Goal: Task Accomplishment & Management: Manage account settings

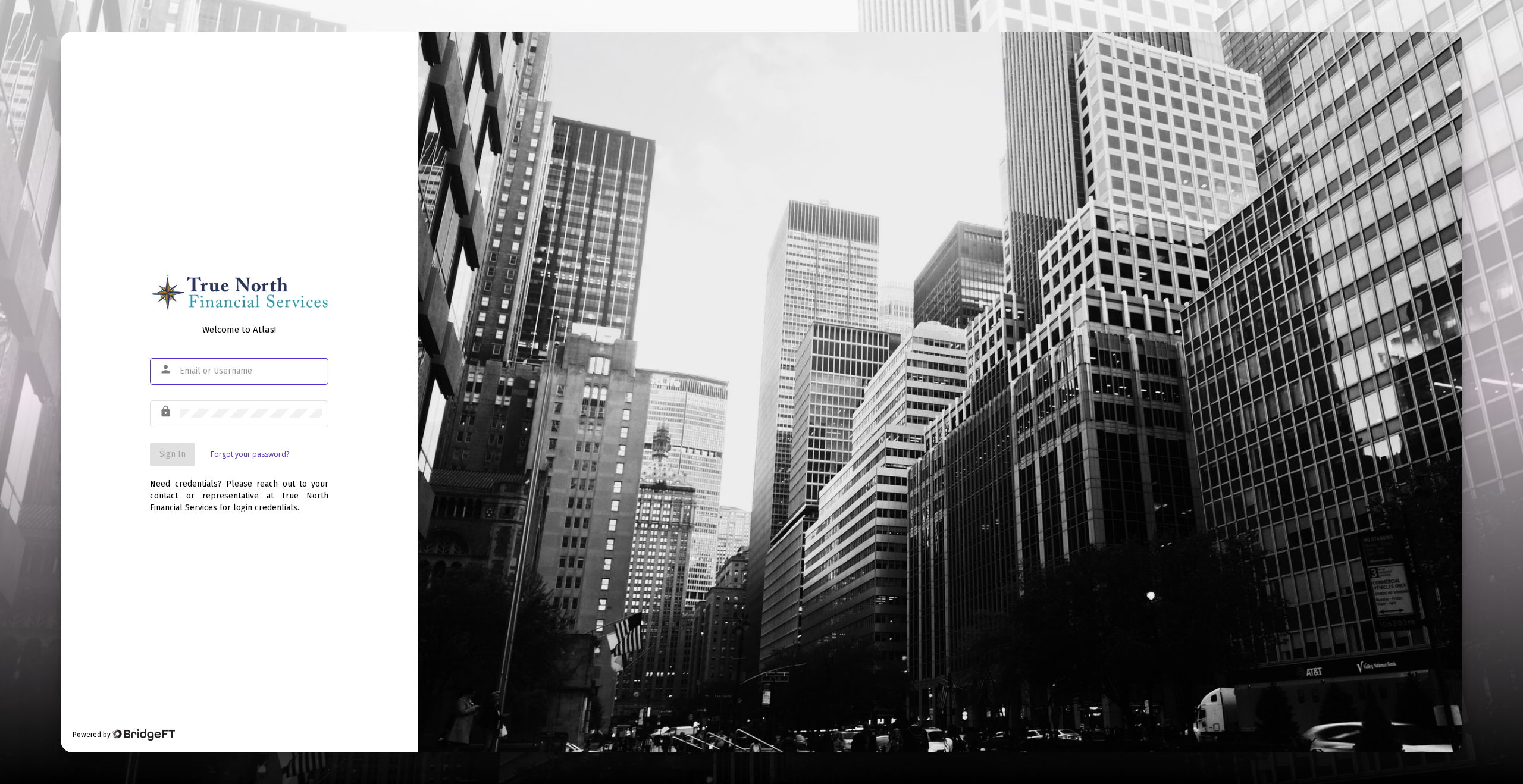
type input "[EMAIL_ADDRESS][DOMAIN_NAME]"
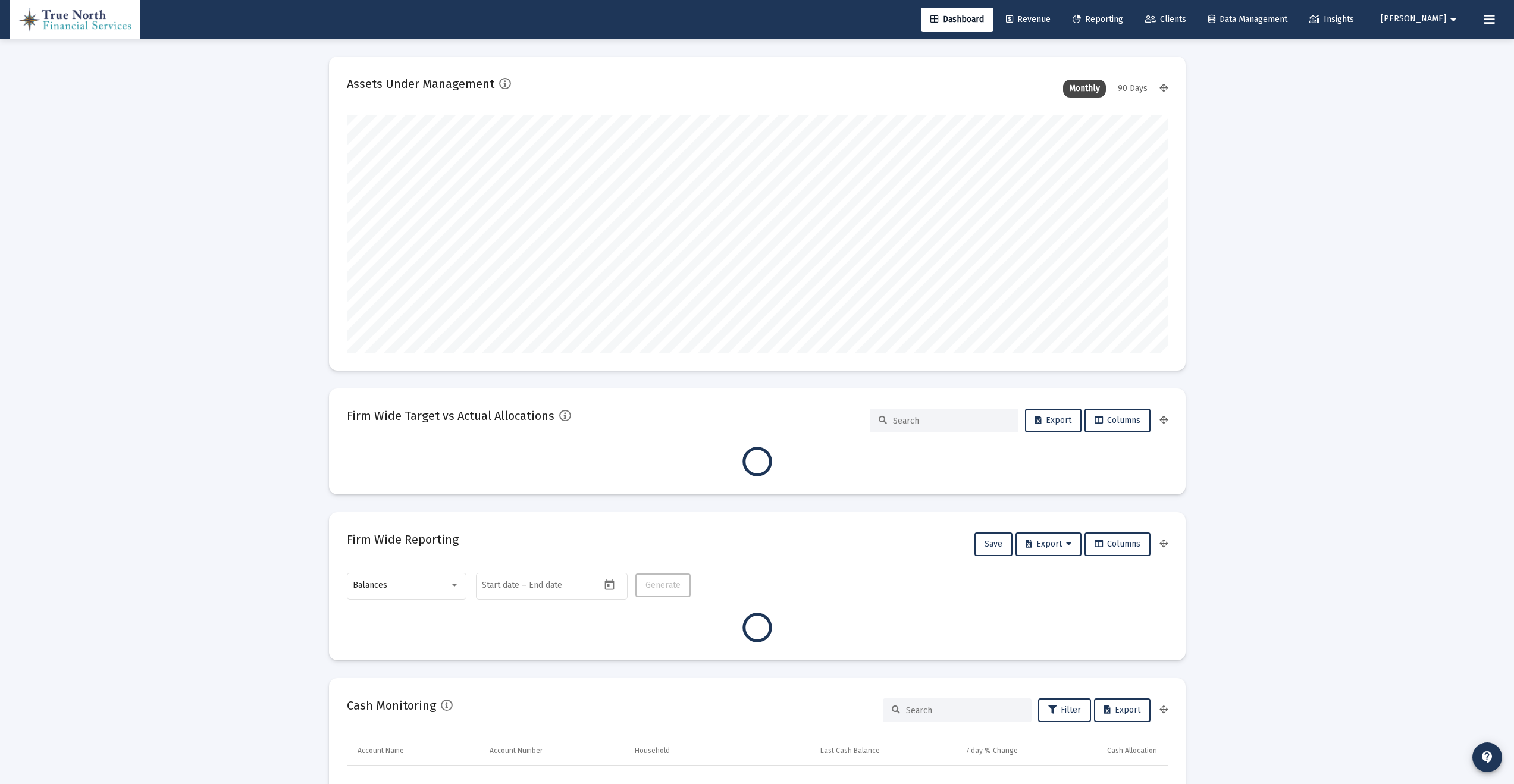
scroll to position [238, 821]
type input "[DATE]"
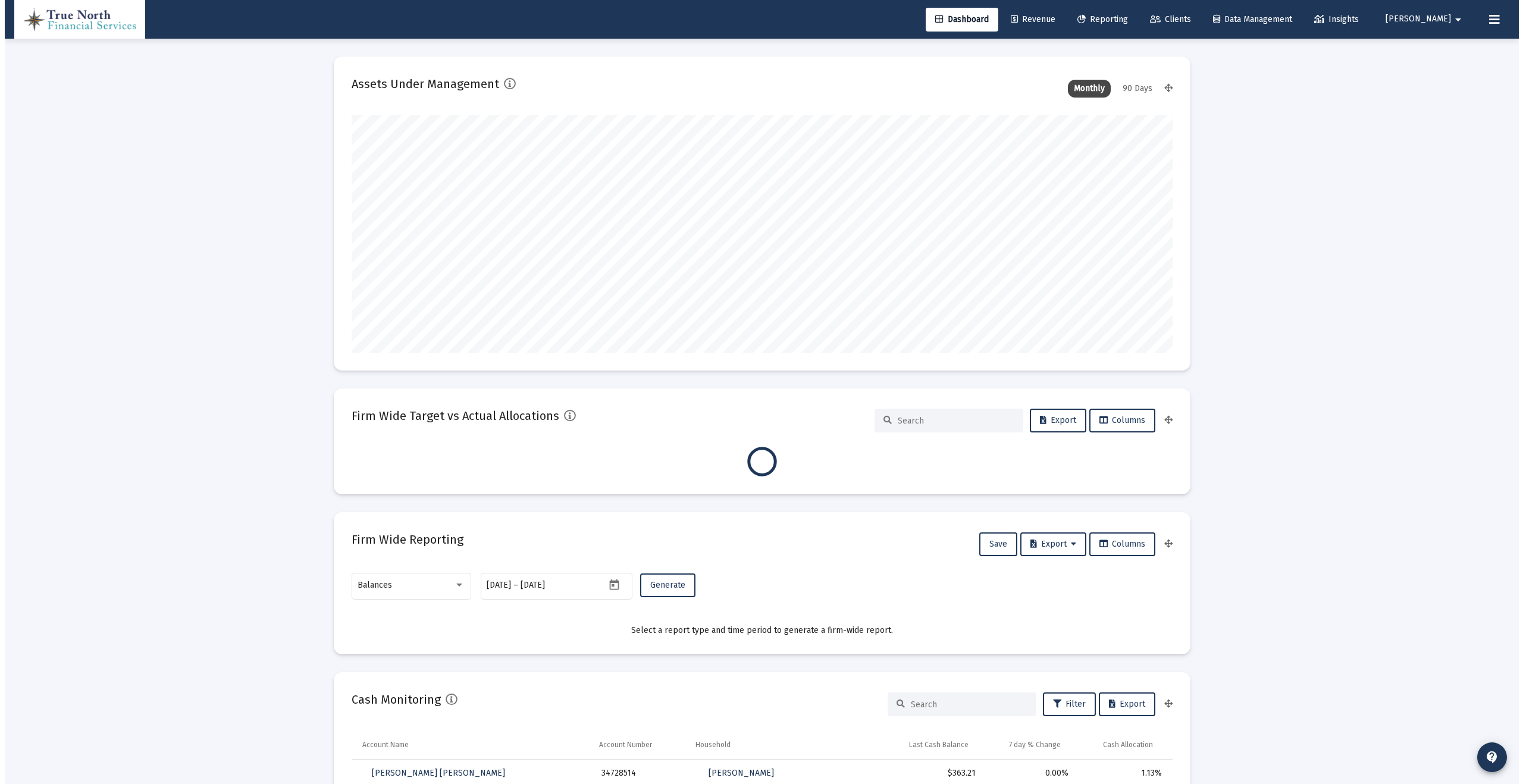
scroll to position [238, 442]
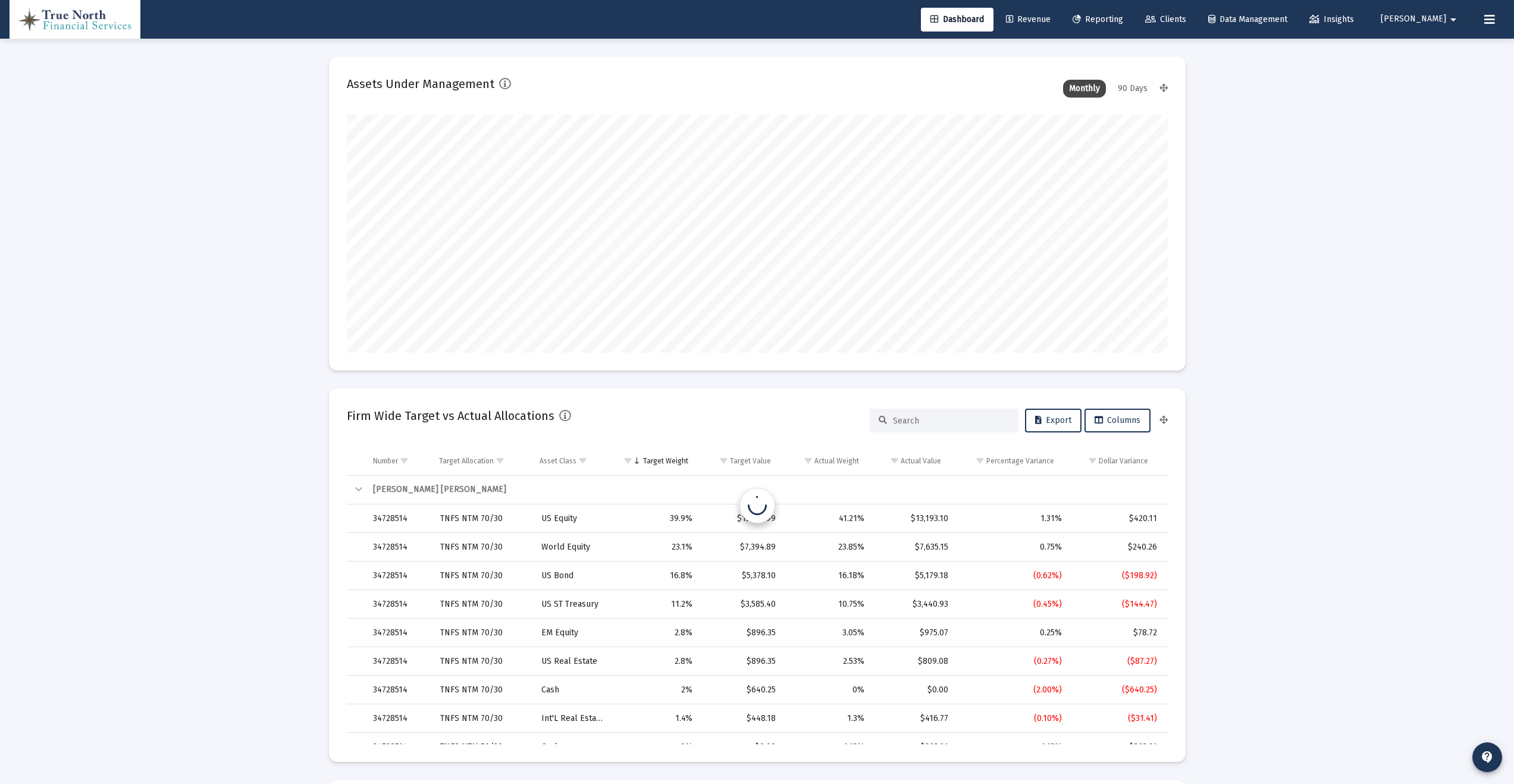
type input "[EMAIL_ADDRESS][DOMAIN_NAME]"
click at [1051, 18] on span "Revenue" at bounding box center [1028, 19] width 45 height 10
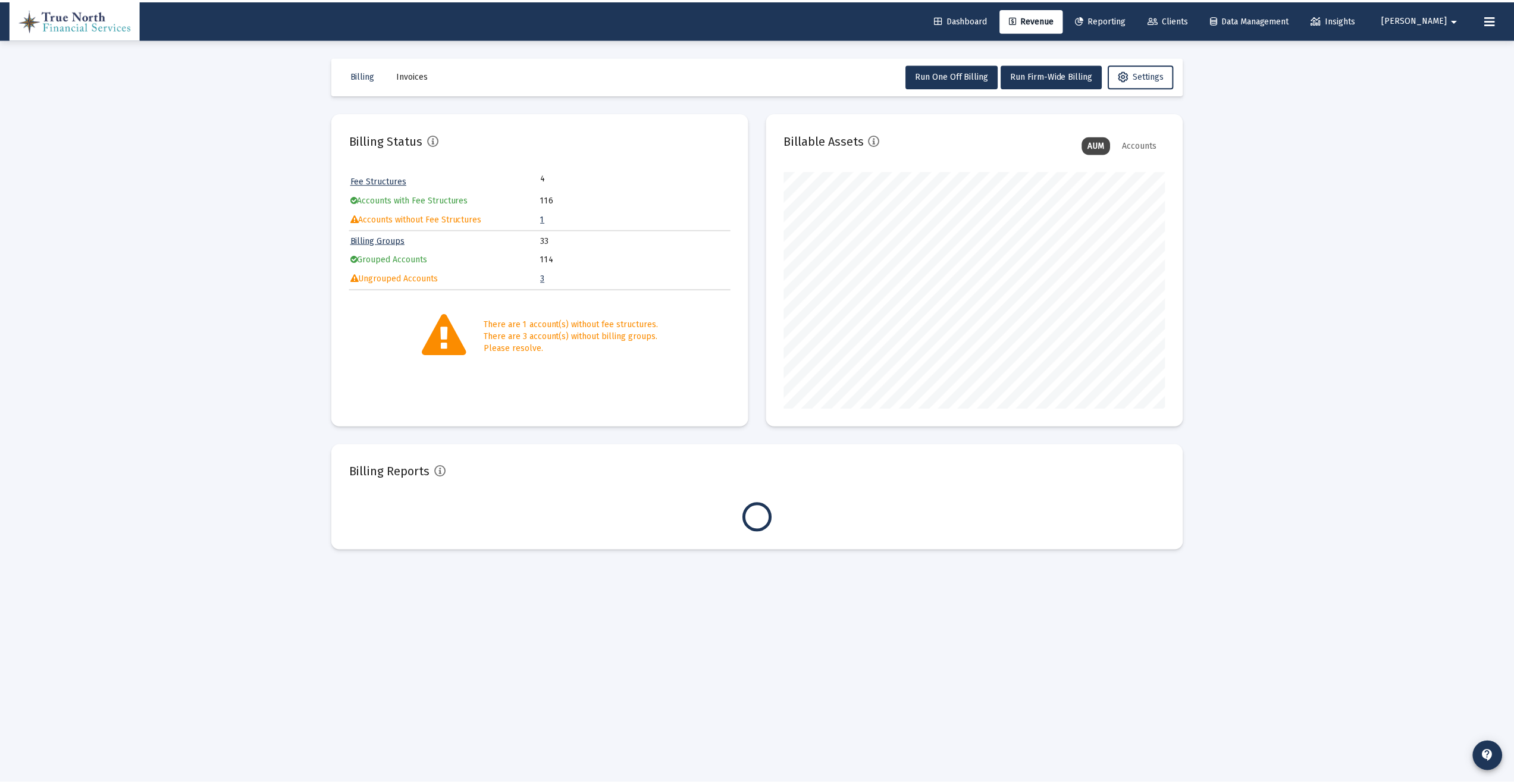
scroll to position [238, 383]
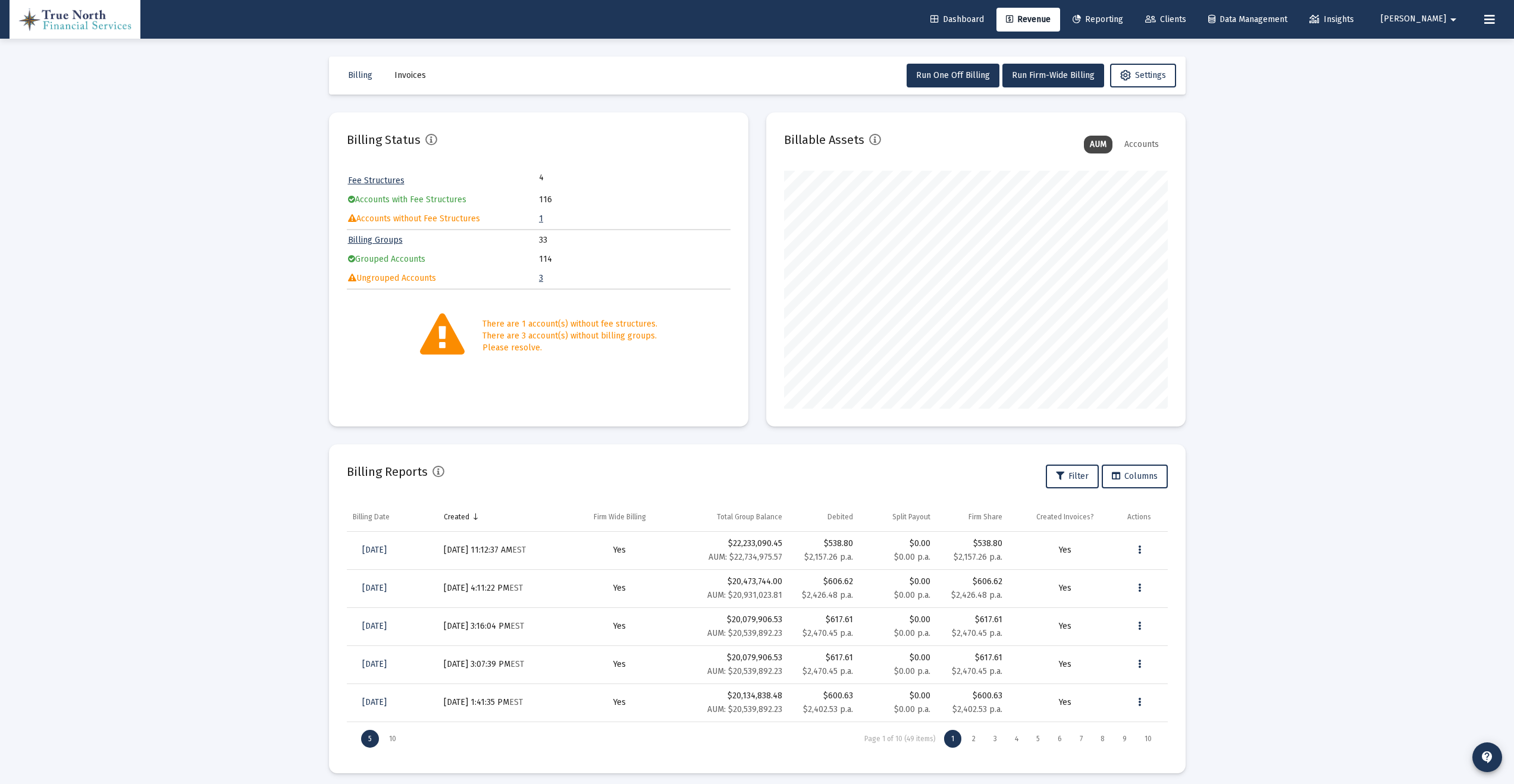
click at [541, 218] on link "1" at bounding box center [541, 218] width 4 height 10
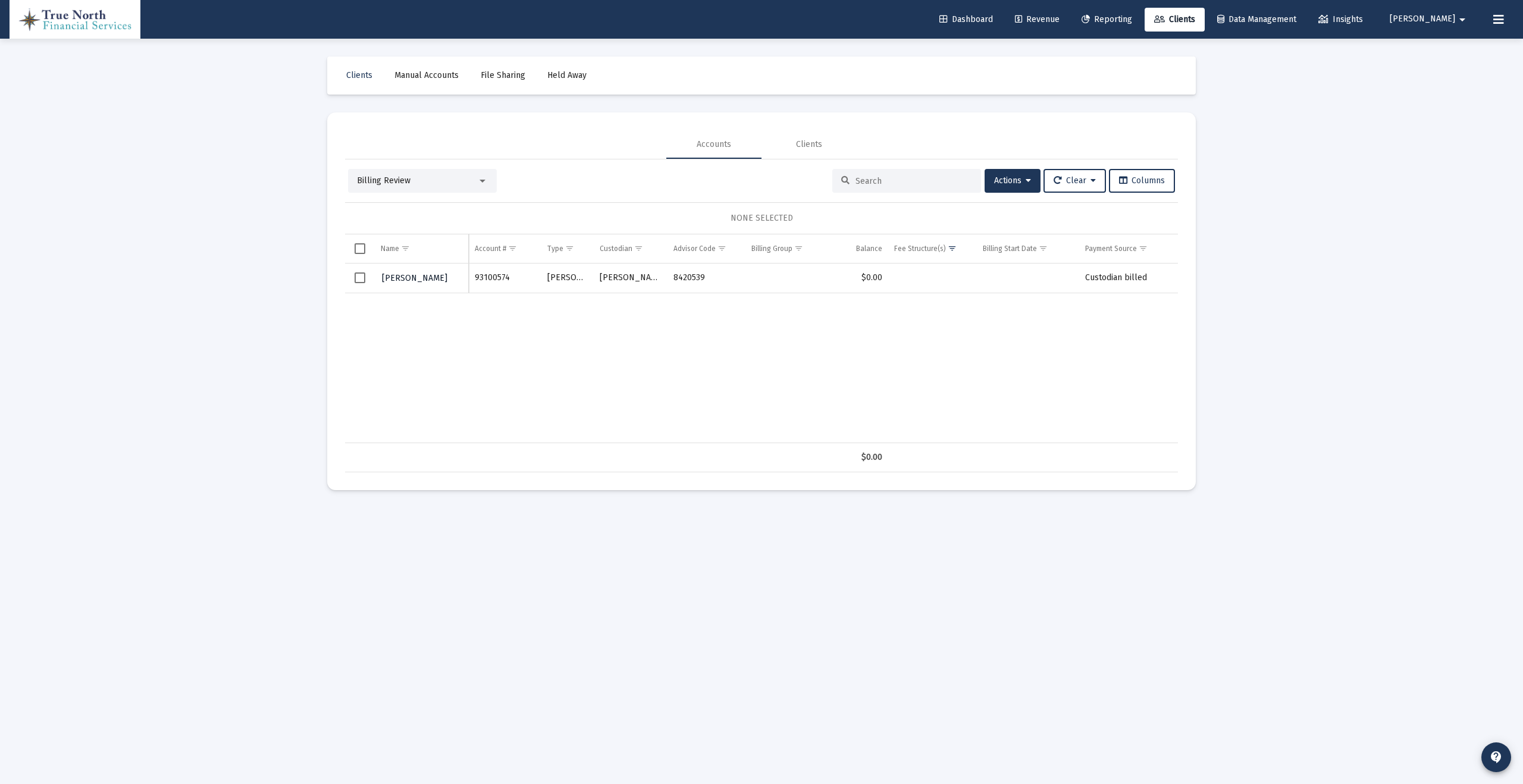
click at [417, 279] on span "[PERSON_NAME]" at bounding box center [415, 278] width 65 height 10
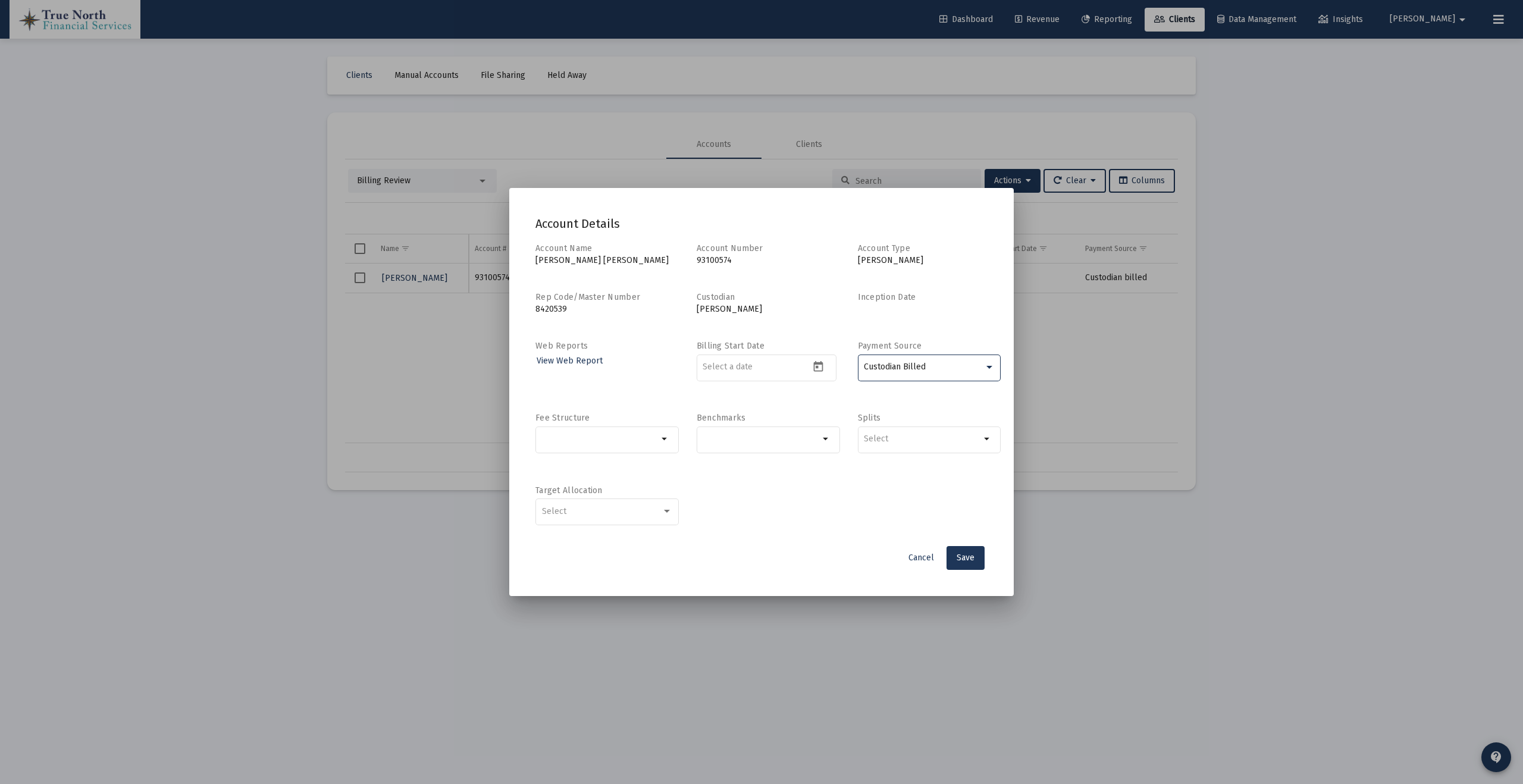
click at [932, 363] on div "Custodian Billed" at bounding box center [924, 367] width 120 height 9
click at [946, 333] on div at bounding box center [761, 392] width 1523 height 784
click at [640, 443] on input "Selection" at bounding box center [600, 439] width 117 height 9
click at [587, 524] on span "No Fee (Complementary)" at bounding box center [615, 525] width 109 height 15
click at [551, 531] on input "No Fee (Complementary)" at bounding box center [550, 531] width 1 height 1
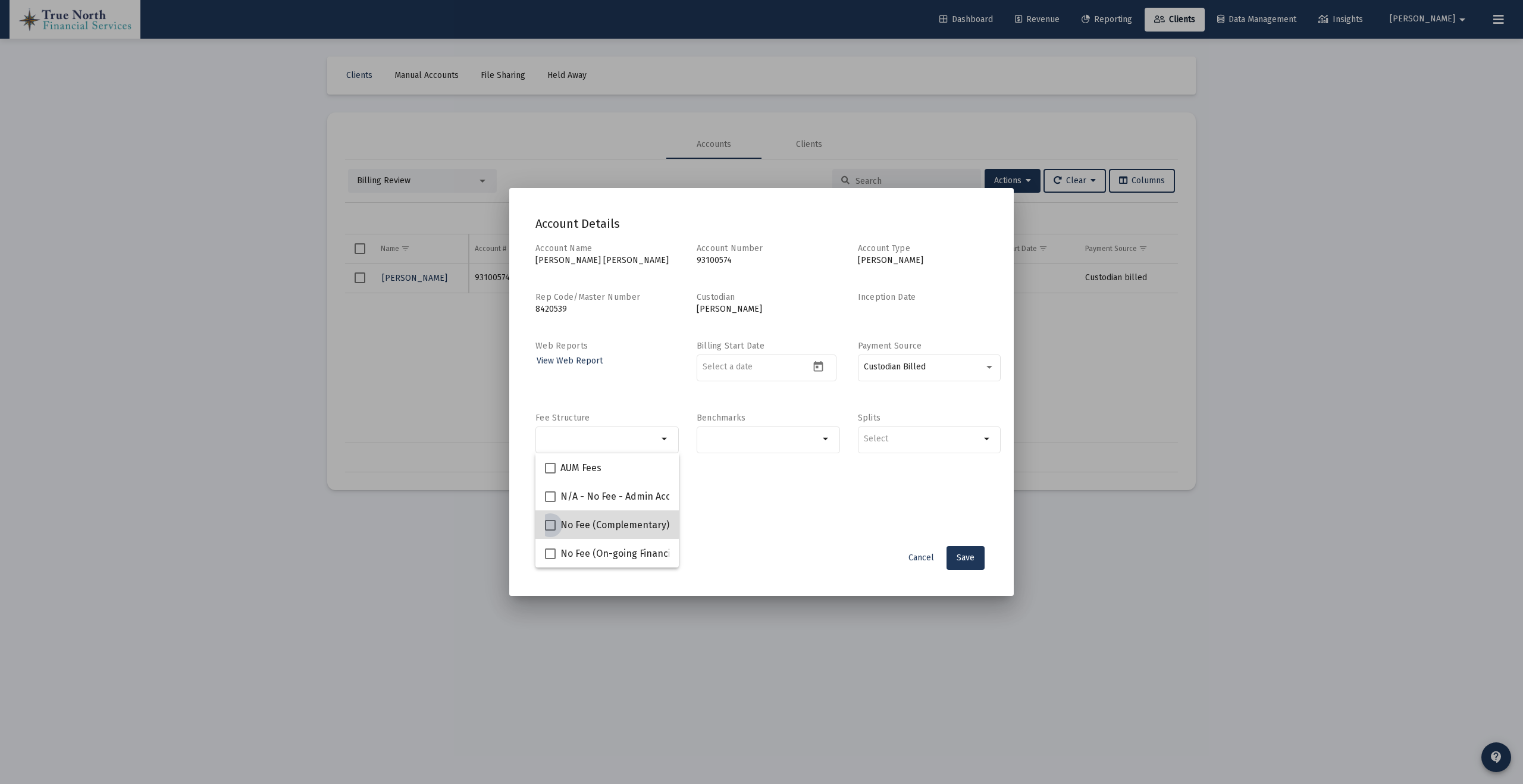
checkbox input "true"
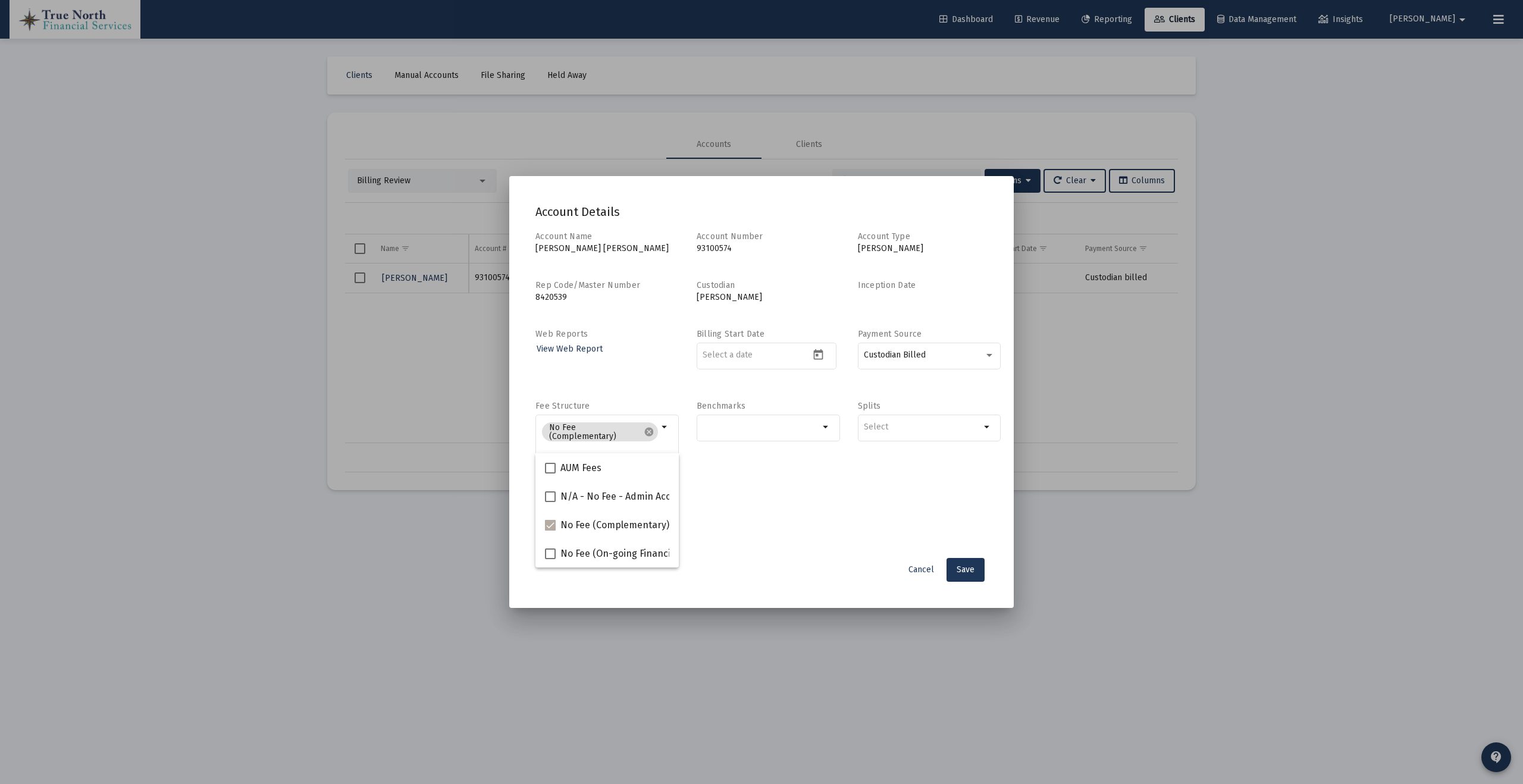
click at [780, 490] on div "Account Name [PERSON_NAME] [PERSON_NAME] Account Number [FINANCIAL_ID] Account …" at bounding box center [761, 391] width 452 height 319
click at [968, 569] on span "Save" at bounding box center [965, 569] width 18 height 10
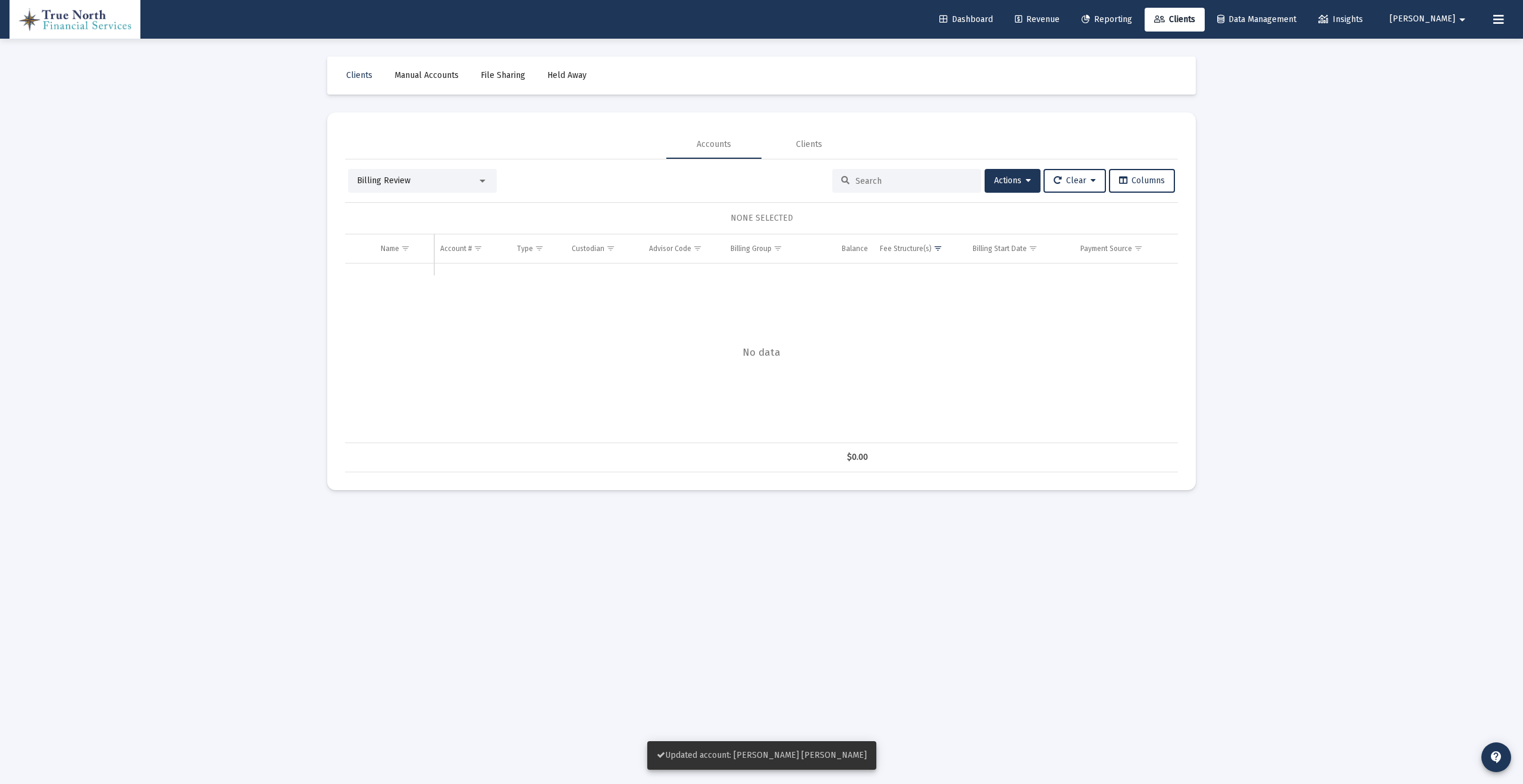
click at [1060, 17] on span "Revenue" at bounding box center [1038, 19] width 45 height 10
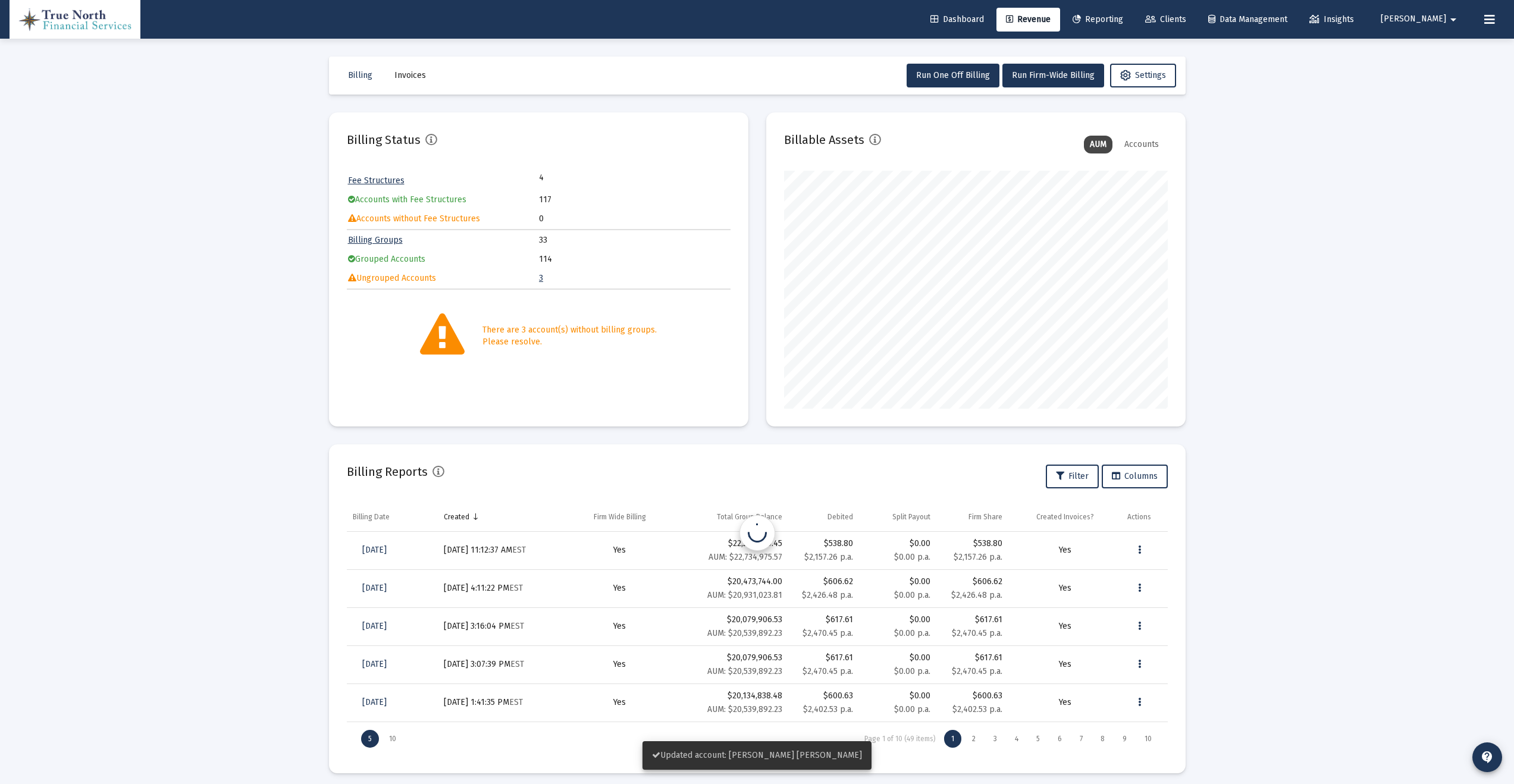
scroll to position [238, 383]
click at [539, 275] on link "3" at bounding box center [541, 278] width 4 height 10
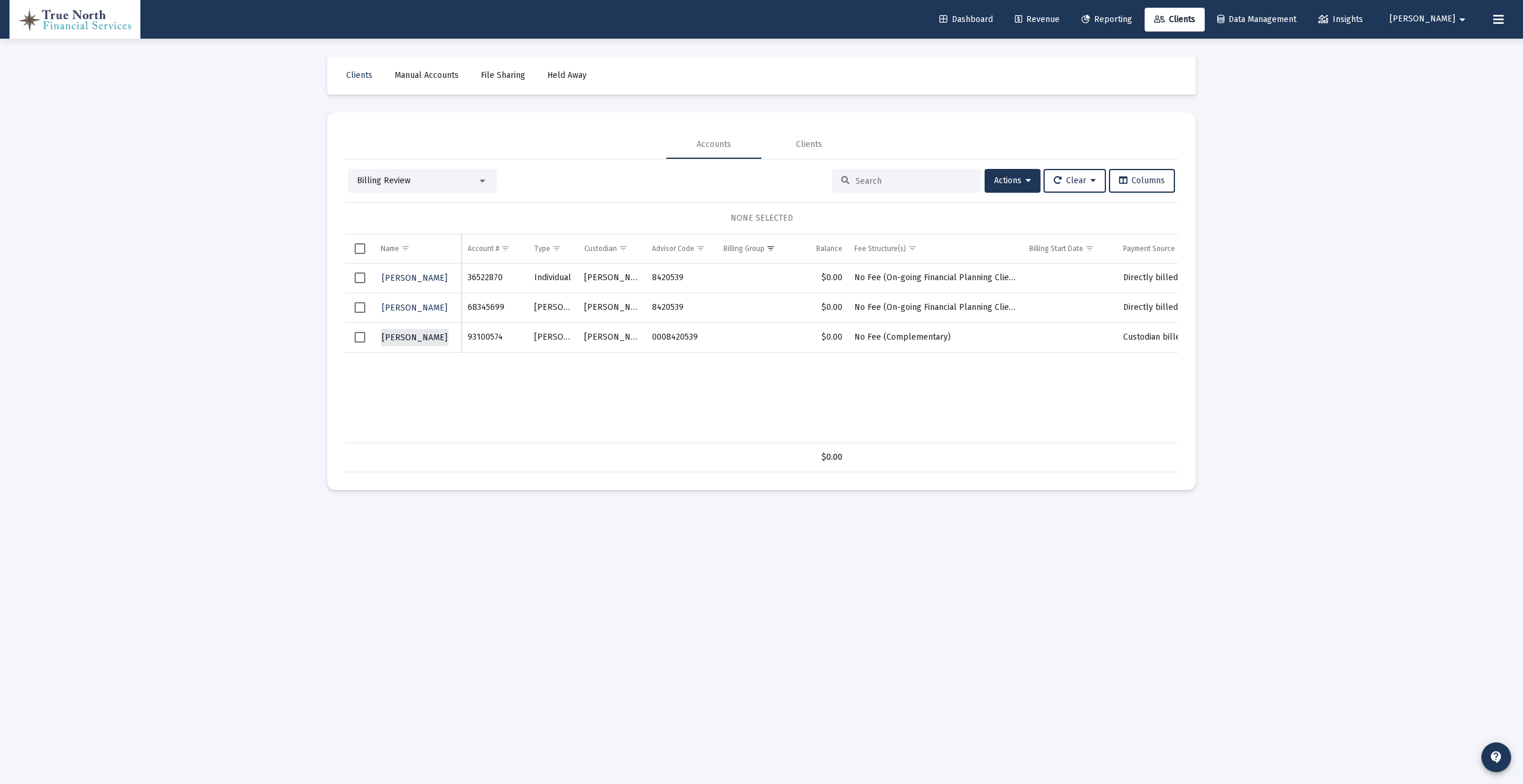
click at [423, 341] on span "[PERSON_NAME]" at bounding box center [415, 337] width 65 height 10
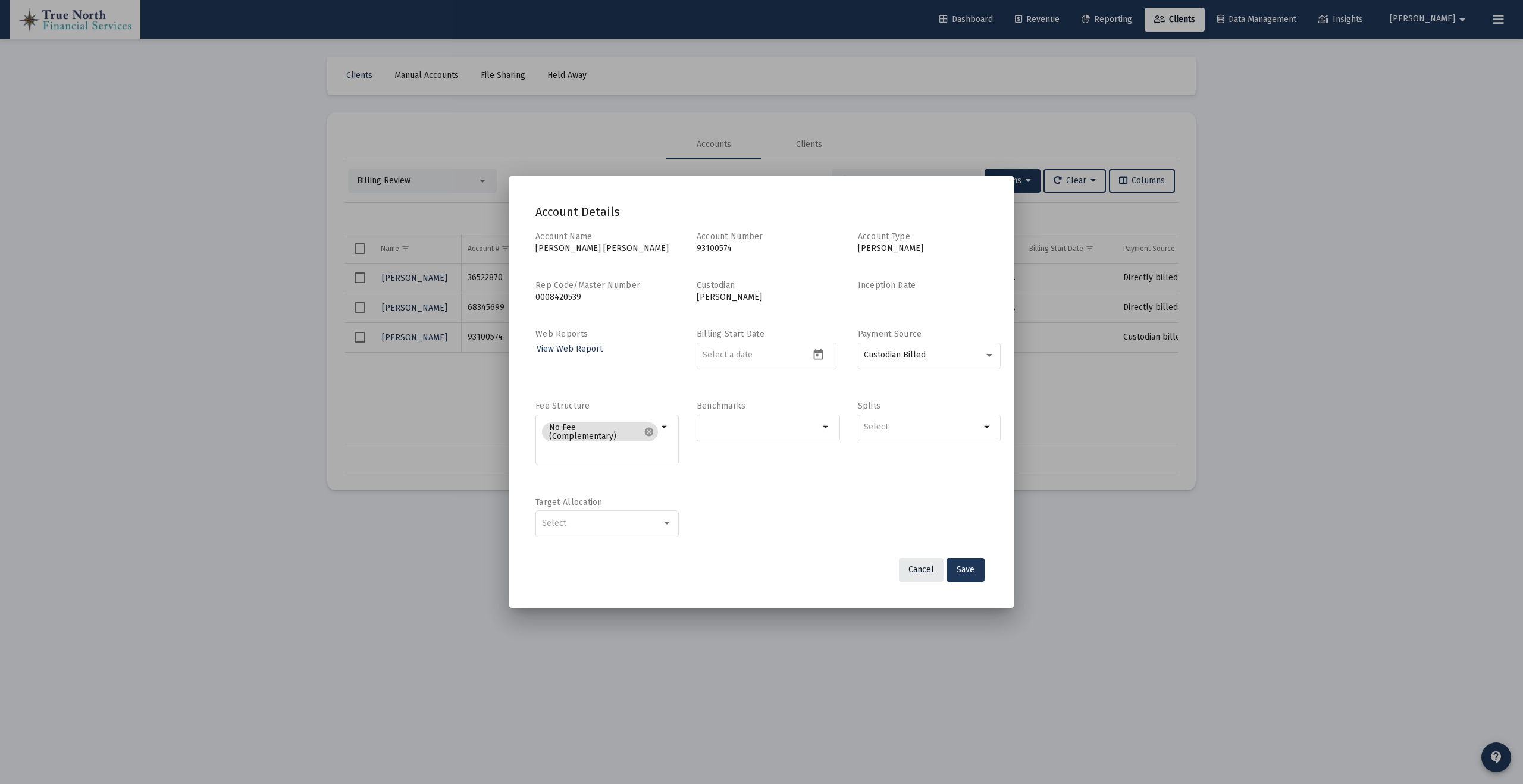
click at [918, 571] on span "Cancel" at bounding box center [921, 569] width 26 height 10
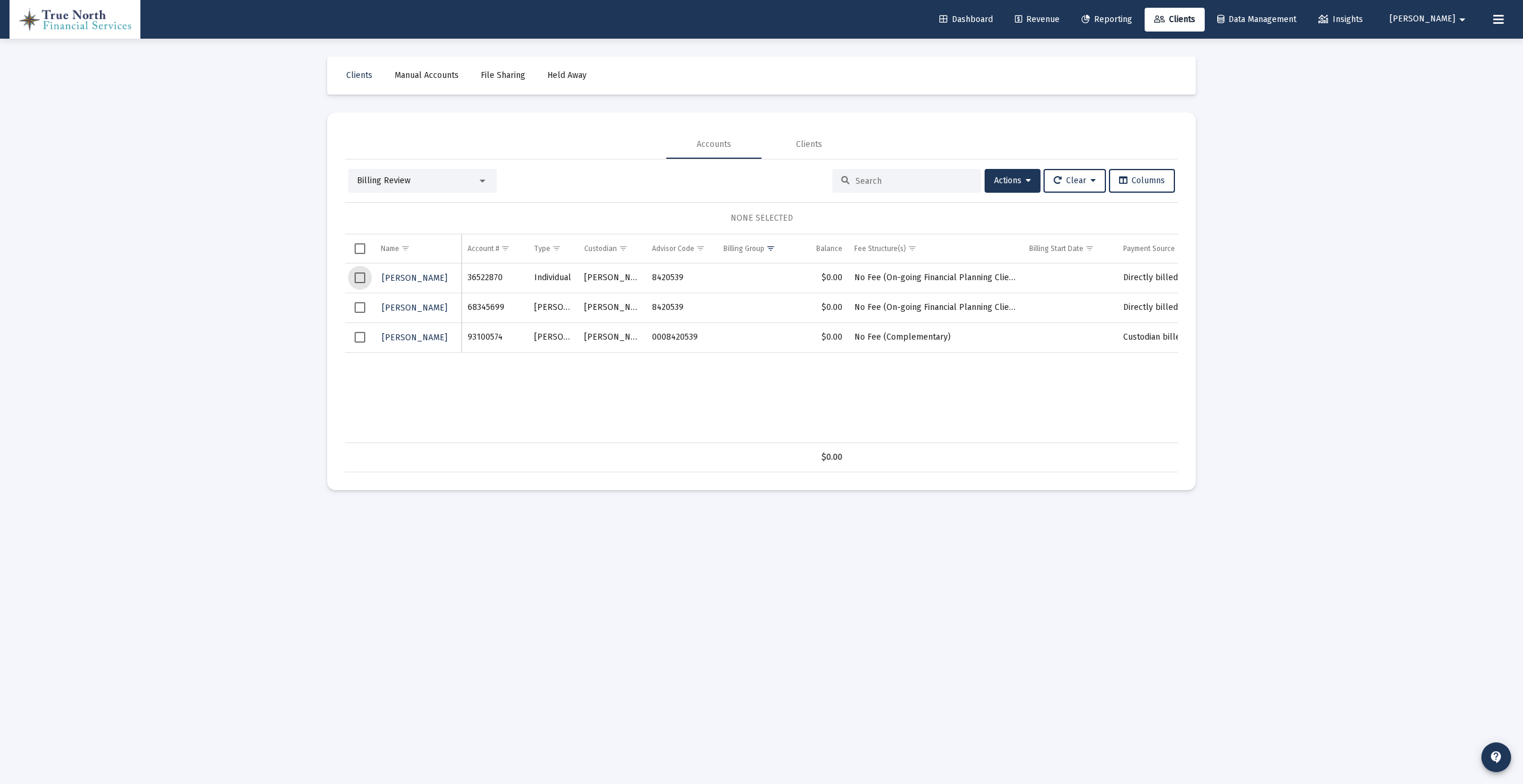
click at [359, 276] on span "Select row" at bounding box center [360, 278] width 11 height 11
click at [360, 304] on span "Select row" at bounding box center [360, 308] width 11 height 11
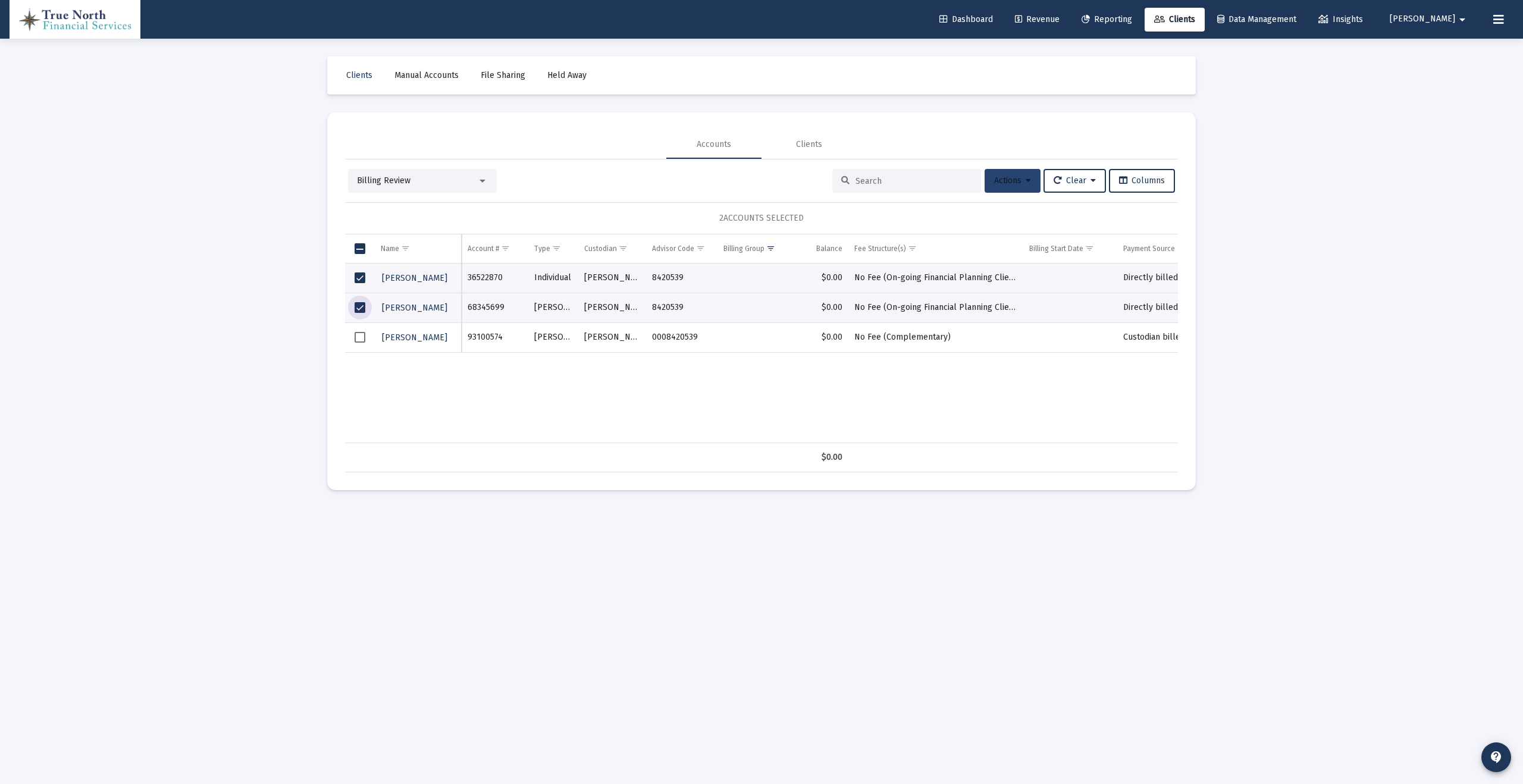
click at [1017, 180] on span "Actions" at bounding box center [1013, 180] width 37 height 10
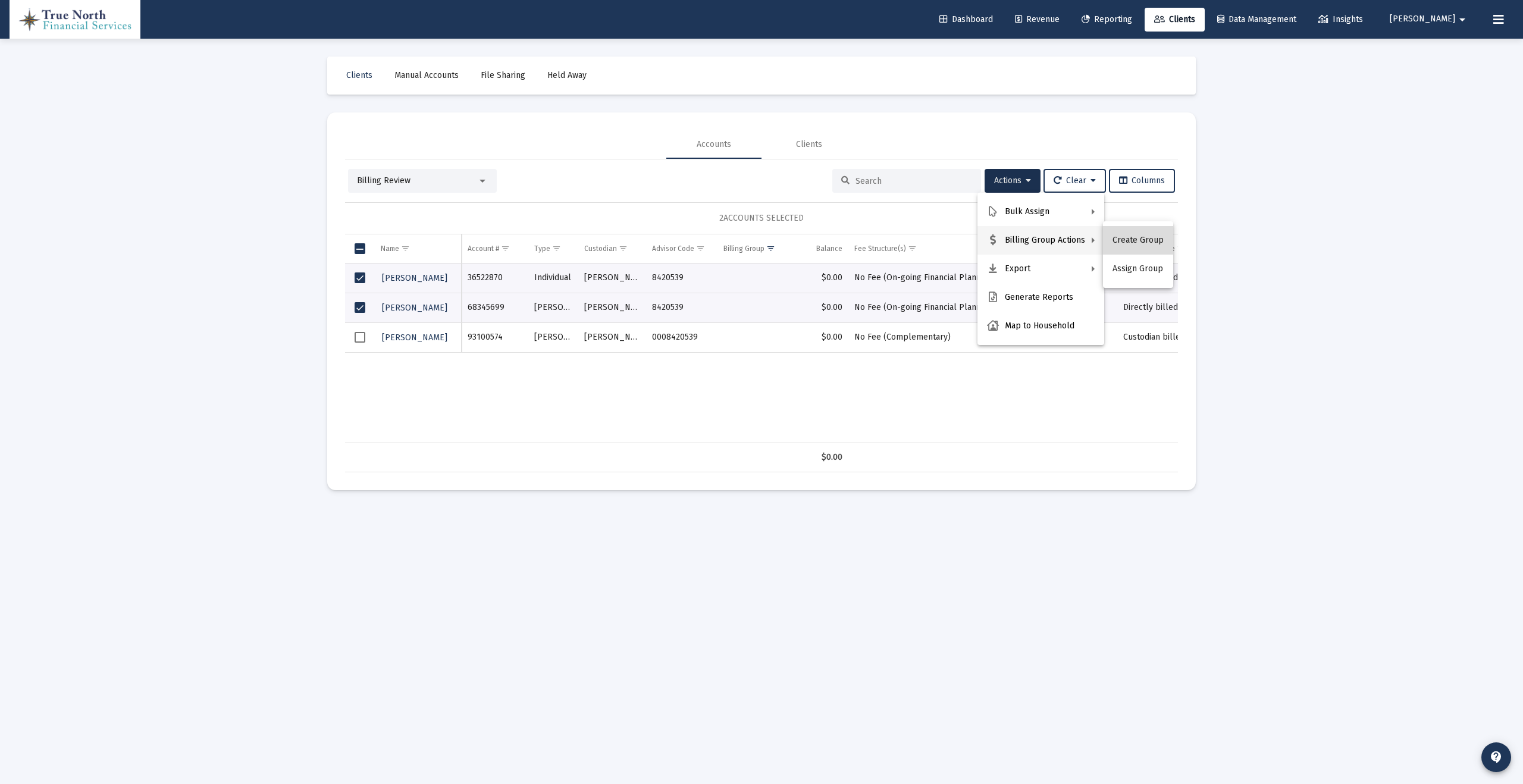
click at [1145, 240] on button "Create Group" at bounding box center [1138, 240] width 70 height 28
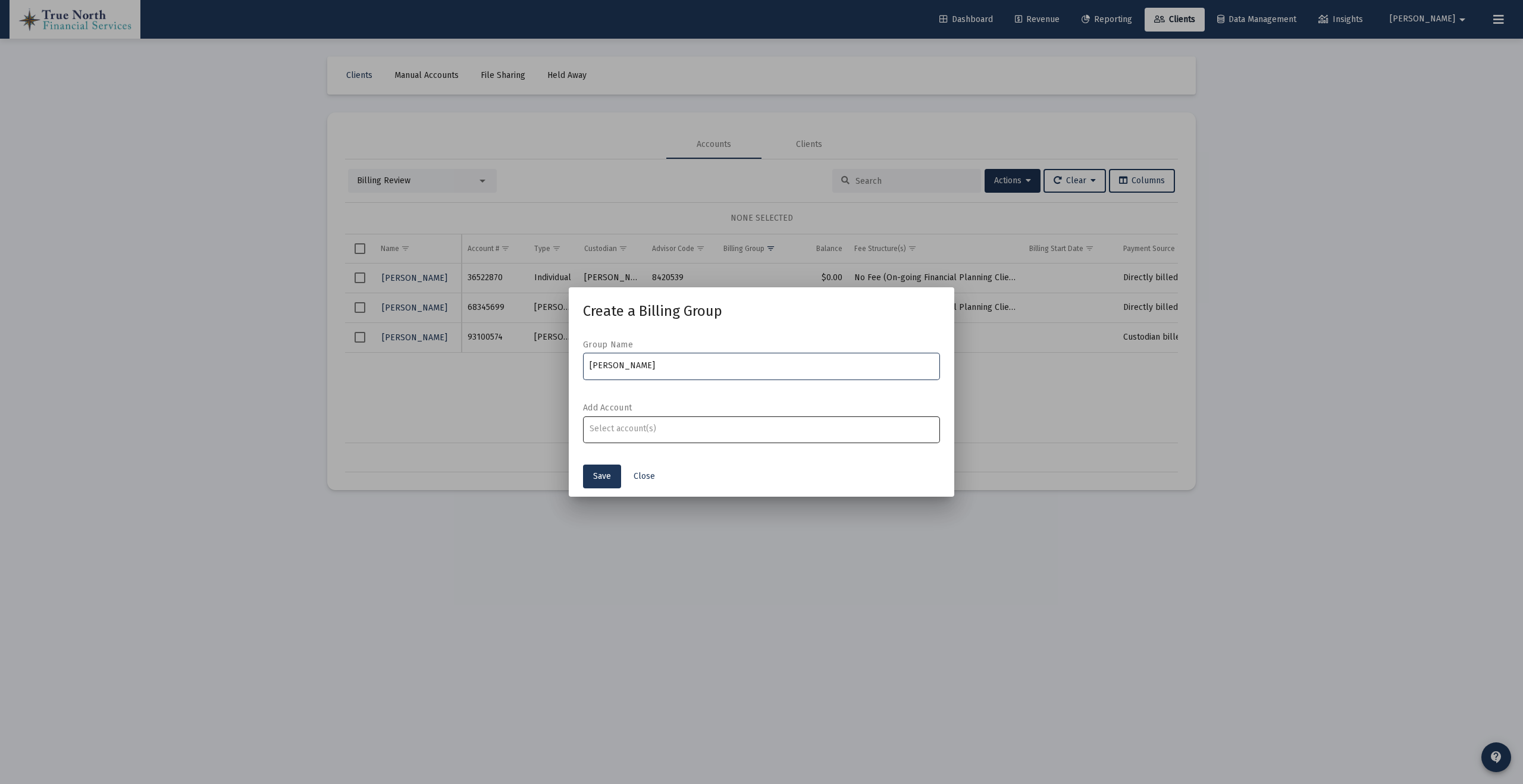
type input "[PERSON_NAME]"
click at [758, 430] on input "Assignment Selection" at bounding box center [762, 429] width 345 height 9
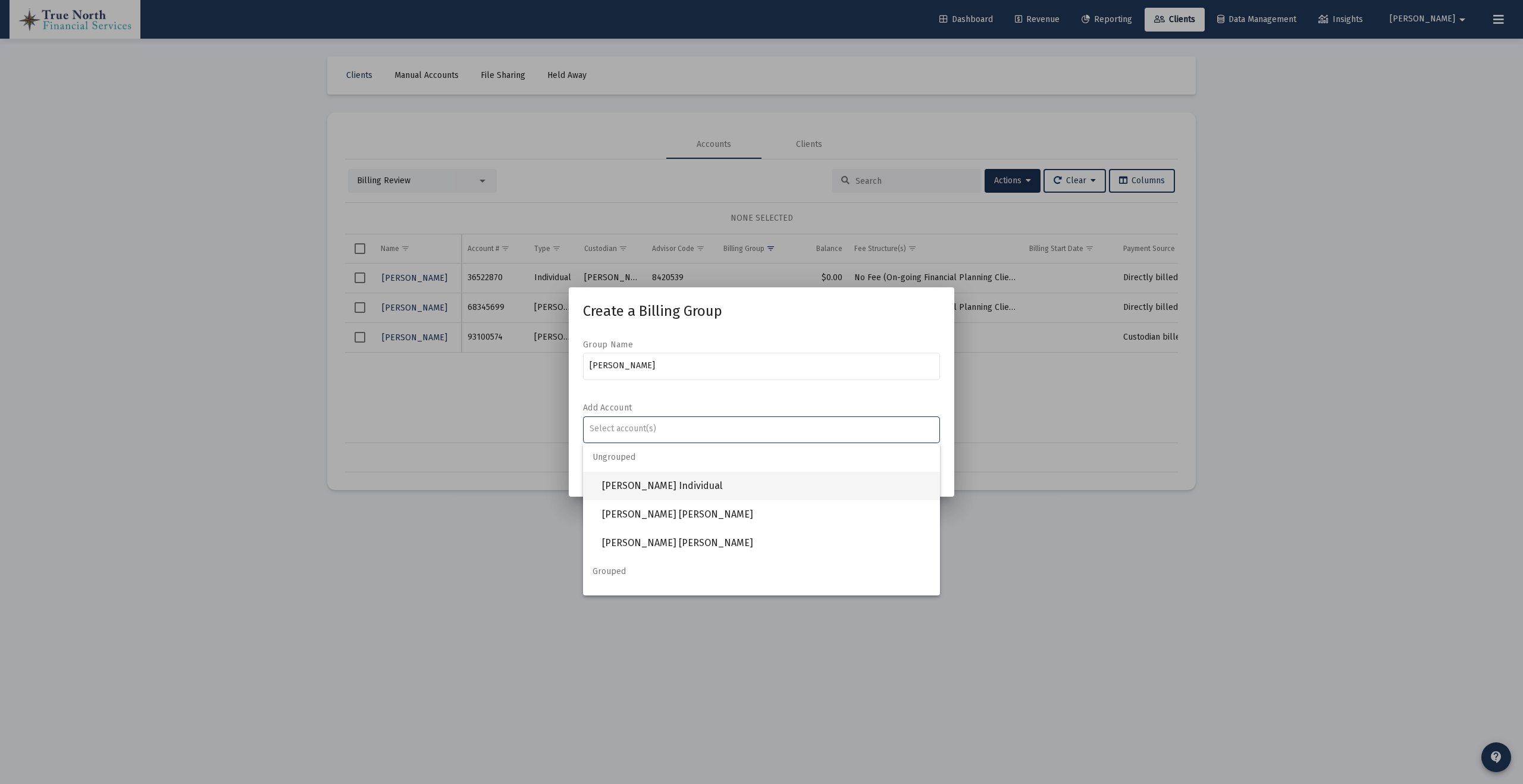
click at [724, 484] on span "[PERSON_NAME] Individual" at bounding box center [766, 486] width 329 height 28
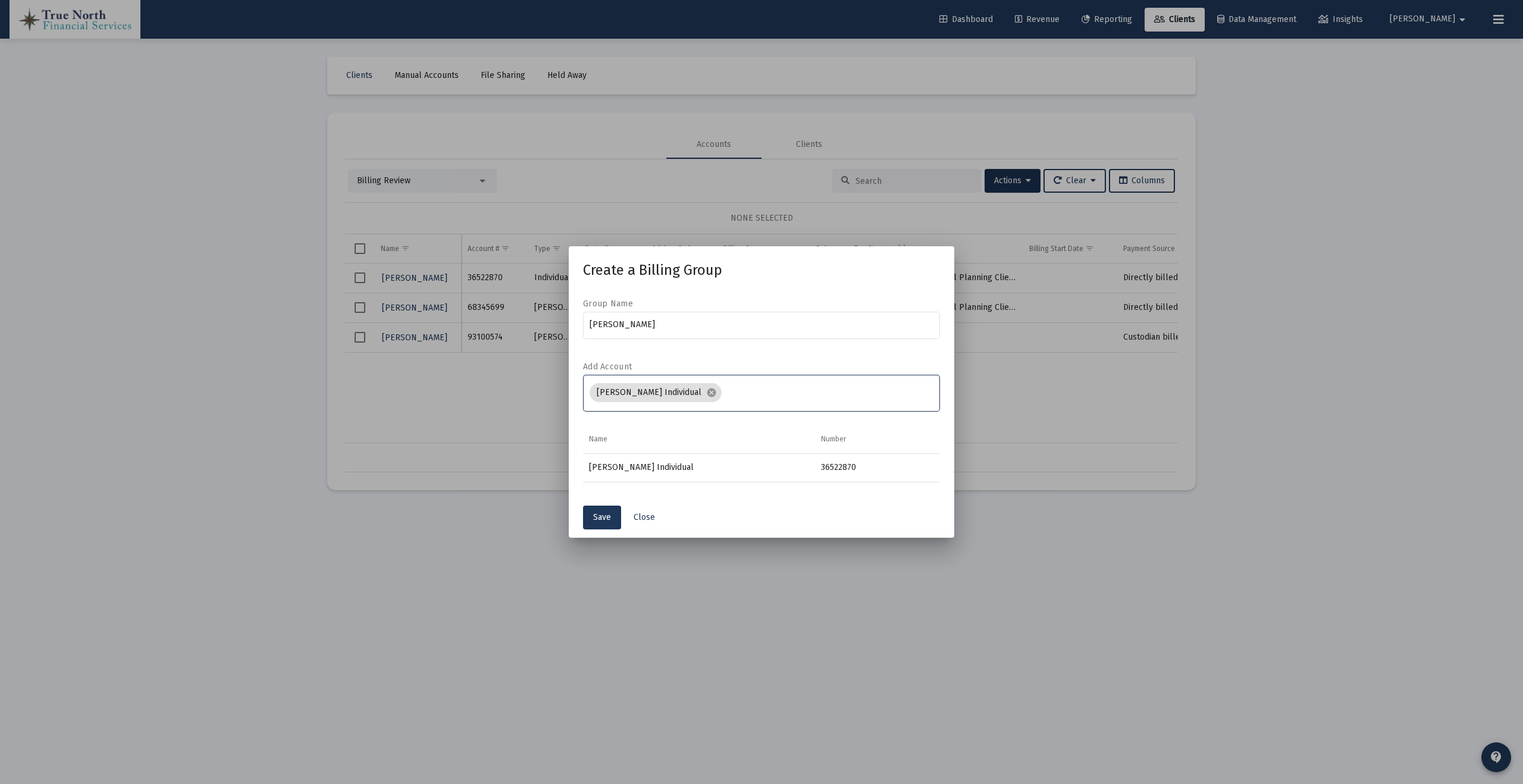
click at [745, 388] on input "Assignment Selection" at bounding box center [830, 393] width 208 height 9
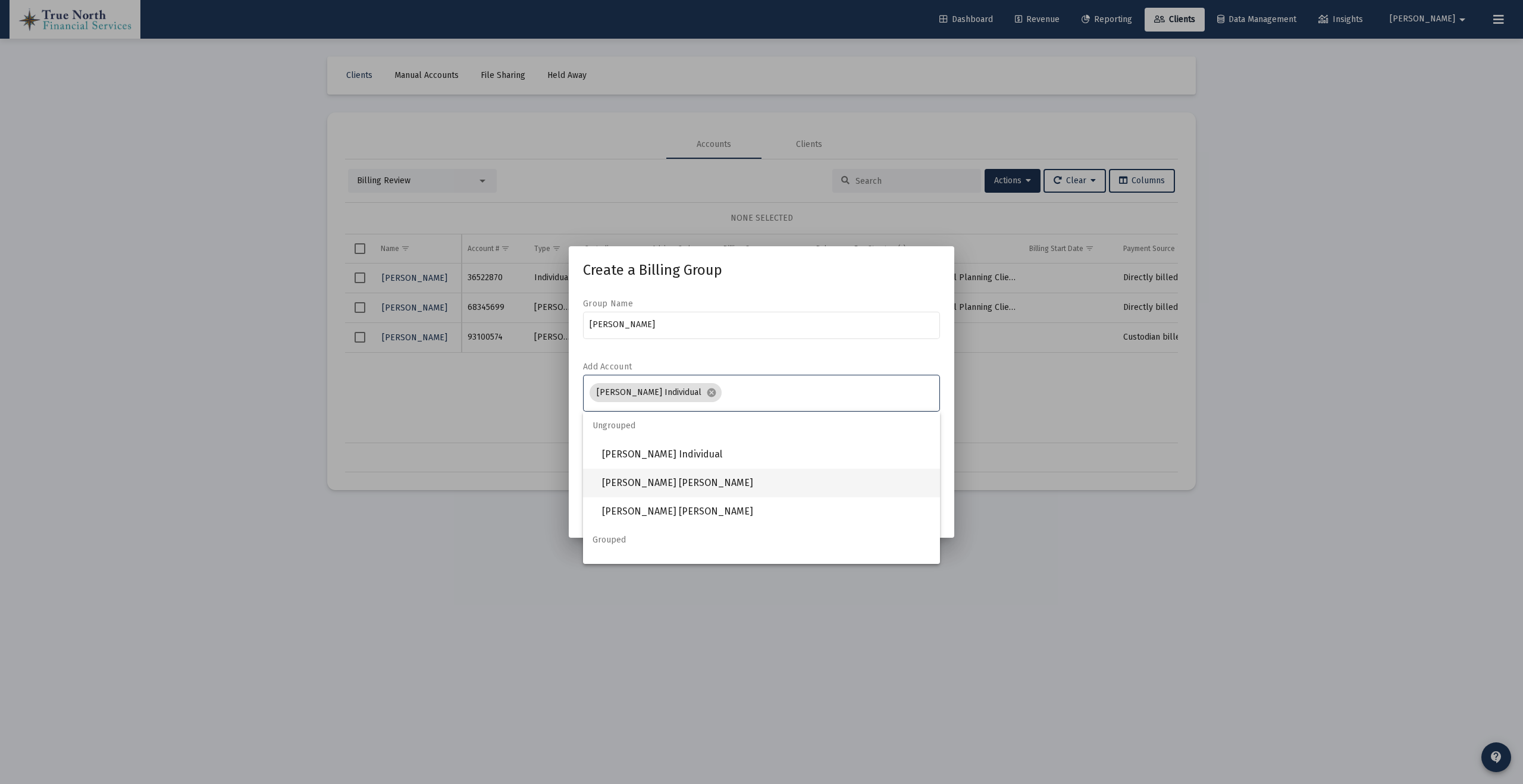
click at [728, 486] on span "[PERSON_NAME] [PERSON_NAME]" at bounding box center [766, 482] width 329 height 28
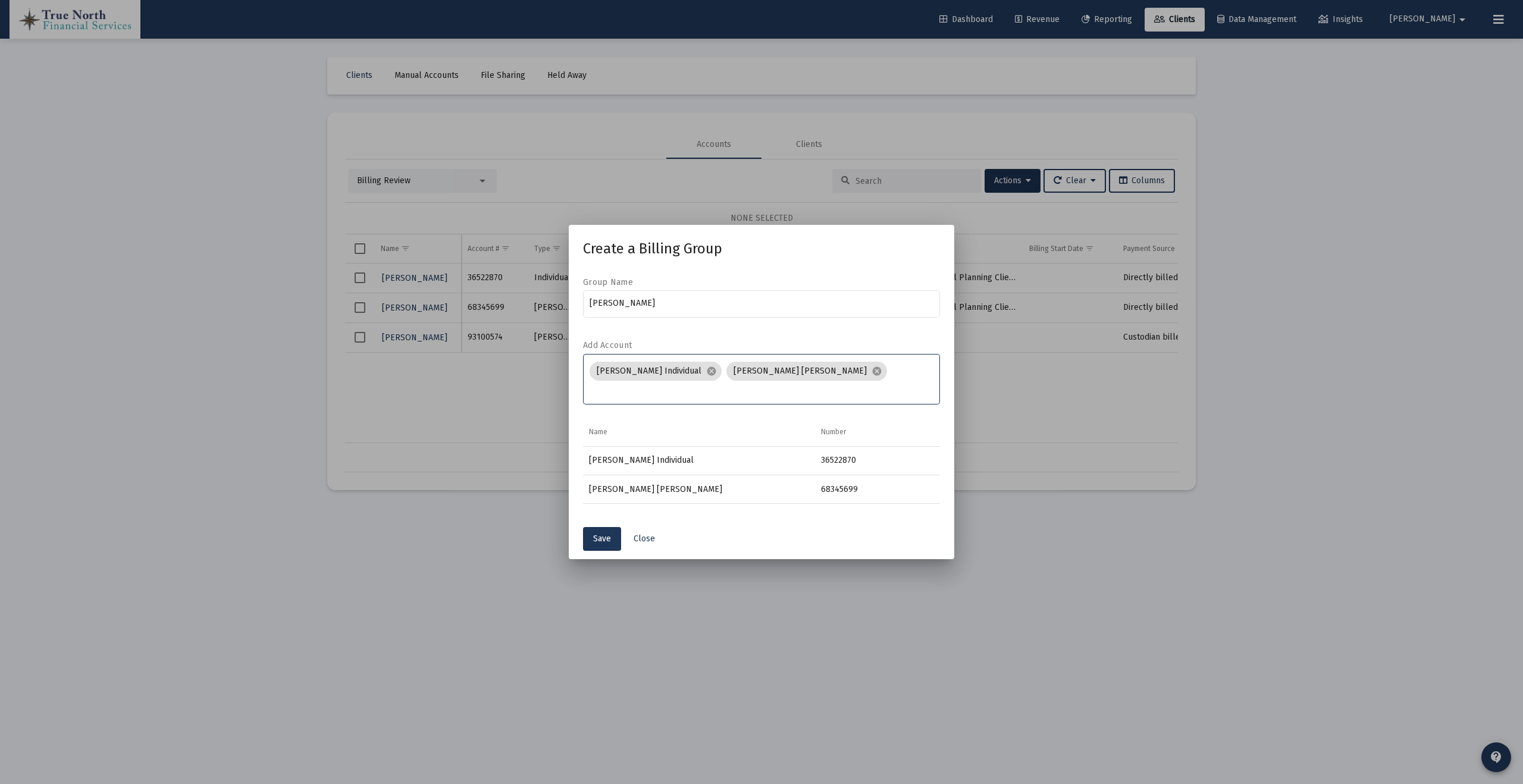
click at [872, 385] on input "Assignment Selection" at bounding box center [762, 390] width 345 height 9
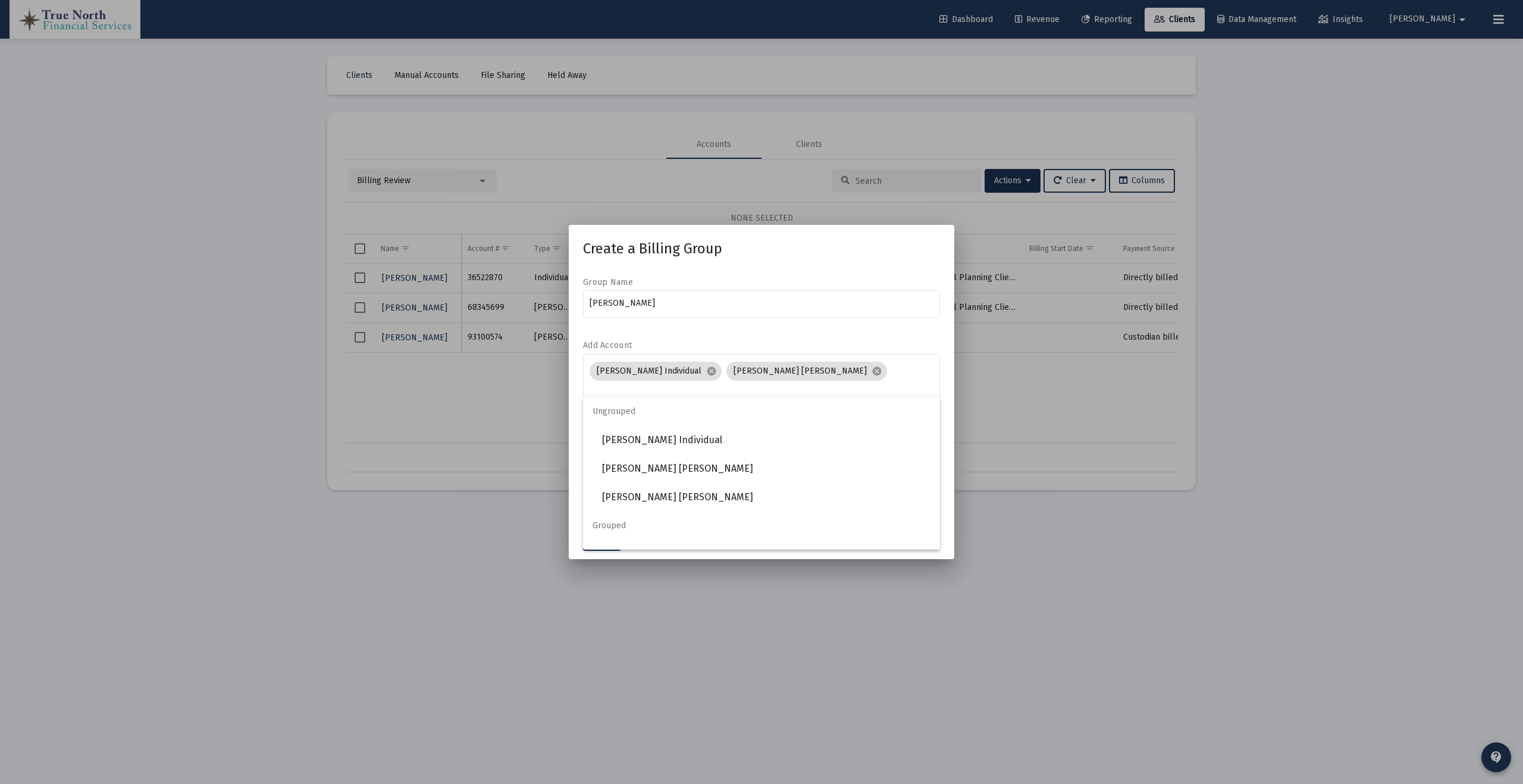
click at [846, 344] on form "Group Name [PERSON_NAME] Account [PERSON_NAME] Individual cancel [PERSON_NAME] …" at bounding box center [761, 347] width 357 height 141
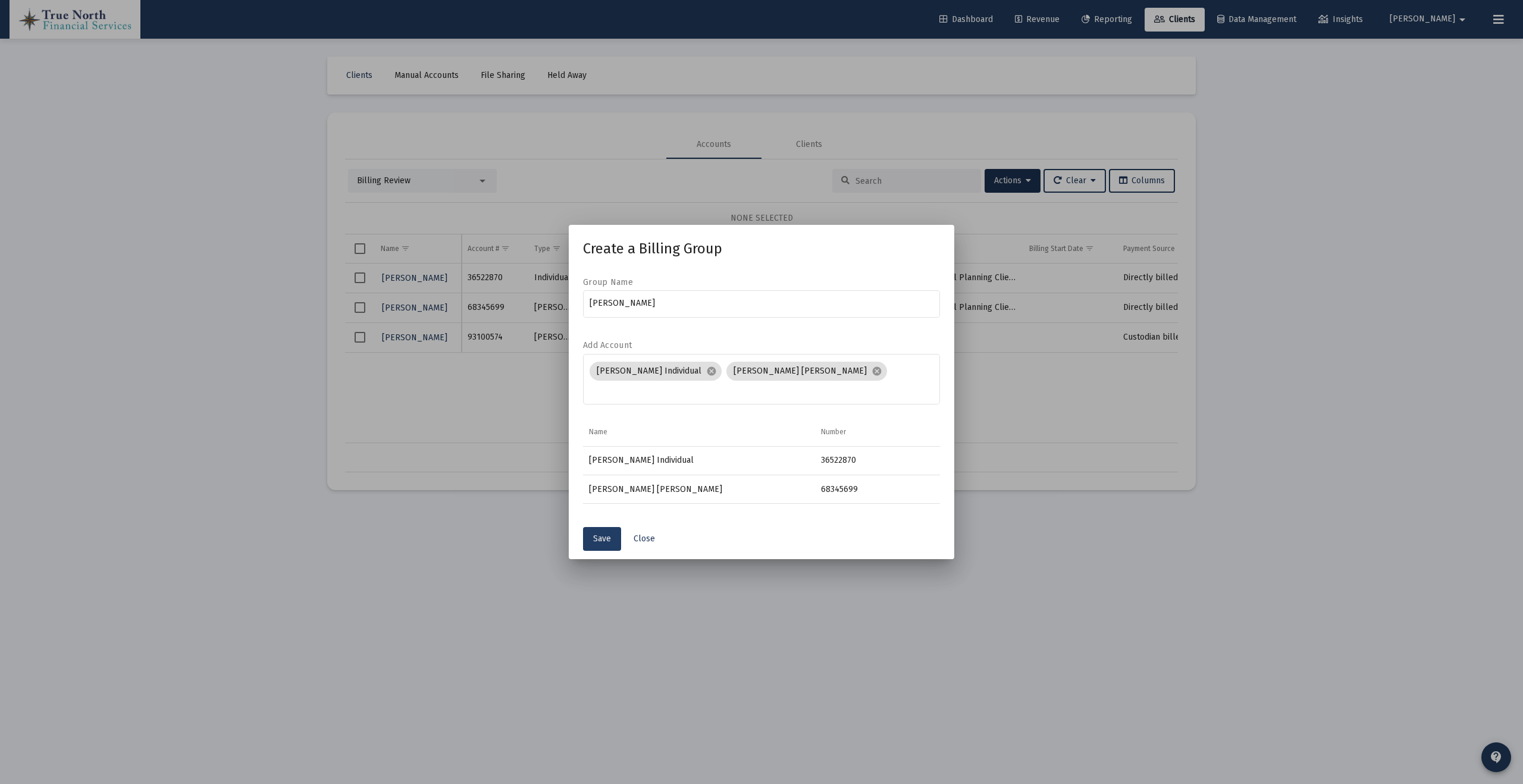
click at [603, 534] on span "Save" at bounding box center [602, 539] width 18 height 10
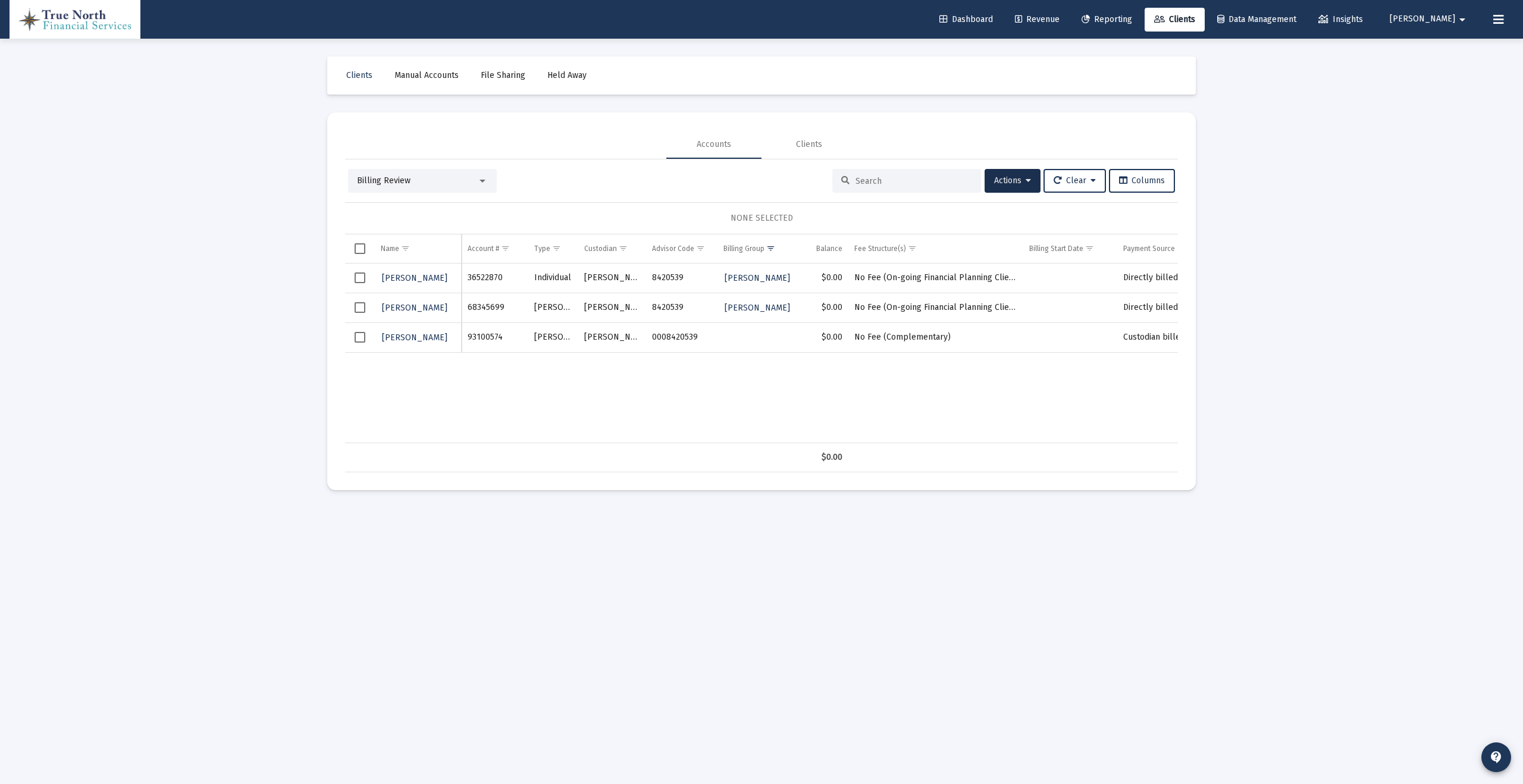
click at [1060, 16] on span "Revenue" at bounding box center [1038, 19] width 45 height 10
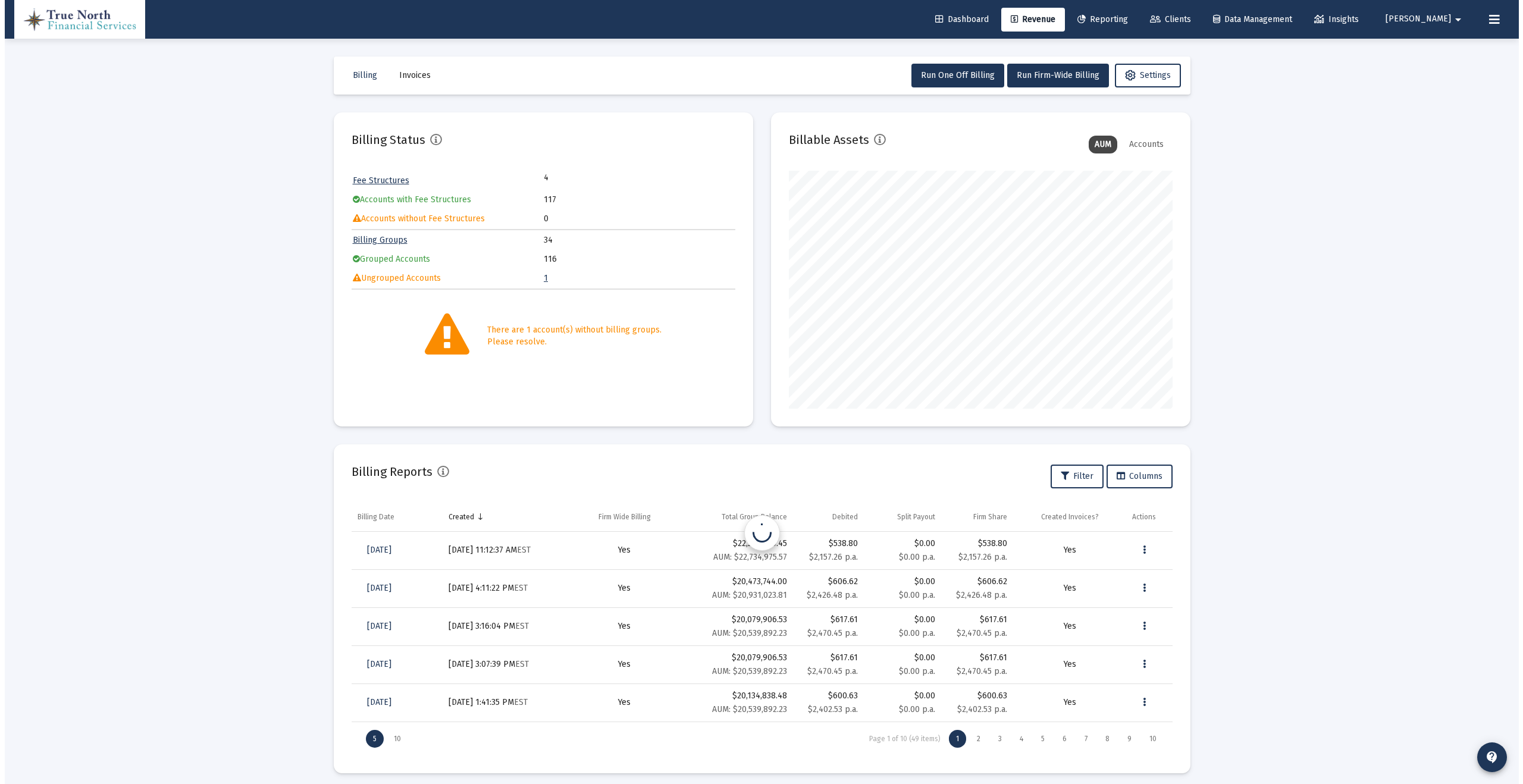
scroll to position [238, 384]
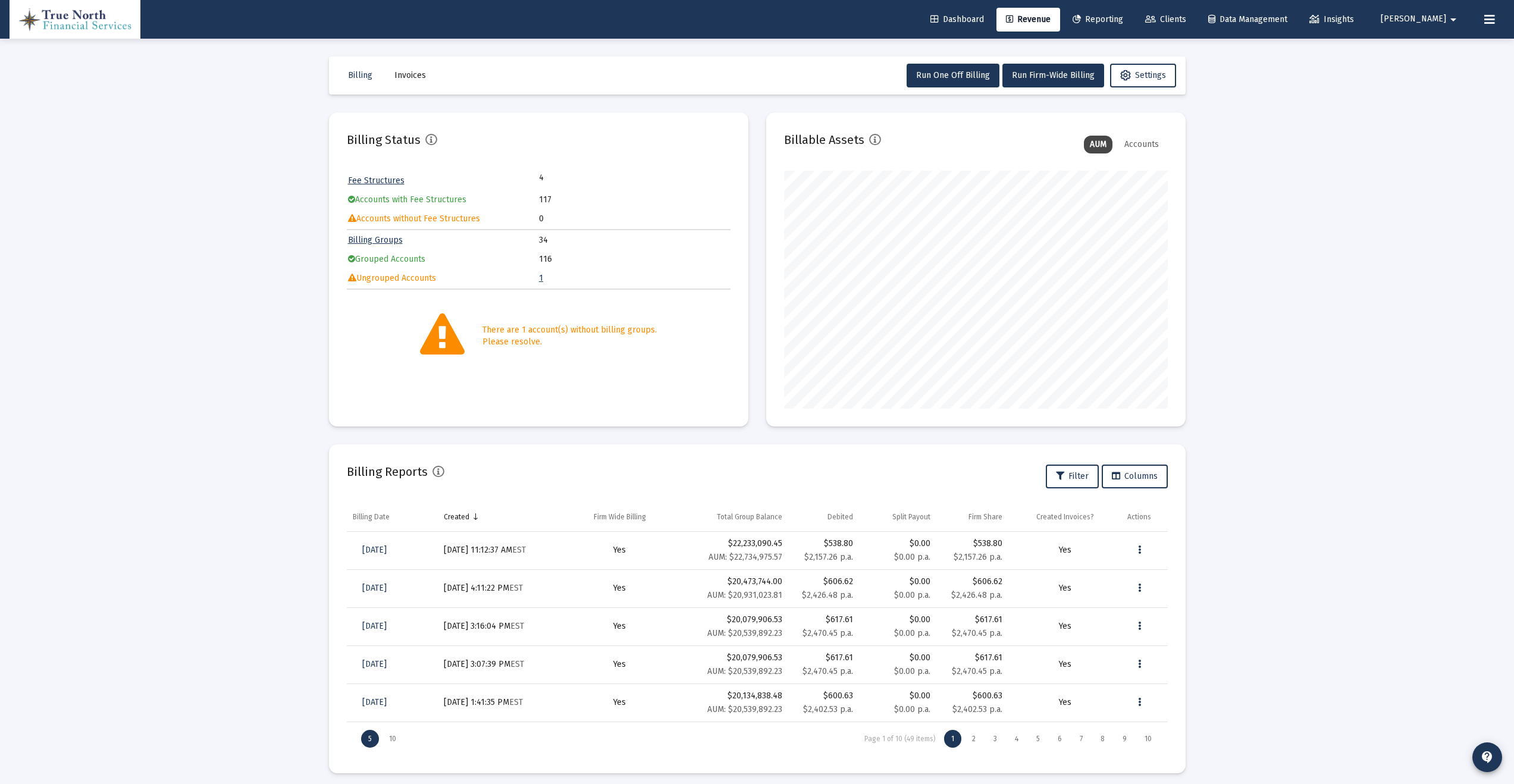
click at [541, 280] on link "1" at bounding box center [541, 278] width 4 height 10
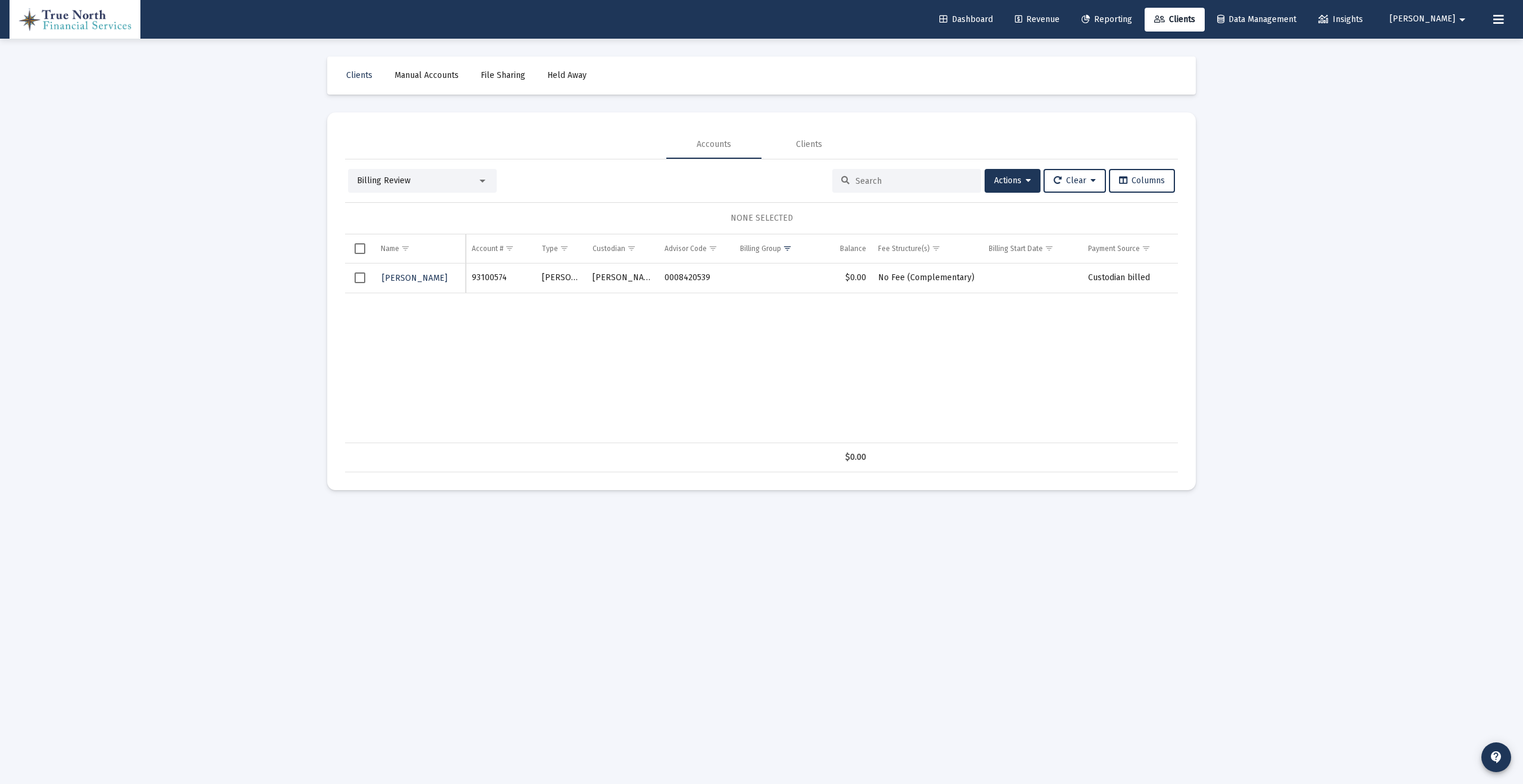
click at [357, 280] on span "Select row" at bounding box center [360, 278] width 11 height 11
click at [428, 277] on span "[PERSON_NAME]" at bounding box center [415, 278] width 65 height 10
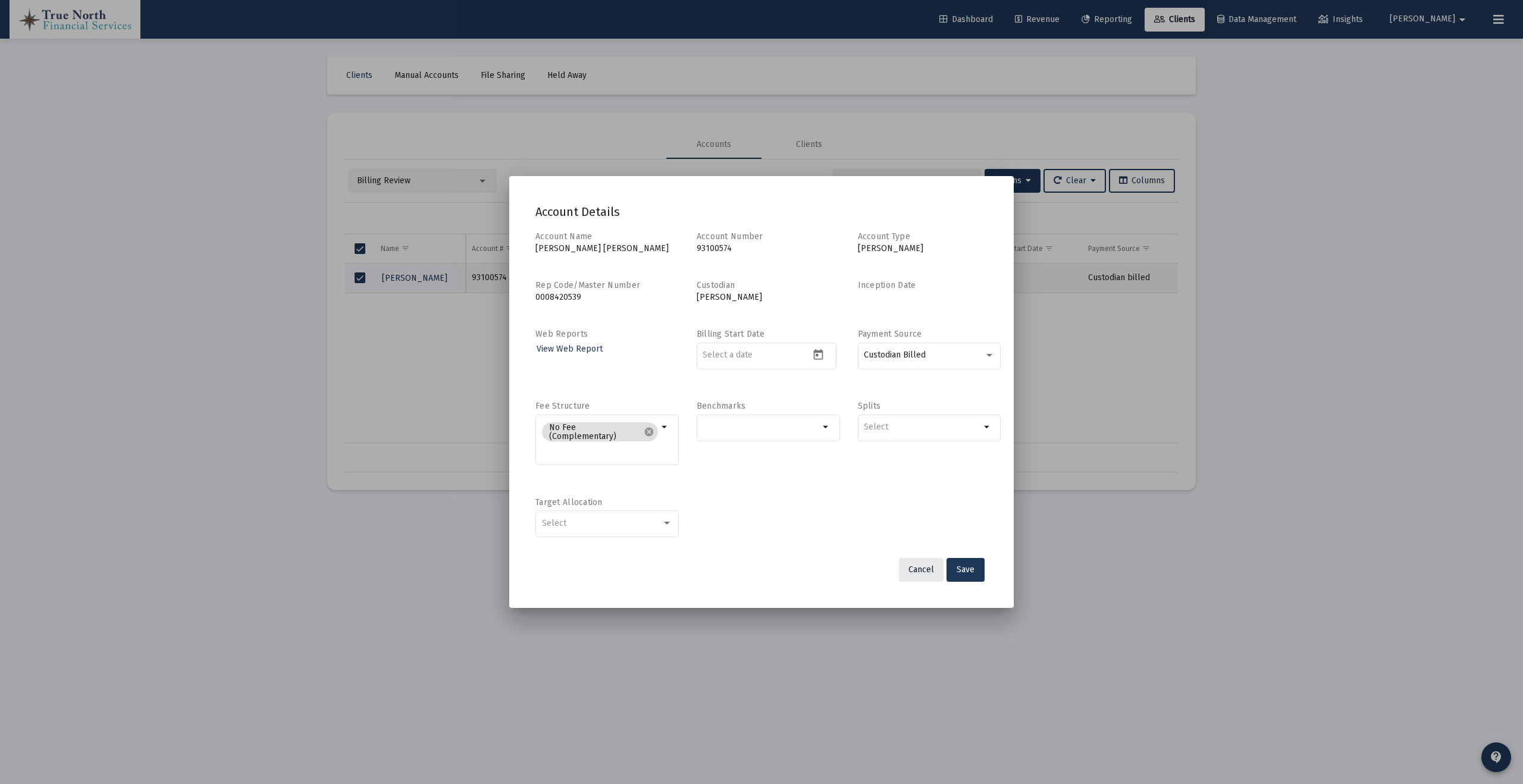
click at [917, 569] on span "Cancel" at bounding box center [921, 569] width 26 height 10
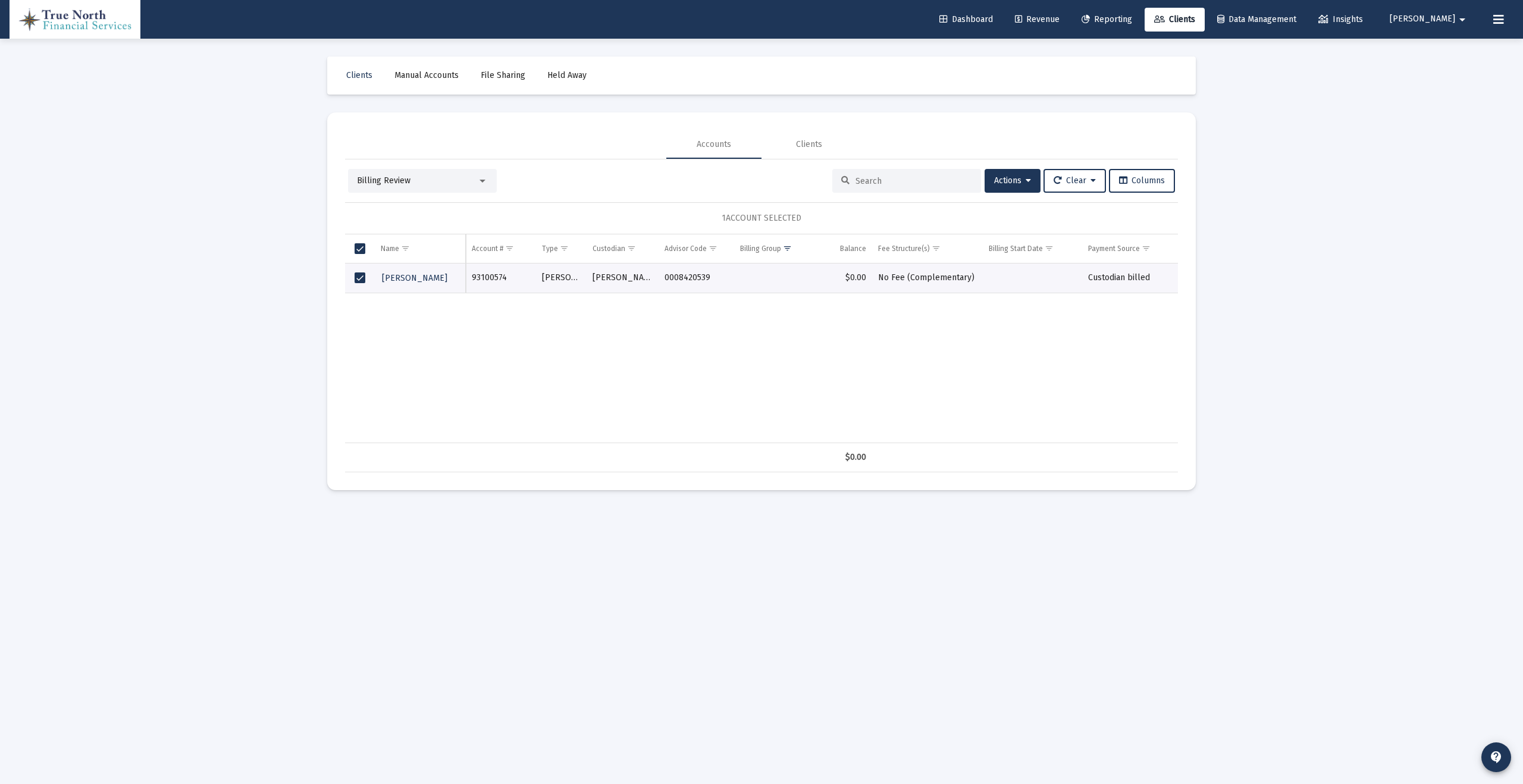
click at [1196, 22] on span "Clients" at bounding box center [1175, 19] width 41 height 10
click at [487, 178] on div at bounding box center [483, 181] width 11 height 9
click at [429, 142] on span "(Default)" at bounding box center [431, 142] width 28 height 9
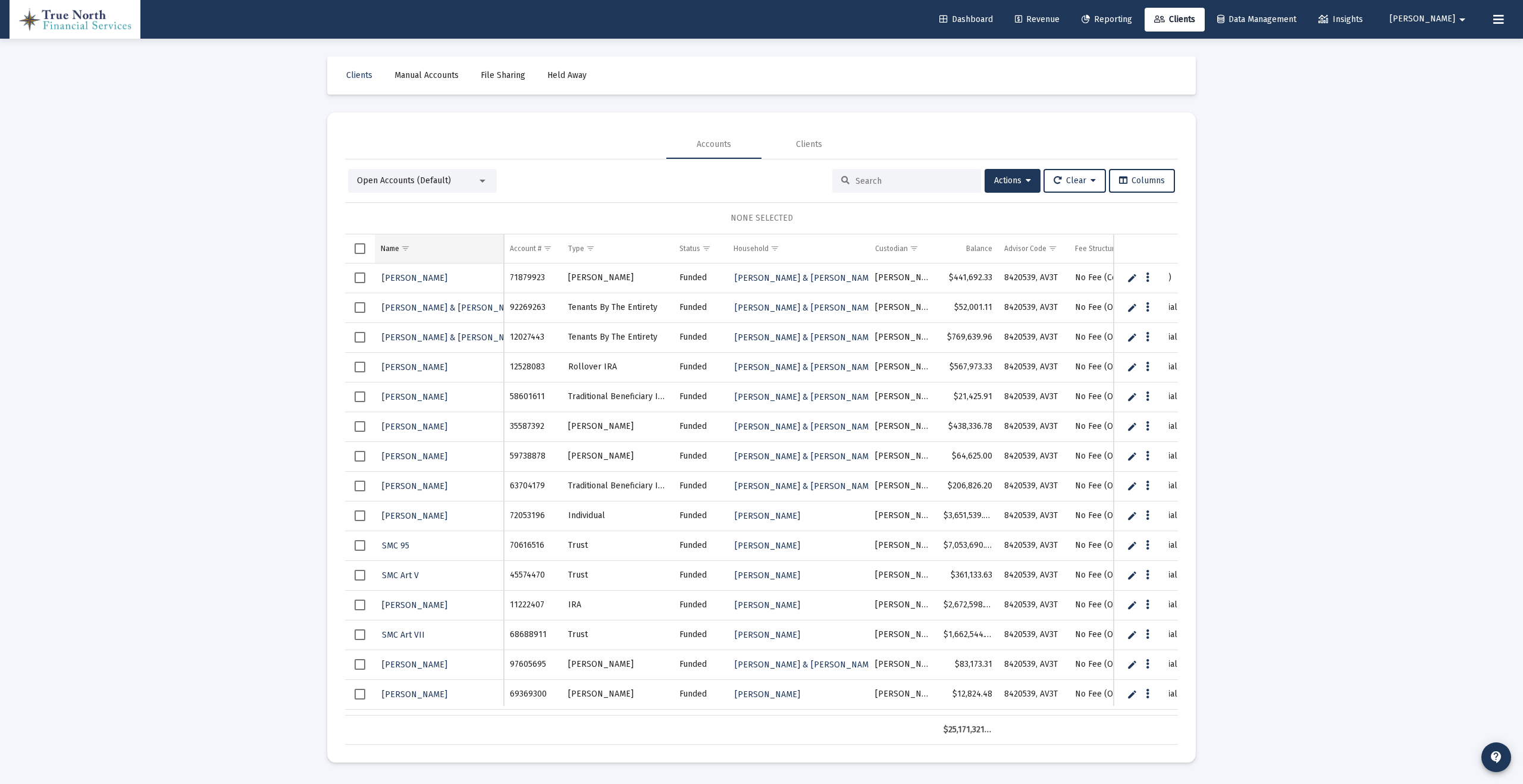
click at [385, 244] on td "Name" at bounding box center [440, 248] width 129 height 28
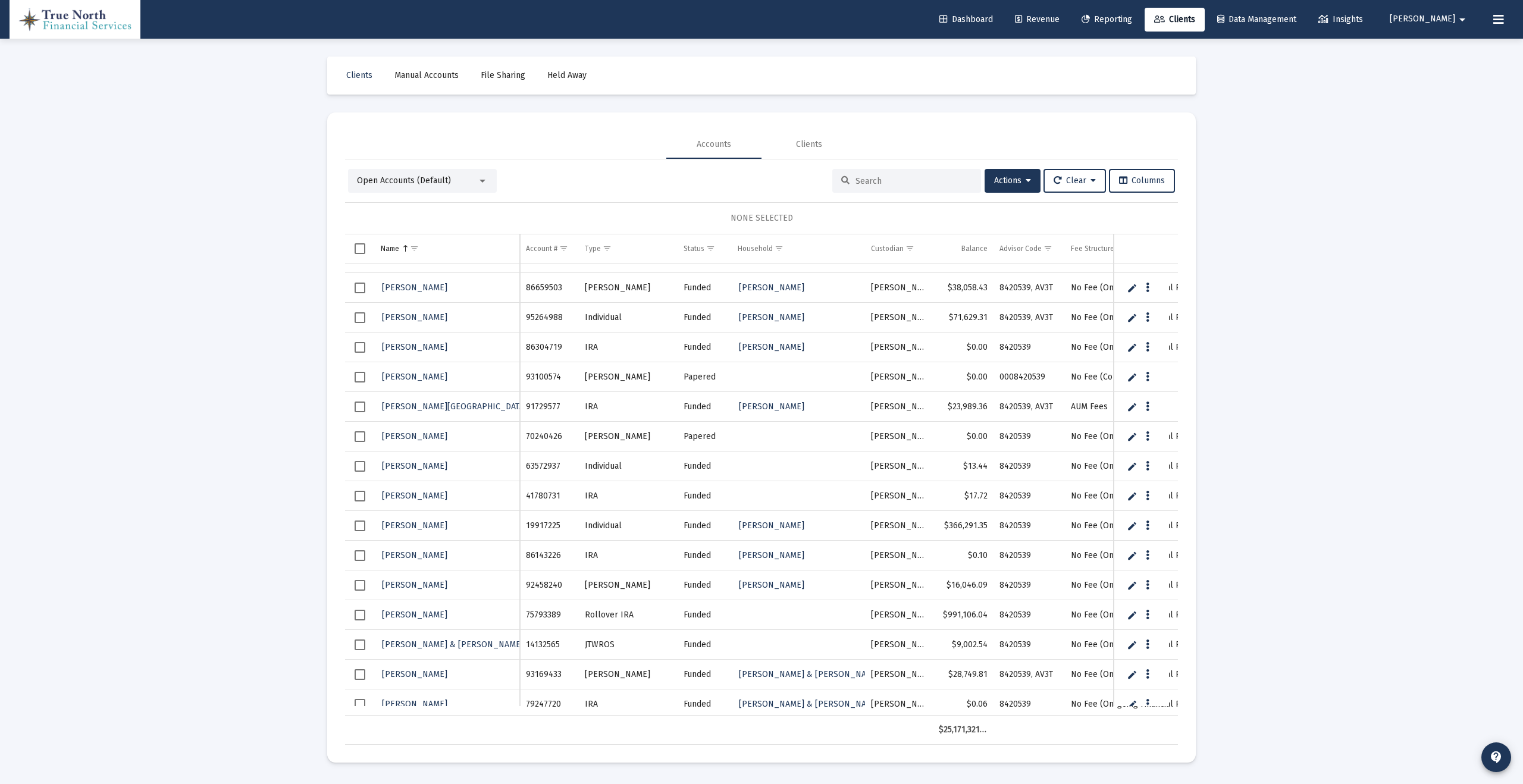
click at [1130, 377] on link "Edit" at bounding box center [1132, 377] width 11 height 11
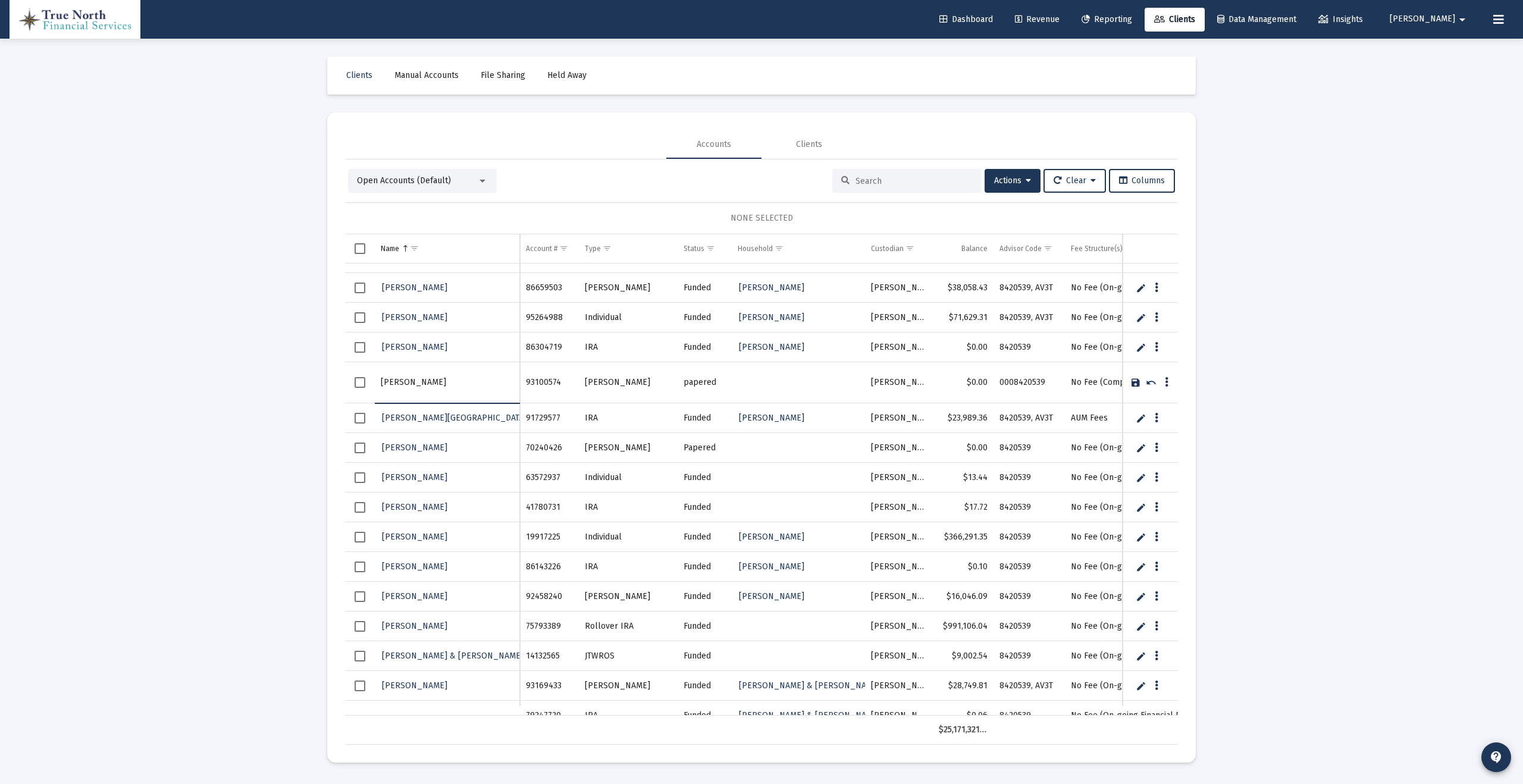
drag, startPoint x: 469, startPoint y: 380, endPoint x: 349, endPoint y: 380, distance: 120.0
click at [349, 380] on tr "[PERSON_NAME]" at bounding box center [762, 383] width 833 height 41
type input "[PERSON_NAME]"
click at [1136, 383] on link "Save" at bounding box center [1136, 382] width 11 height 11
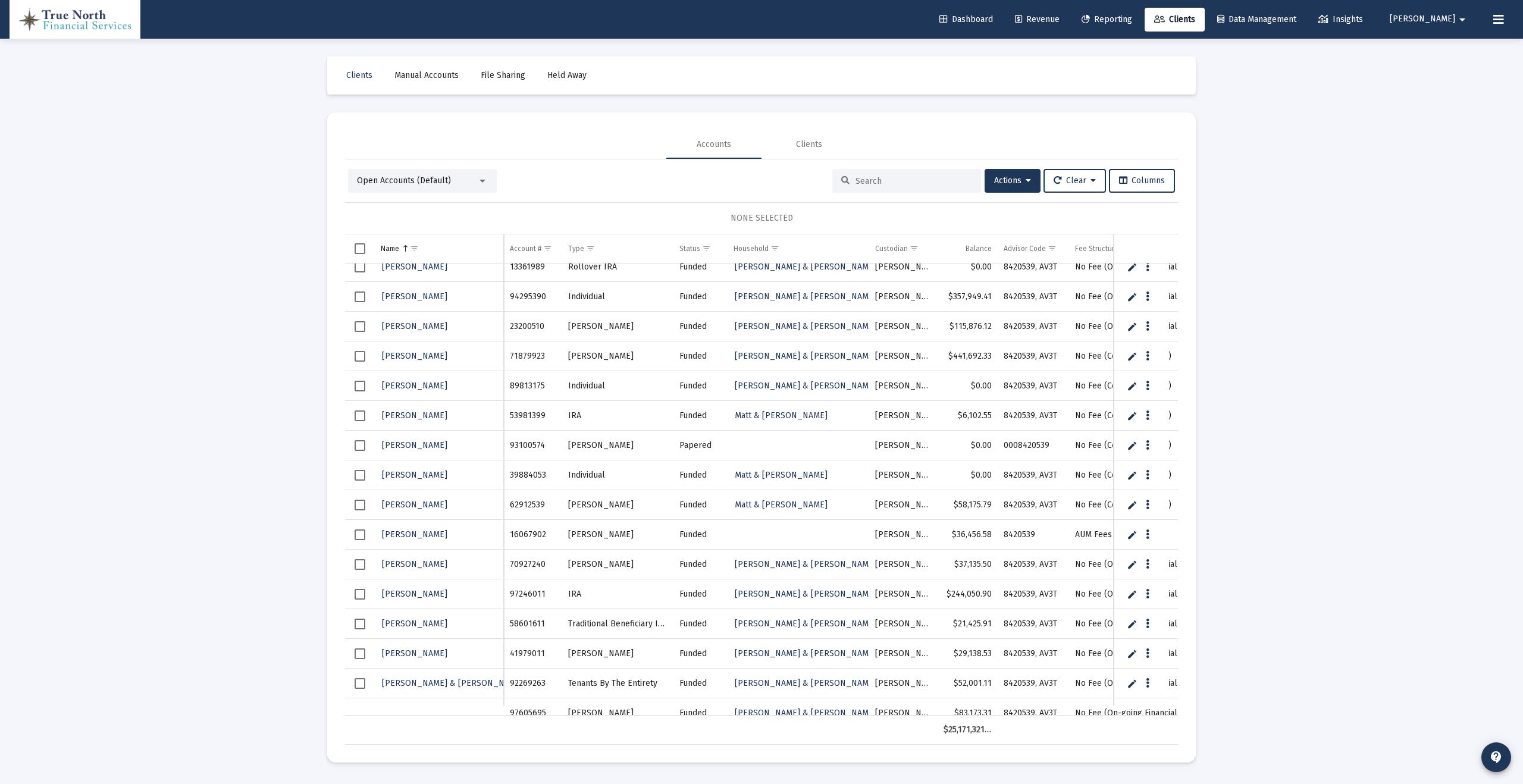
click at [361, 445] on span "Select row" at bounding box center [360, 445] width 11 height 11
click at [1015, 187] on button "Actions" at bounding box center [1013, 181] width 56 height 24
click at [1155, 271] on button "Assign Group" at bounding box center [1138, 269] width 70 height 28
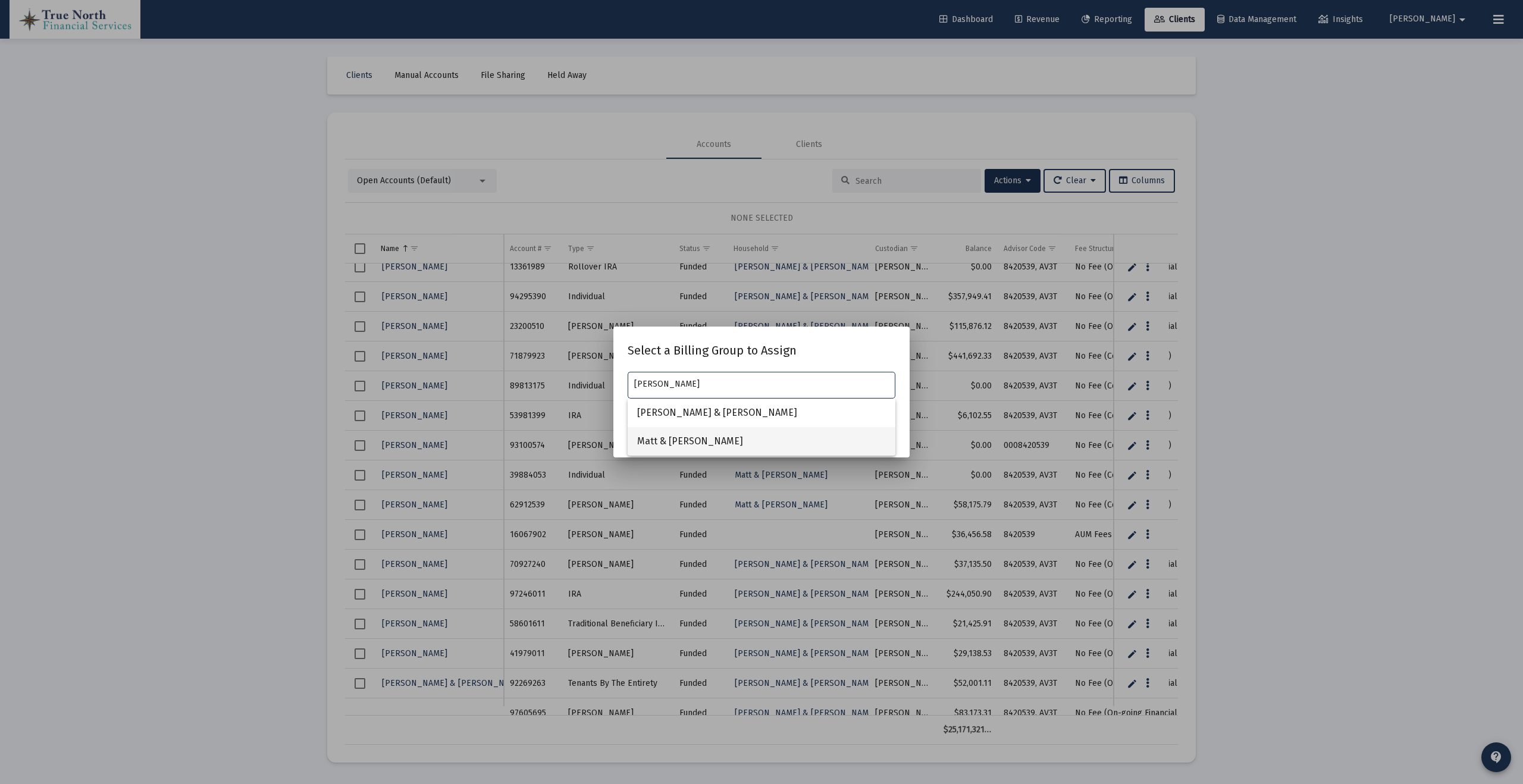
click at [807, 441] on span "Matt & [PERSON_NAME]" at bounding box center [761, 441] width 249 height 28
type input "Matt & [PERSON_NAME]"
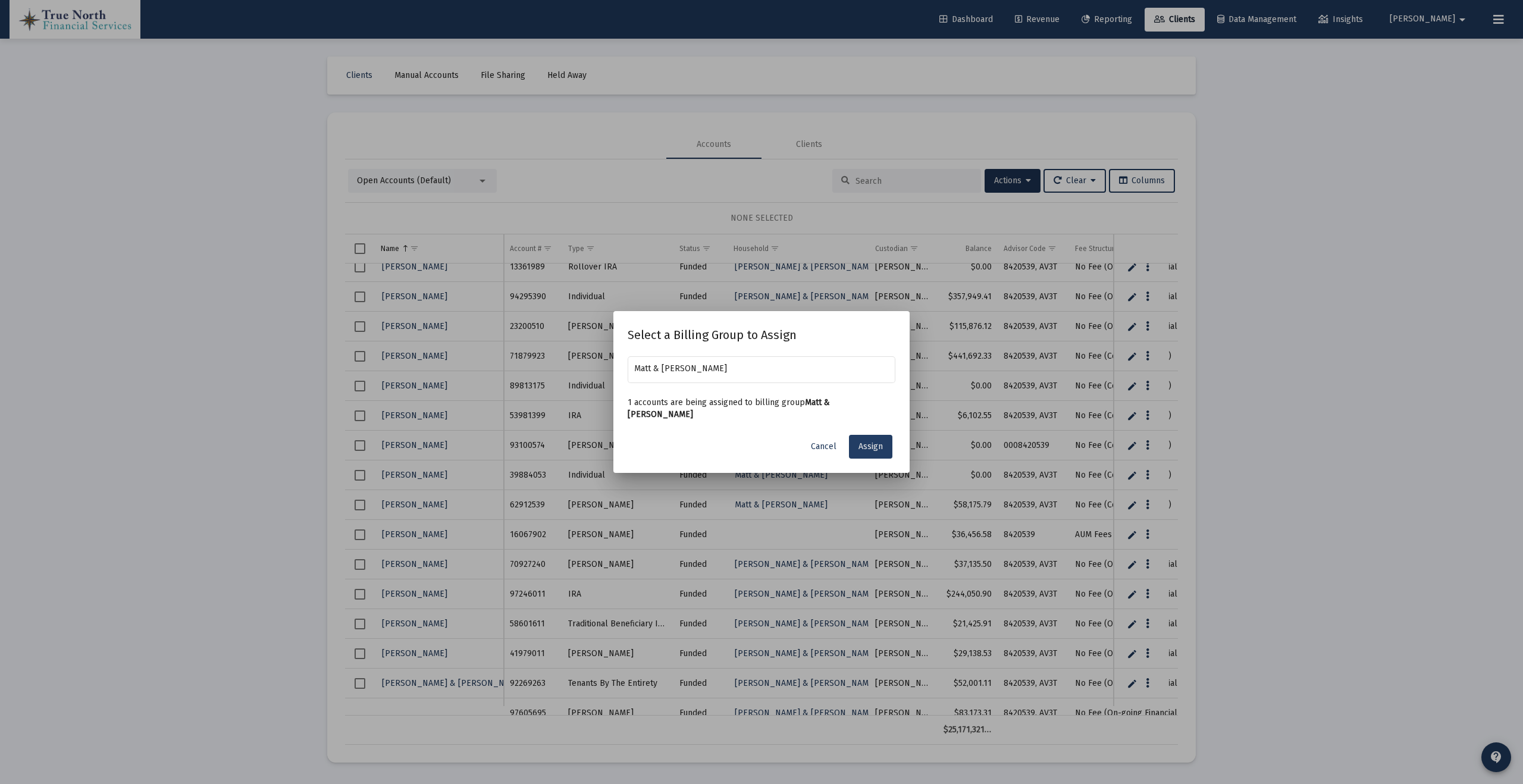
click at [872, 447] on button "Assign" at bounding box center [871, 447] width 44 height 24
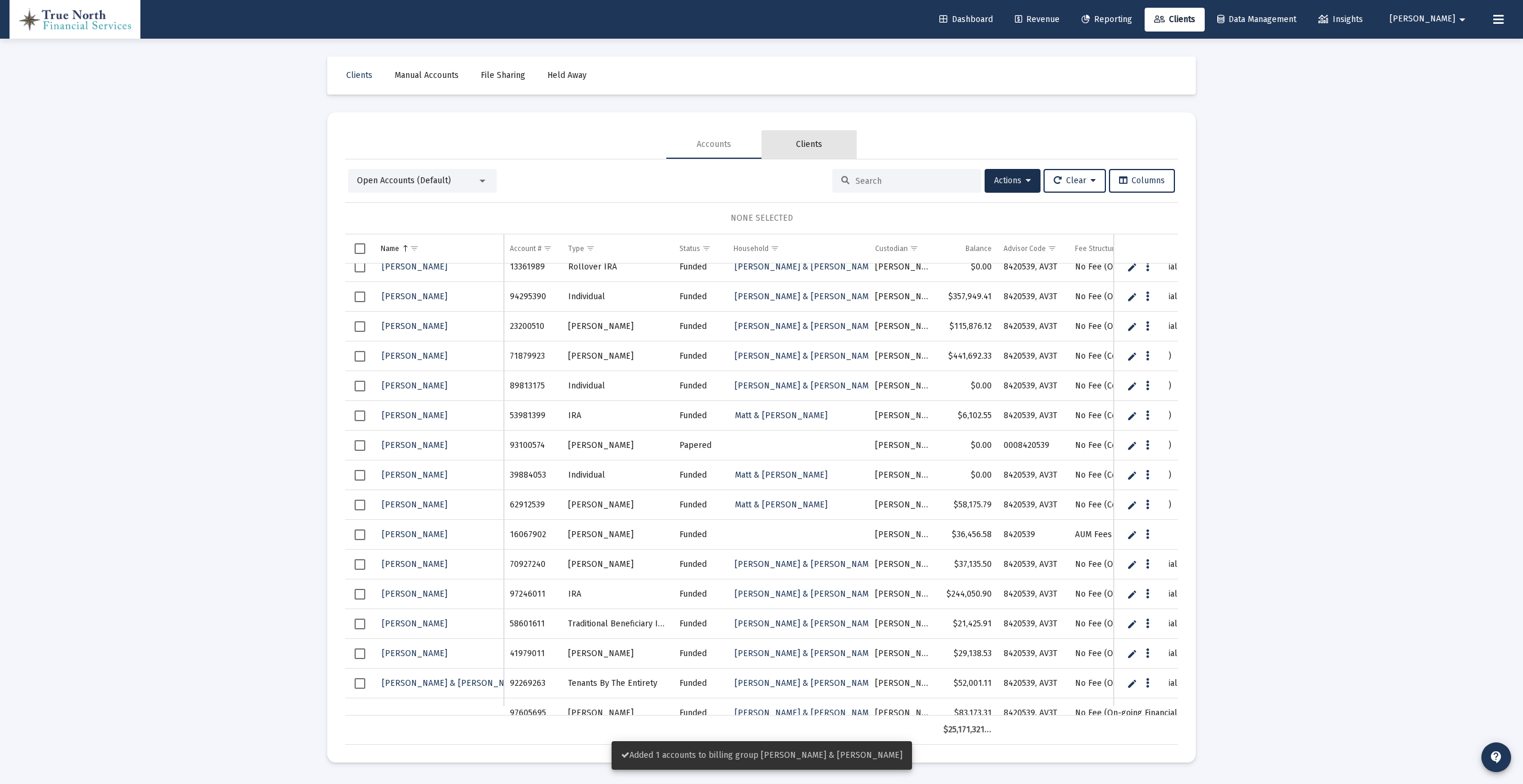
click at [825, 145] on div "Clients" at bounding box center [809, 144] width 95 height 28
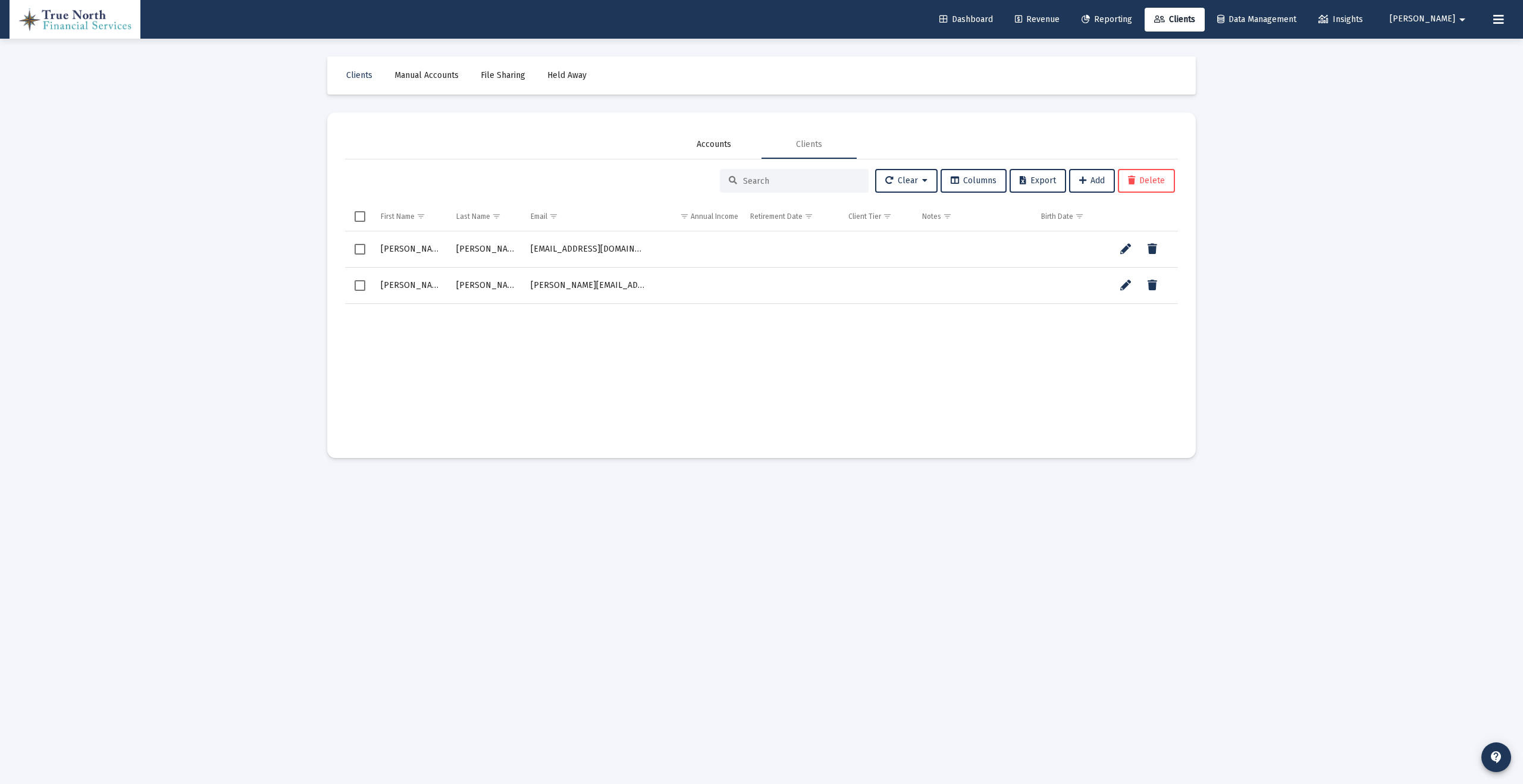
click at [718, 143] on div "Accounts" at bounding box center [714, 145] width 34 height 12
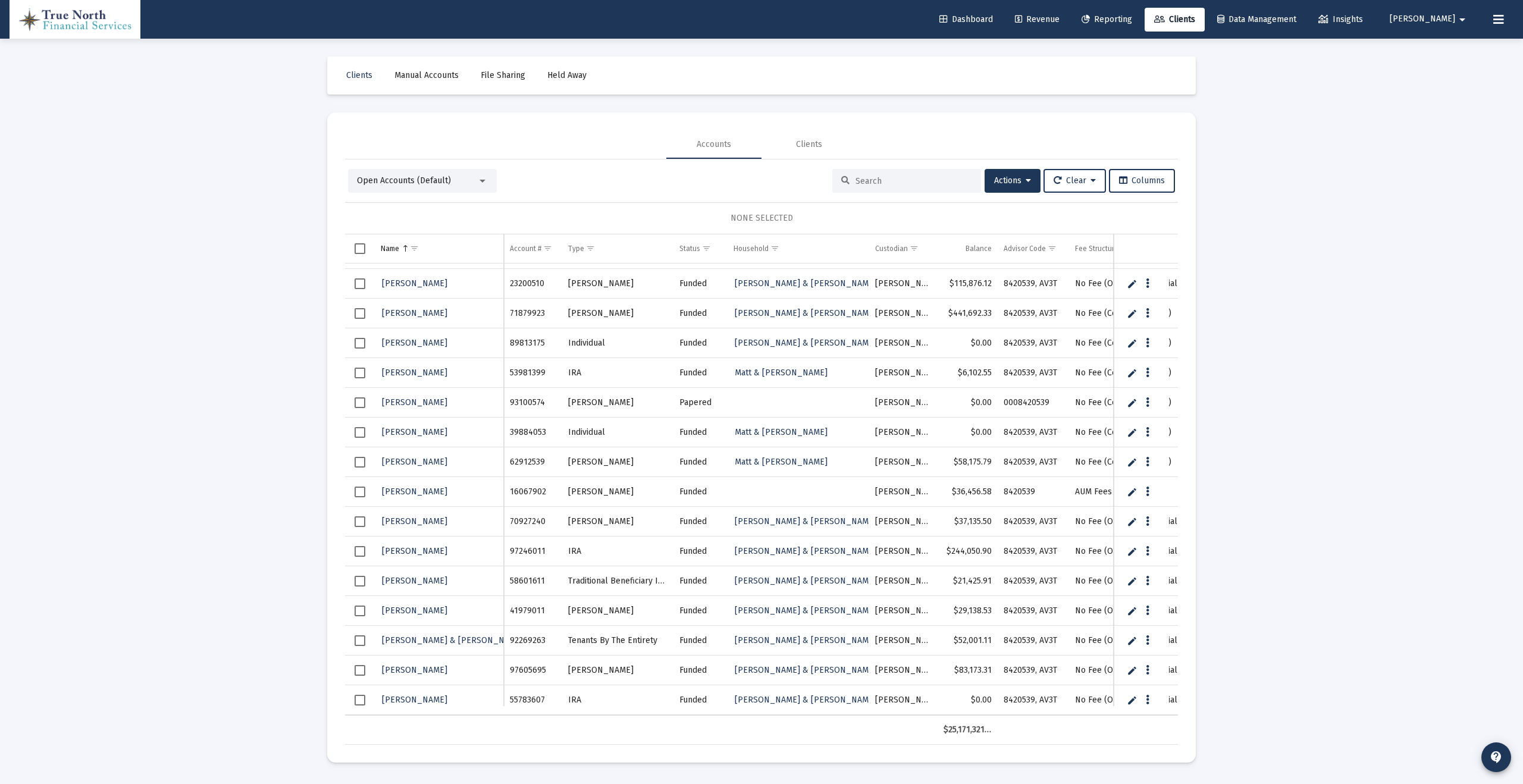
click at [769, 399] on td "Data grid" at bounding box center [798, 403] width 142 height 30
click at [1003, 11] on link "Dashboard" at bounding box center [966, 20] width 73 height 24
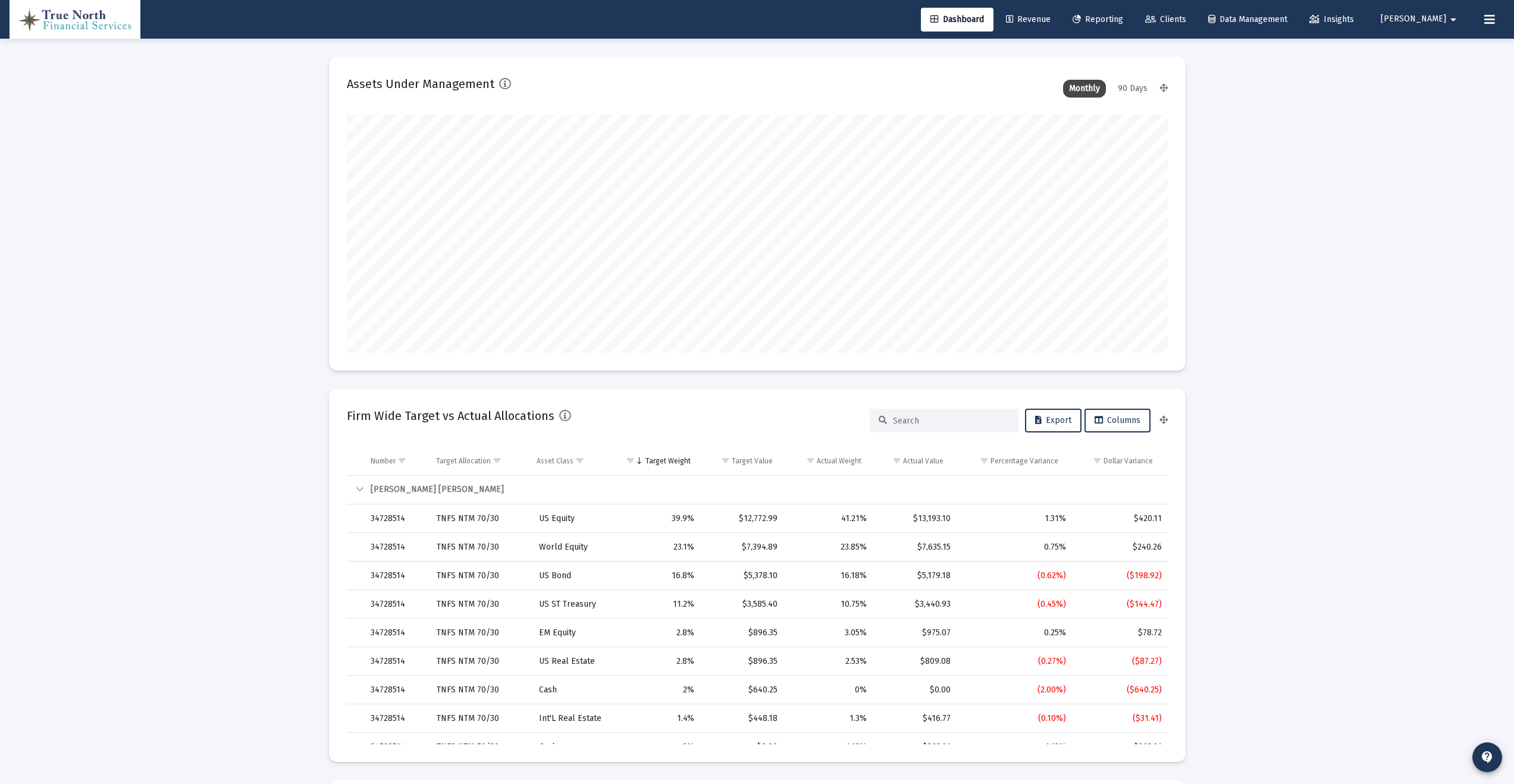
click at [1051, 16] on span "Revenue" at bounding box center [1028, 19] width 45 height 10
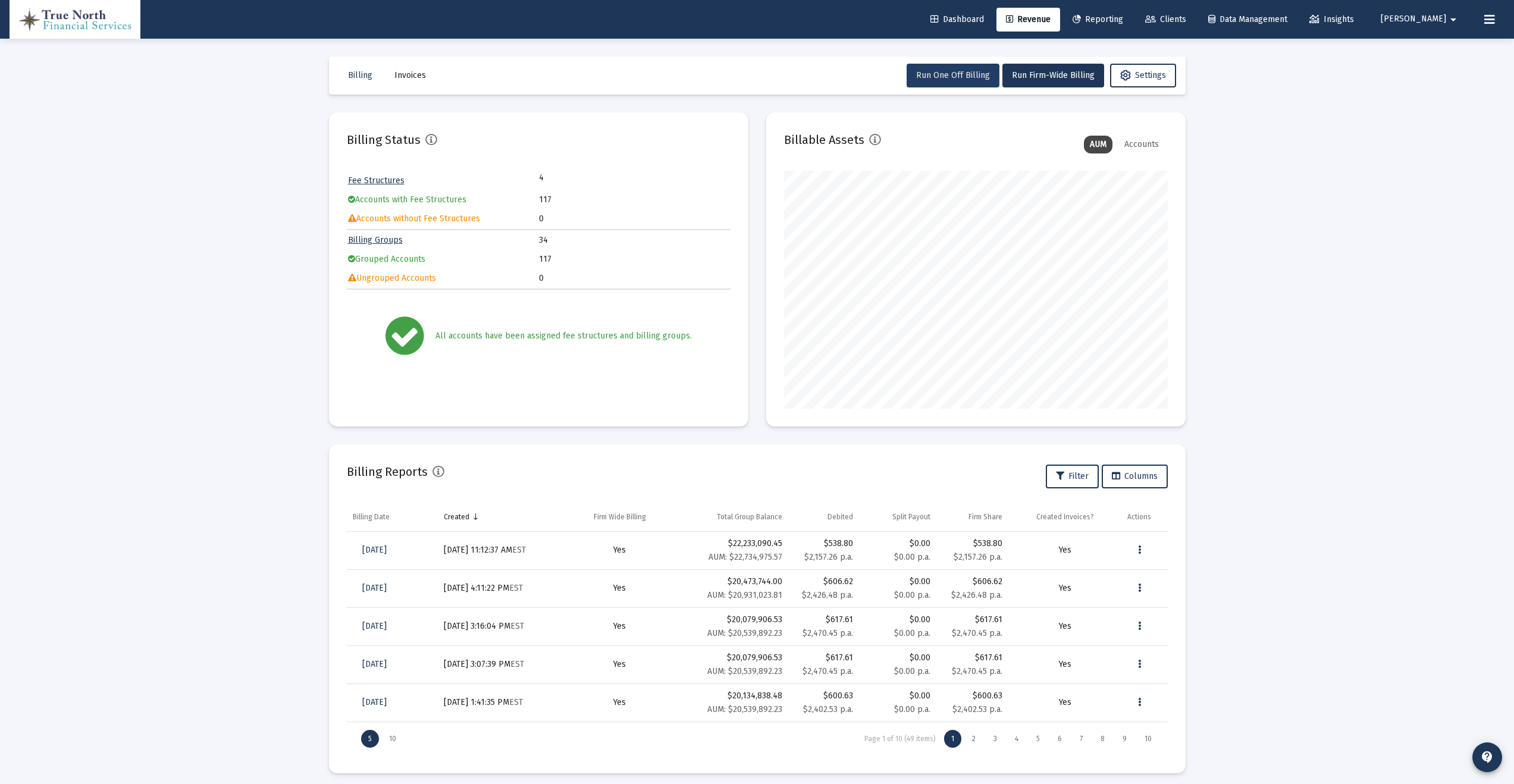
click at [938, 74] on span "Run One Off Billing" at bounding box center [953, 75] width 74 height 10
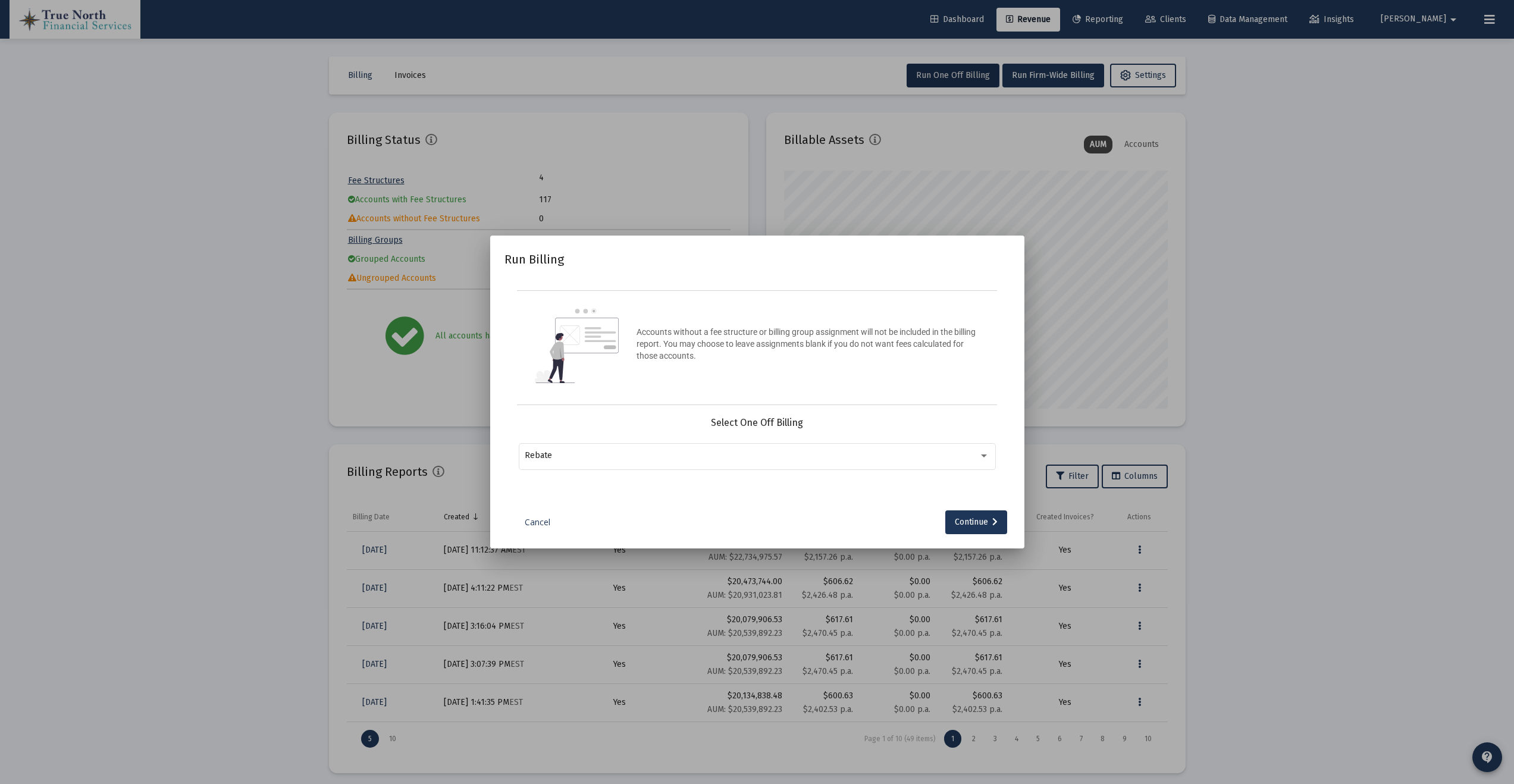
click at [535, 519] on link "Cancel" at bounding box center [538, 522] width 59 height 12
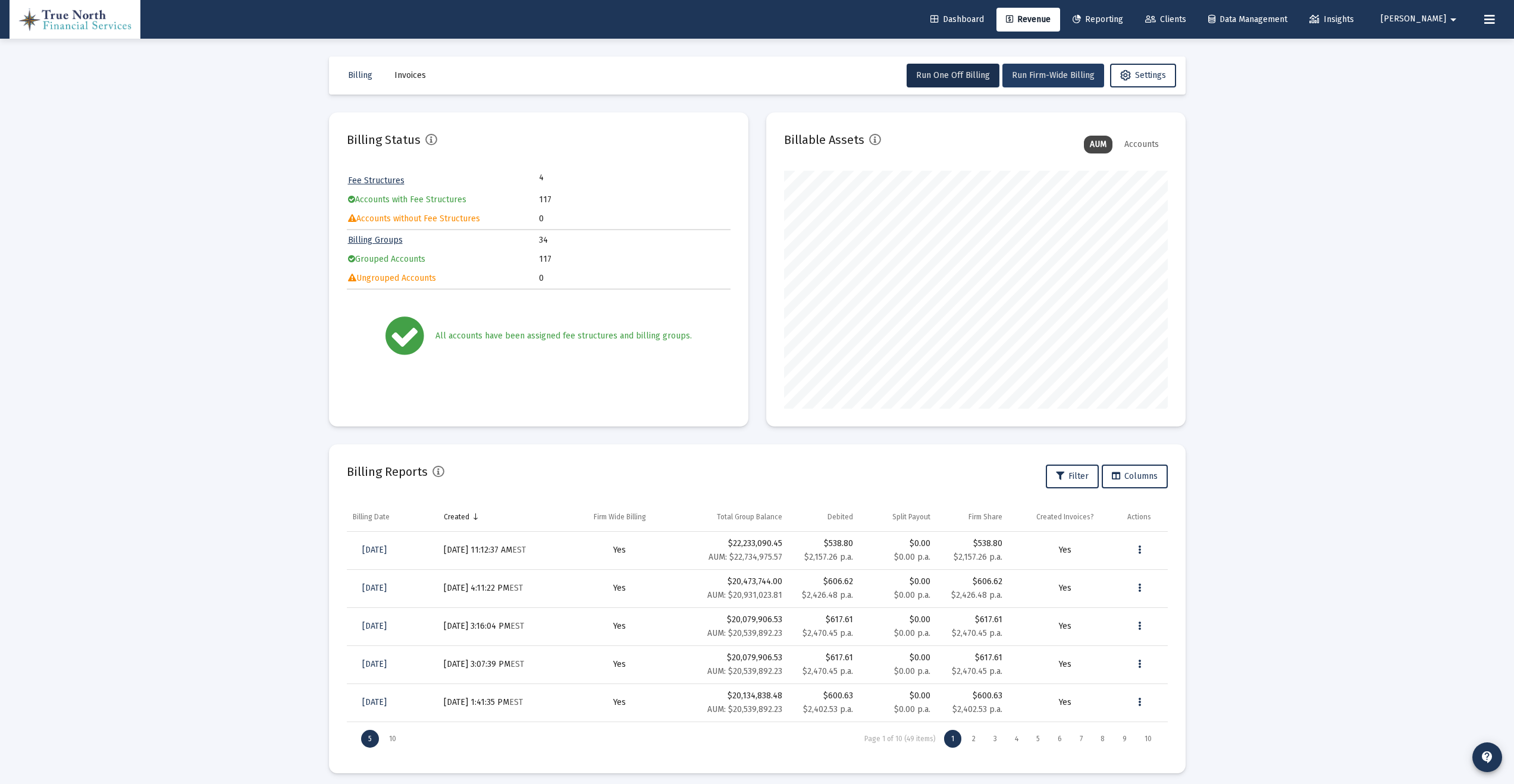
click at [1017, 73] on span "Run Firm-Wide Billing" at bounding box center [1053, 75] width 82 height 10
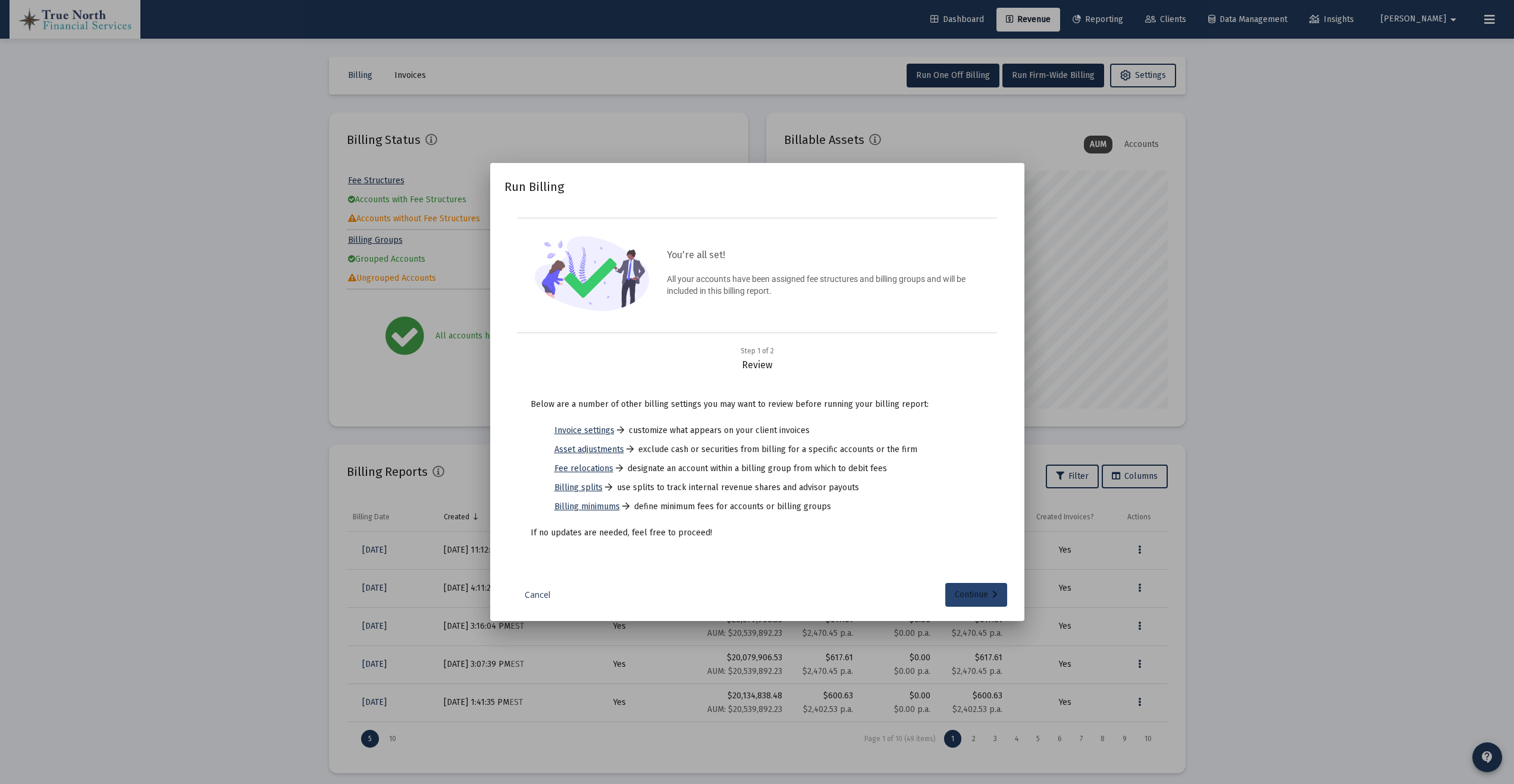
click at [973, 599] on div "Continue" at bounding box center [976, 595] width 43 height 24
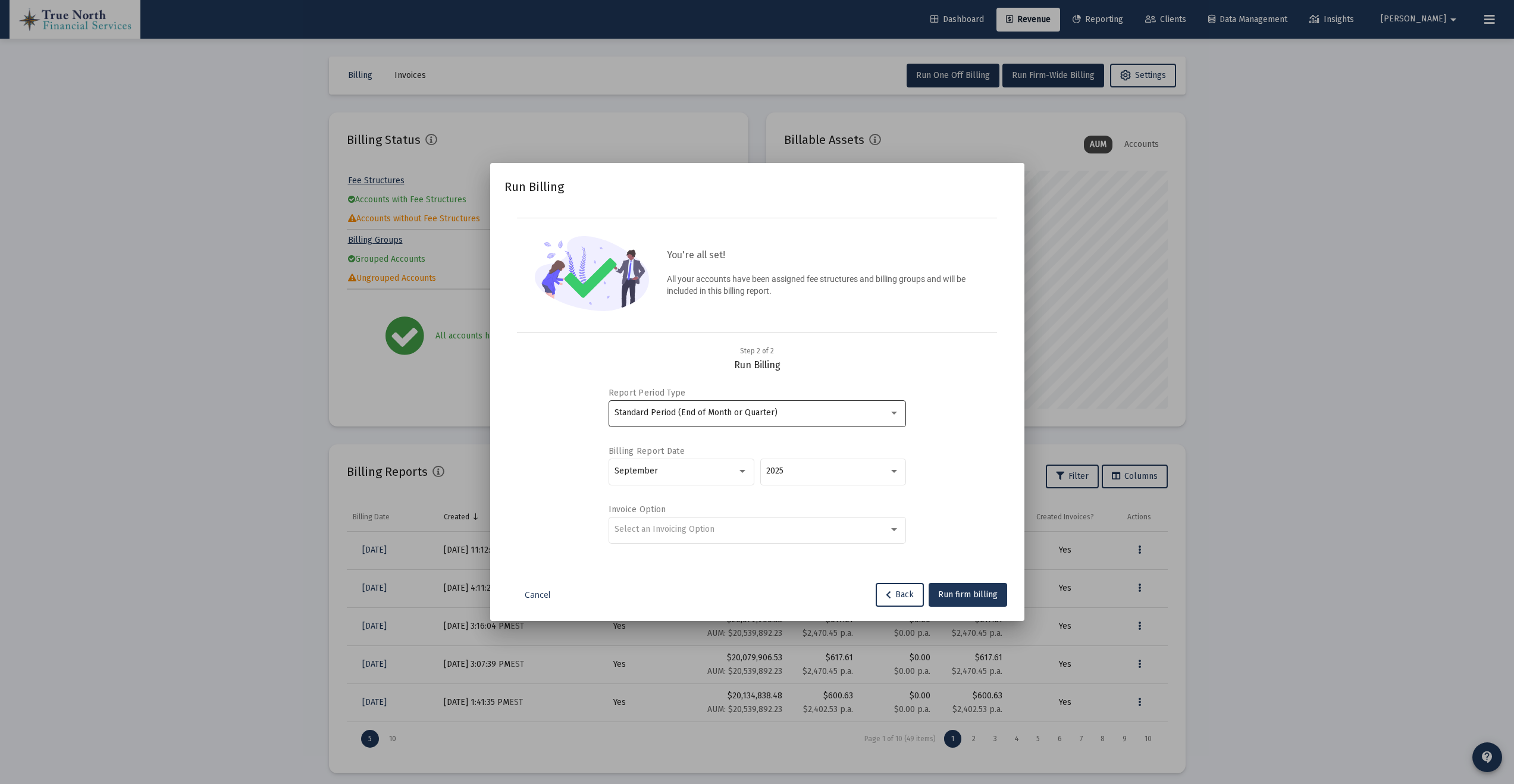
click at [836, 418] on div "Standard Period (End of Month or Quarter)" at bounding box center [757, 412] width 285 height 29
click at [847, 415] on span "Standard Period (End of Month or Quarter)" at bounding box center [757, 413] width 285 height 25
click at [770, 528] on div "Select an Invoicing Option" at bounding box center [752, 529] width 275 height 9
click at [688, 576] on span "Create Invoice by Household" at bounding box center [757, 579] width 285 height 25
click at [968, 594] on span "Run firm billing" at bounding box center [968, 594] width 59 height 10
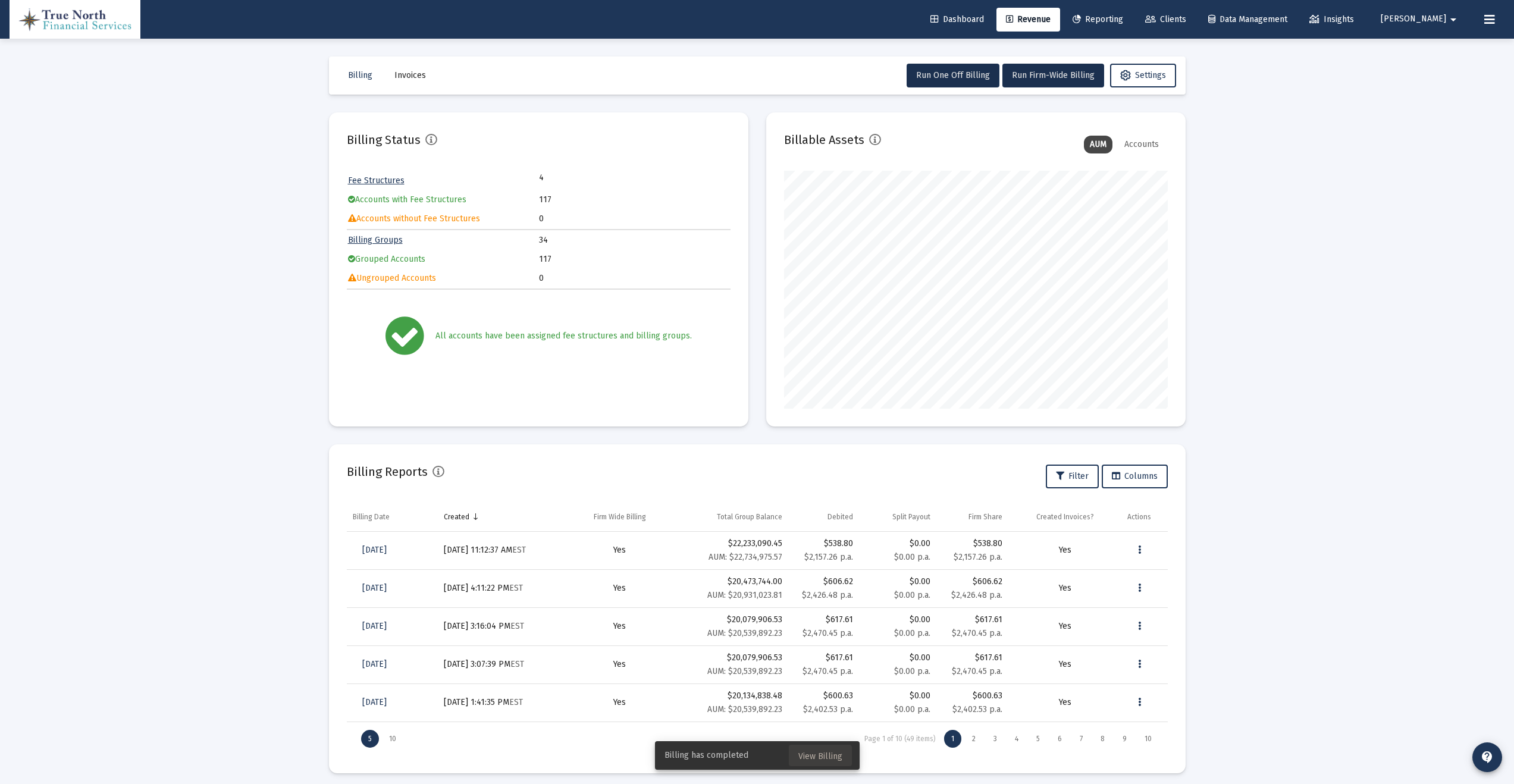
click at [816, 762] on button "View Billing" at bounding box center [820, 755] width 63 height 21
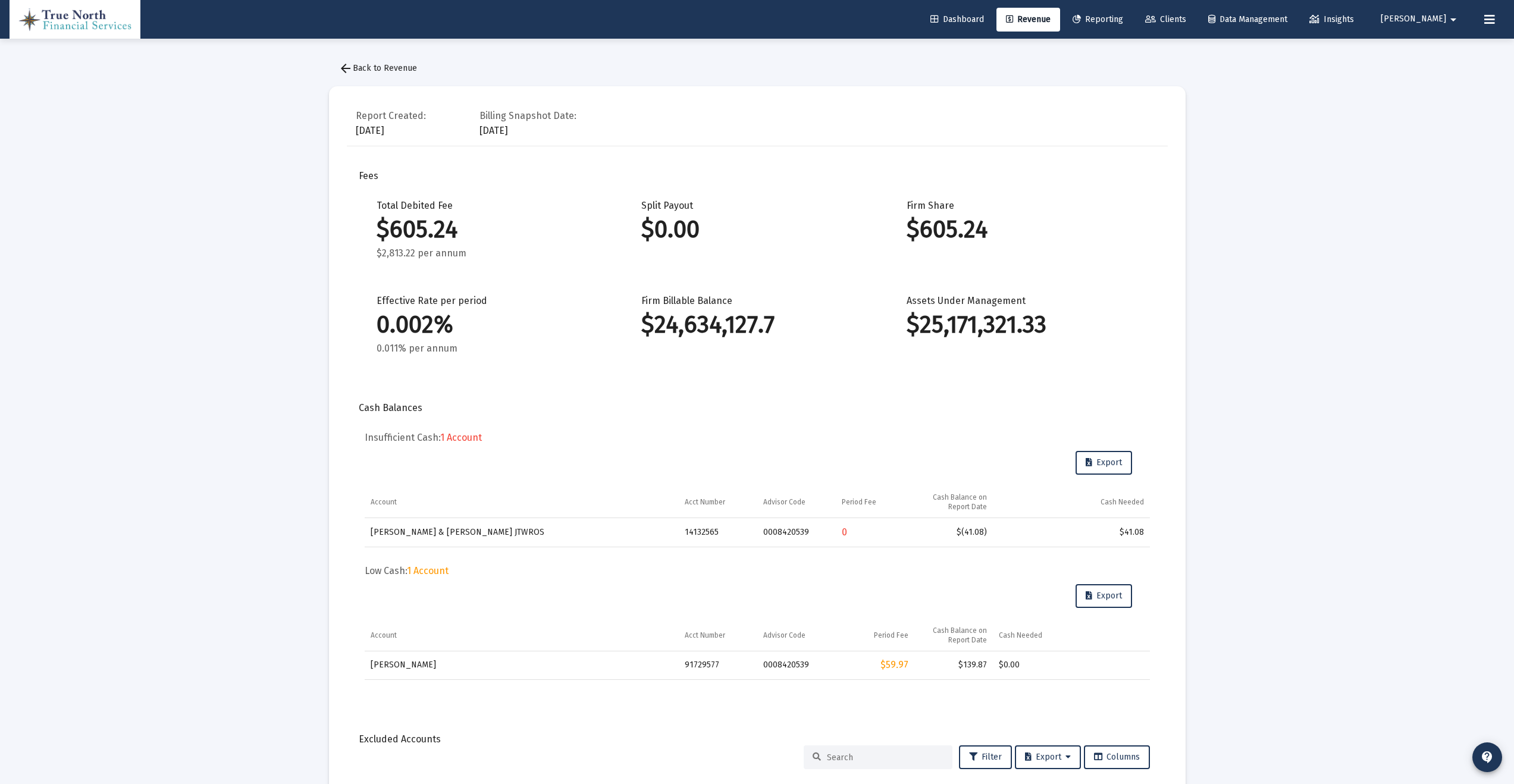
click at [358, 67] on span "arrow_back Back to Revenue" at bounding box center [378, 68] width 79 height 10
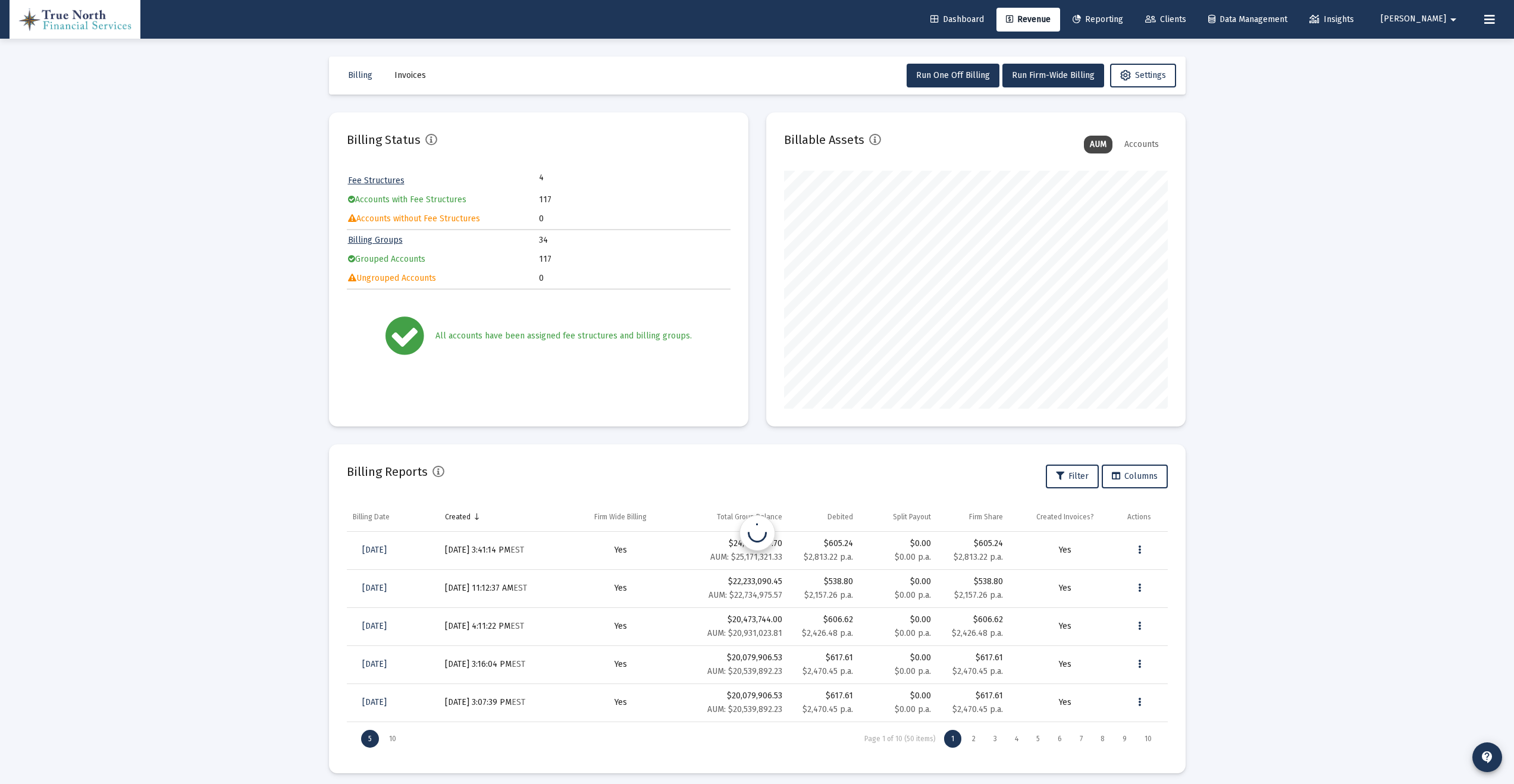
scroll to position [238, 383]
click at [1140, 549] on icon "Data grid" at bounding box center [1139, 550] width 3 height 15
click at [1160, 575] on button "Download Fee Upload" at bounding box center [1178, 581] width 102 height 28
click at [1142, 549] on button "Data grid" at bounding box center [1139, 550] width 24 height 24
click at [1182, 610] on button "Download Invoices" at bounding box center [1178, 609] width 102 height 28
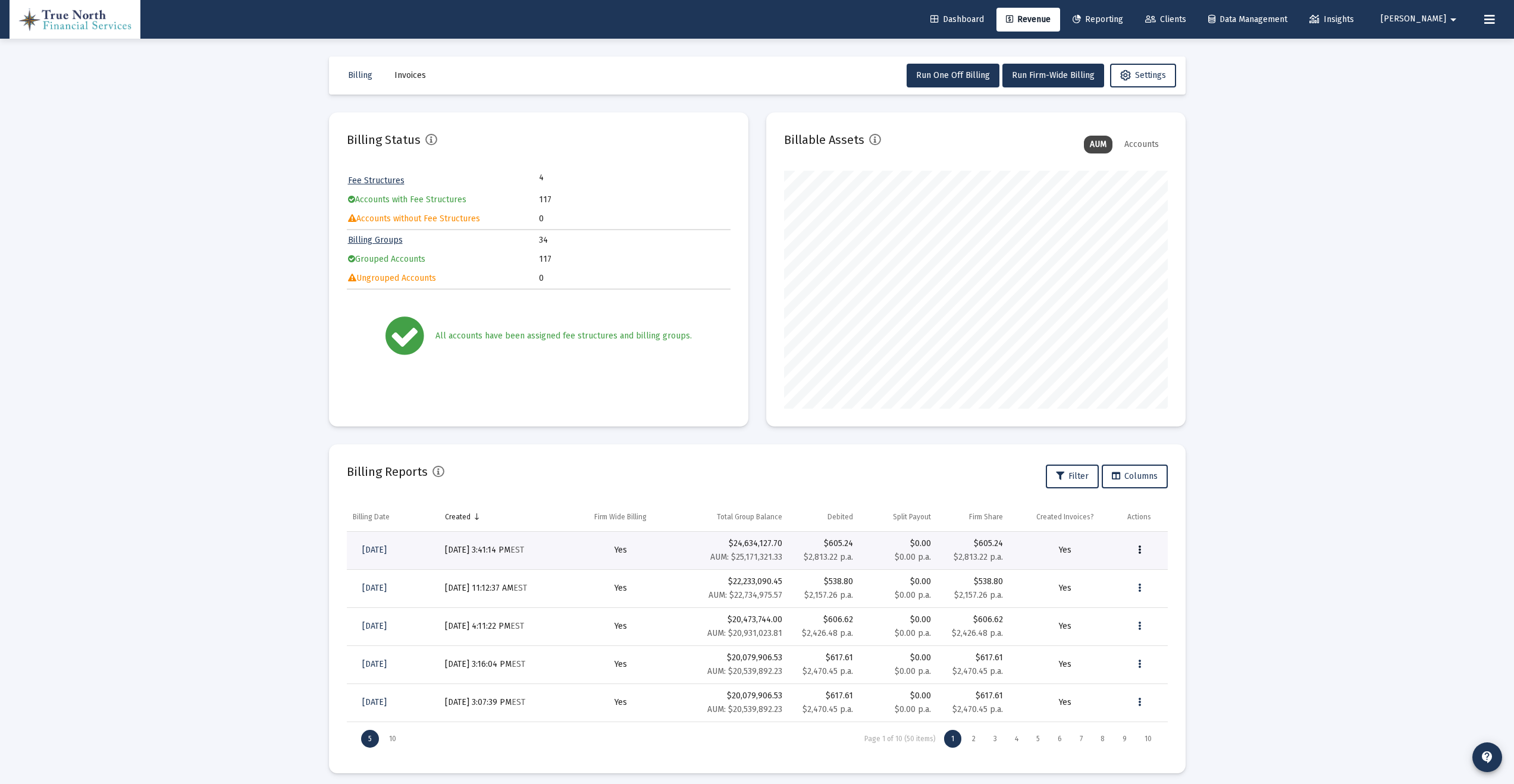
click at [1140, 551] on icon "Data grid" at bounding box center [1139, 550] width 3 height 15
click at [1181, 608] on button "Download Invoices" at bounding box center [1178, 609] width 102 height 28
click at [428, 74] on button "Invoices" at bounding box center [410, 75] width 51 height 24
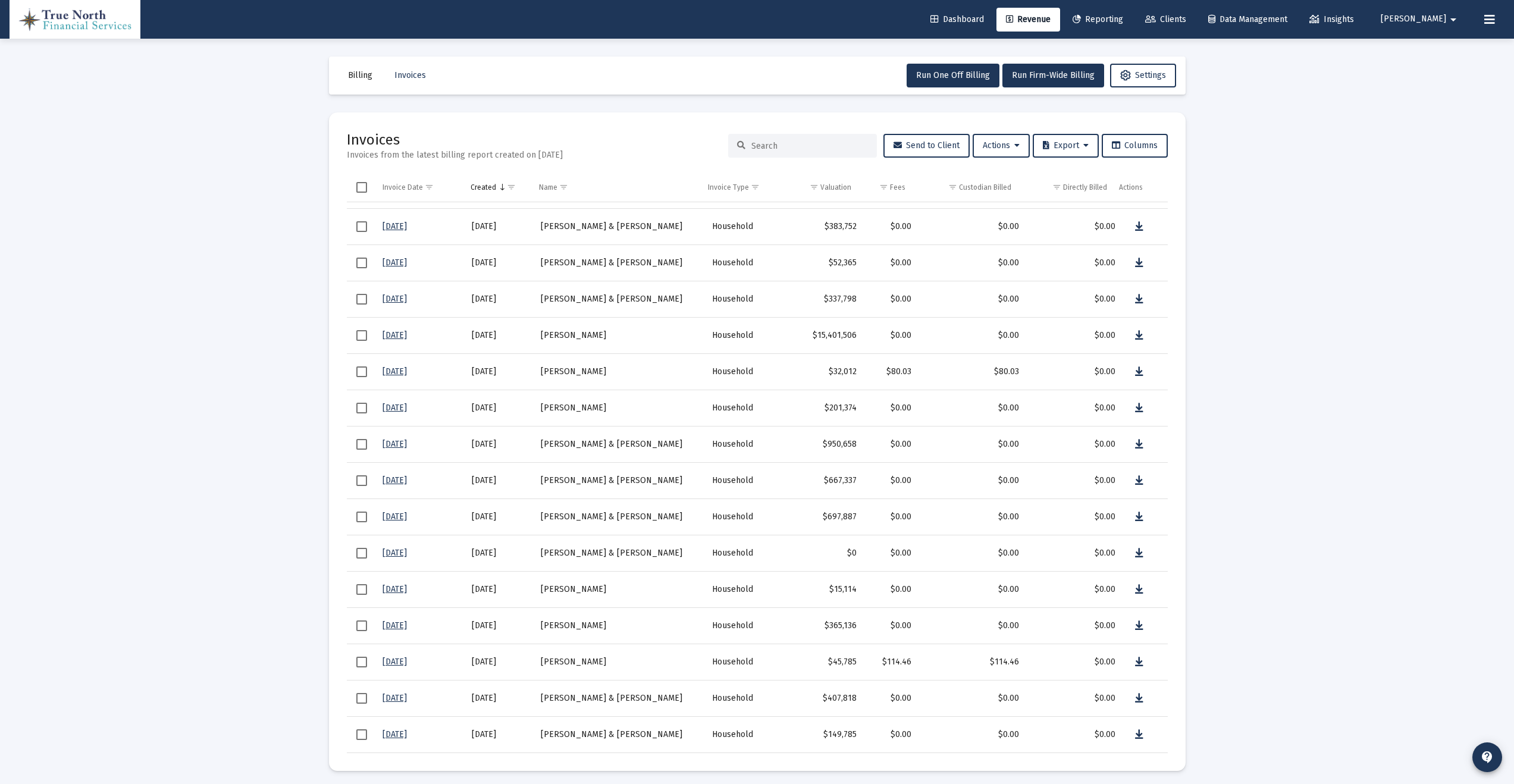
scroll to position [5, 0]
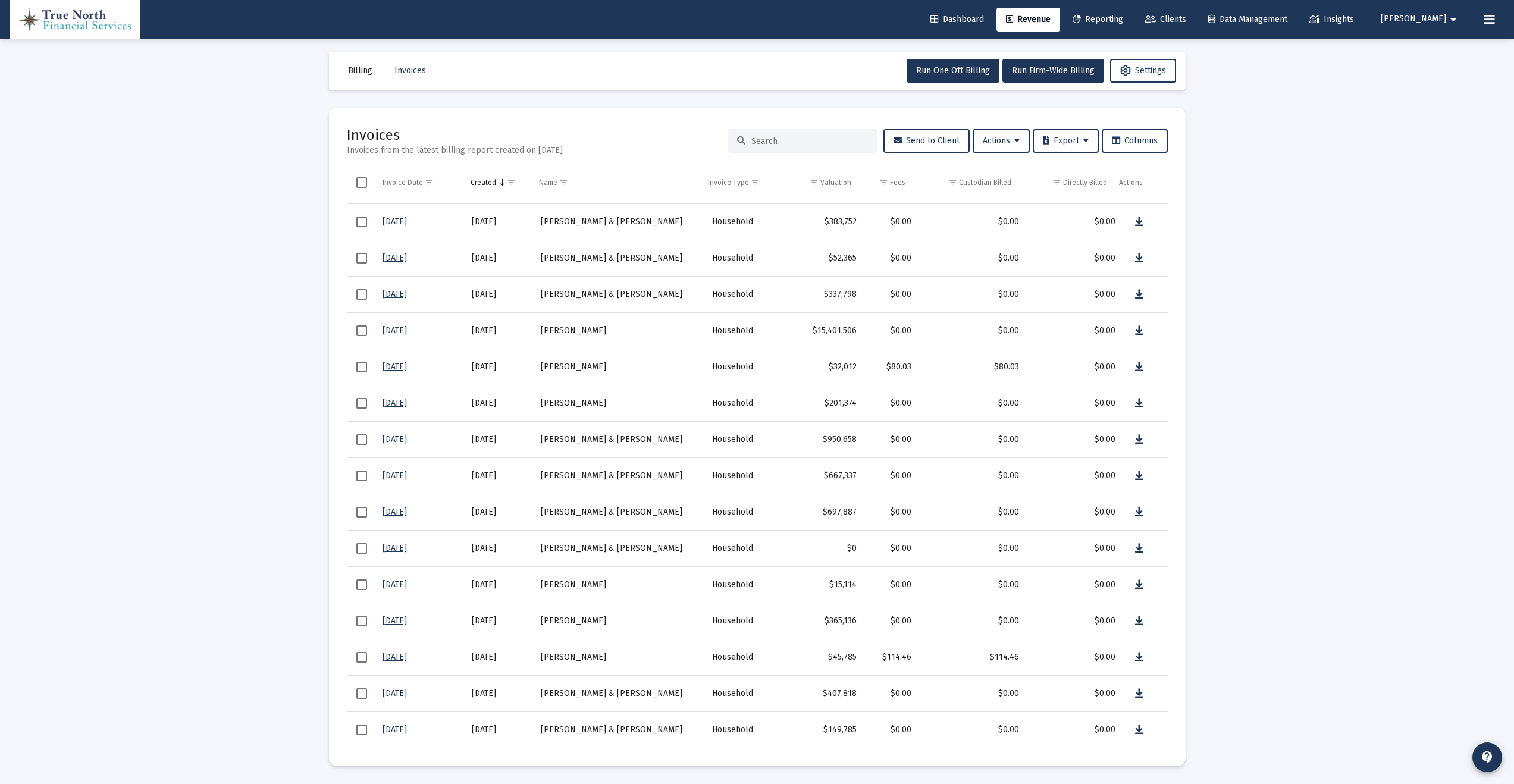
click at [362, 655] on span "Select row" at bounding box center [362, 657] width 11 height 11
click at [361, 368] on span "Select row" at bounding box center [362, 367] width 11 height 11
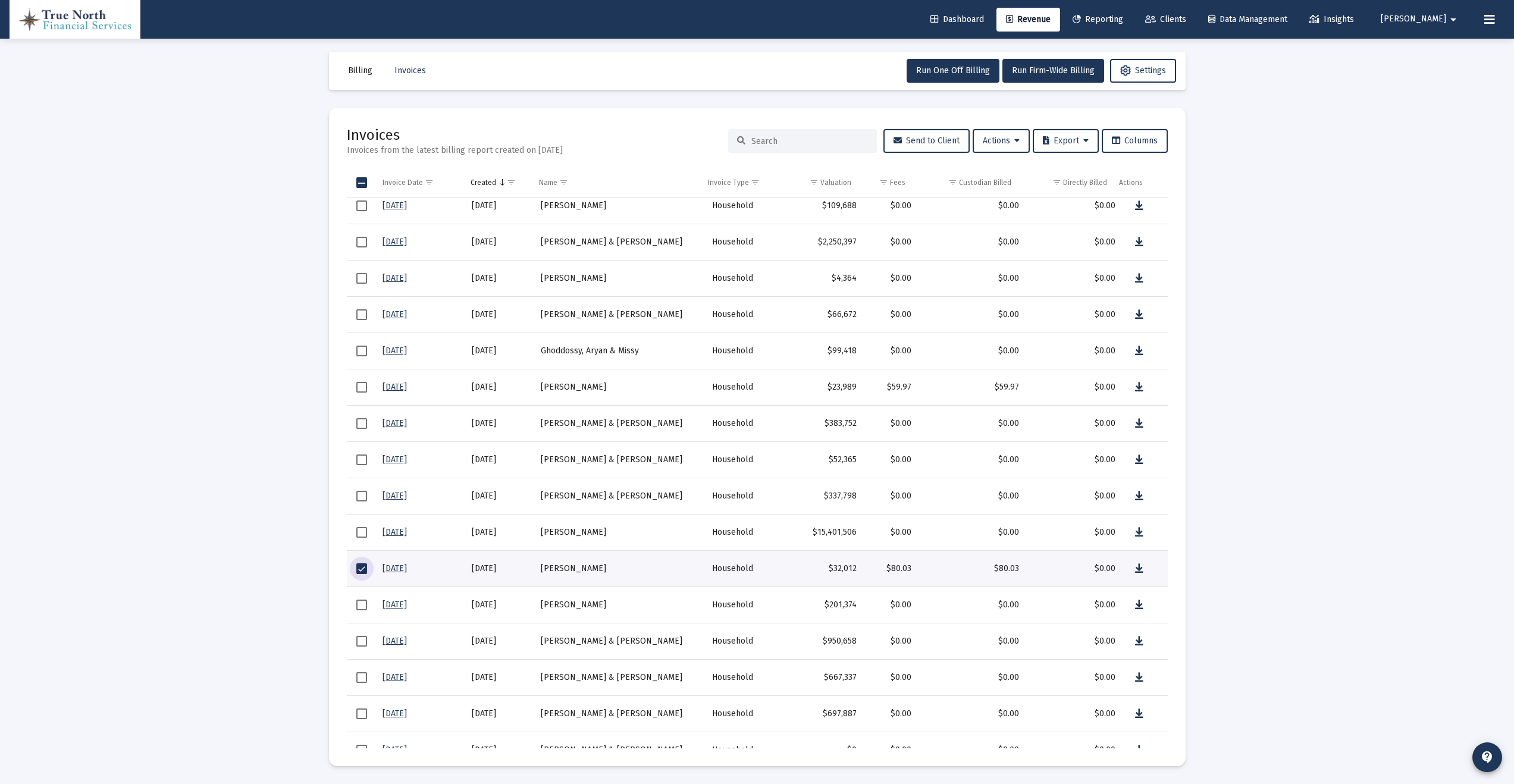
scroll to position [441, 0]
click at [364, 389] on span "Select row" at bounding box center [362, 390] width 11 height 11
click at [1000, 184] on div "Custodian Billed" at bounding box center [985, 183] width 52 height 9
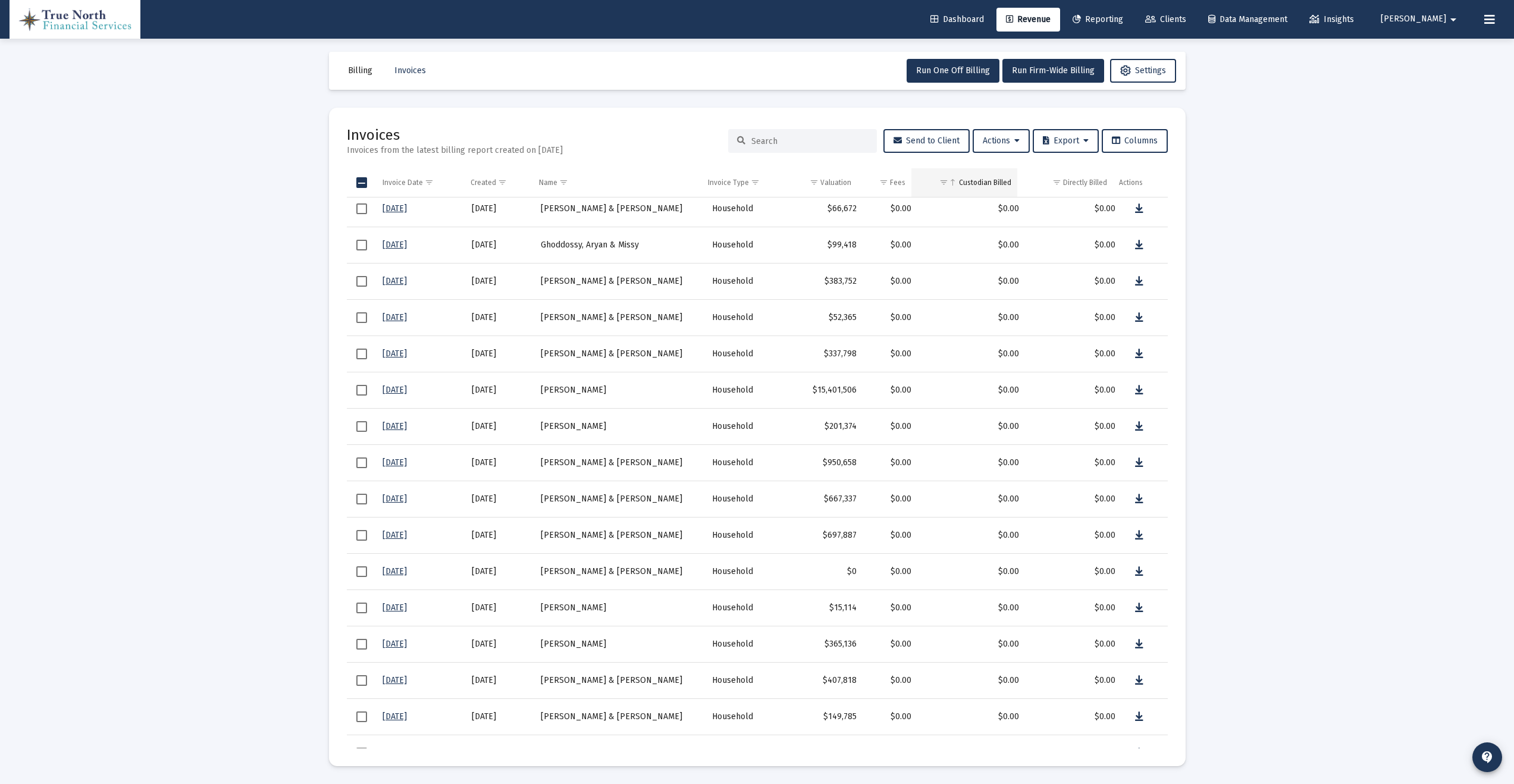
click at [991, 178] on div "Custodian Billed" at bounding box center [985, 183] width 52 height 9
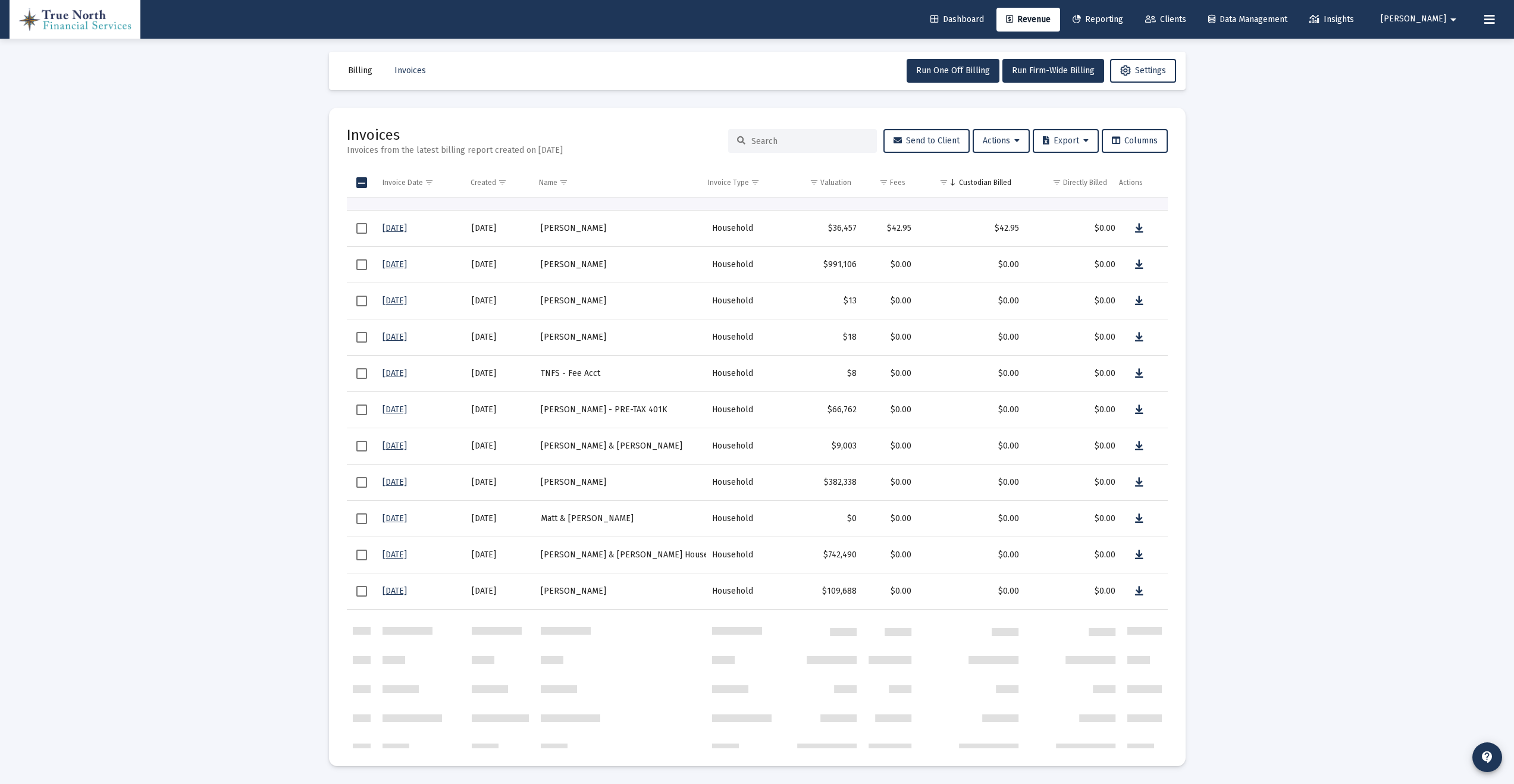
scroll to position [0, 0]
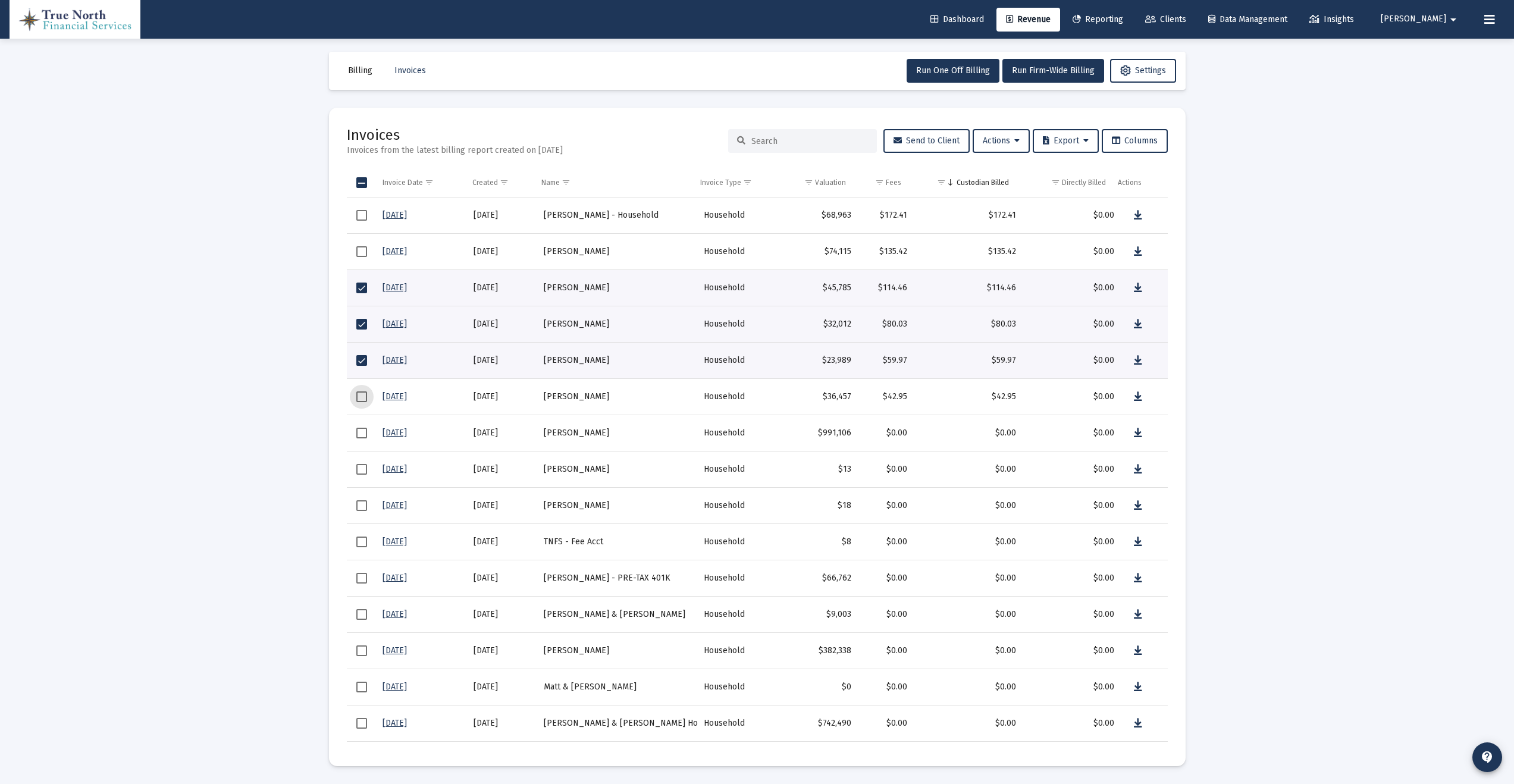
click at [360, 396] on span "Select row" at bounding box center [362, 397] width 11 height 11
click at [363, 251] on span "Select row" at bounding box center [362, 251] width 11 height 11
click at [360, 214] on span "Select row" at bounding box center [362, 215] width 11 height 11
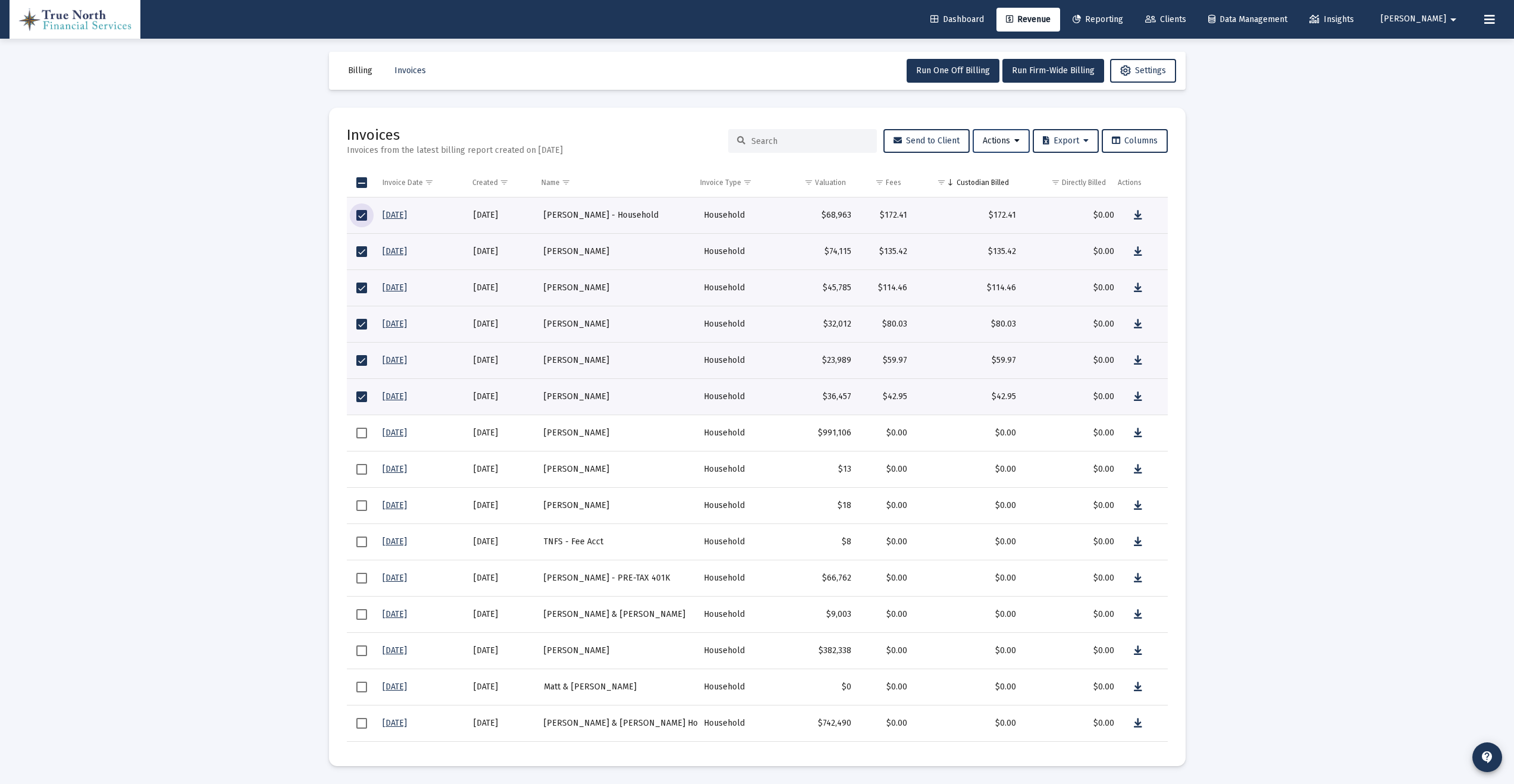
click at [998, 139] on span "Actions" at bounding box center [1001, 141] width 37 height 10
click at [1030, 171] on button "Download Selected Invoices" at bounding box center [1029, 172] width 127 height 28
click at [992, 142] on span "Actions" at bounding box center [1001, 141] width 37 height 10
click at [1027, 169] on button "Download Selected Invoices" at bounding box center [1029, 172] width 127 height 28
click at [1486, 756] on mat-icon "contact_support" at bounding box center [1488, 758] width 15 height 15
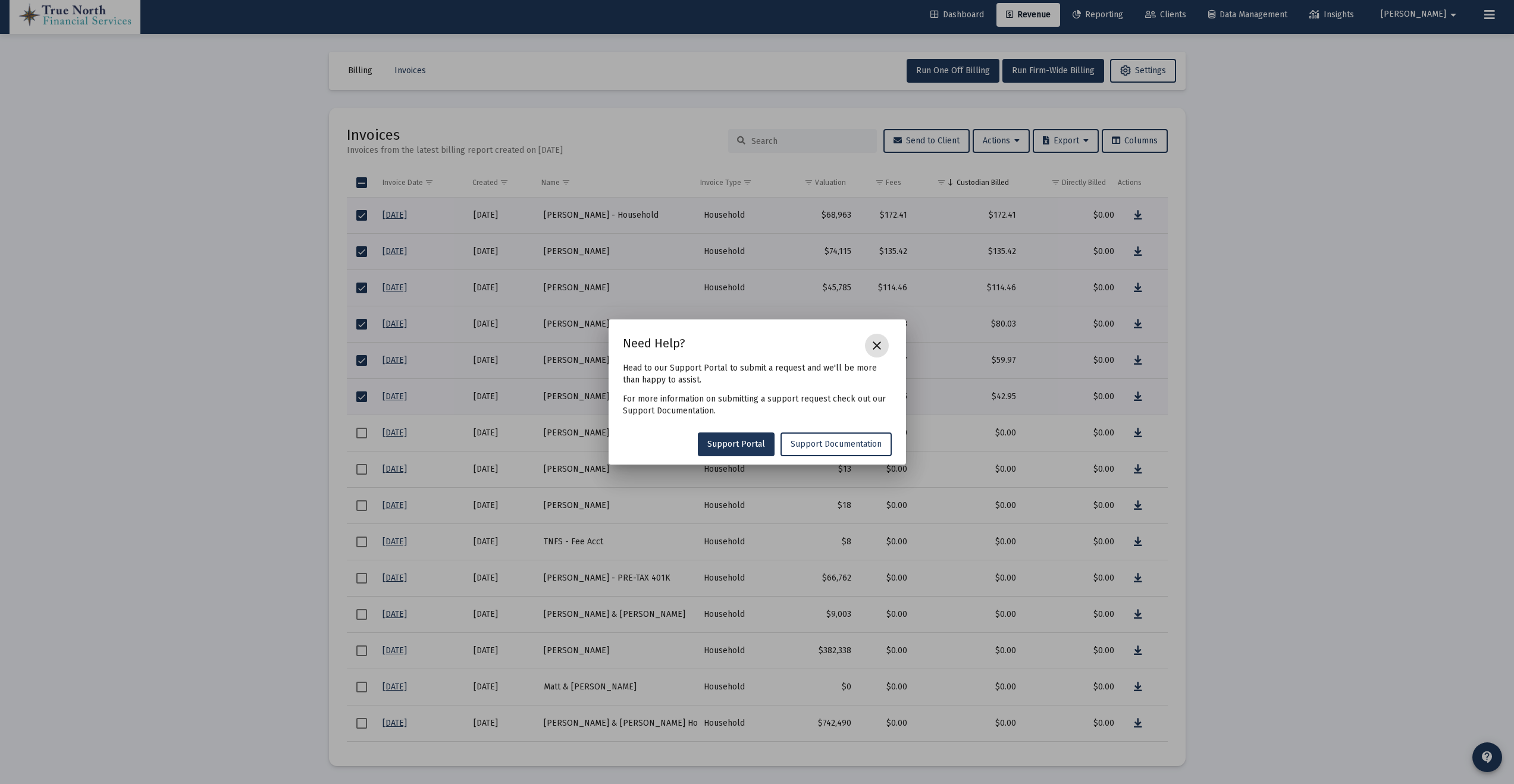
click at [877, 346] on mat-icon "close" at bounding box center [877, 346] width 15 height 15
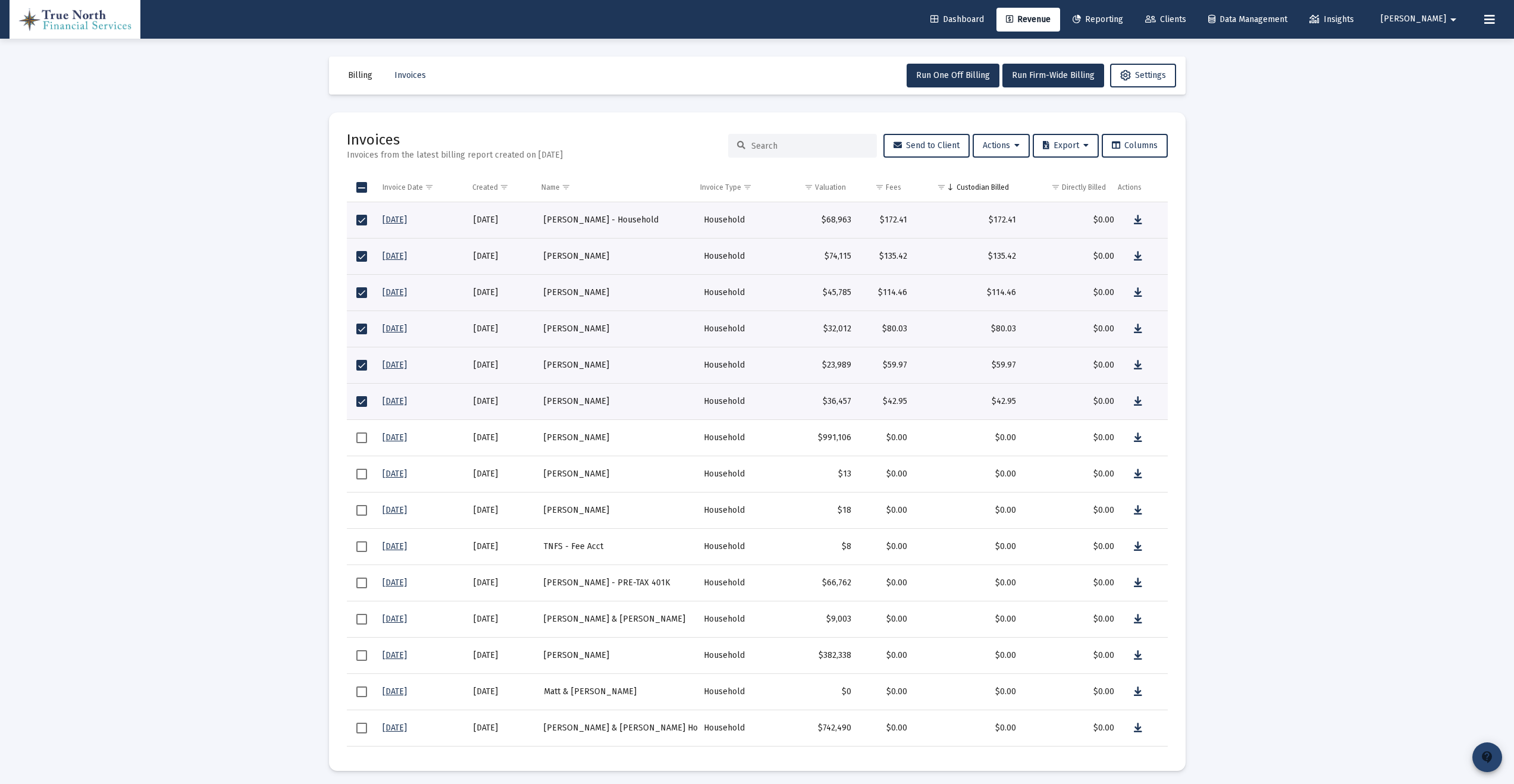
click at [1486, 760] on mat-icon "contact_support" at bounding box center [1488, 758] width 15 height 15
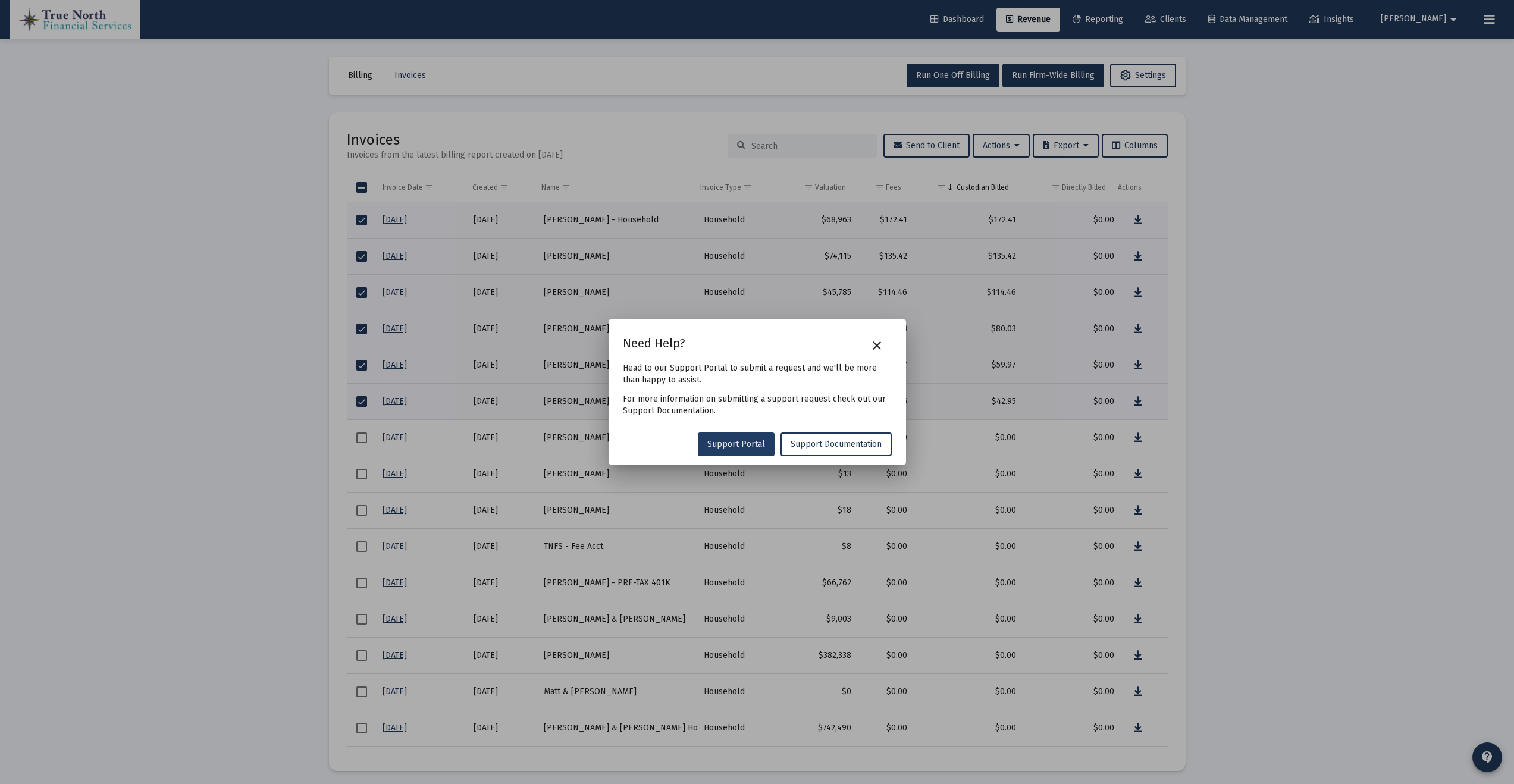
click at [744, 440] on span "Support Portal" at bounding box center [736, 443] width 57 height 10
click at [875, 346] on mat-icon "close" at bounding box center [877, 346] width 15 height 15
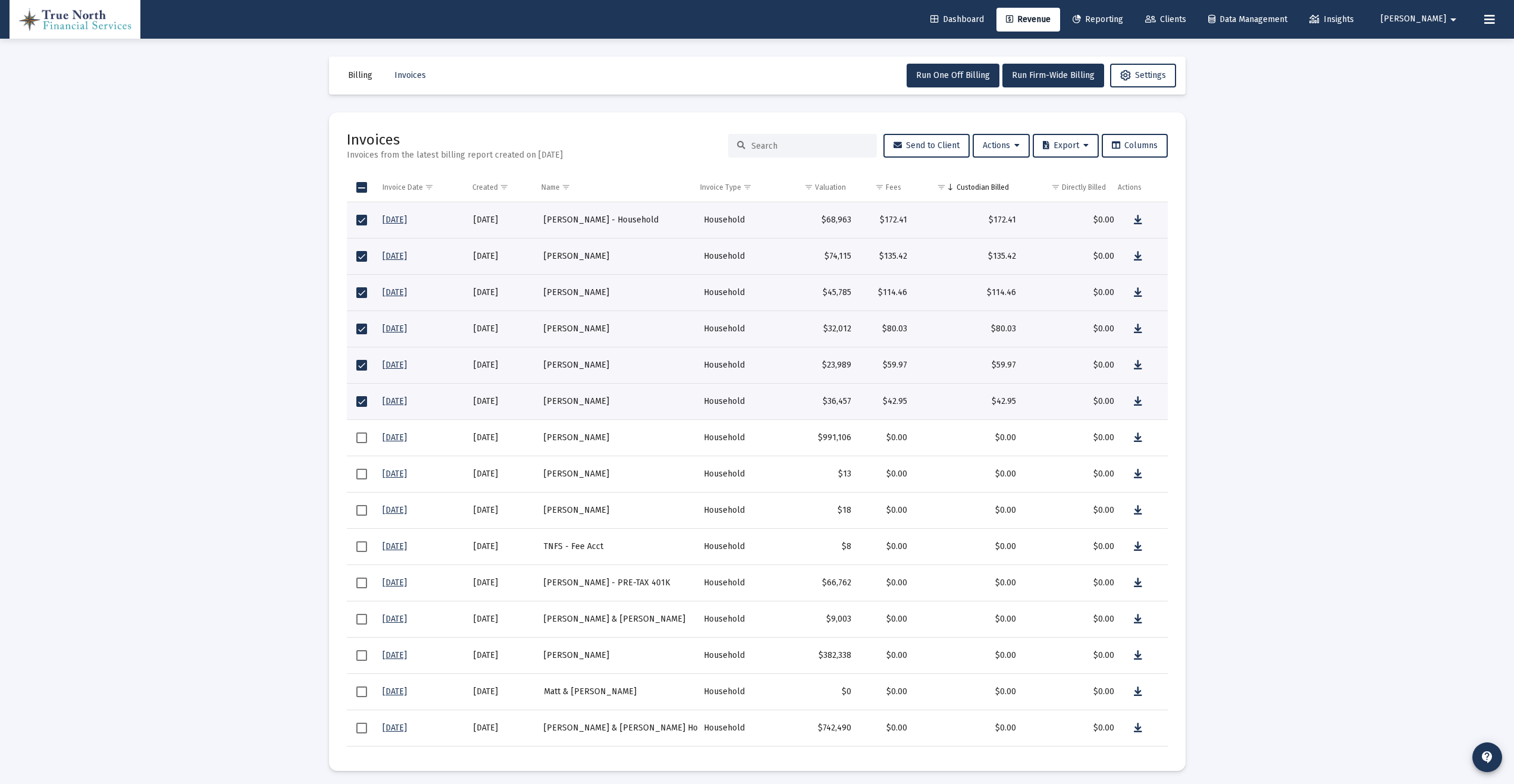
click at [365, 185] on span "Select all" at bounding box center [362, 187] width 11 height 11
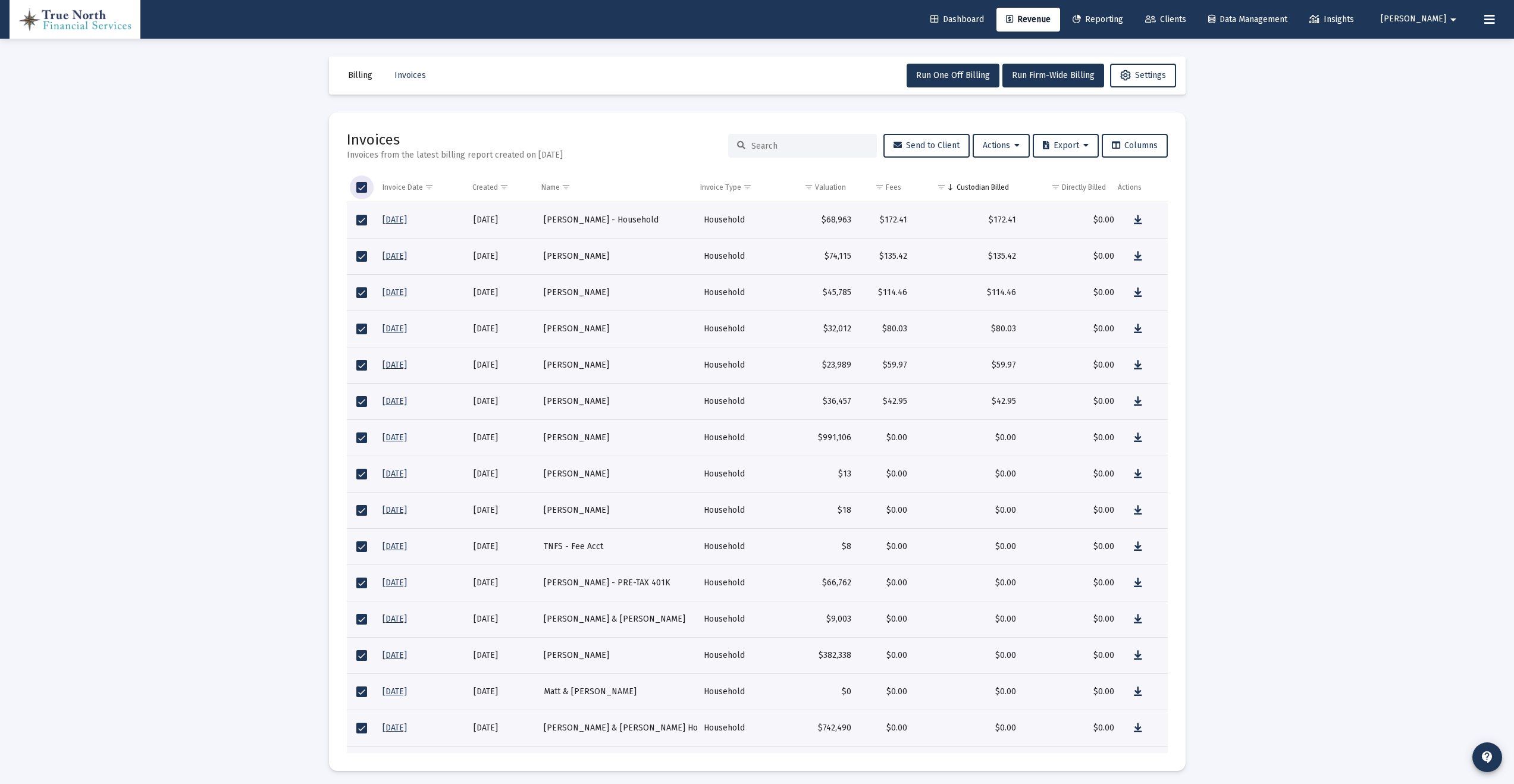
click at [362, 185] on span "Select all" at bounding box center [362, 187] width 11 height 11
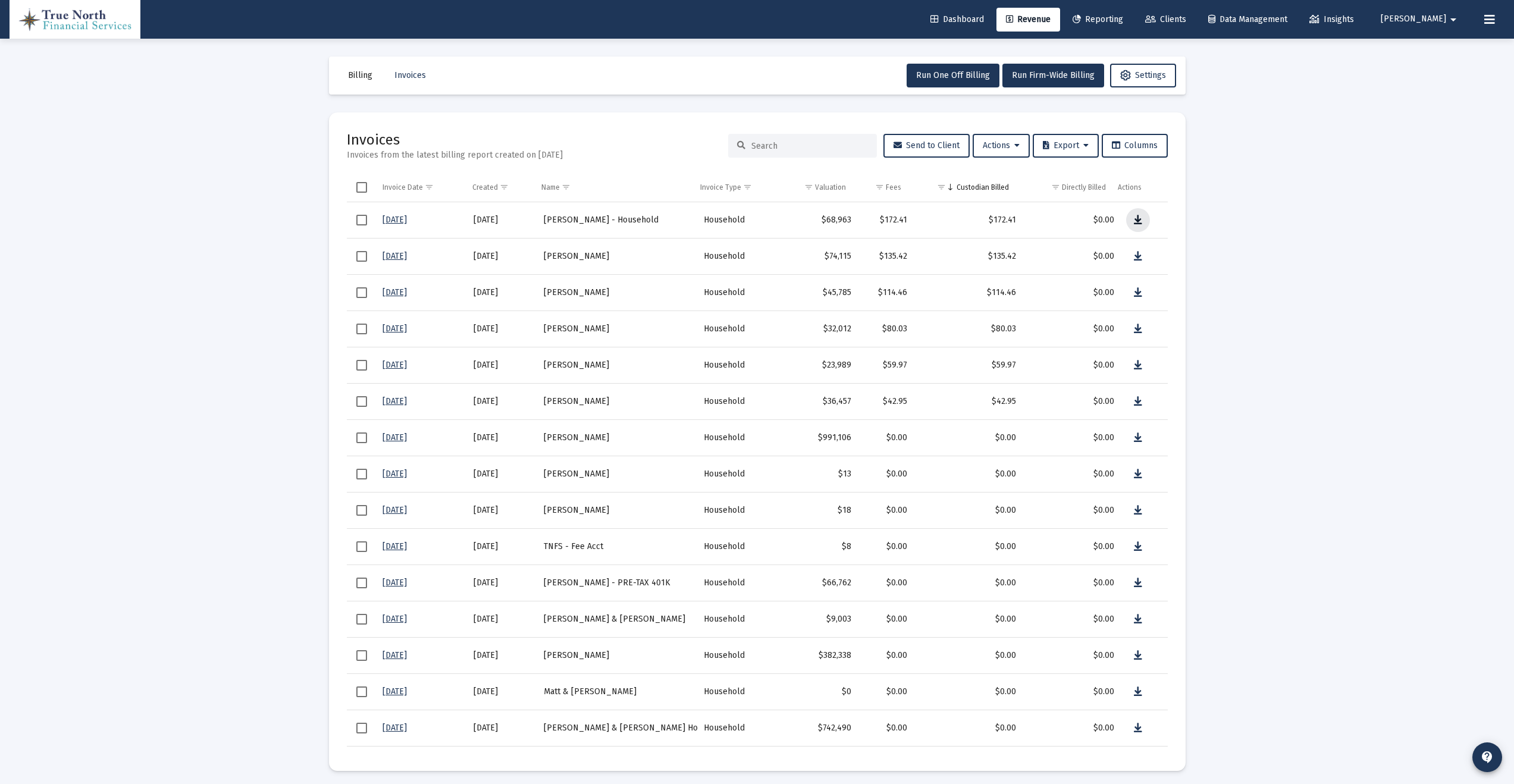
click at [1134, 220] on icon "Data grid" at bounding box center [1138, 220] width 9 height 15
click at [1134, 254] on icon "Data grid" at bounding box center [1138, 257] width 9 height 15
click at [1134, 292] on icon "Data grid" at bounding box center [1138, 293] width 9 height 15
click at [1134, 329] on icon "Data grid" at bounding box center [1138, 329] width 9 height 15
click at [1134, 364] on icon "Data grid" at bounding box center [1138, 366] width 9 height 15
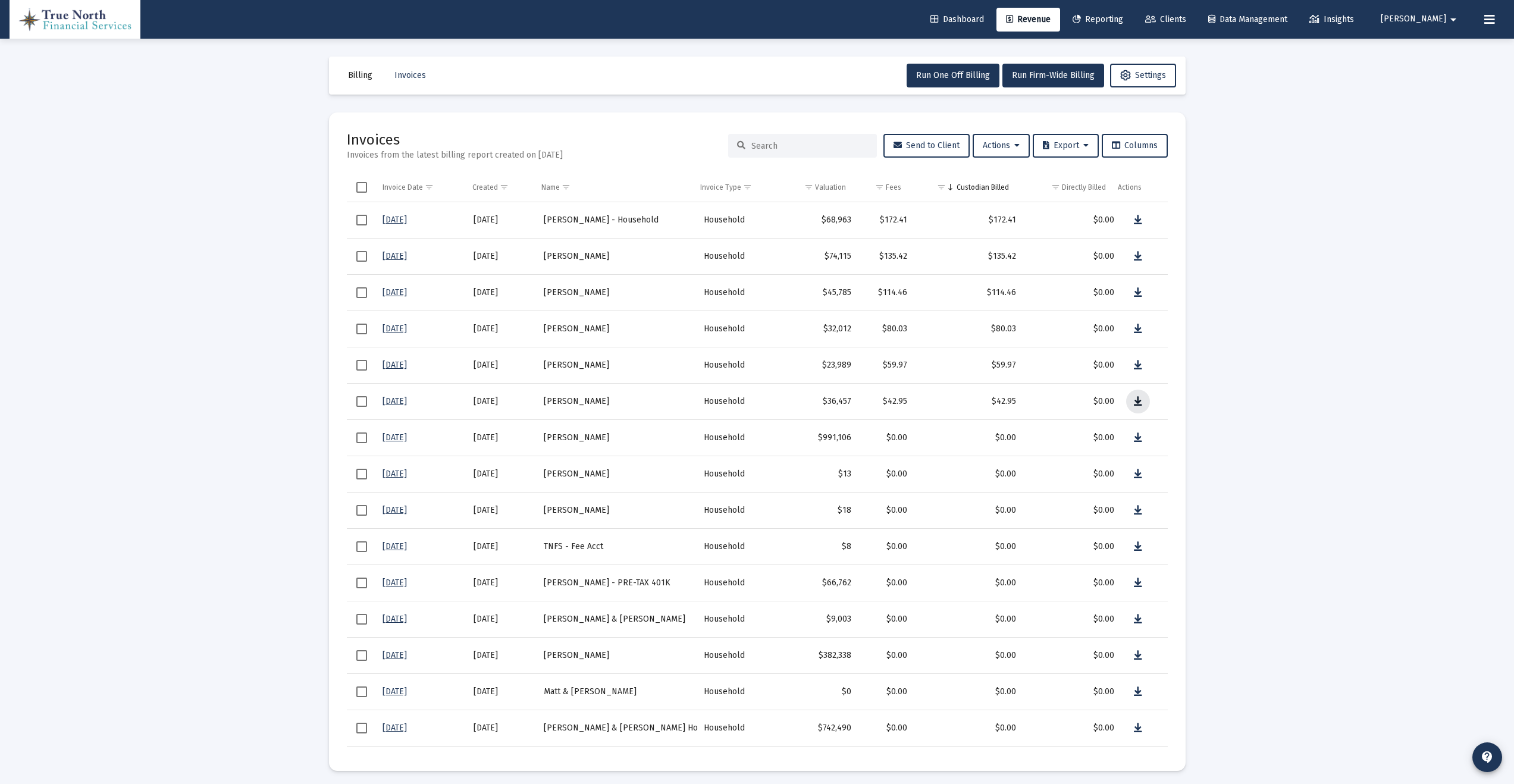
click at [1134, 402] on icon "Data grid" at bounding box center [1138, 402] width 9 height 15
click at [563, 255] on div "[PERSON_NAME]" at bounding box center [618, 256] width 148 height 12
click at [1186, 20] on span "Clients" at bounding box center [1166, 19] width 41 height 10
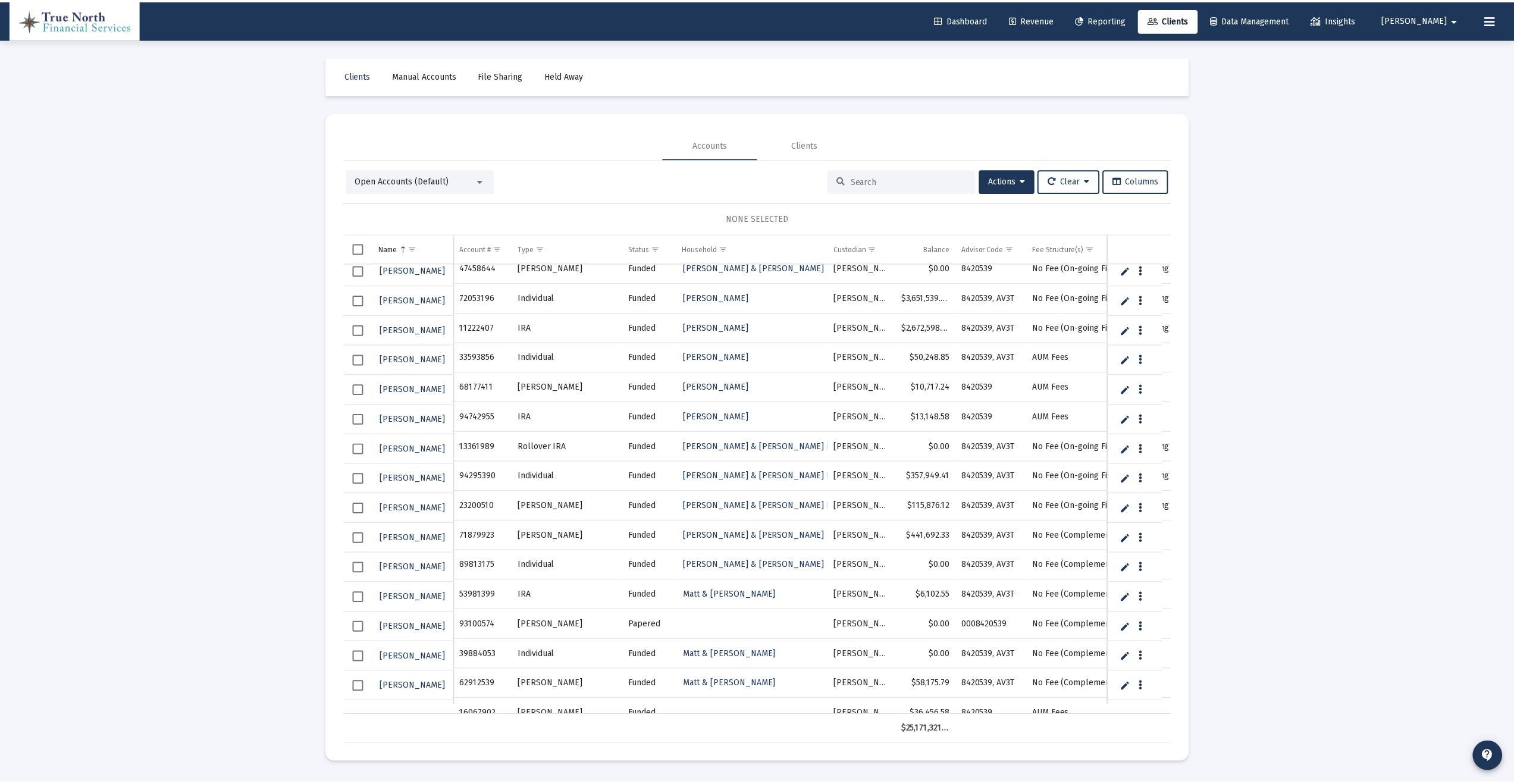
scroll to position [366, 0]
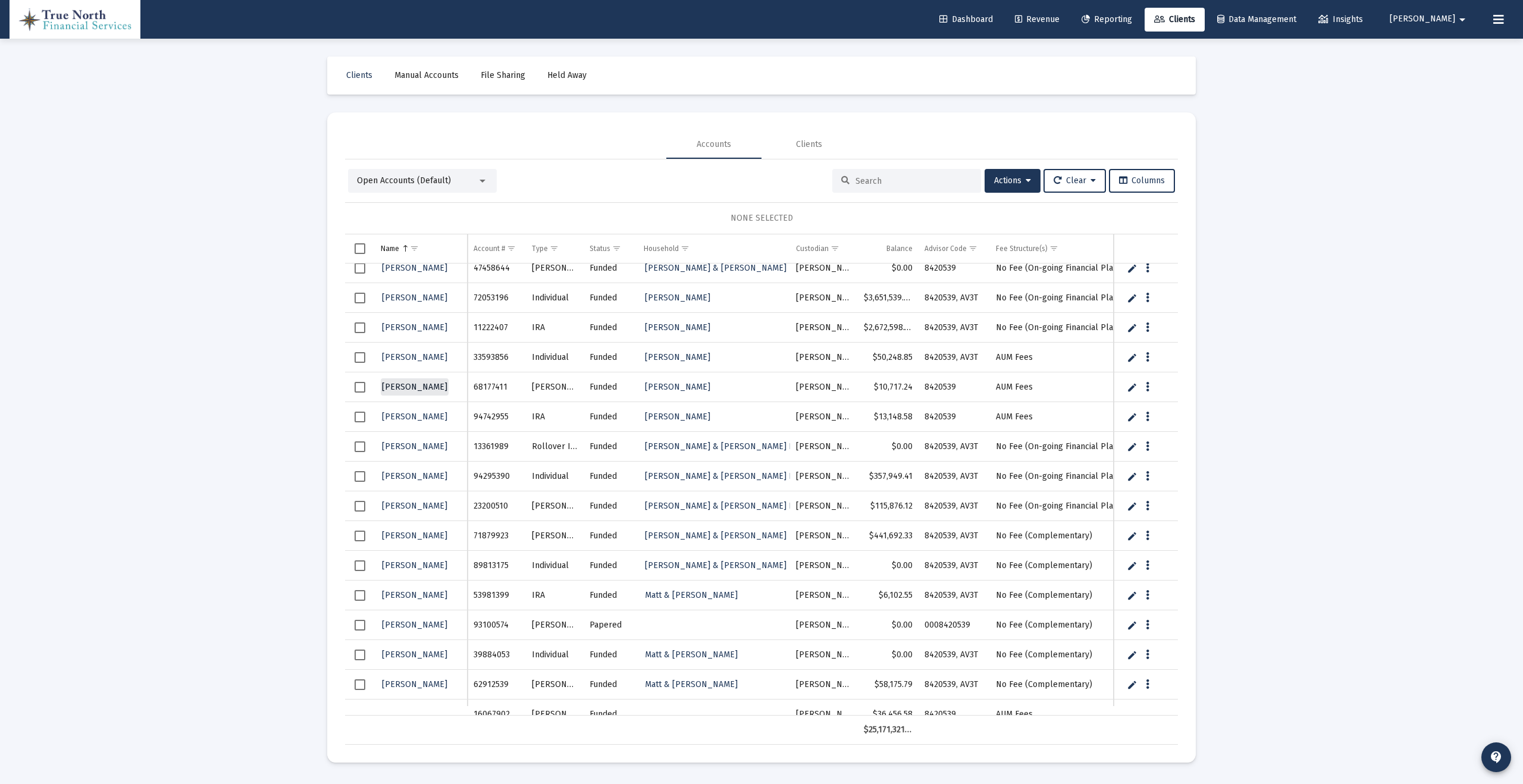
click at [415, 389] on span "[PERSON_NAME]" at bounding box center [415, 387] width 65 height 10
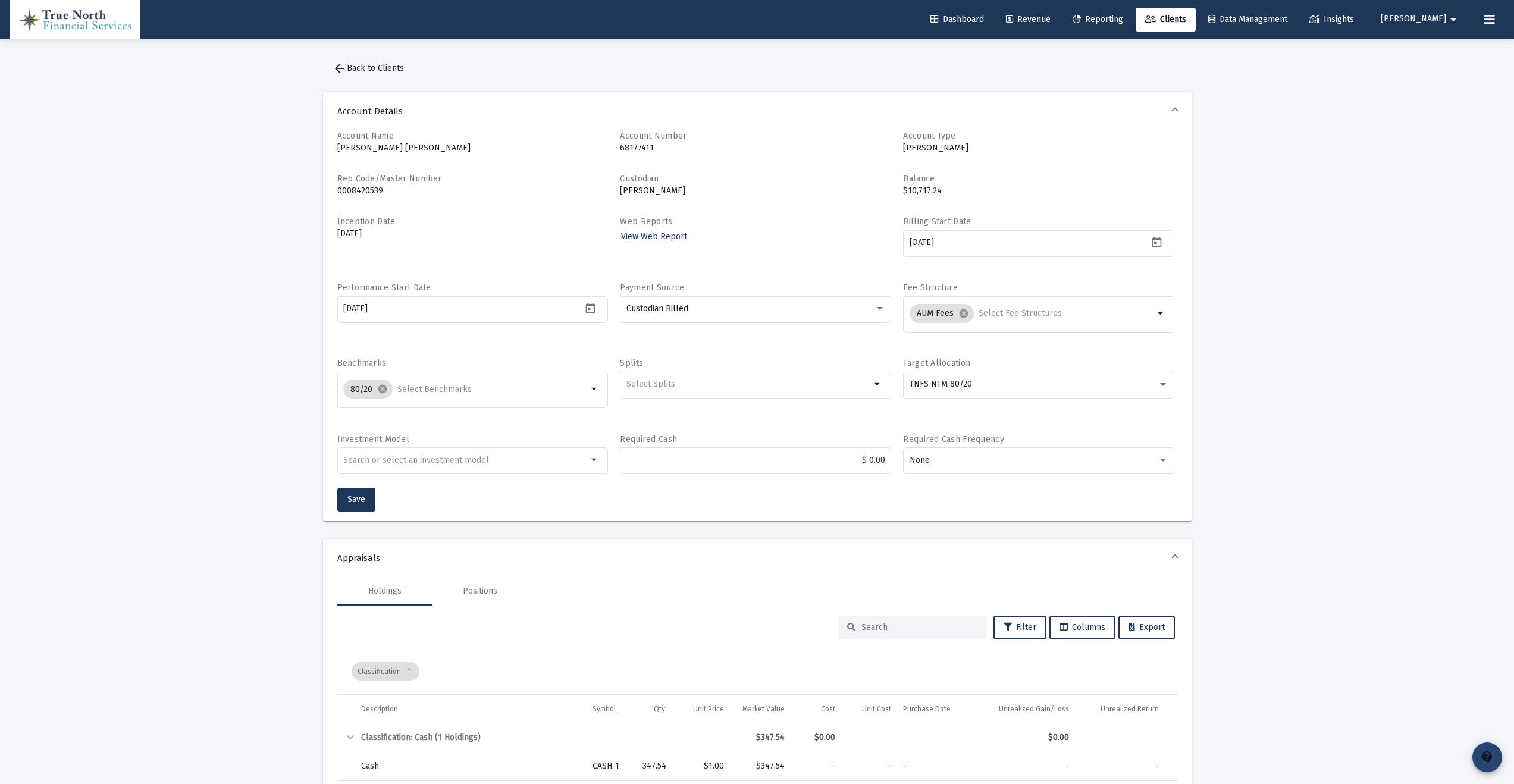
click at [1483, 762] on mat-icon "contact_support" at bounding box center [1488, 758] width 15 height 15
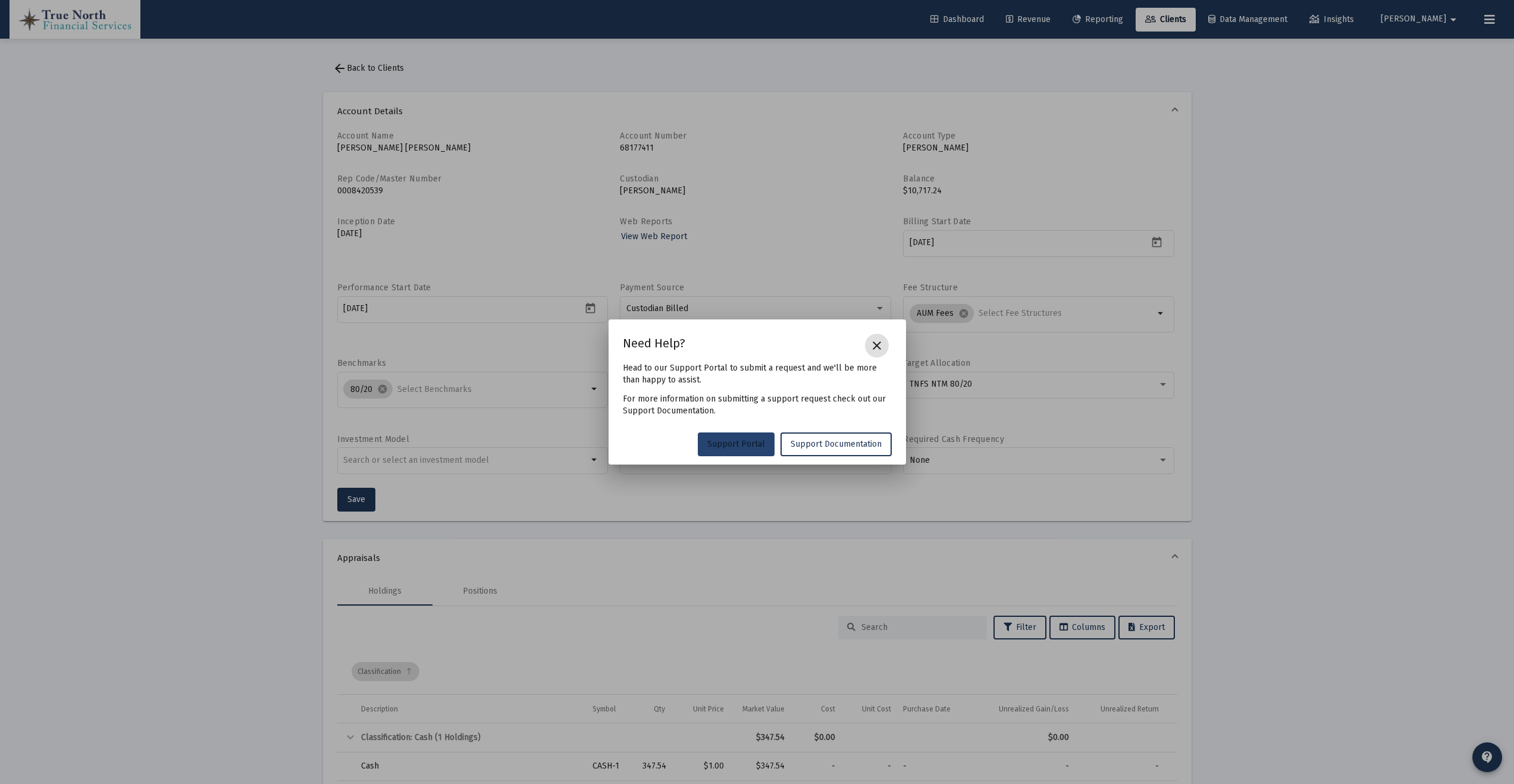
click at [754, 446] on span "Support Portal" at bounding box center [736, 443] width 57 height 10
click at [876, 345] on mat-icon "close" at bounding box center [877, 346] width 15 height 15
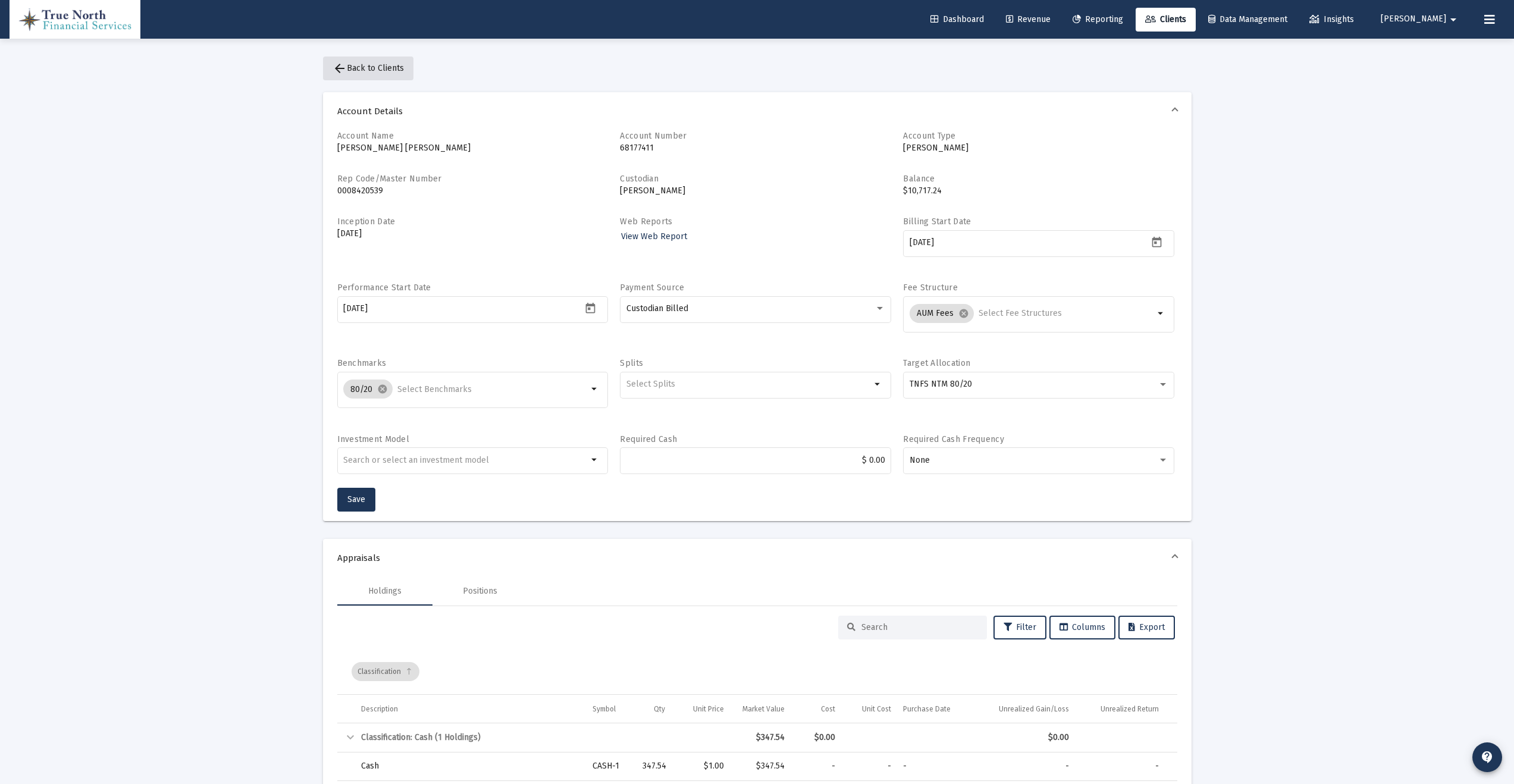
click at [372, 63] on span "arrow_back Back to Clients" at bounding box center [368, 68] width 71 height 10
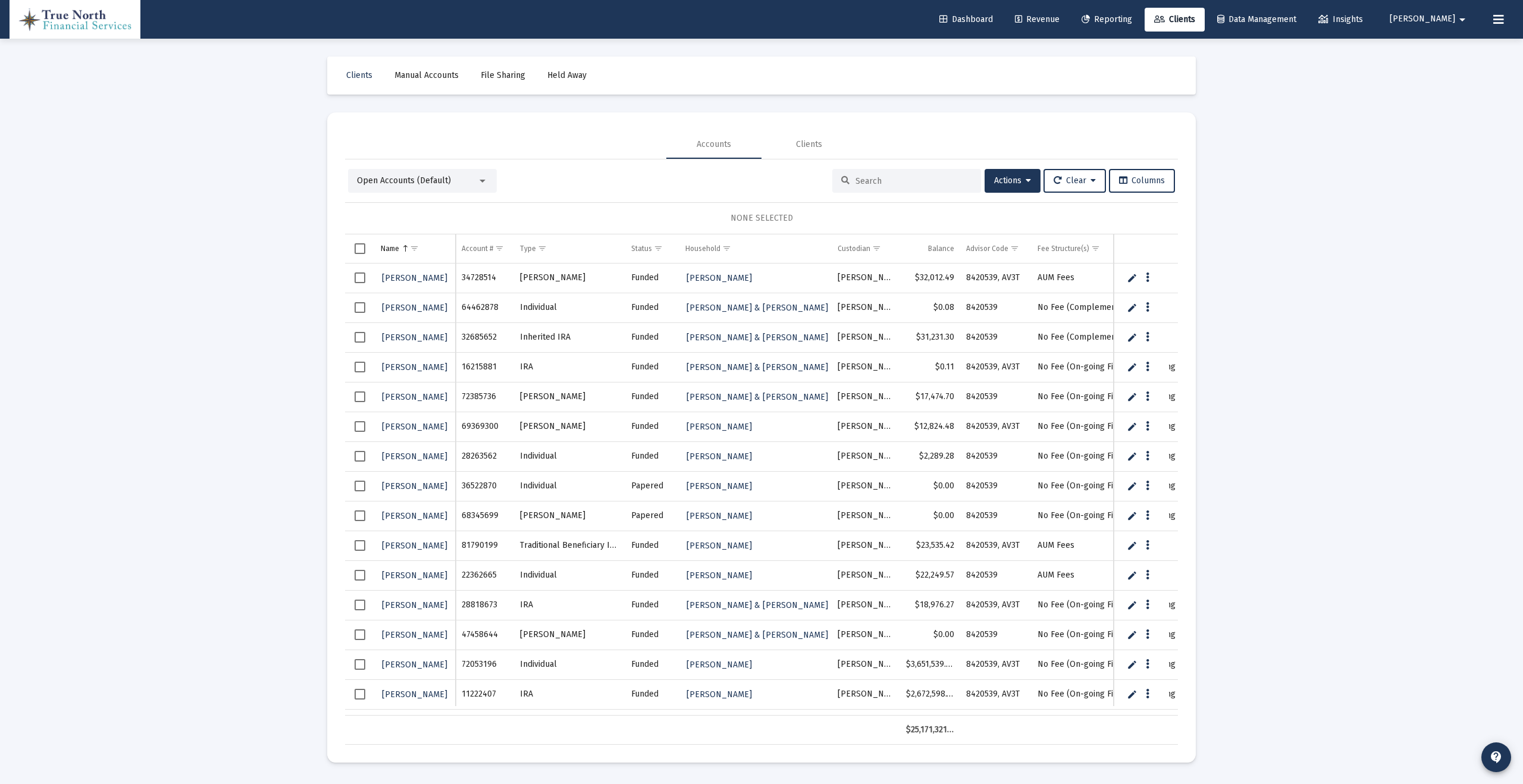
click at [475, 181] on div "Open Accounts (Default)" at bounding box center [417, 181] width 120 height 12
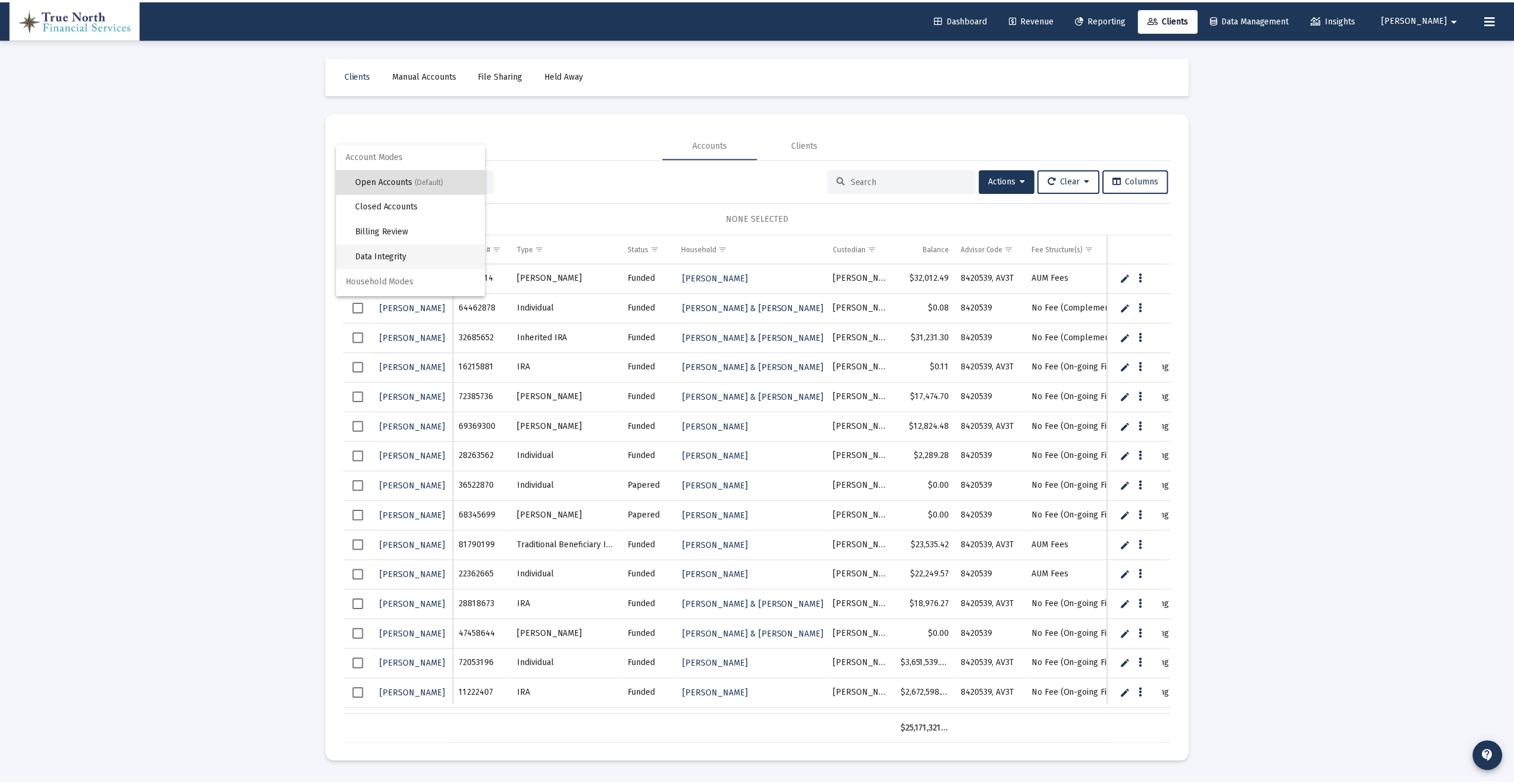
scroll to position [22, 0]
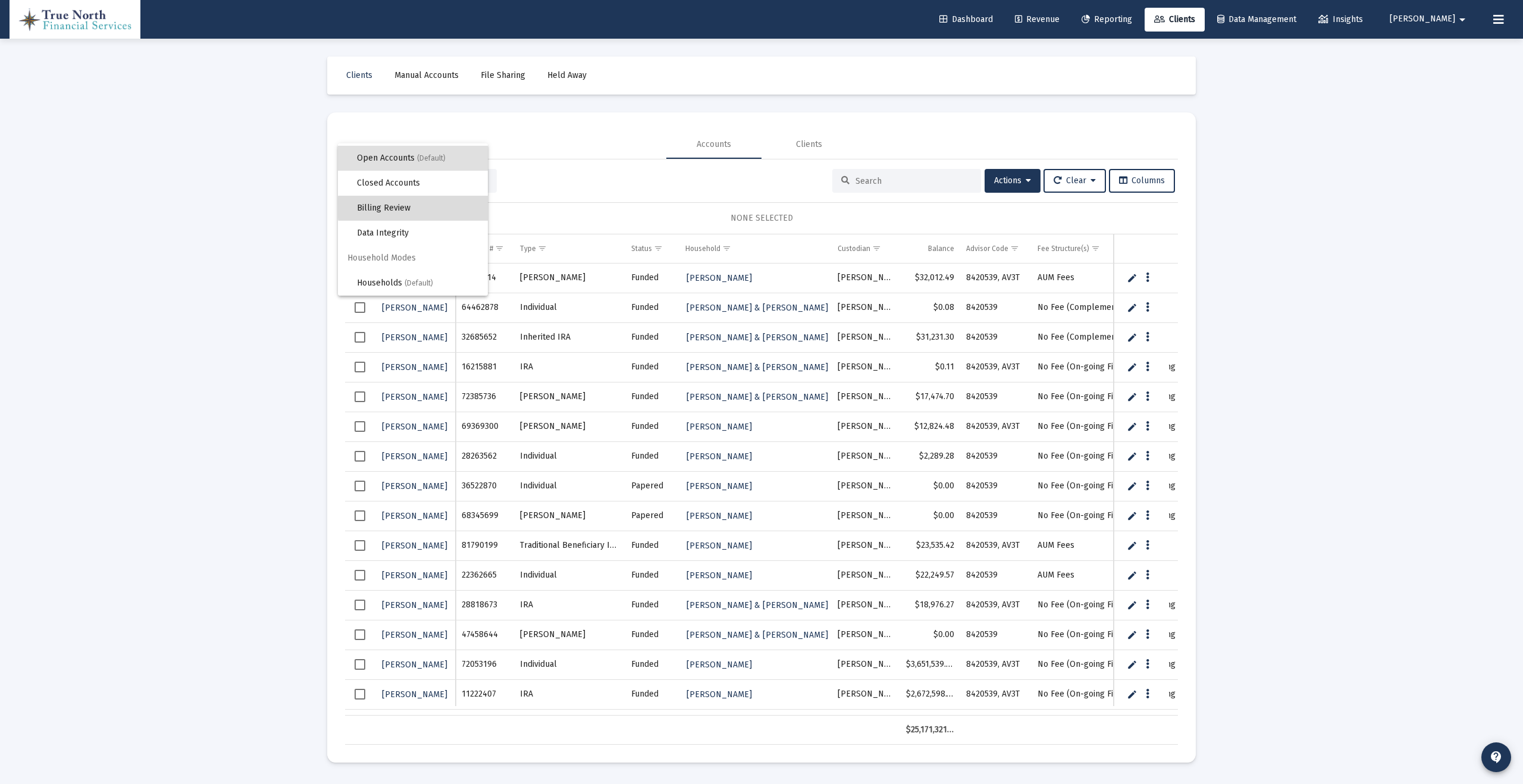
click at [434, 208] on span "Billing Review" at bounding box center [418, 209] width 121 height 25
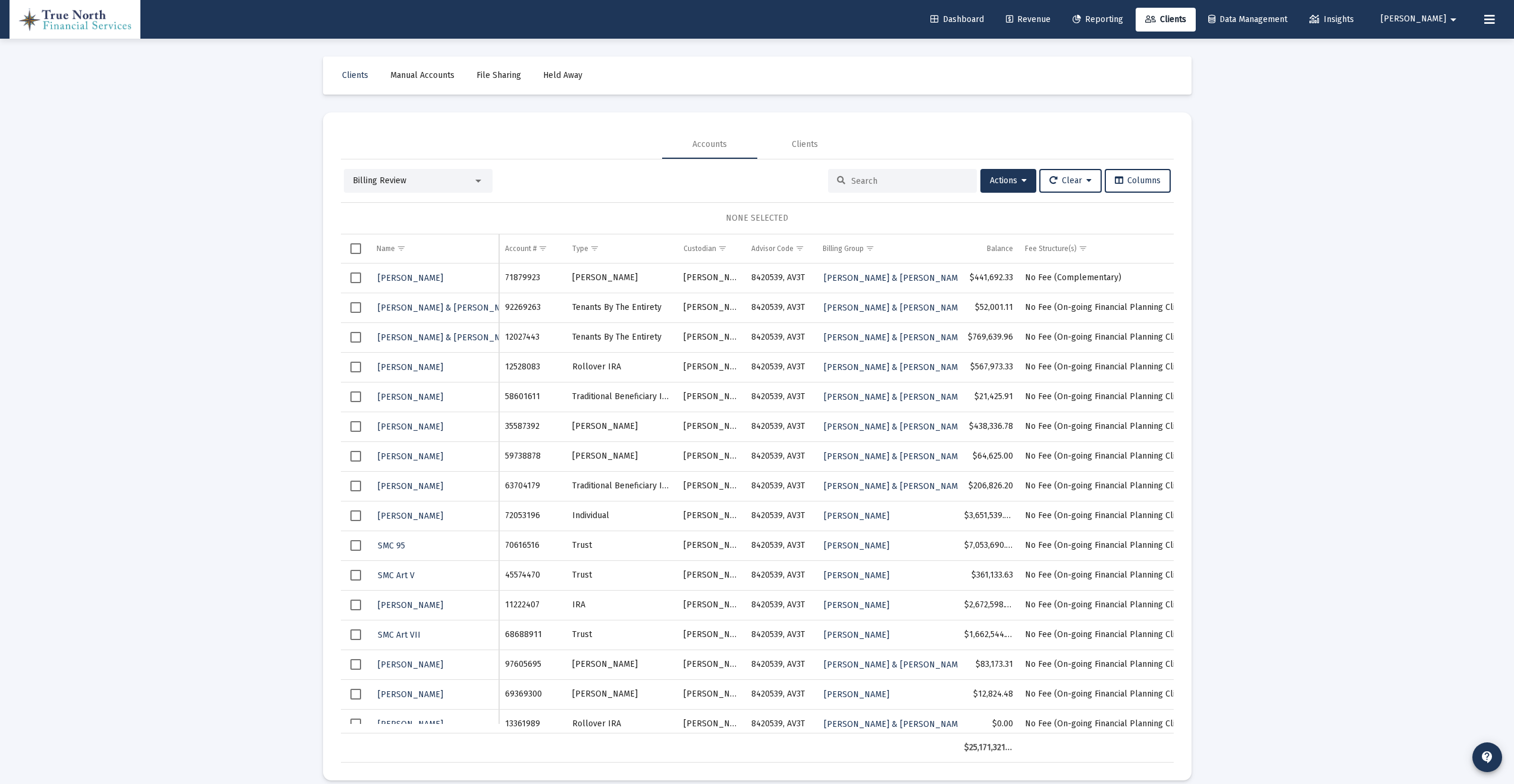
scroll to position [7, 0]
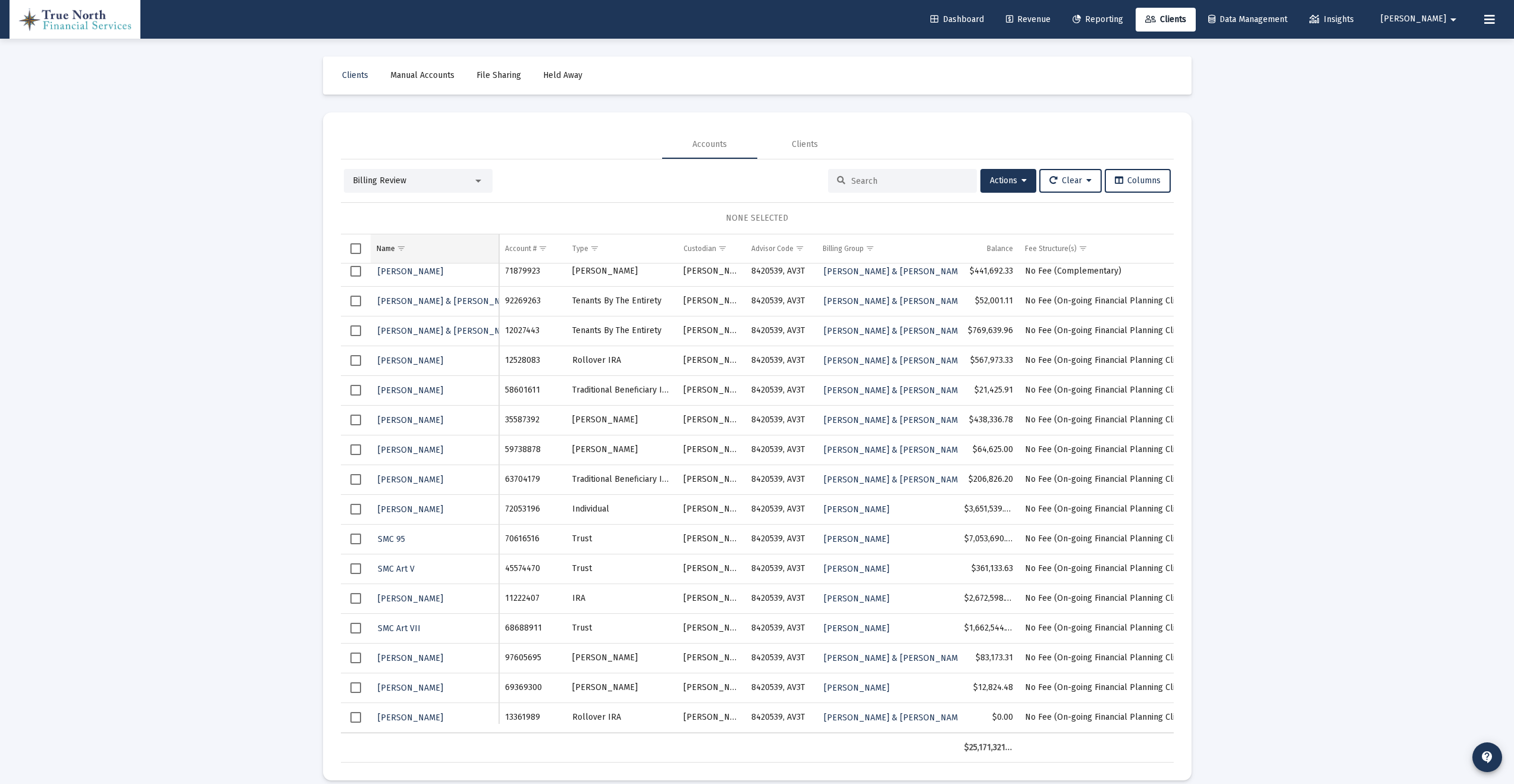
click at [397, 249] on span "Show filter options for column 'Name'" at bounding box center [401, 249] width 9 height 9
click at [389, 249] on div "Name" at bounding box center [386, 249] width 18 height 9
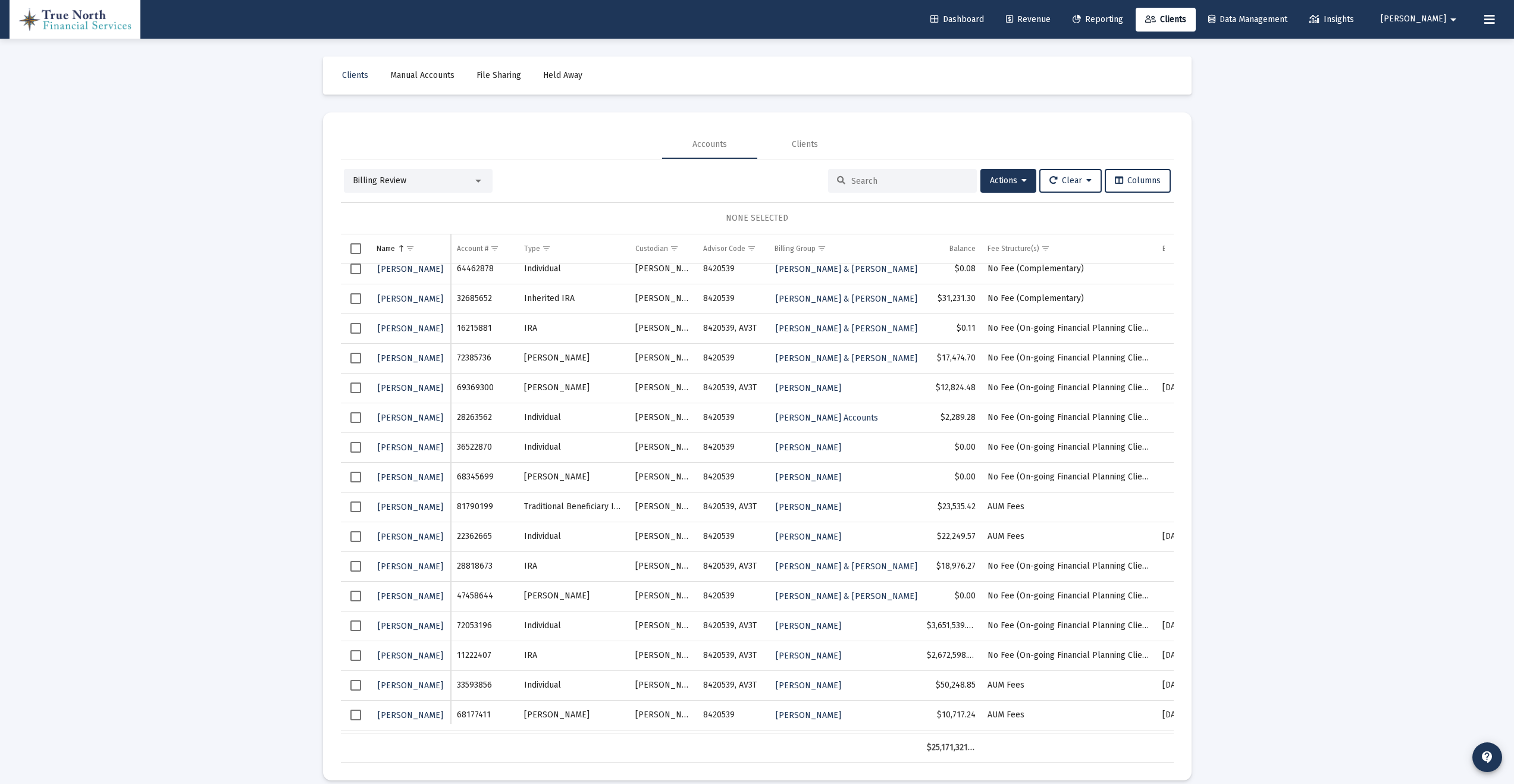
scroll to position [0, 0]
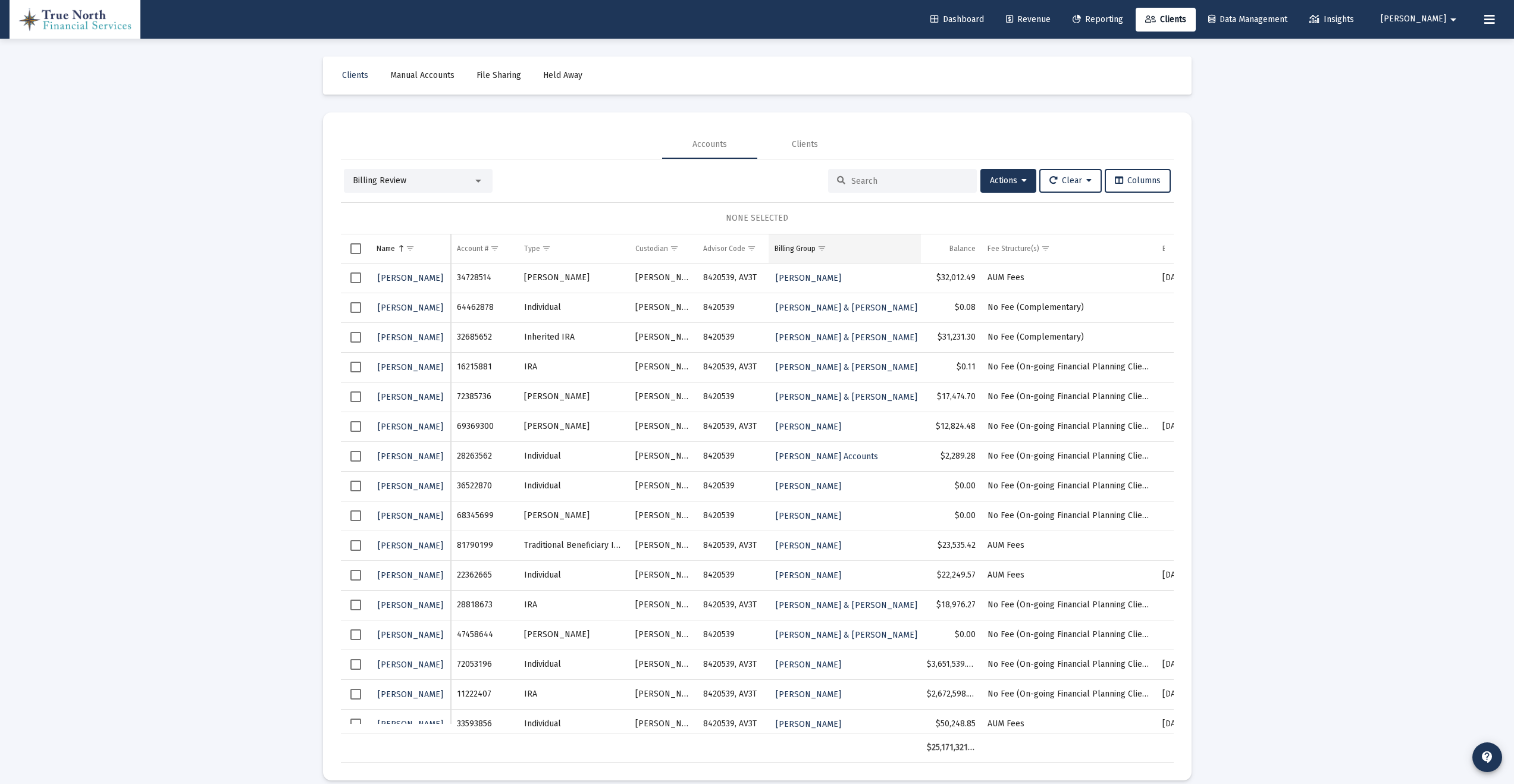
click at [797, 246] on div "Billing Group" at bounding box center [795, 249] width 41 height 9
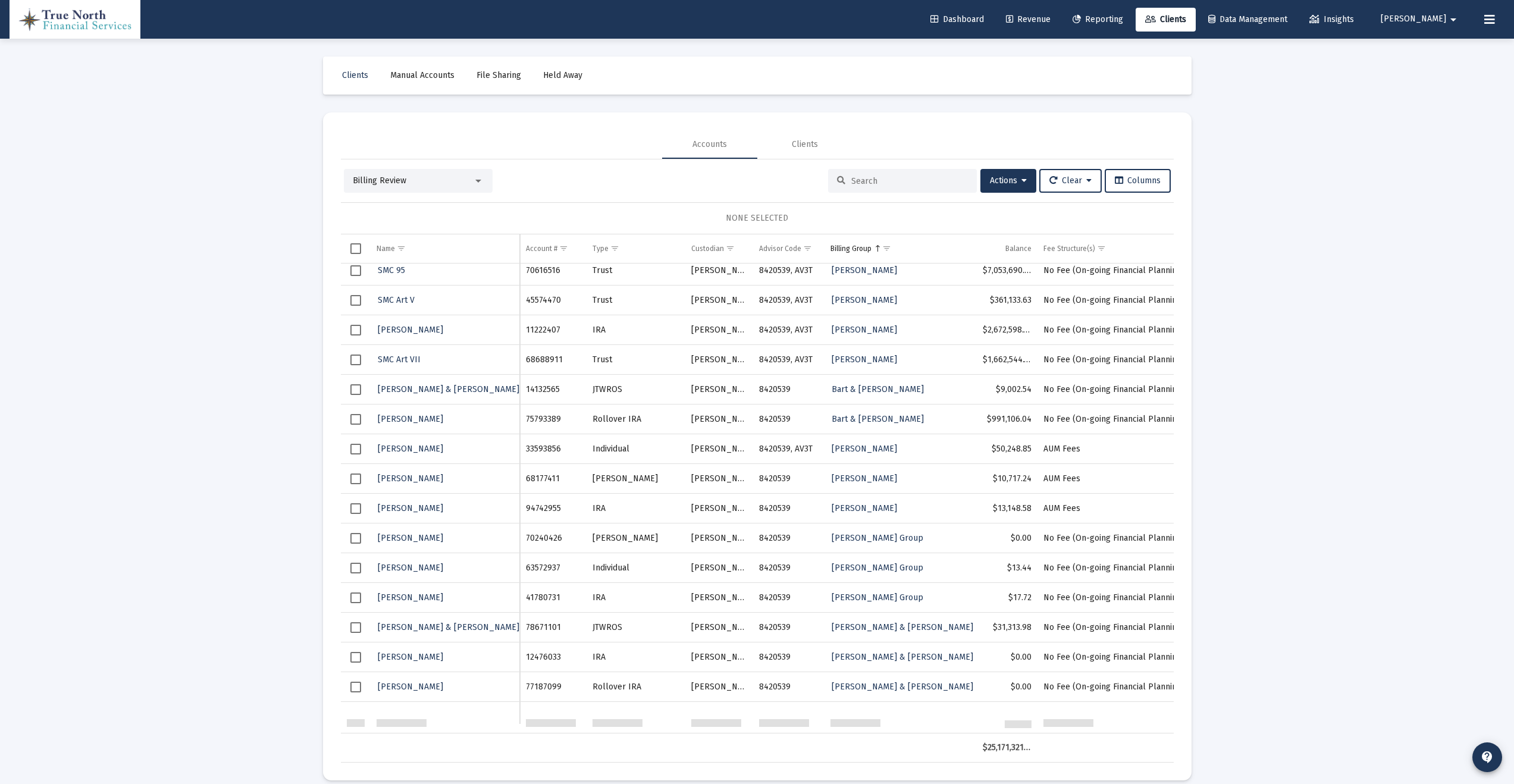
scroll to position [641, 0]
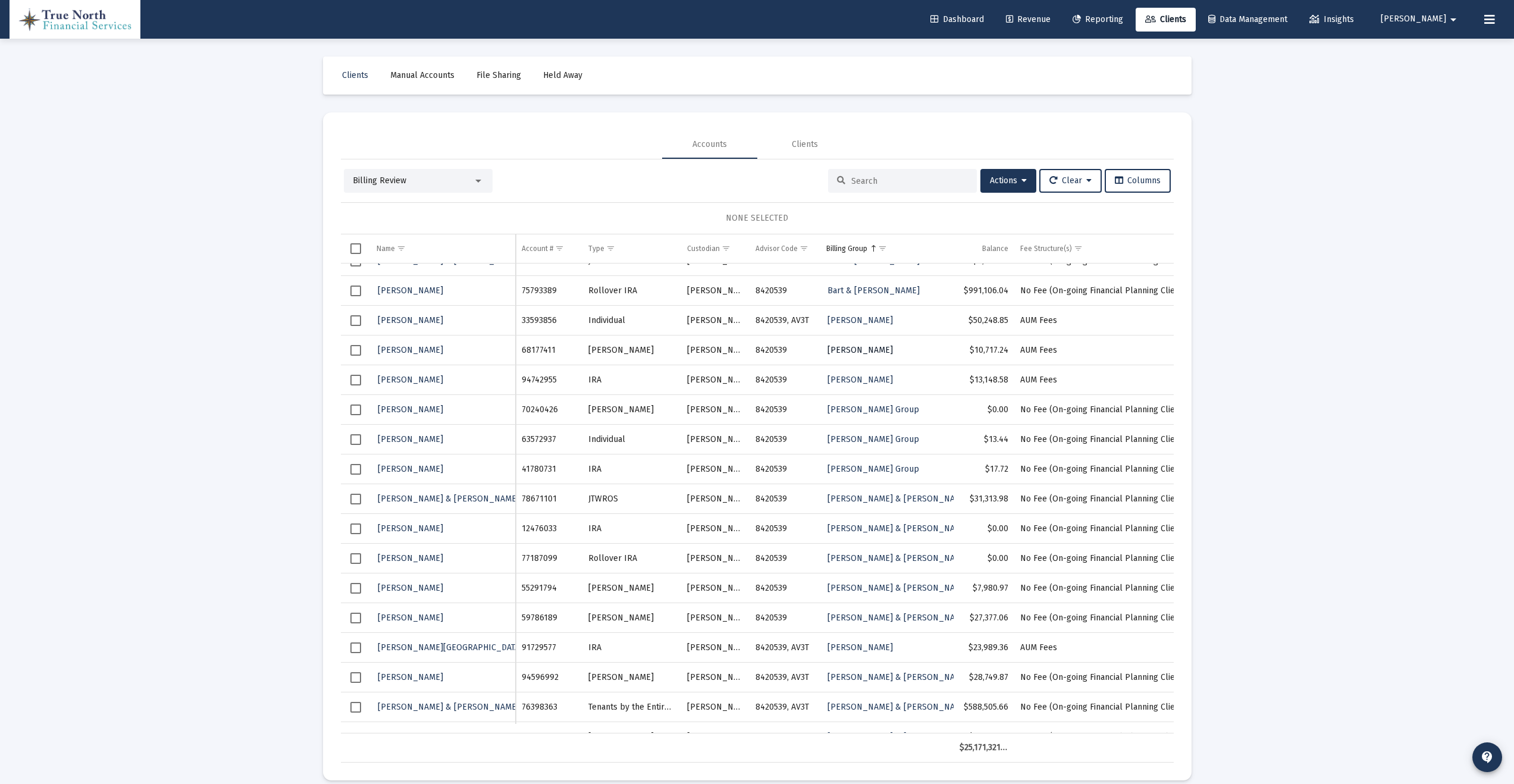
click at [855, 348] on span "[PERSON_NAME]" at bounding box center [860, 350] width 65 height 10
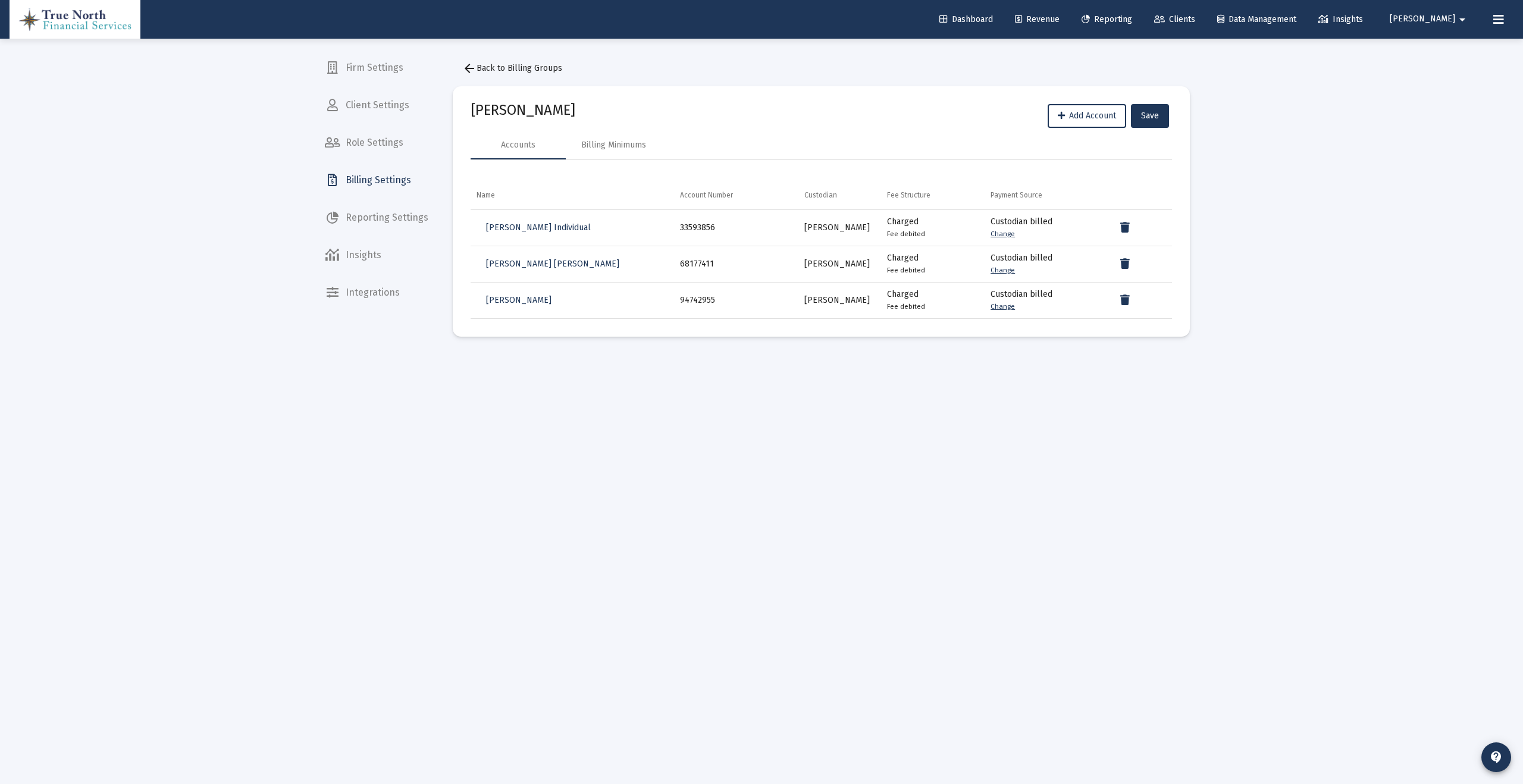
click at [898, 236] on small "Fee debited" at bounding box center [906, 234] width 38 height 9
click at [531, 232] on span "[PERSON_NAME] Individual" at bounding box center [538, 227] width 105 height 10
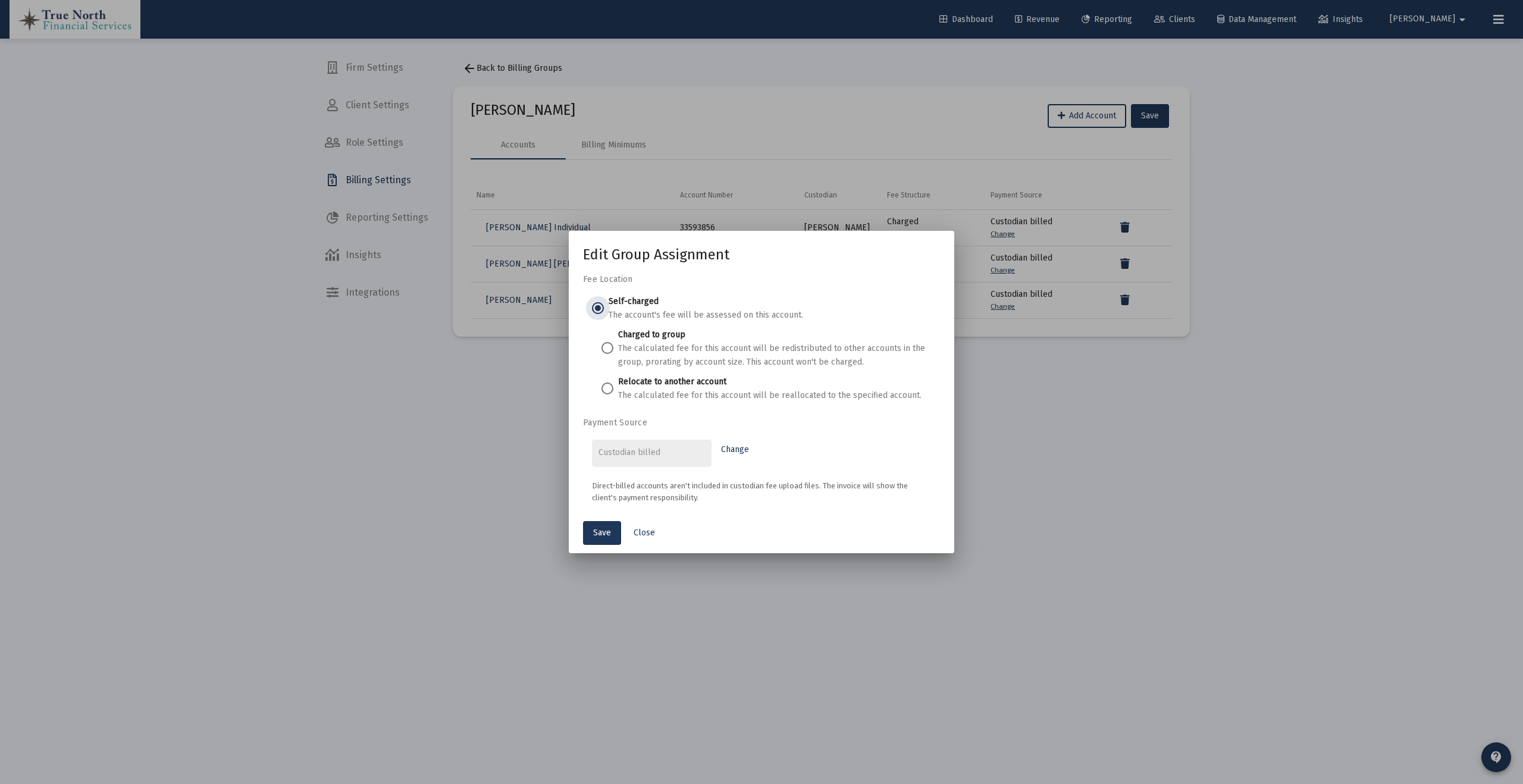
click at [605, 389] on span at bounding box center [607, 389] width 12 height 12
click at [605, 389] on input "Relocate to another account The calculated fee for this account will be realloc…" at bounding box center [607, 389] width 12 height 12
radio input "true"
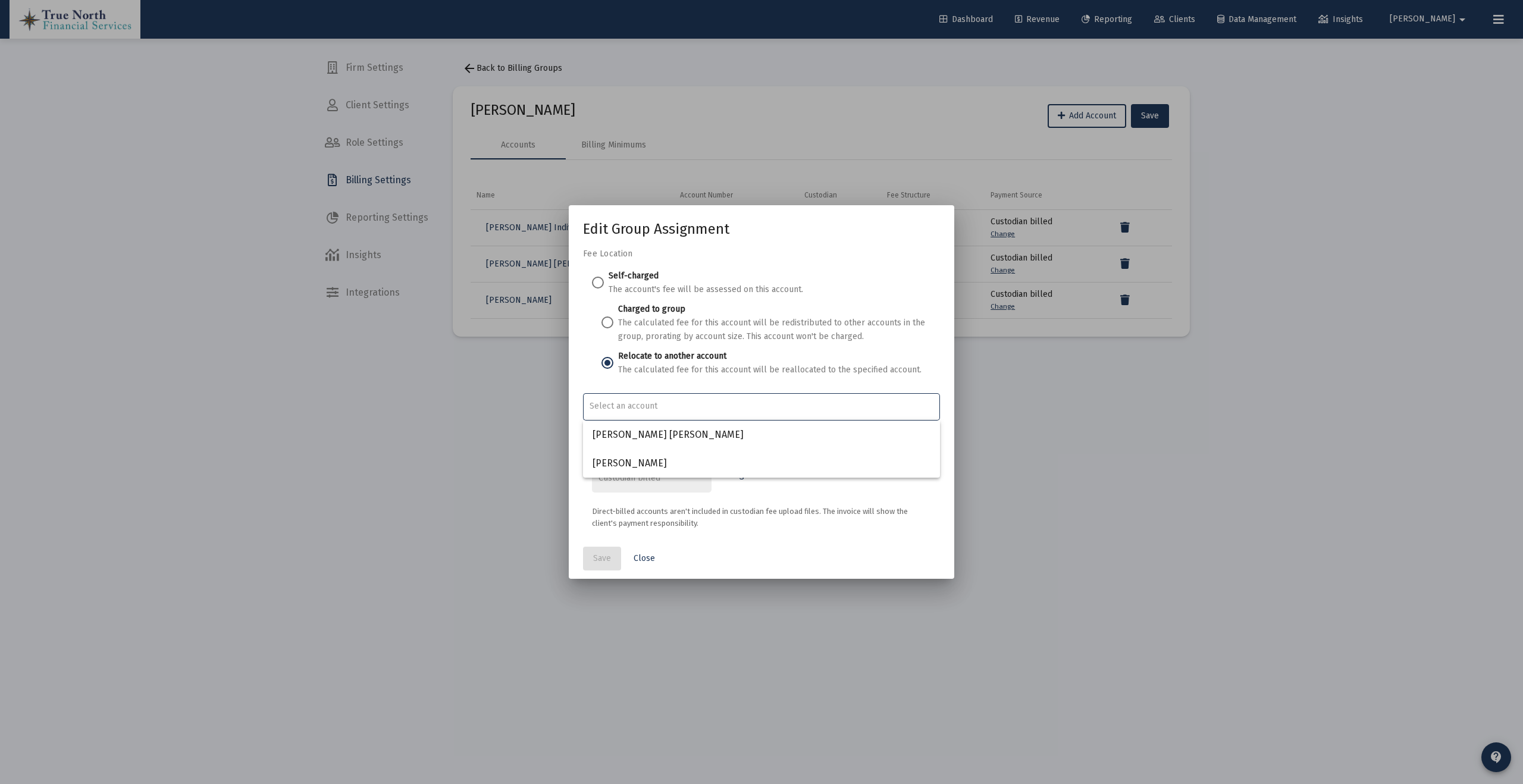
click at [636, 407] on input "Account Options" at bounding box center [762, 406] width 345 height 9
click at [681, 376] on p "The calculated fee for this account will be reallocated to the specified accoun…" at bounding box center [770, 370] width 304 height 14
click at [613, 369] on input "Relocate to another account The calculated fee for this account will be realloc…" at bounding box center [607, 363] width 12 height 12
click at [652, 560] on span "Close" at bounding box center [644, 558] width 21 height 10
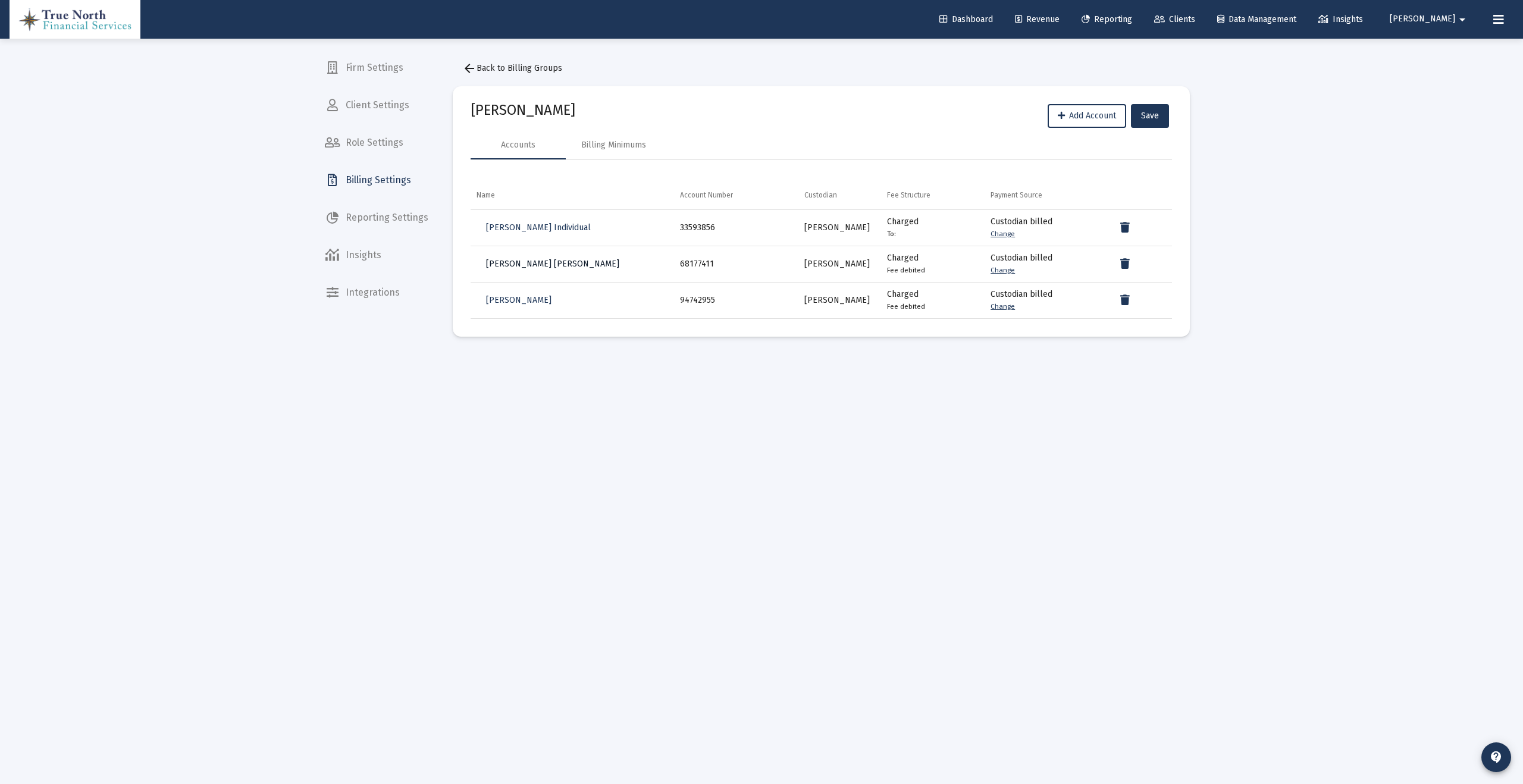
click at [549, 269] on span "[PERSON_NAME] [PERSON_NAME]" at bounding box center [553, 263] width 133 height 10
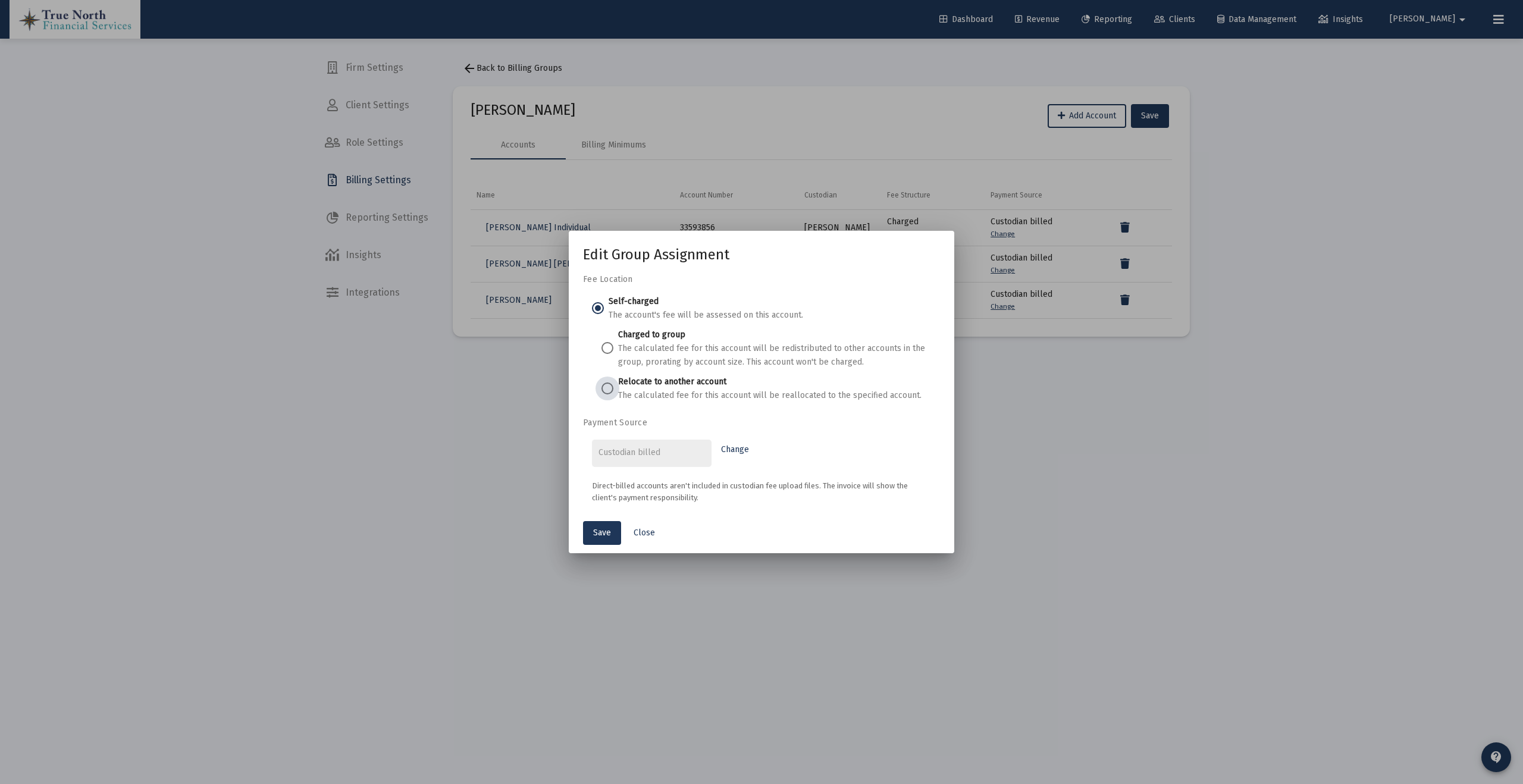
click at [610, 389] on span at bounding box center [607, 389] width 12 height 12
click at [610, 389] on input "Relocate to another account The calculated fee for this account will be realloc…" at bounding box center [607, 389] width 12 height 12
radio input "true"
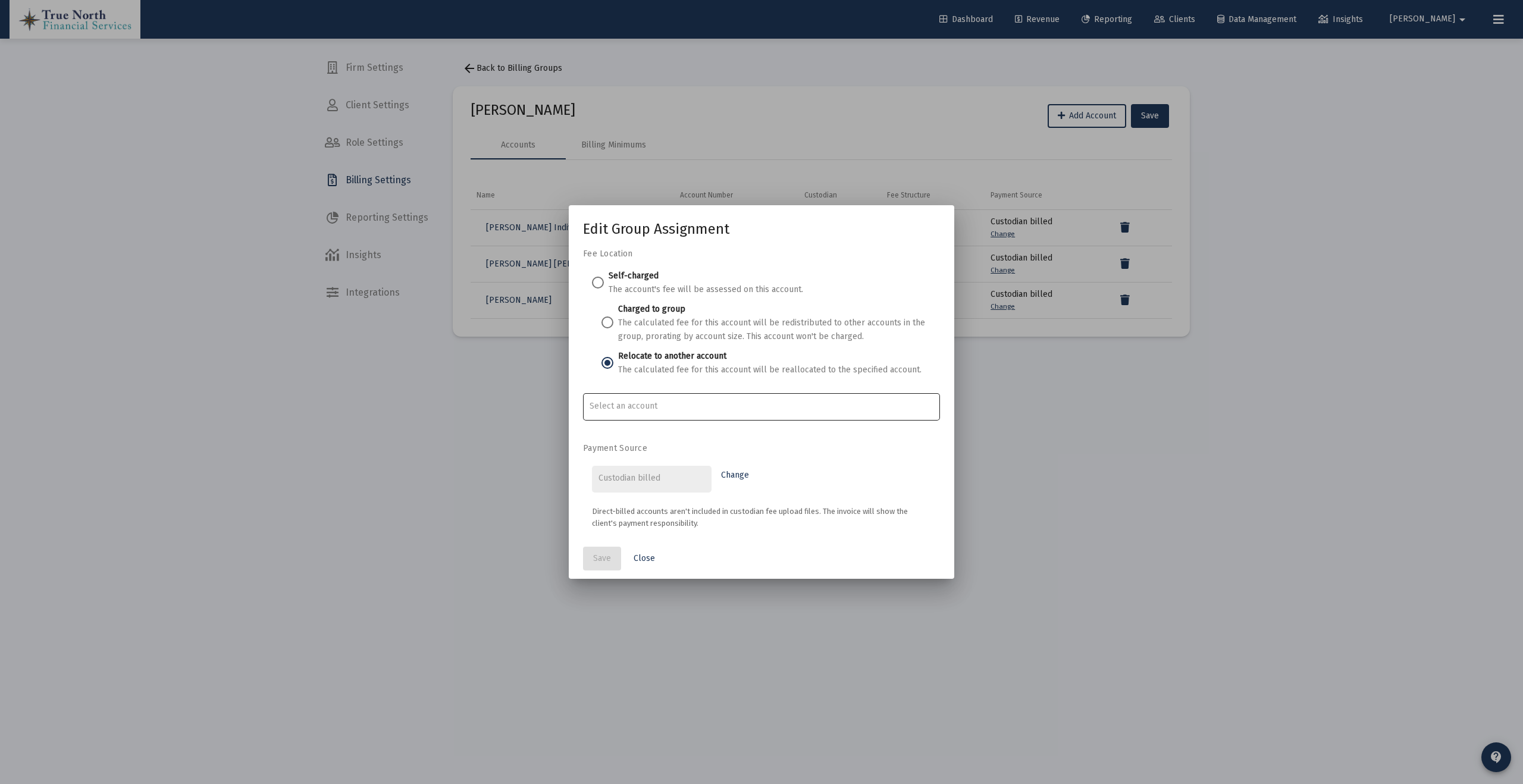
click at [695, 393] on div at bounding box center [762, 406] width 345 height 29
click at [691, 434] on span "[PERSON_NAME] Individual" at bounding box center [762, 434] width 338 height 28
type input "[PERSON_NAME] Individual"
click at [607, 558] on span "Save" at bounding box center [602, 558] width 18 height 10
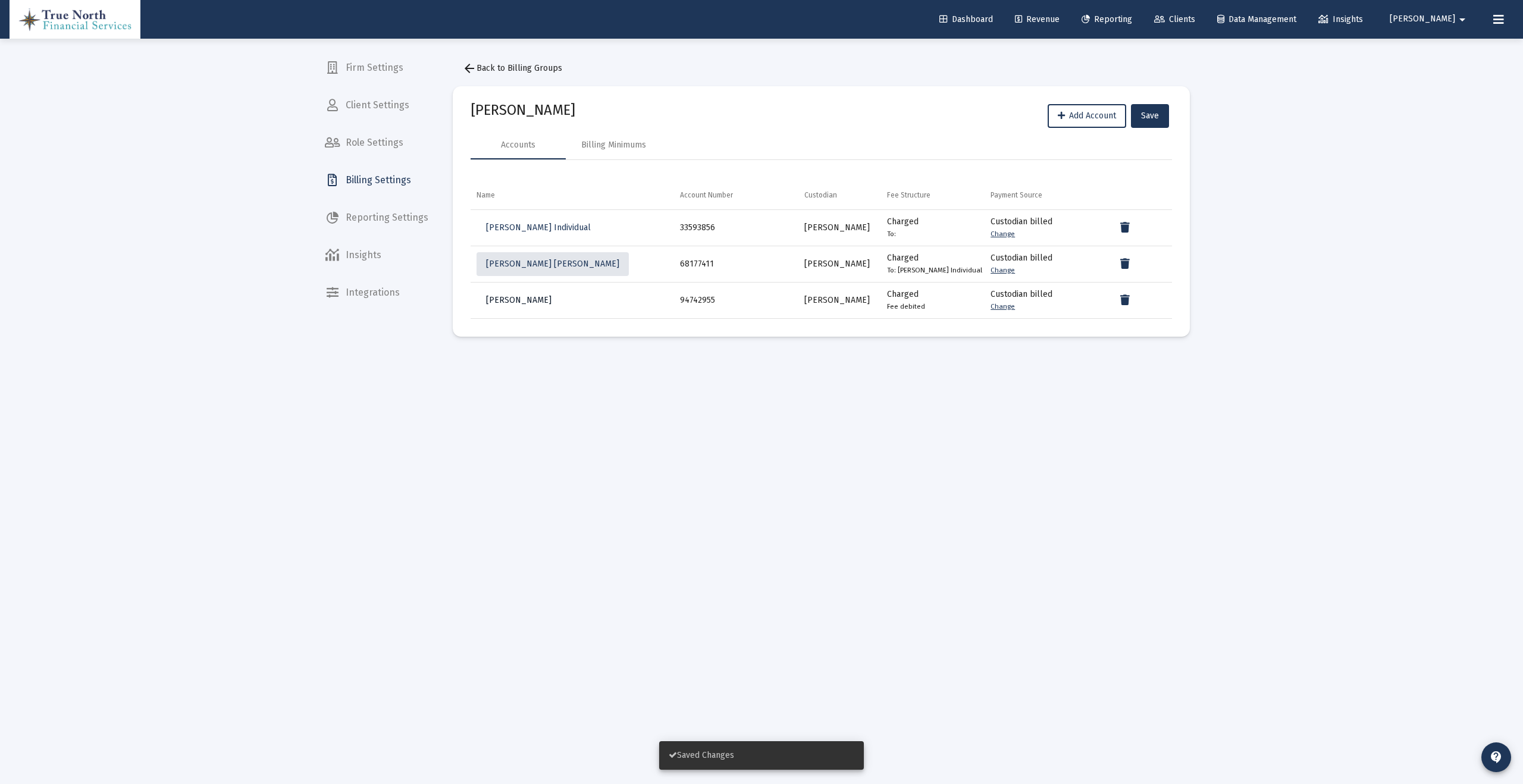
click at [540, 298] on span "[PERSON_NAME]" at bounding box center [518, 300] width 65 height 10
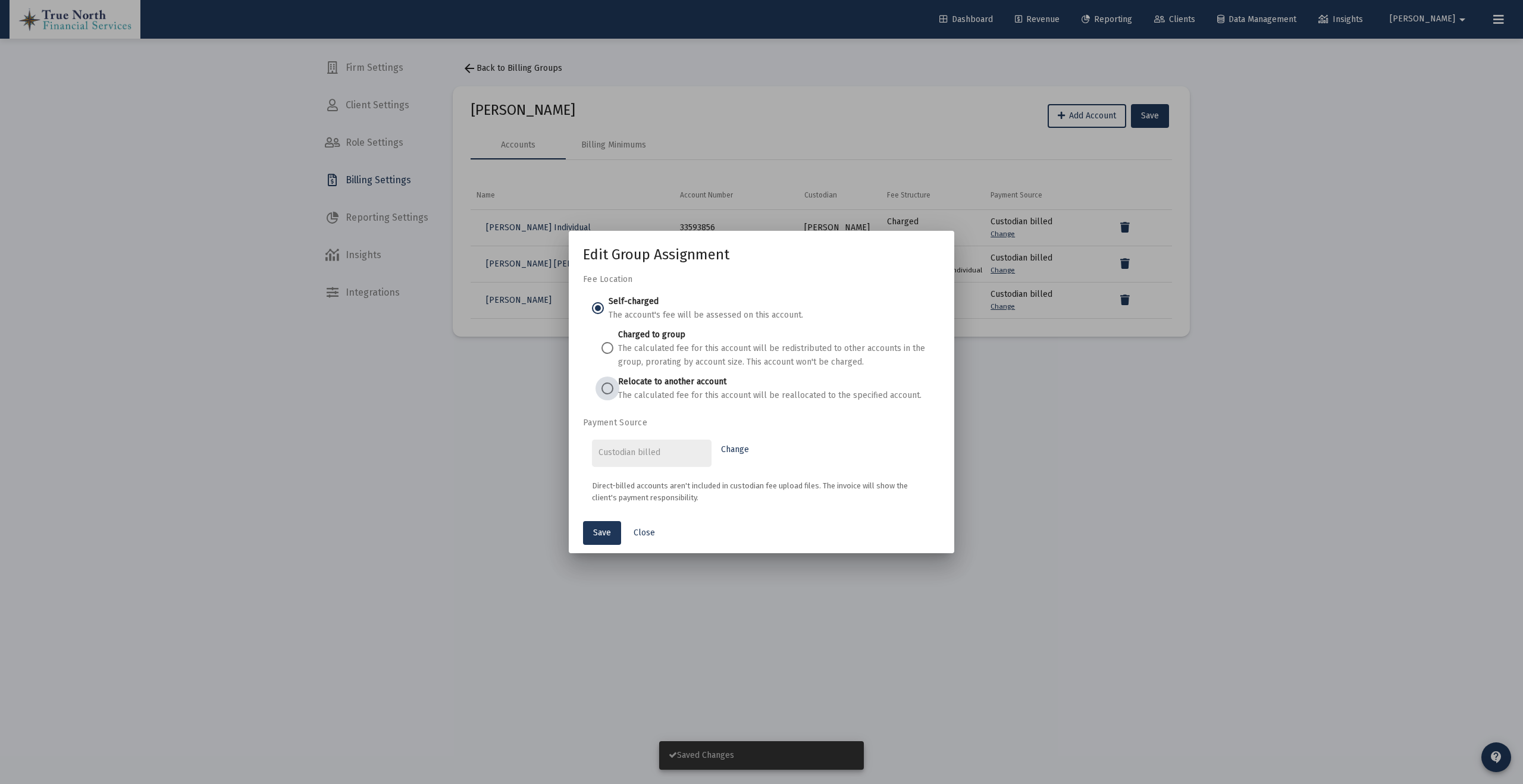
click at [612, 387] on span at bounding box center [607, 389] width 12 height 12
click at [612, 387] on input "Relocate to another account The calculated fee for this account will be realloc…" at bounding box center [607, 389] width 12 height 12
radio input "true"
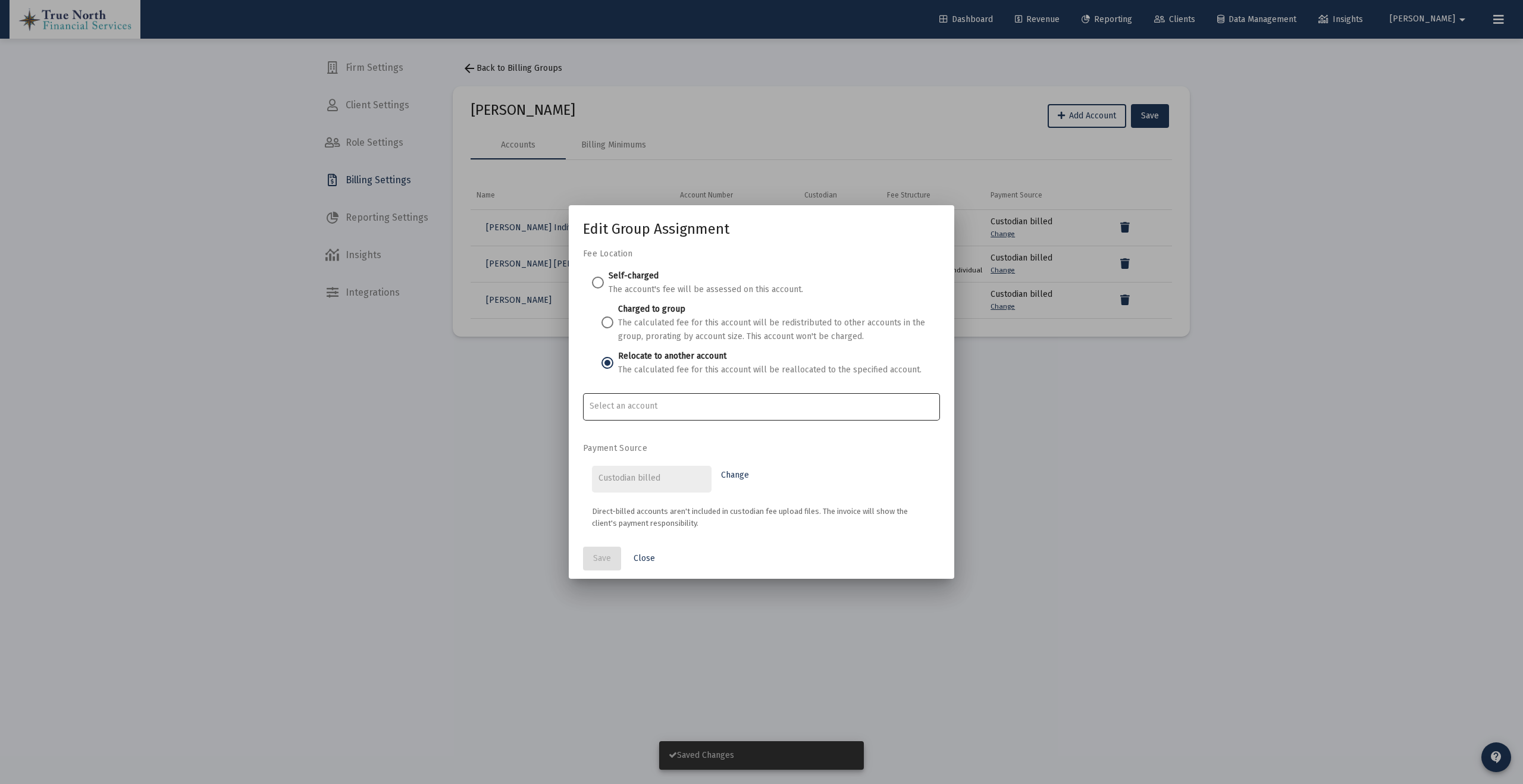
click at [660, 417] on div at bounding box center [762, 406] width 345 height 29
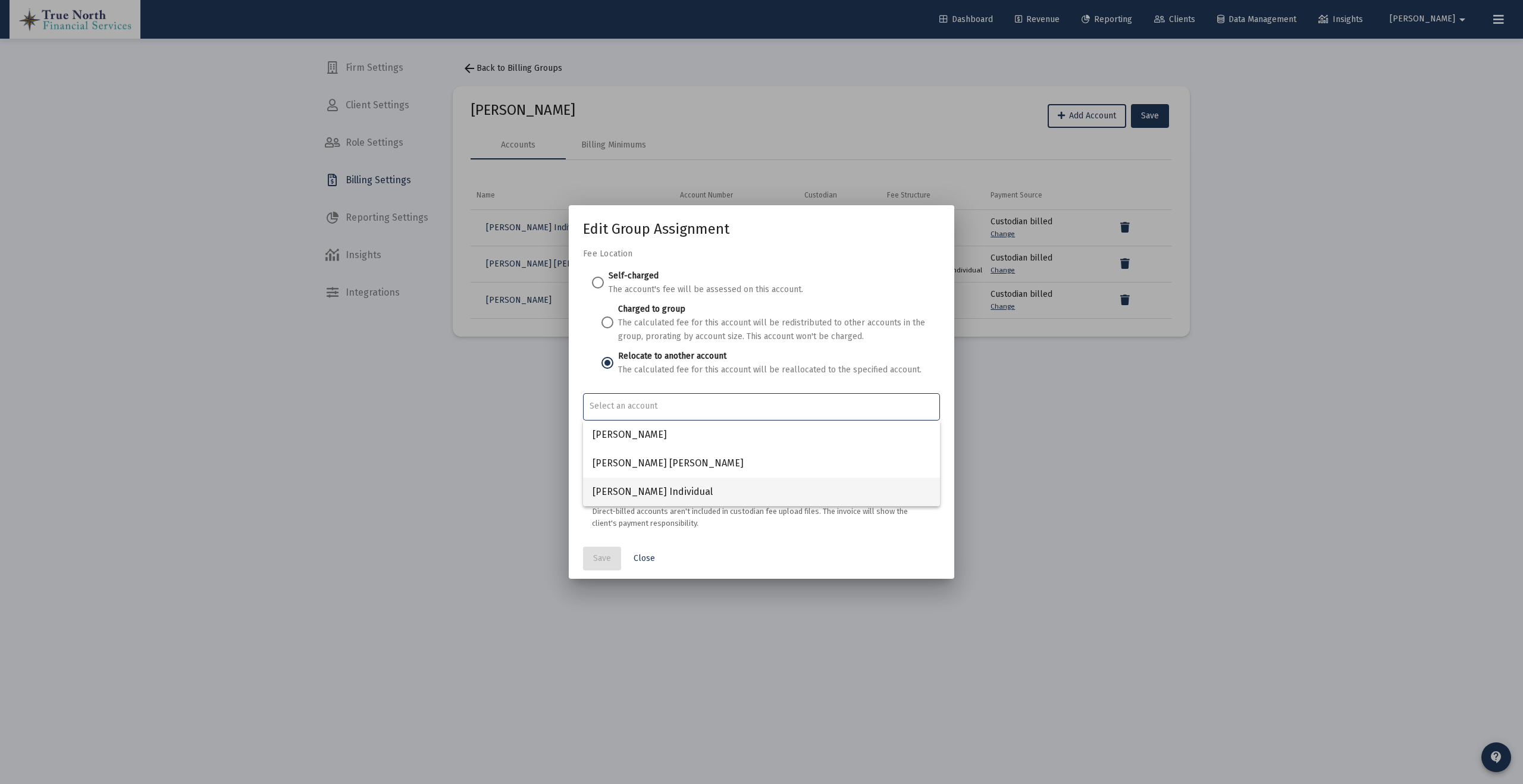
click at [679, 485] on span "[PERSON_NAME] Individual" at bounding box center [762, 492] width 338 height 28
type input "[PERSON_NAME] Individual"
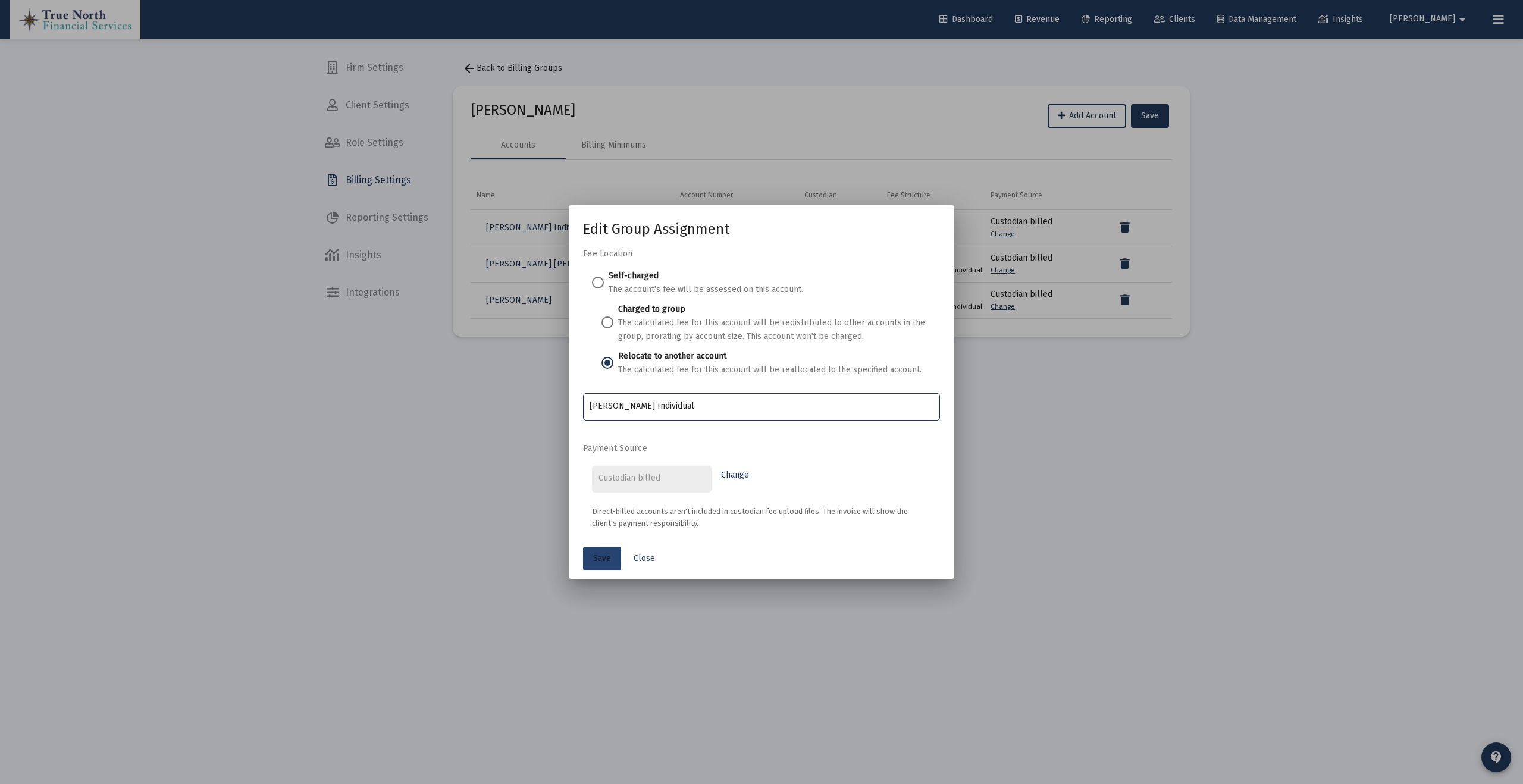
click at [601, 562] on span "Save" at bounding box center [602, 558] width 18 height 10
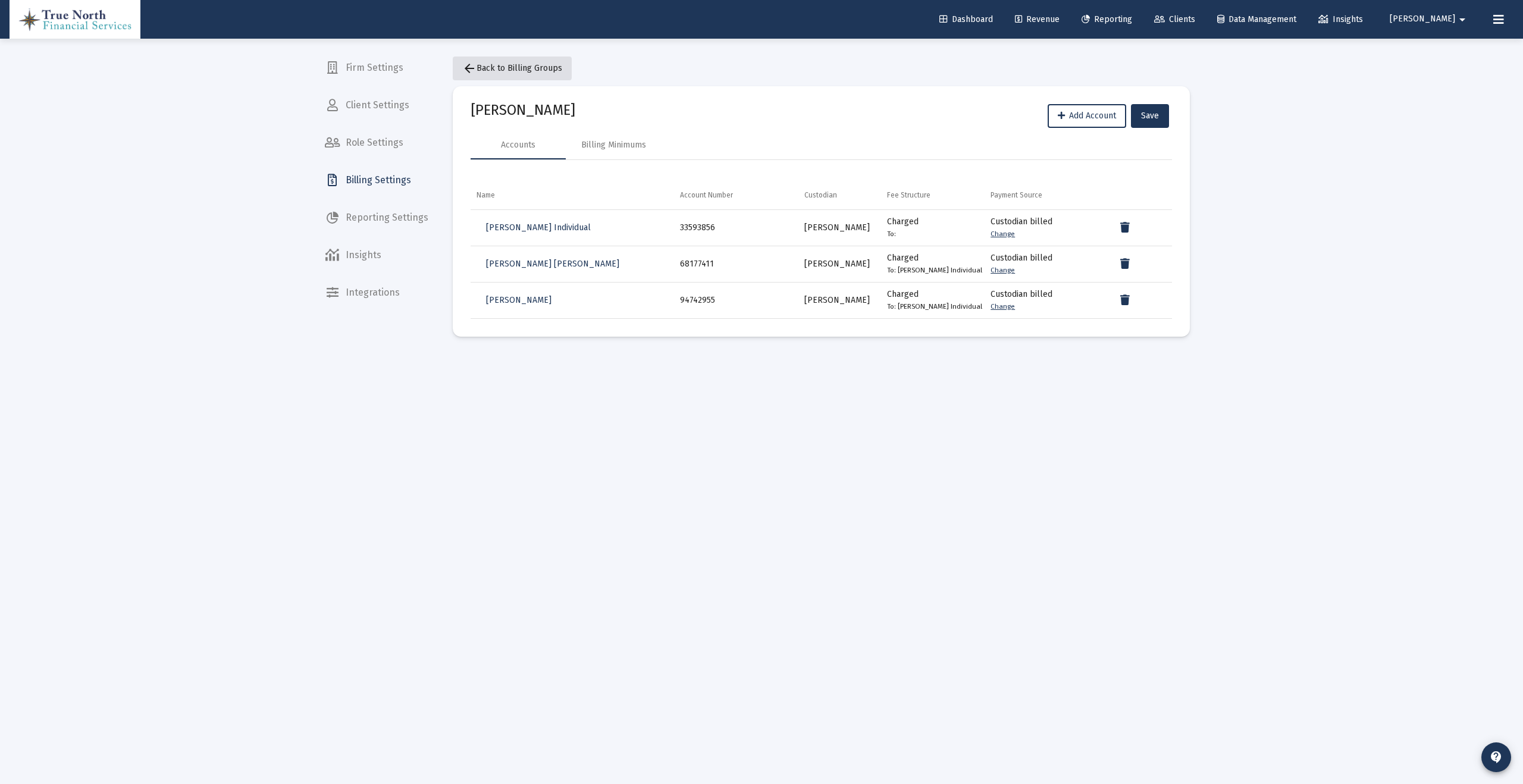
click at [487, 65] on span "arrow_back Back to Billing Groups" at bounding box center [512, 68] width 100 height 10
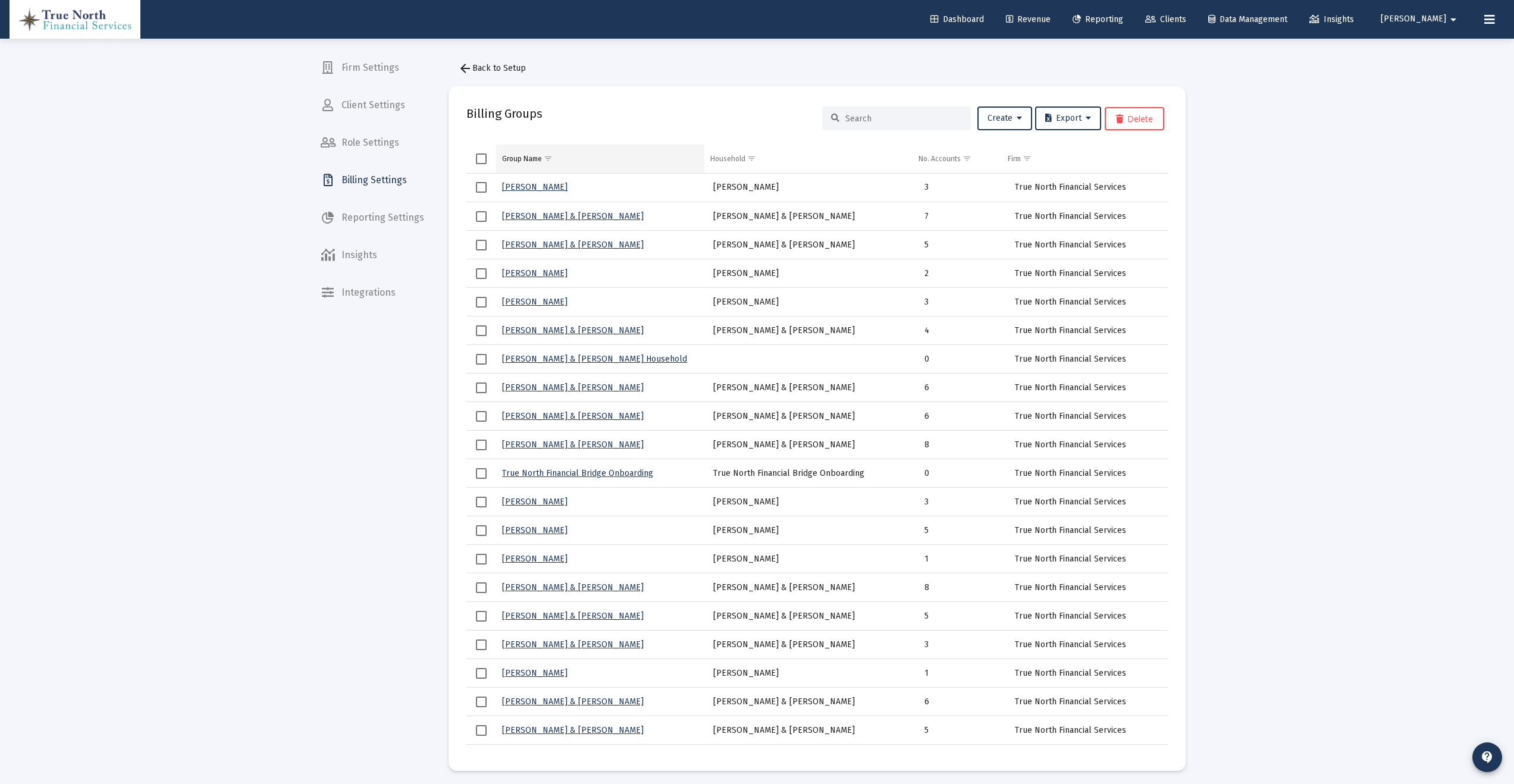
click at [530, 157] on div "Group Name" at bounding box center [522, 158] width 40 height 9
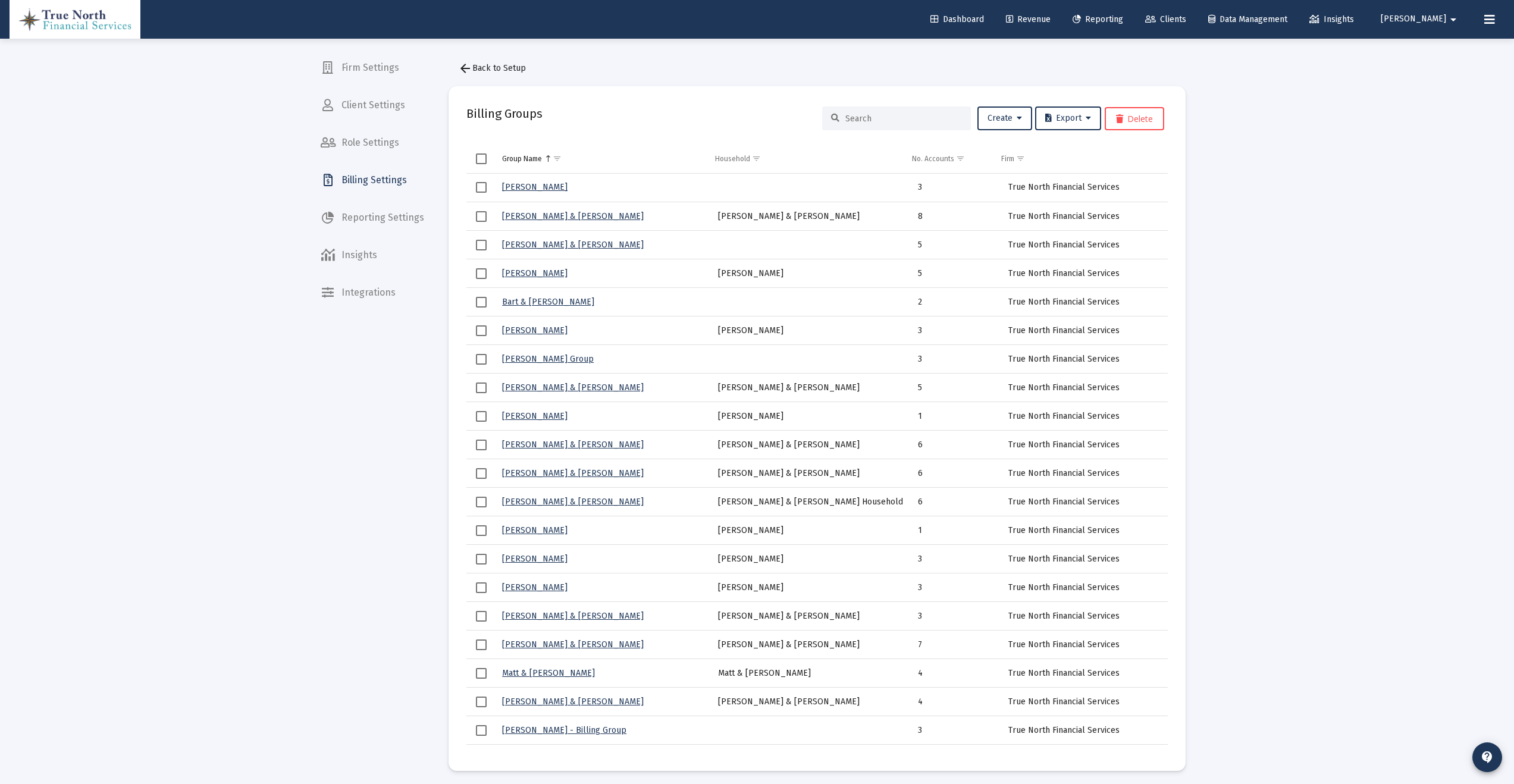
click at [530, 187] on link "[PERSON_NAME]" at bounding box center [535, 187] width 65 height 10
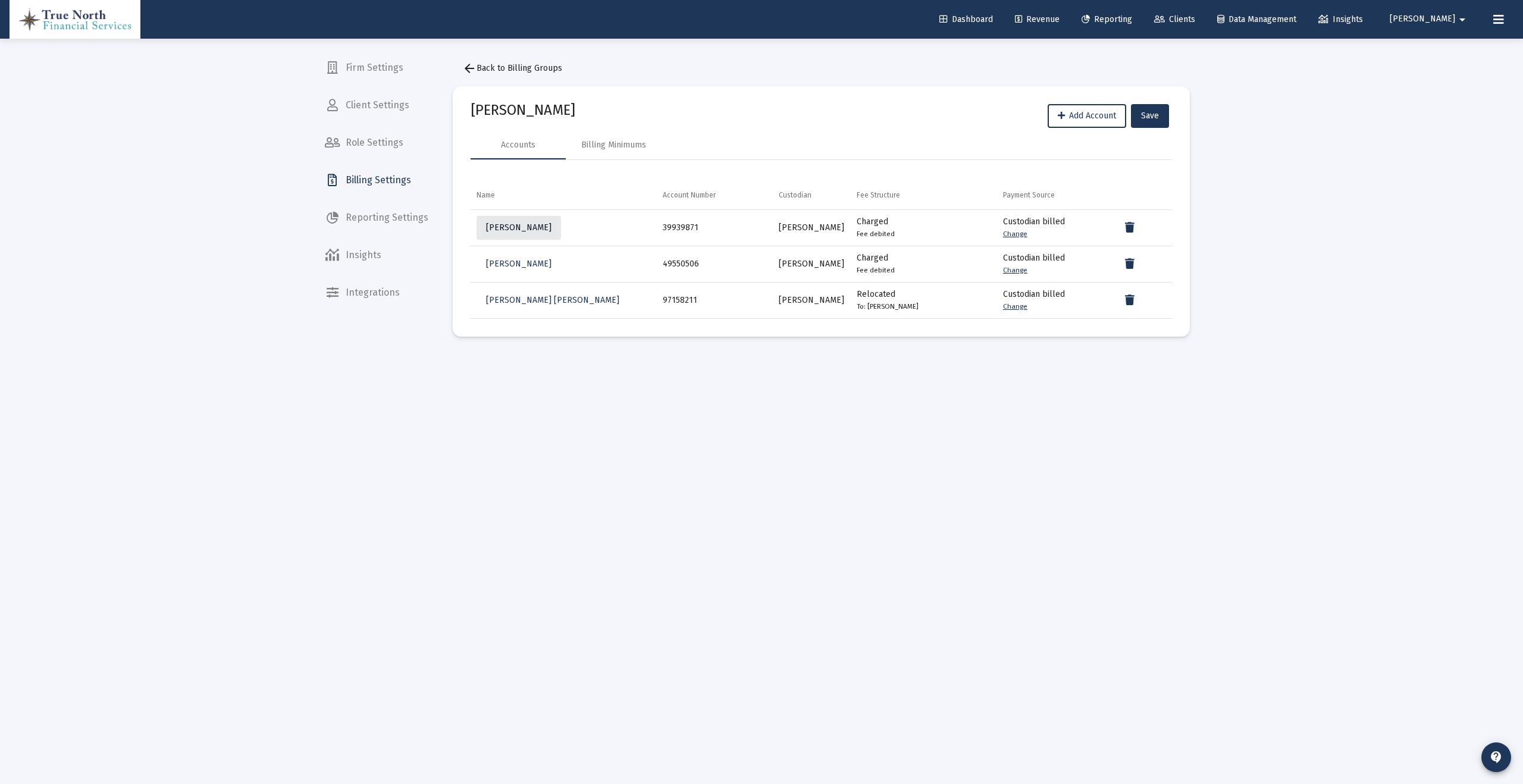
click at [528, 230] on span "[PERSON_NAME]" at bounding box center [518, 227] width 65 height 10
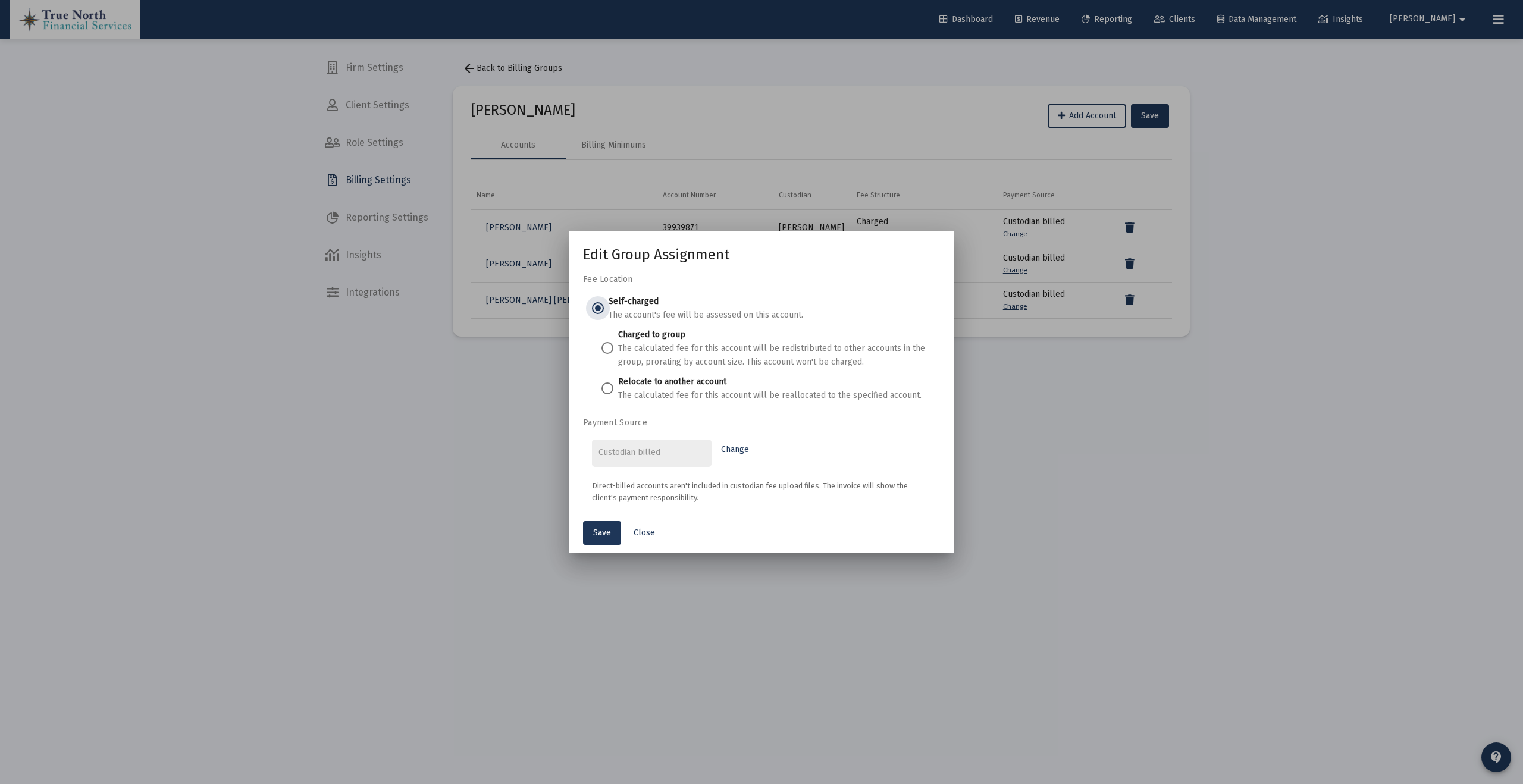
click at [611, 389] on span at bounding box center [607, 389] width 12 height 12
click at [611, 389] on input "Relocate to another account The calculated fee for this account will be realloc…" at bounding box center [607, 389] width 12 height 12
radio input "true"
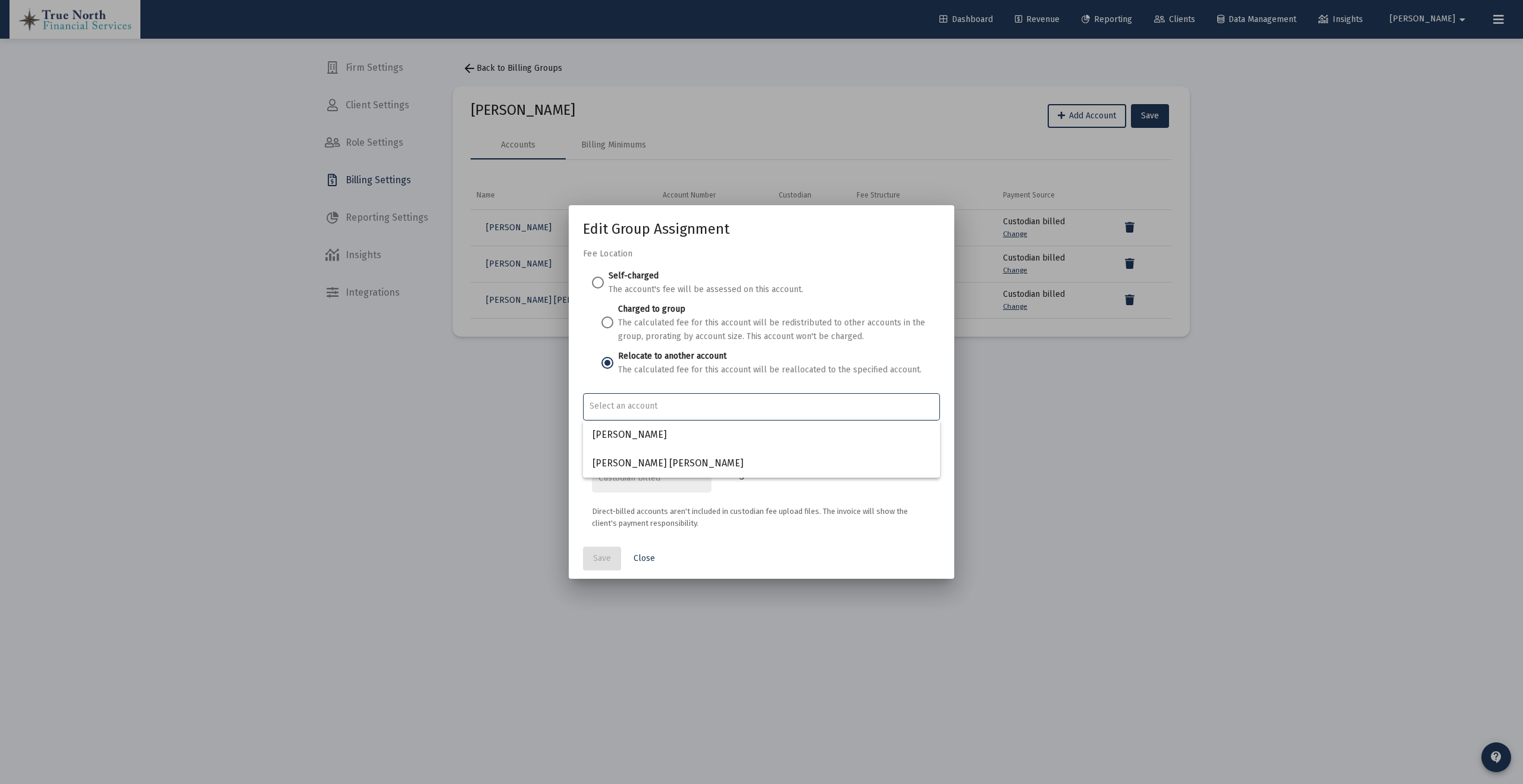
click at [670, 404] on input "Account Options" at bounding box center [762, 406] width 345 height 9
click at [671, 437] on span "[PERSON_NAME]" at bounding box center [762, 434] width 338 height 28
type input "[PERSON_NAME]"
click at [603, 565] on button "Save" at bounding box center [602, 558] width 38 height 24
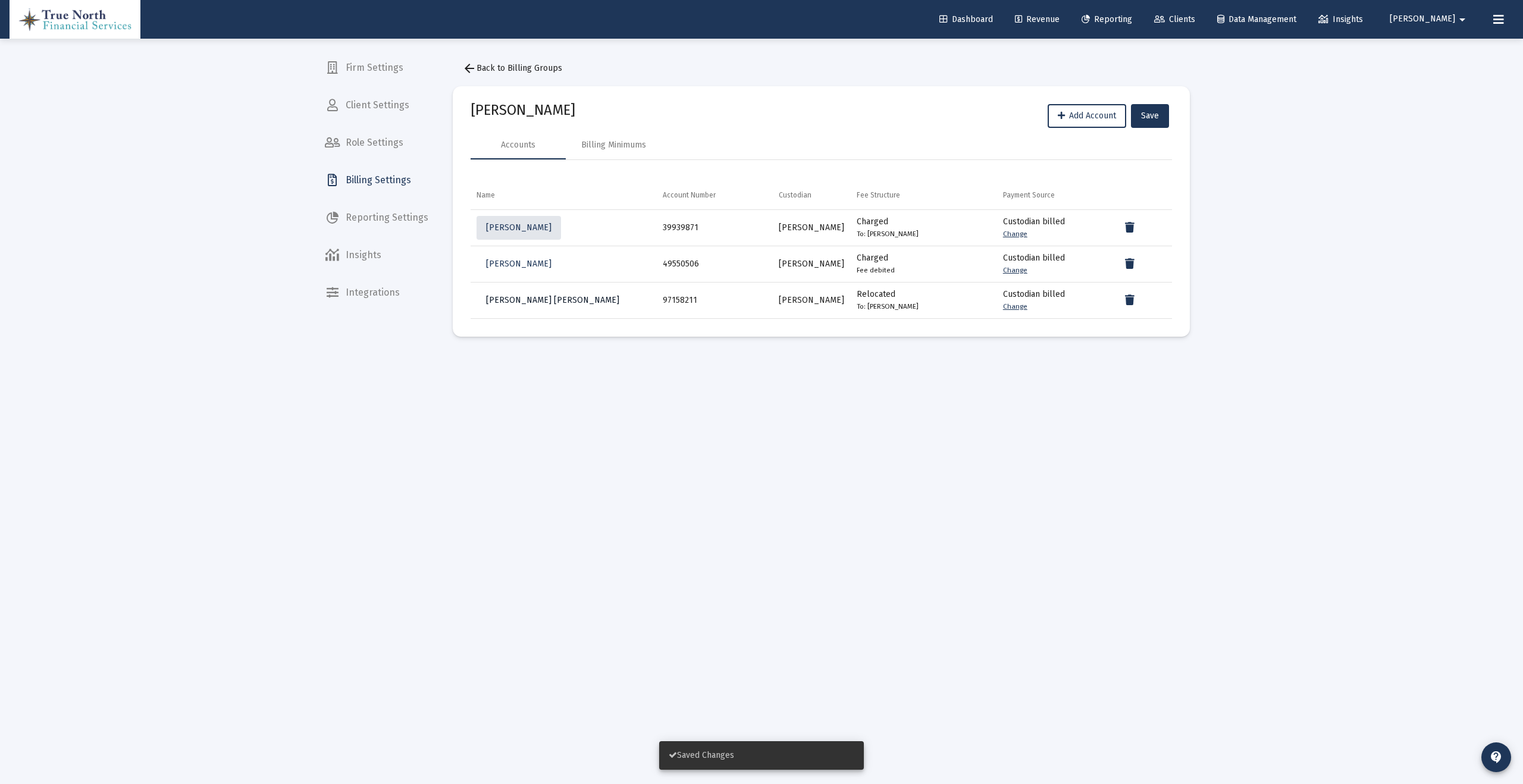
click at [547, 300] on span "[PERSON_NAME] [PERSON_NAME]" at bounding box center [553, 300] width 133 height 10
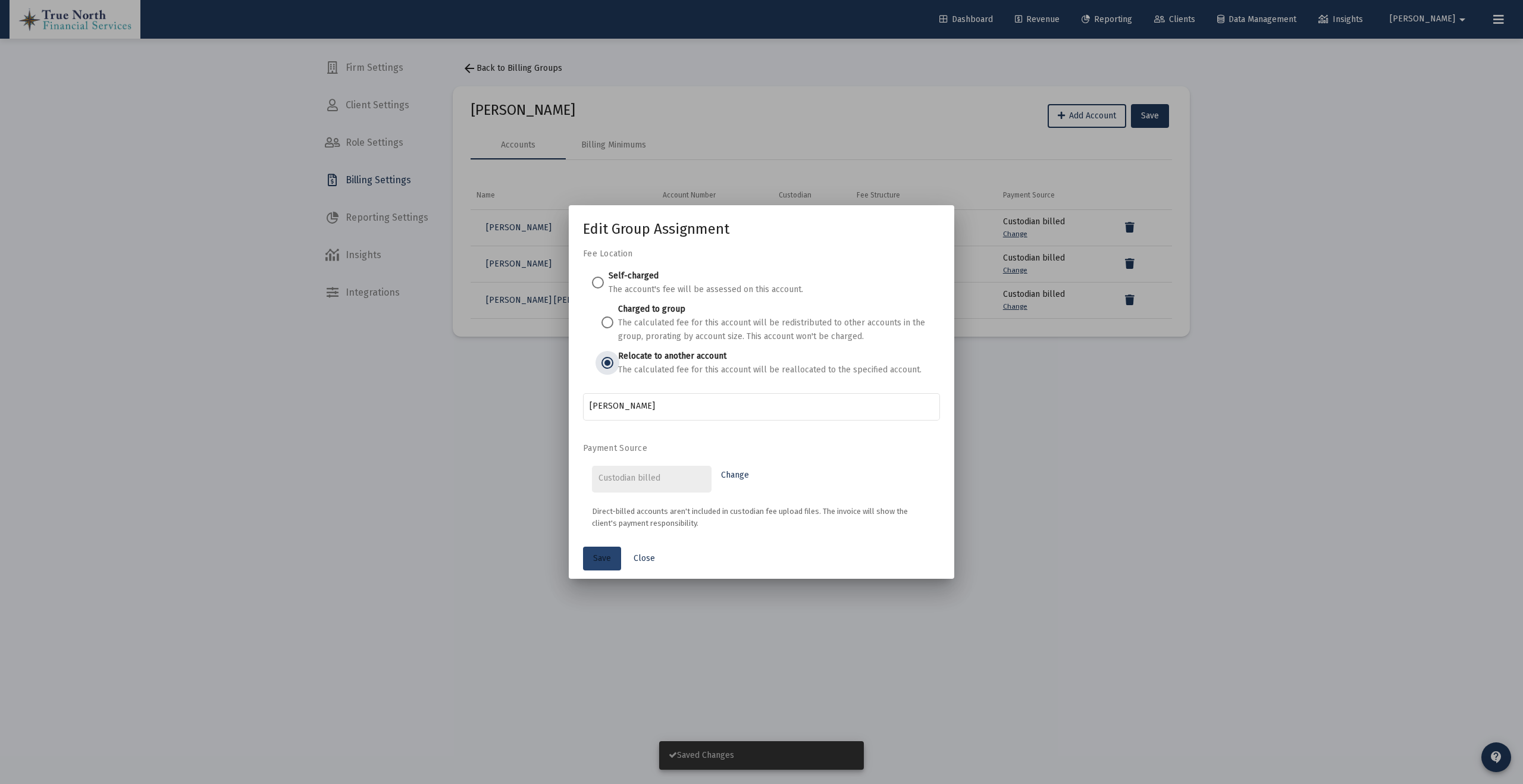
click at [608, 565] on button "Save" at bounding box center [602, 558] width 38 height 24
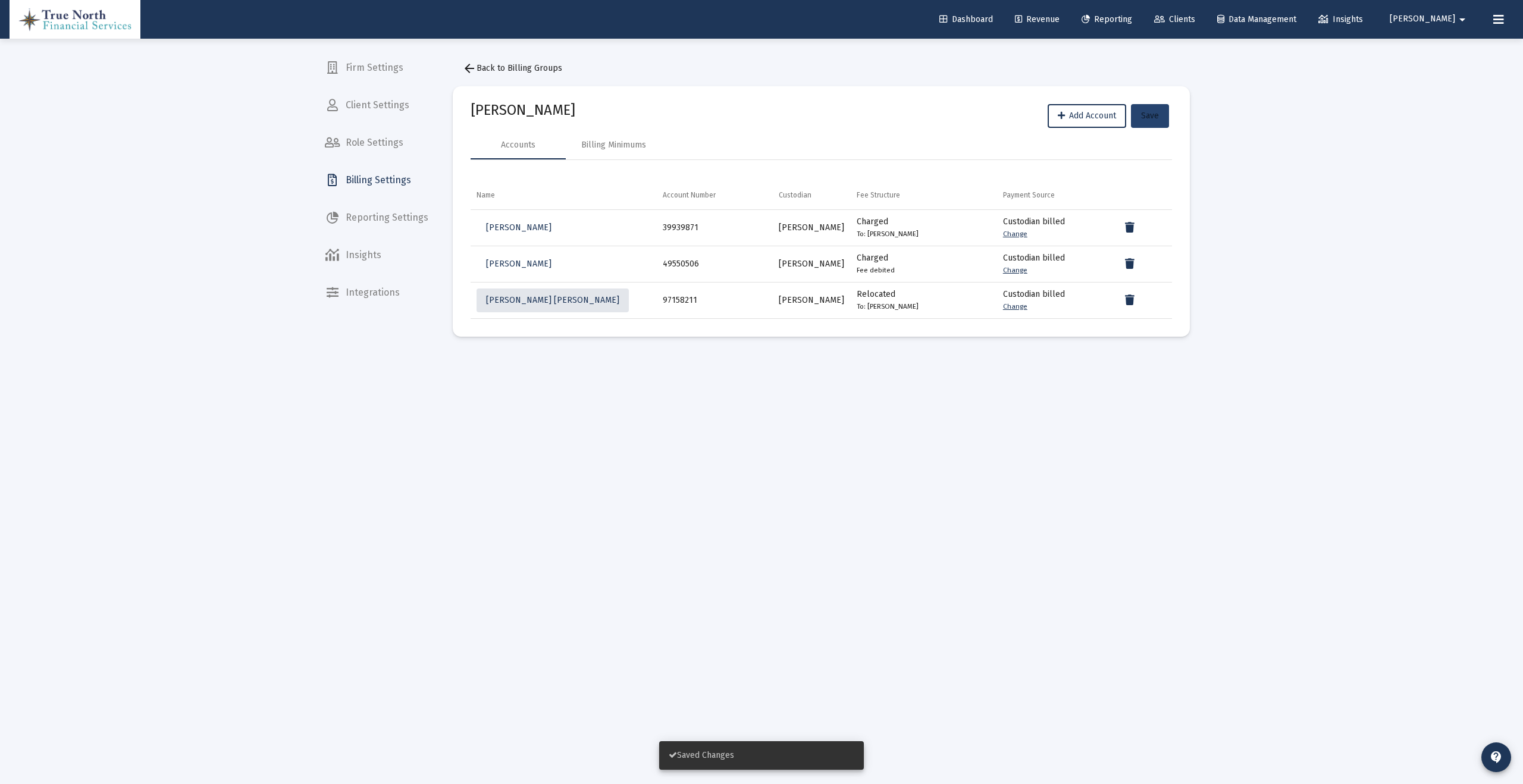
click at [1156, 117] on span "Save" at bounding box center [1150, 115] width 18 height 10
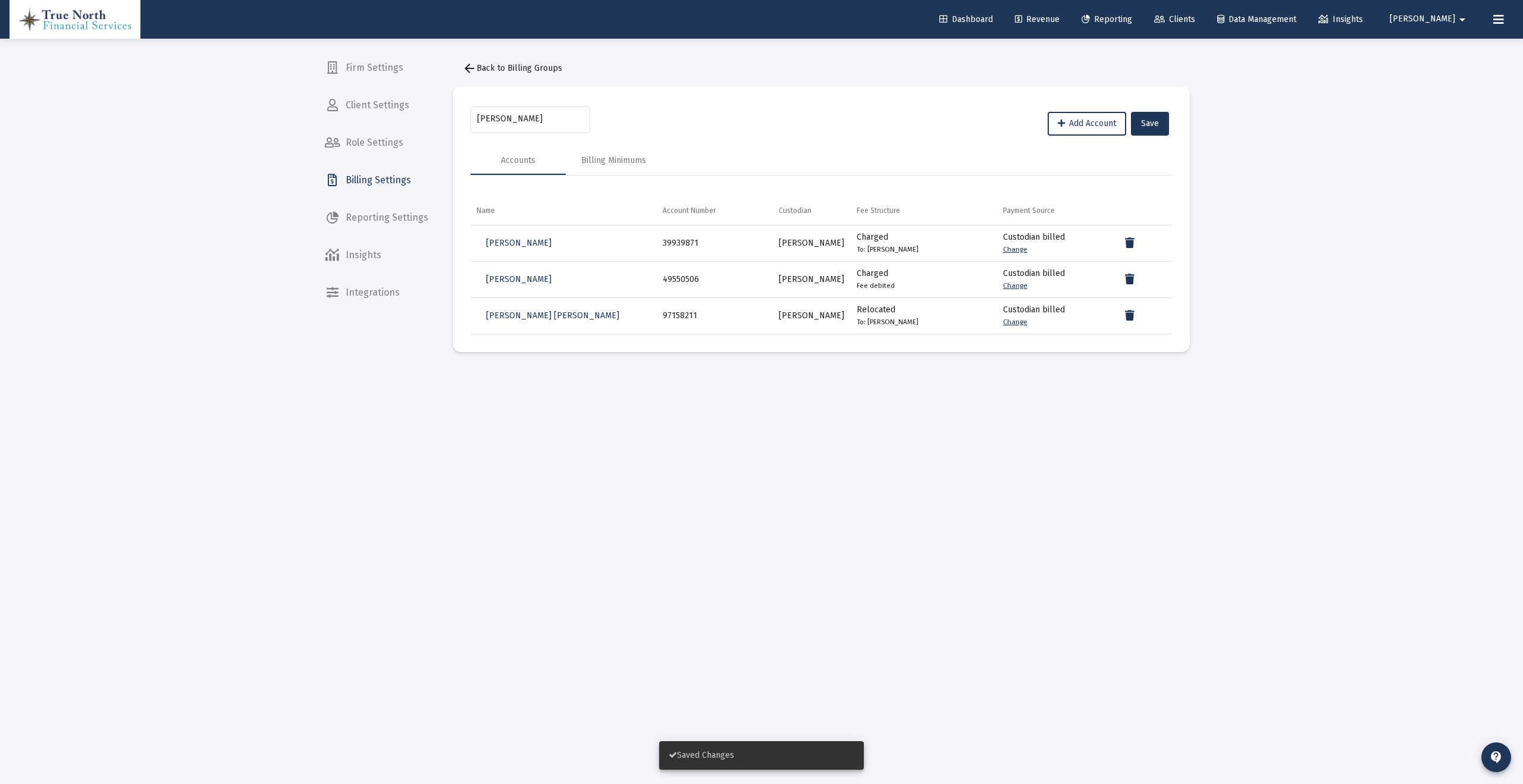
click at [494, 75] on button "arrow_back Back to Billing Groups" at bounding box center [512, 69] width 119 height 24
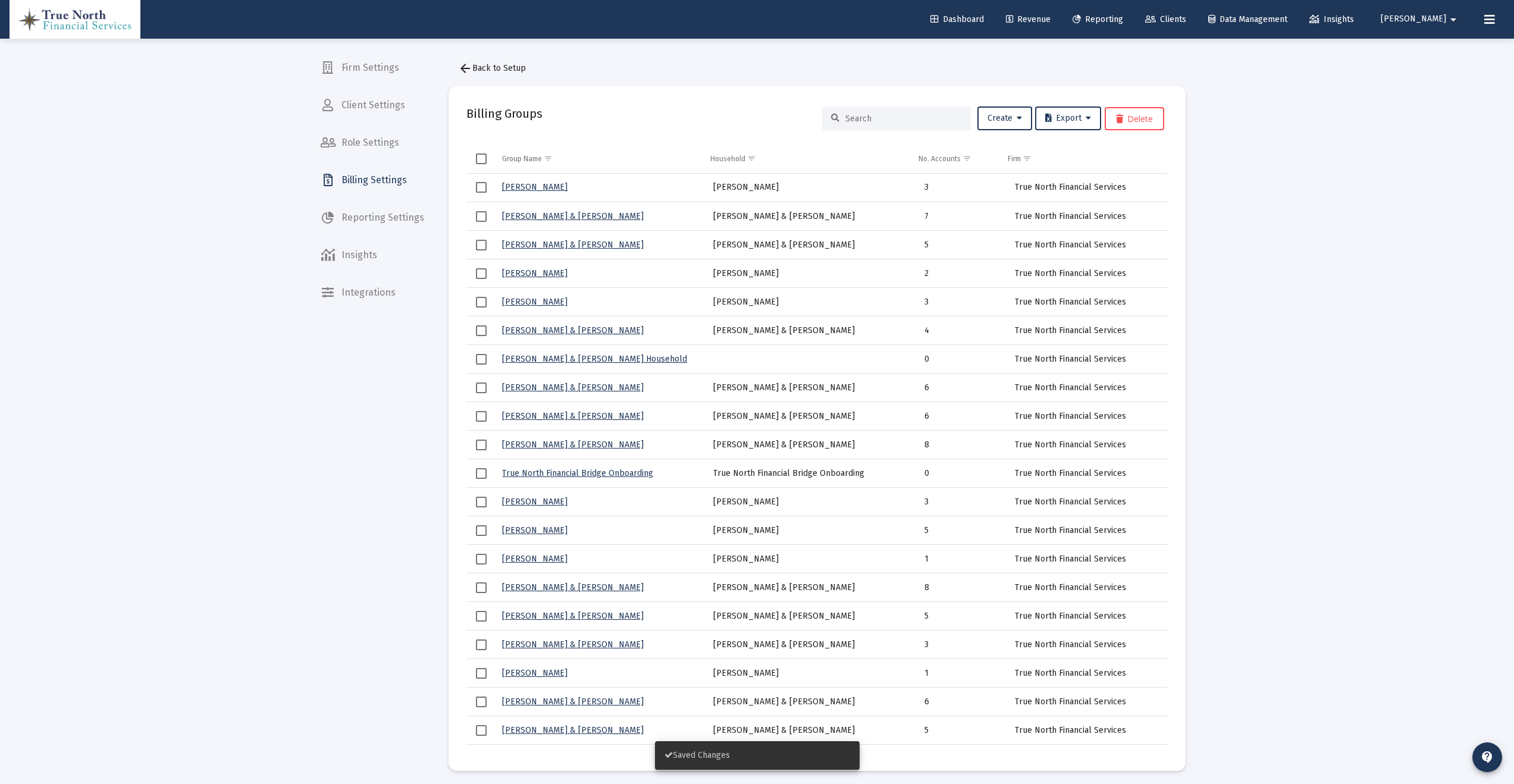
click at [524, 183] on link "[PERSON_NAME]" at bounding box center [535, 187] width 65 height 10
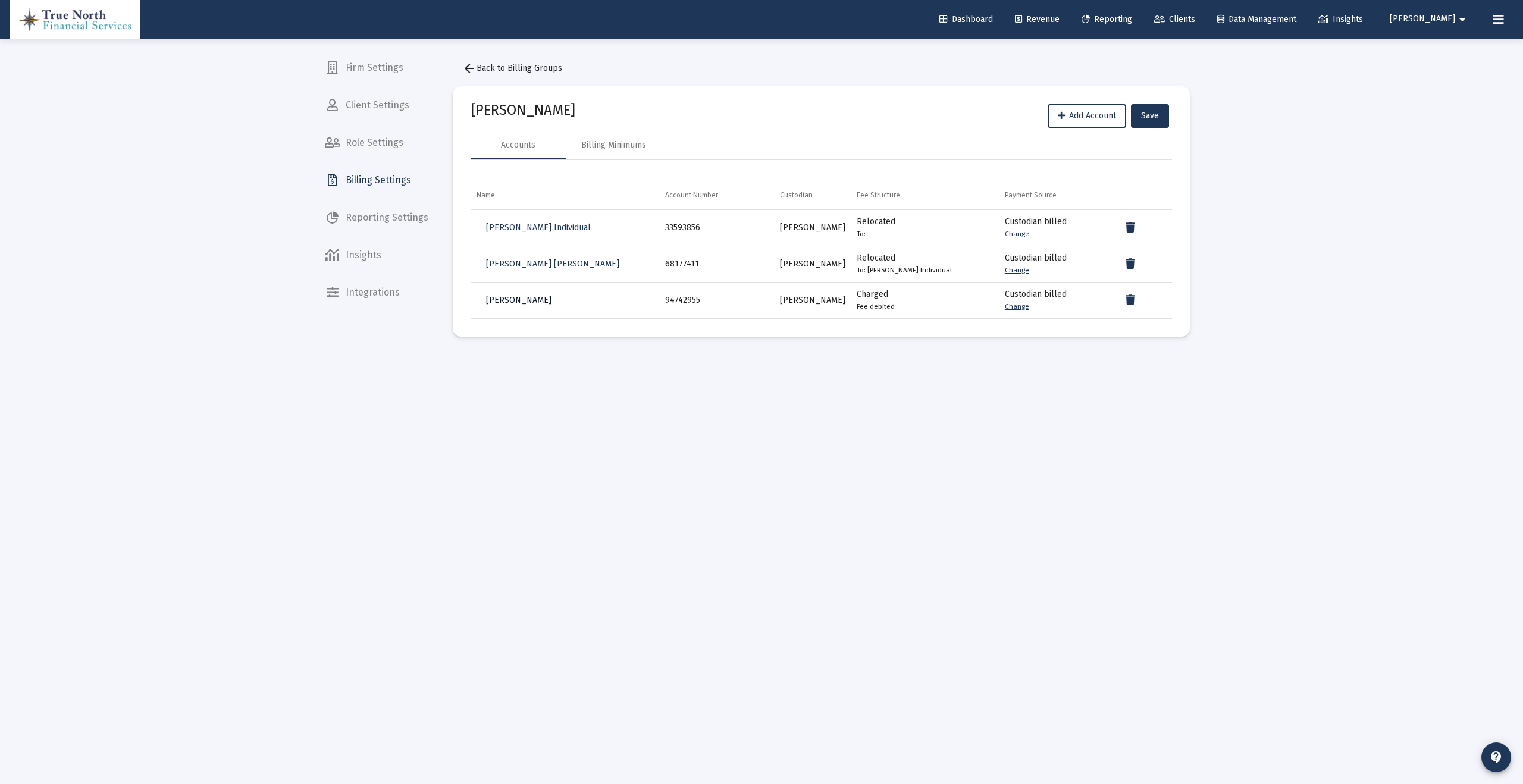
click at [498, 297] on span "[PERSON_NAME]" at bounding box center [518, 300] width 65 height 10
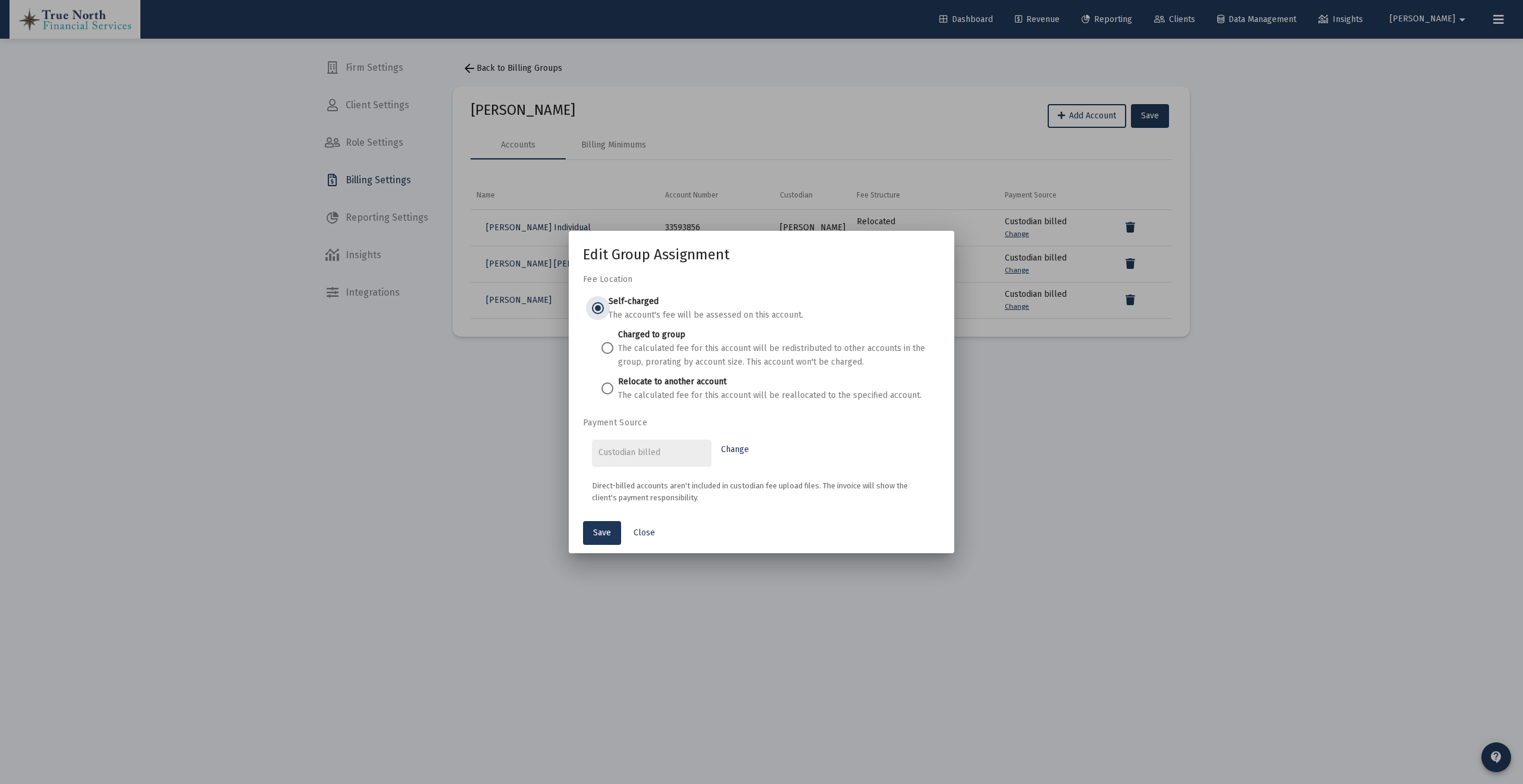
click at [610, 393] on span at bounding box center [607, 389] width 12 height 12
click at [610, 393] on input "Relocate to another account The calculated fee for this account will be realloc…" at bounding box center [607, 389] width 12 height 12
radio input "true"
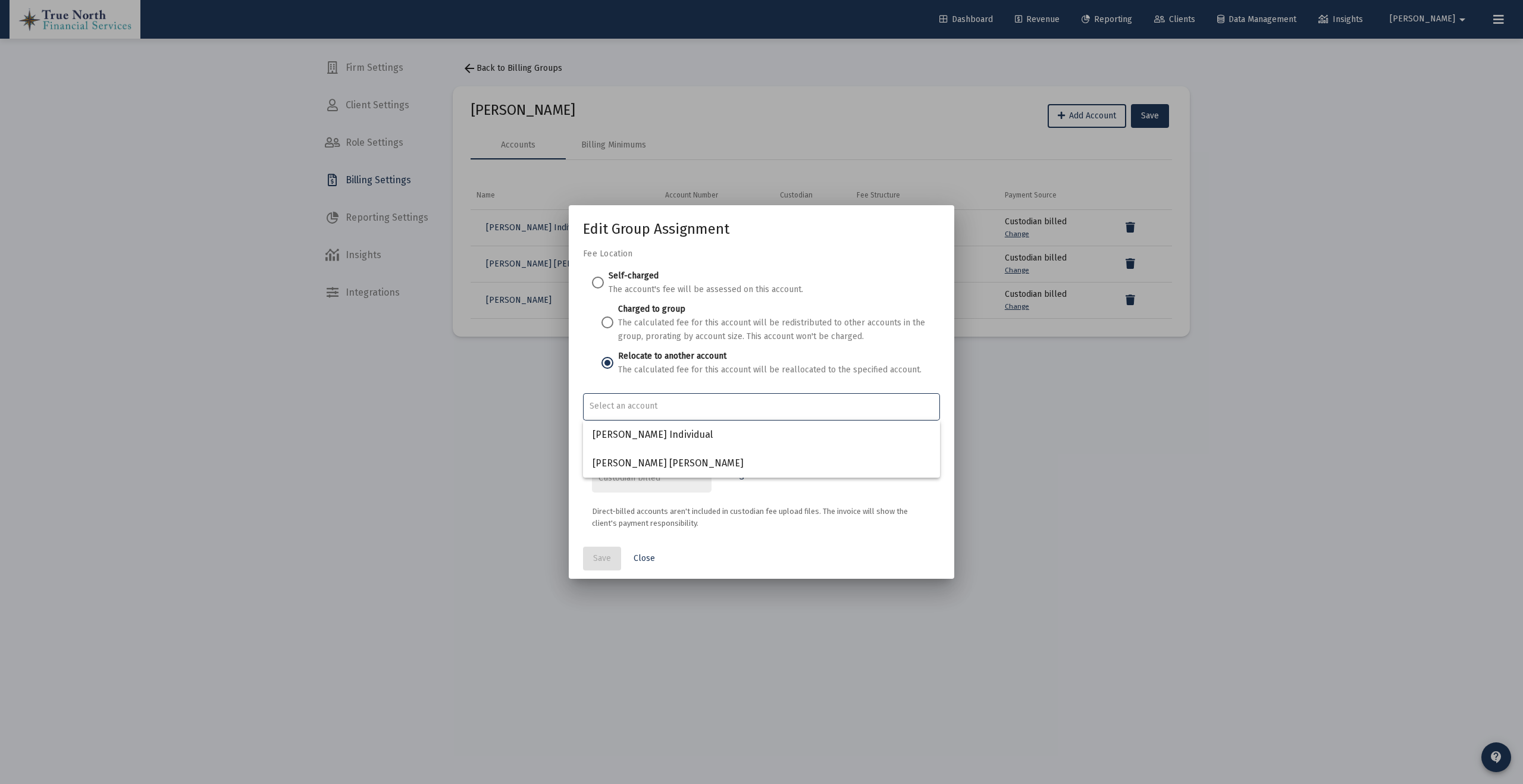
click at [634, 410] on input "Account Options" at bounding box center [762, 406] width 345 height 9
click at [648, 437] on span "[PERSON_NAME] Individual" at bounding box center [762, 434] width 338 height 28
type input "[PERSON_NAME] Individual"
click at [601, 569] on button "Save" at bounding box center [602, 558] width 38 height 24
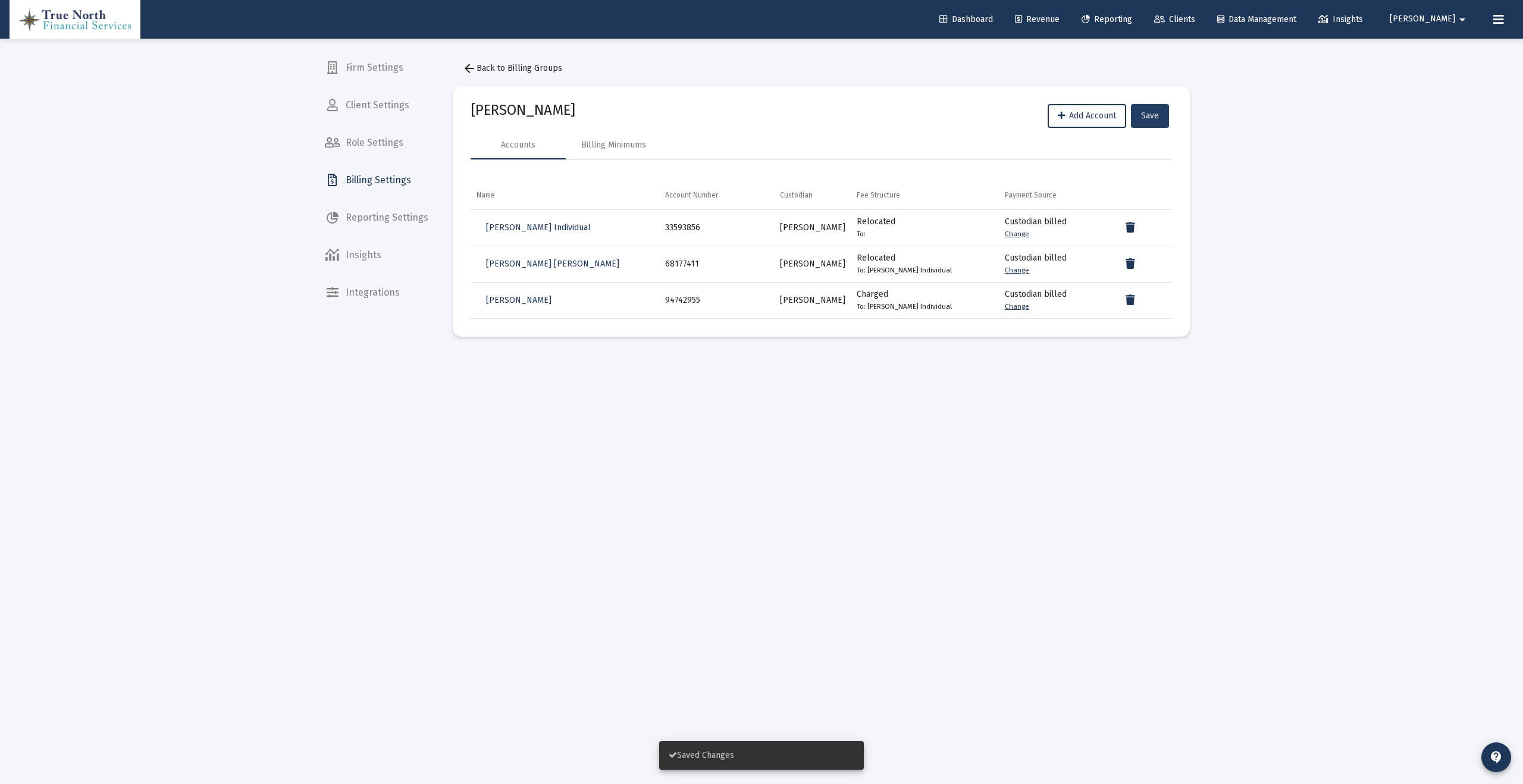
click at [1149, 119] on span "Save" at bounding box center [1150, 115] width 18 height 10
click at [514, 69] on span "arrow_back Back to Billing Groups" at bounding box center [512, 68] width 100 height 10
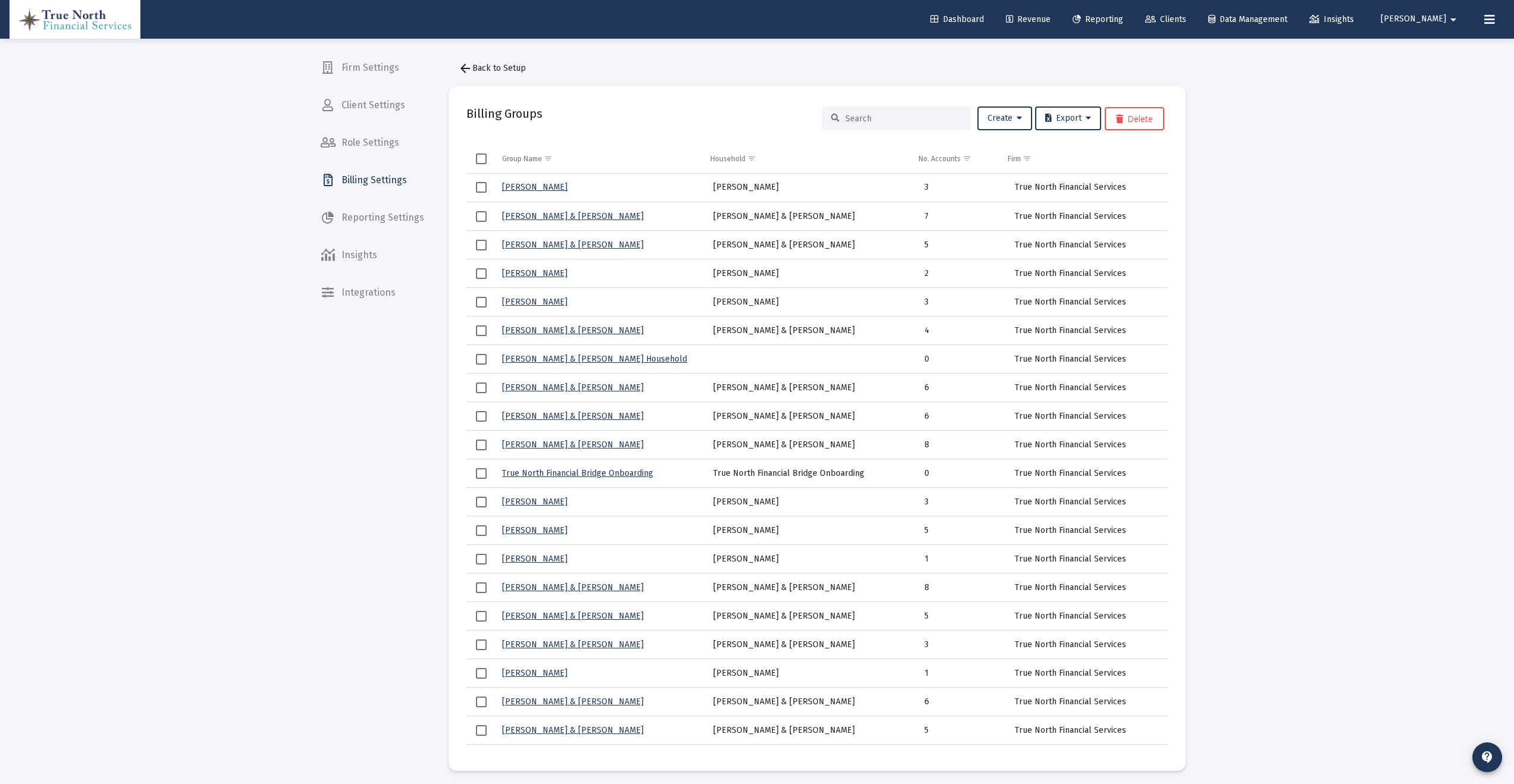
click at [540, 186] on link "[PERSON_NAME]" at bounding box center [535, 187] width 65 height 10
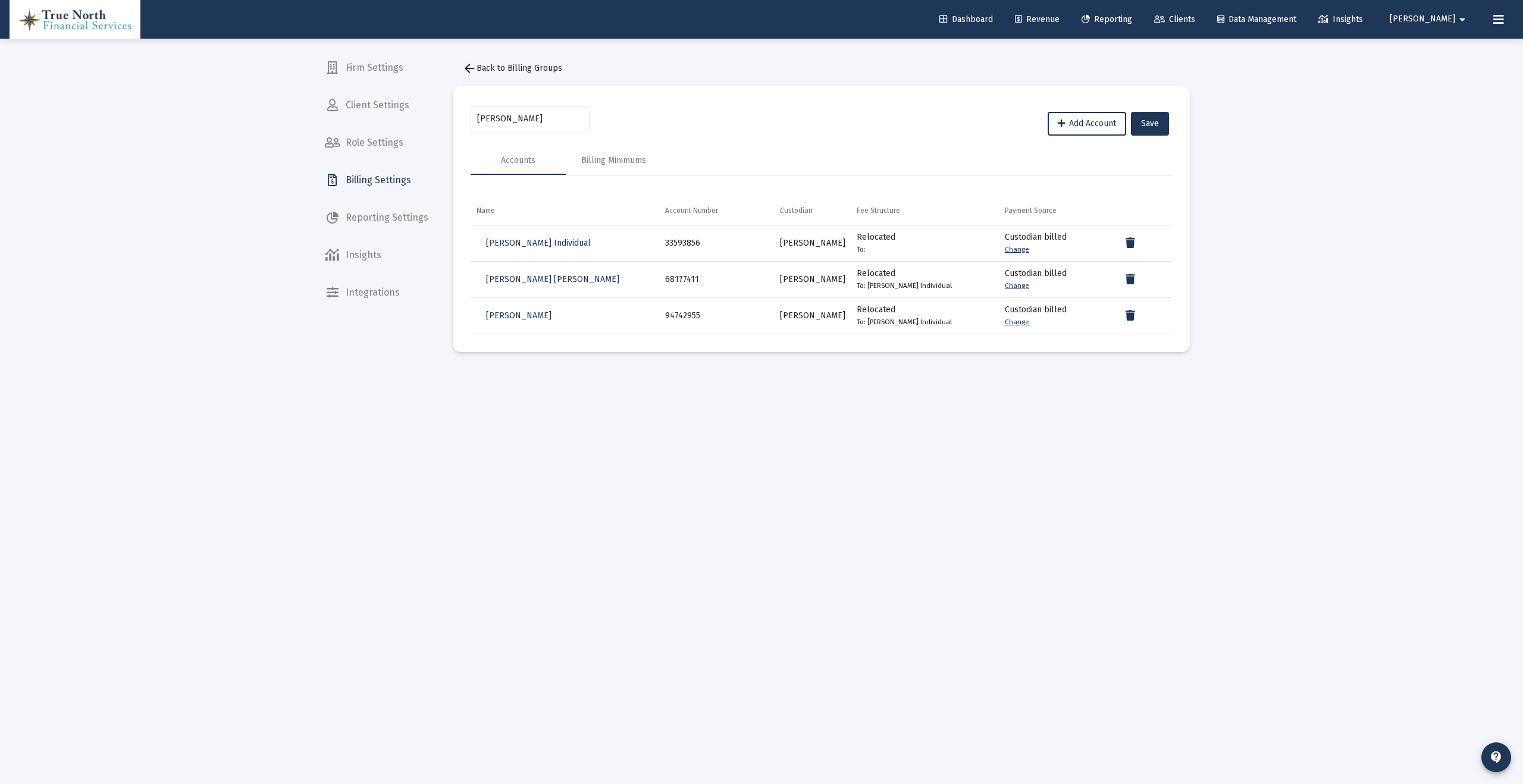
click at [511, 75] on button "arrow_back Back to Billing Groups" at bounding box center [512, 69] width 119 height 24
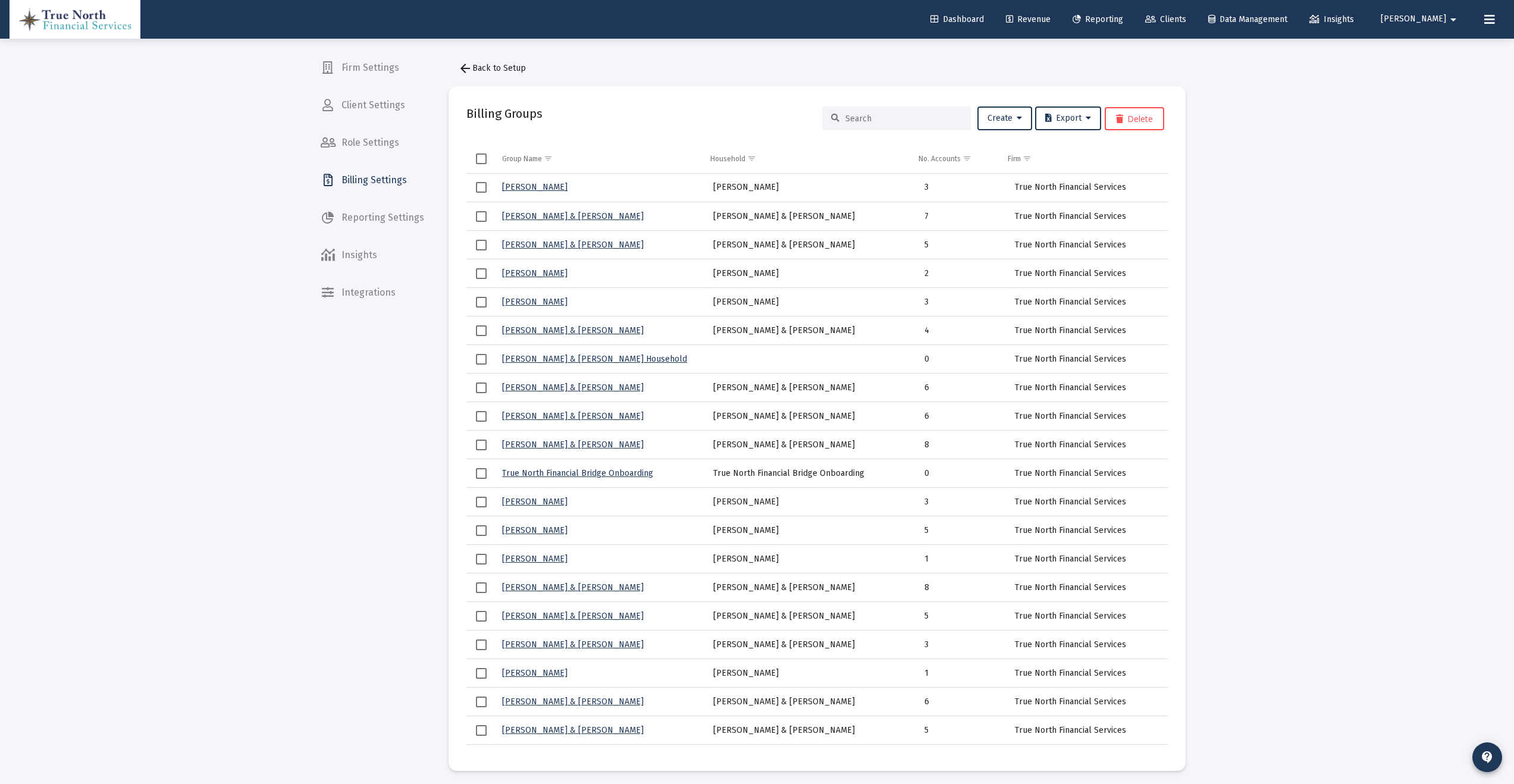
click at [1051, 16] on span "Revenue" at bounding box center [1028, 19] width 45 height 10
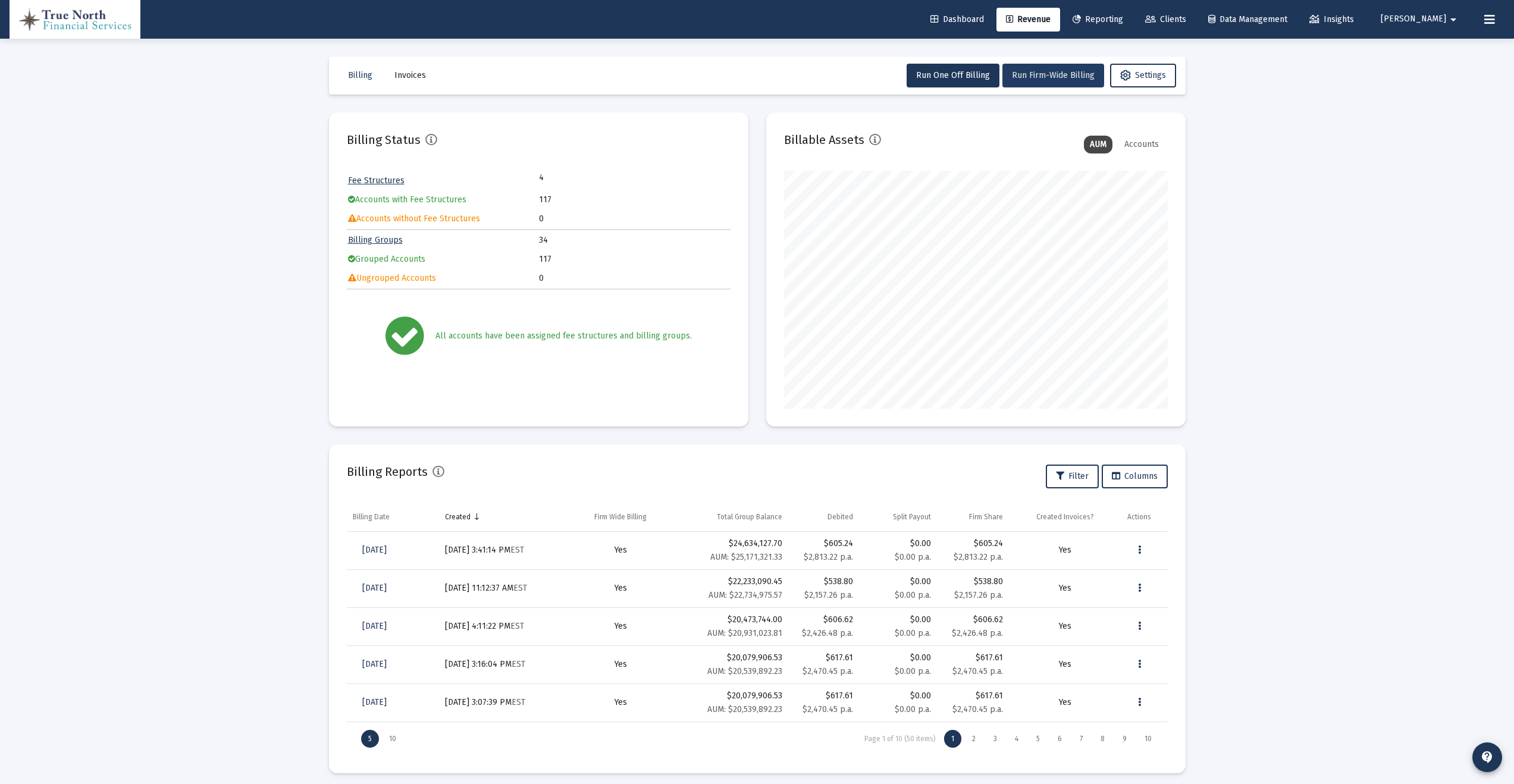
click at [1049, 72] on span "Run Firm-Wide Billing" at bounding box center [1053, 75] width 82 height 10
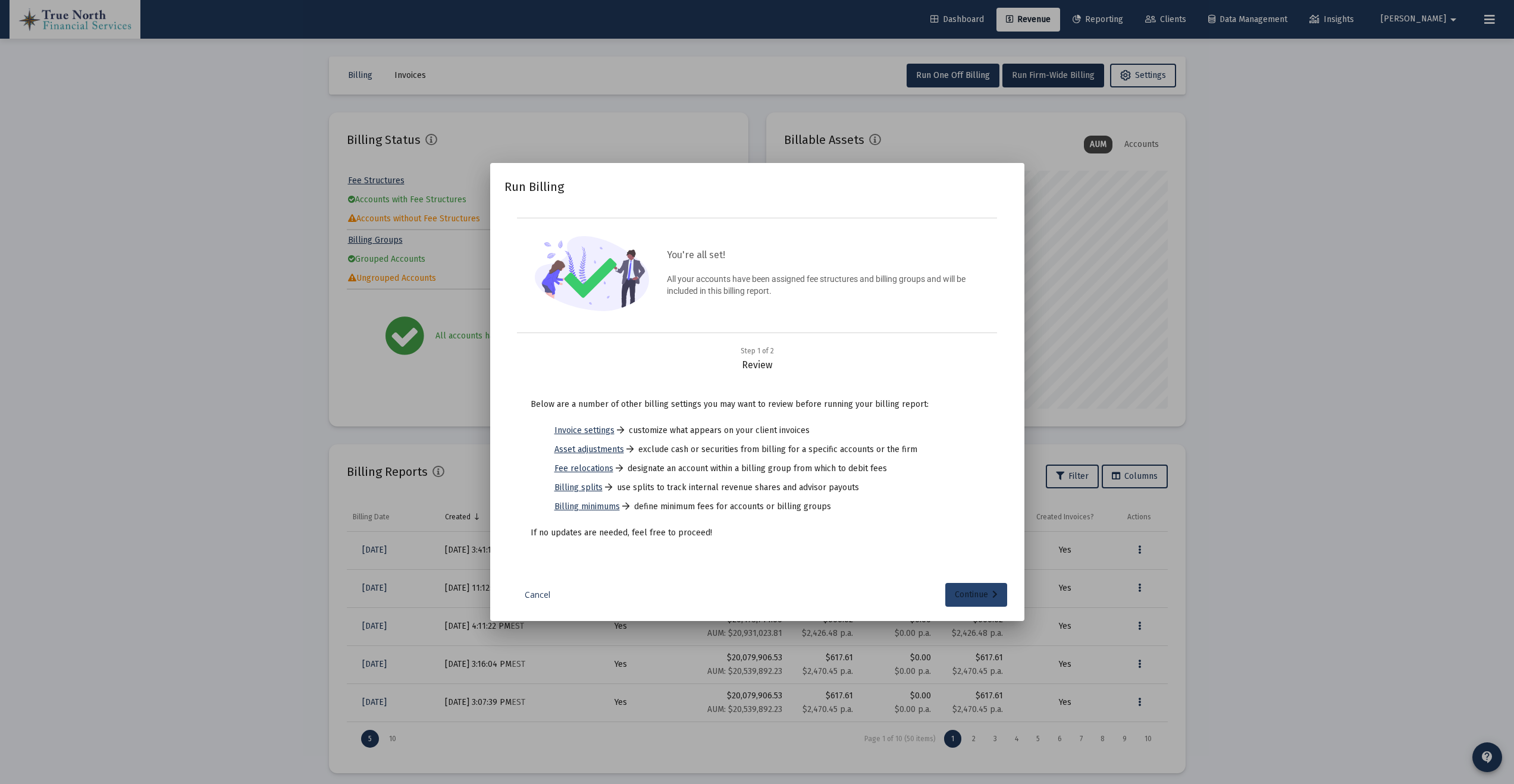
click at [972, 593] on div "Continue" at bounding box center [976, 595] width 43 height 24
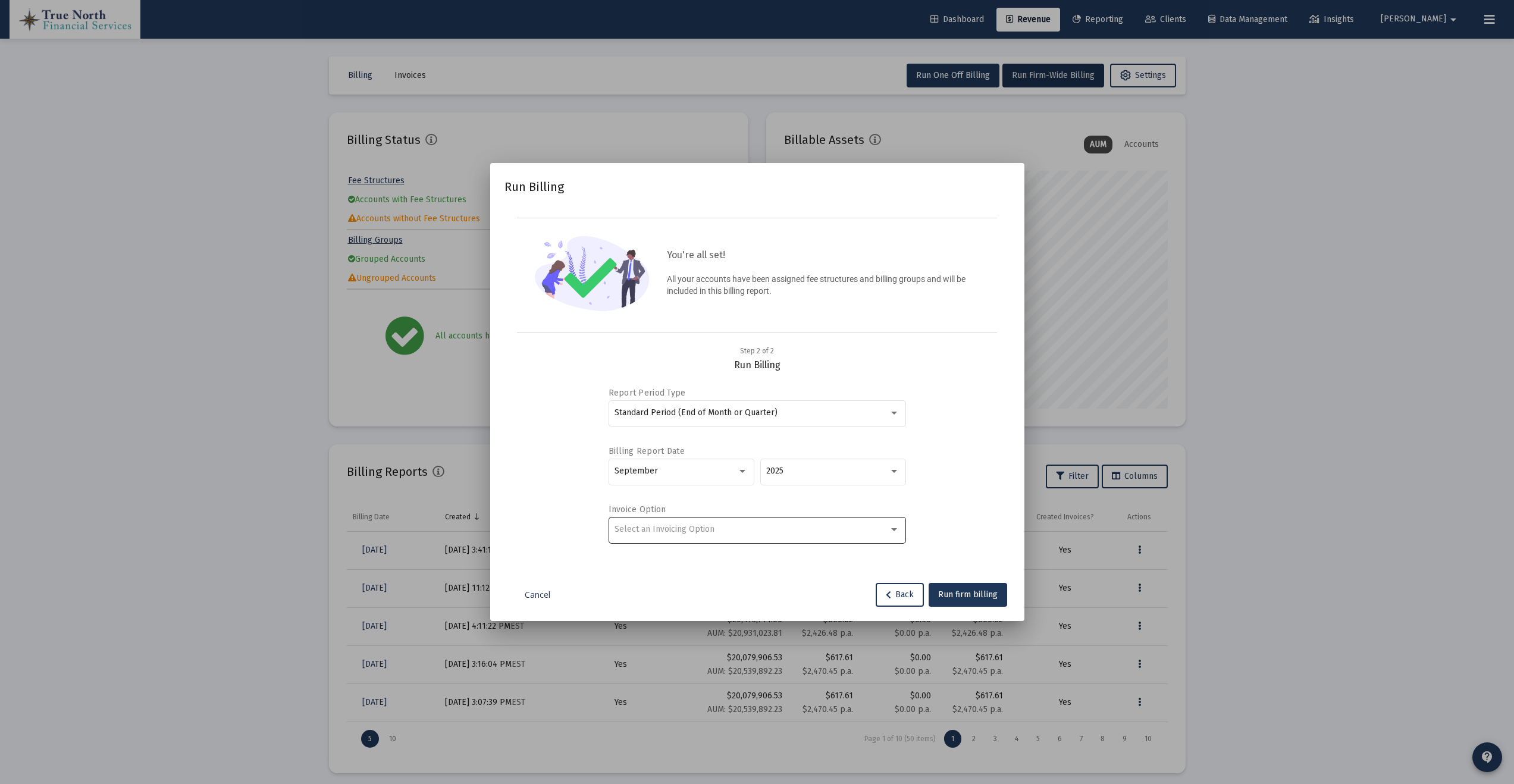
click at [744, 531] on div "Select an Invoicing Option" at bounding box center [752, 529] width 275 height 9
click at [750, 581] on span "Create Invoice by Household" at bounding box center [757, 579] width 285 height 25
click at [983, 595] on span "Run firm billing" at bounding box center [968, 594] width 59 height 10
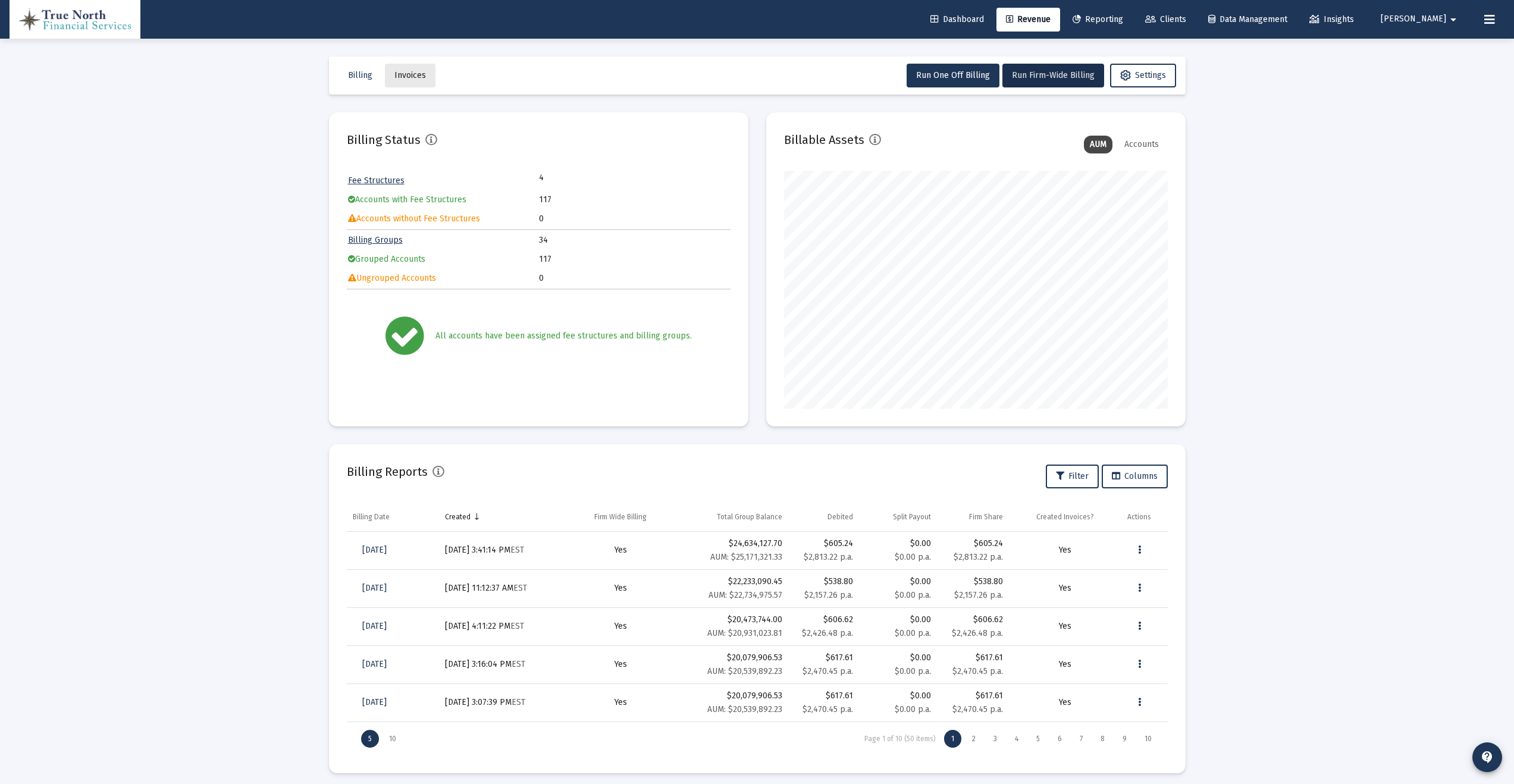
click at [413, 73] on span "Invoices" at bounding box center [411, 75] width 32 height 10
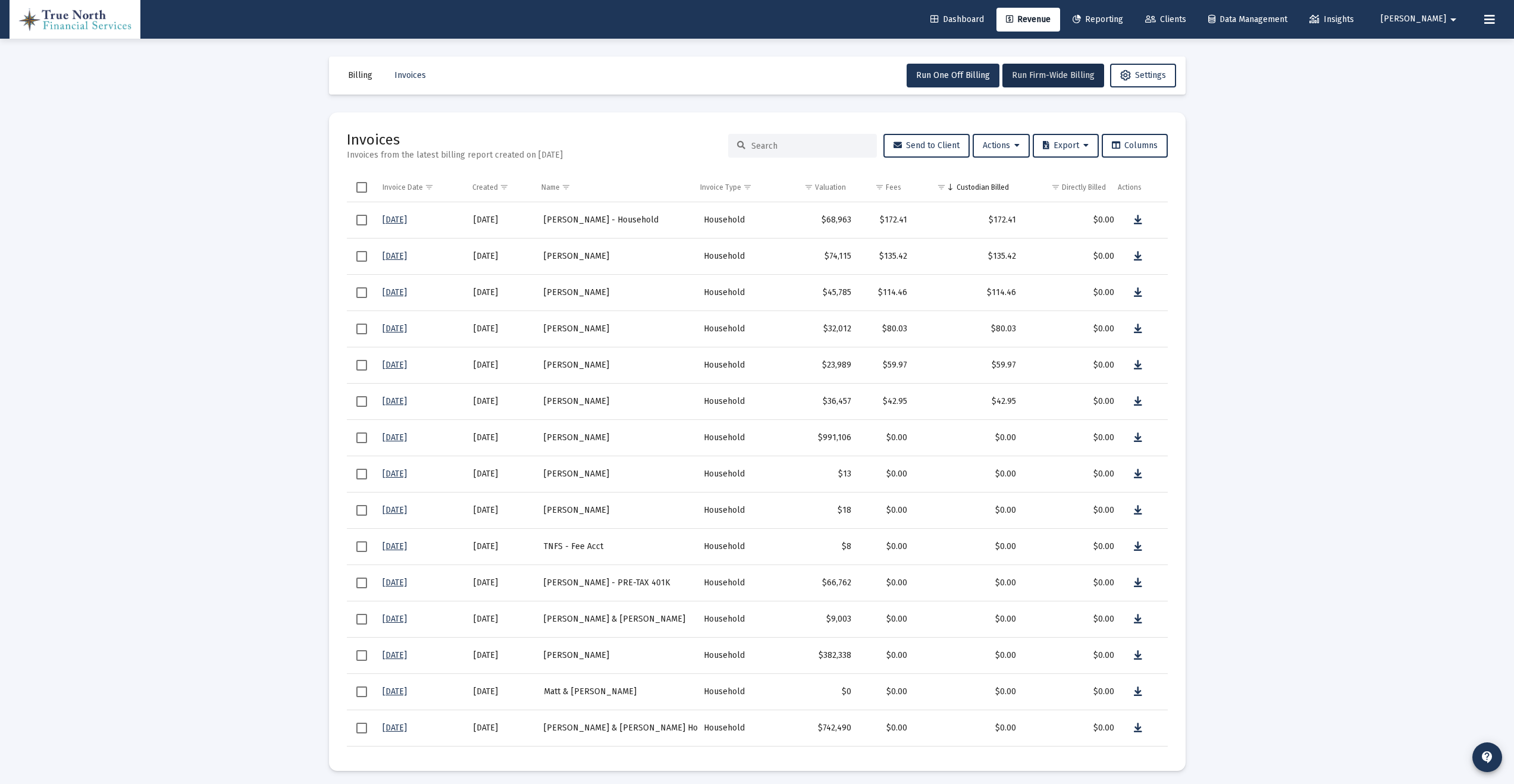
click at [396, 257] on link "[DATE]" at bounding box center [395, 255] width 24 height 10
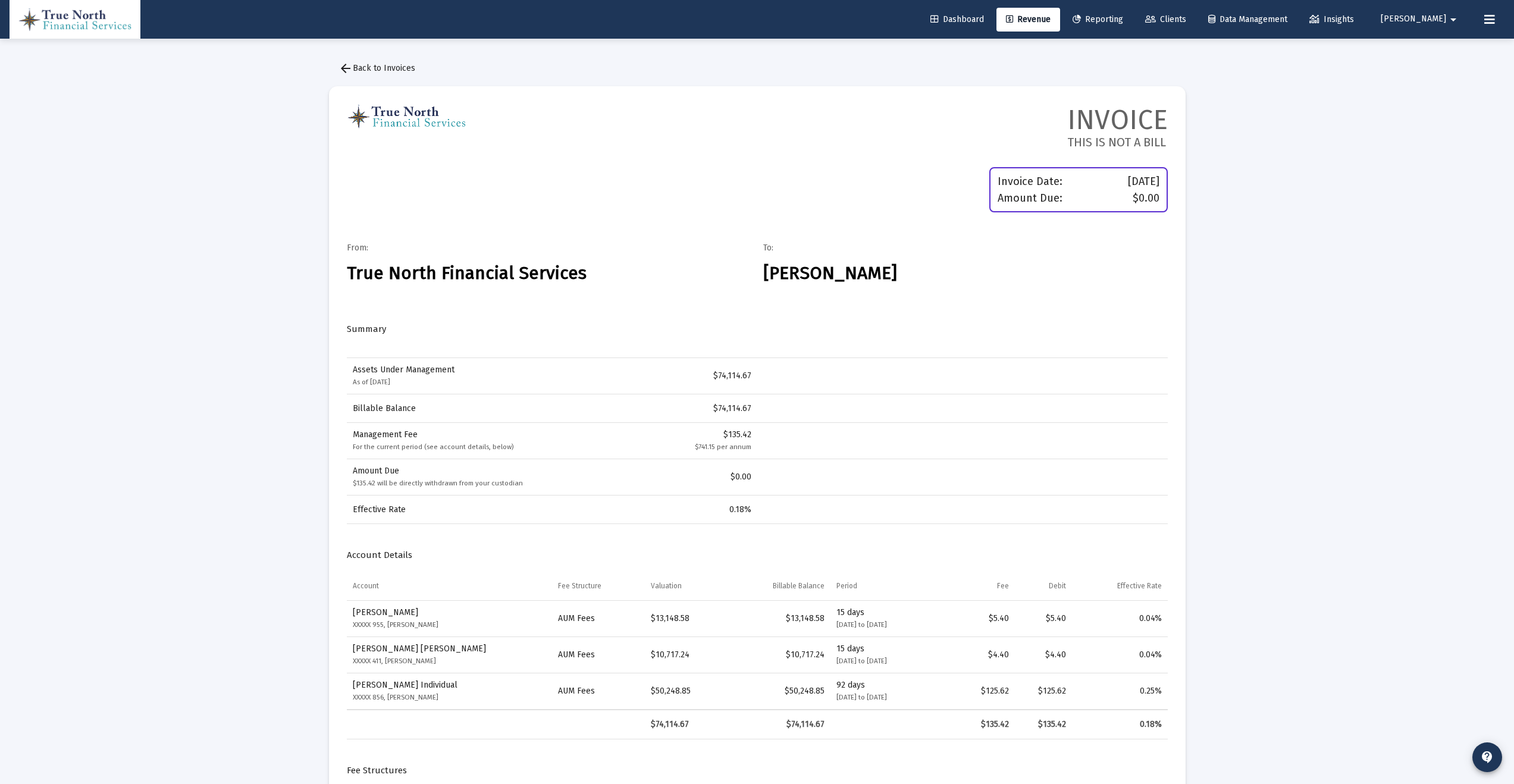
click at [359, 63] on span "arrow_back Back to Invoices" at bounding box center [377, 68] width 77 height 10
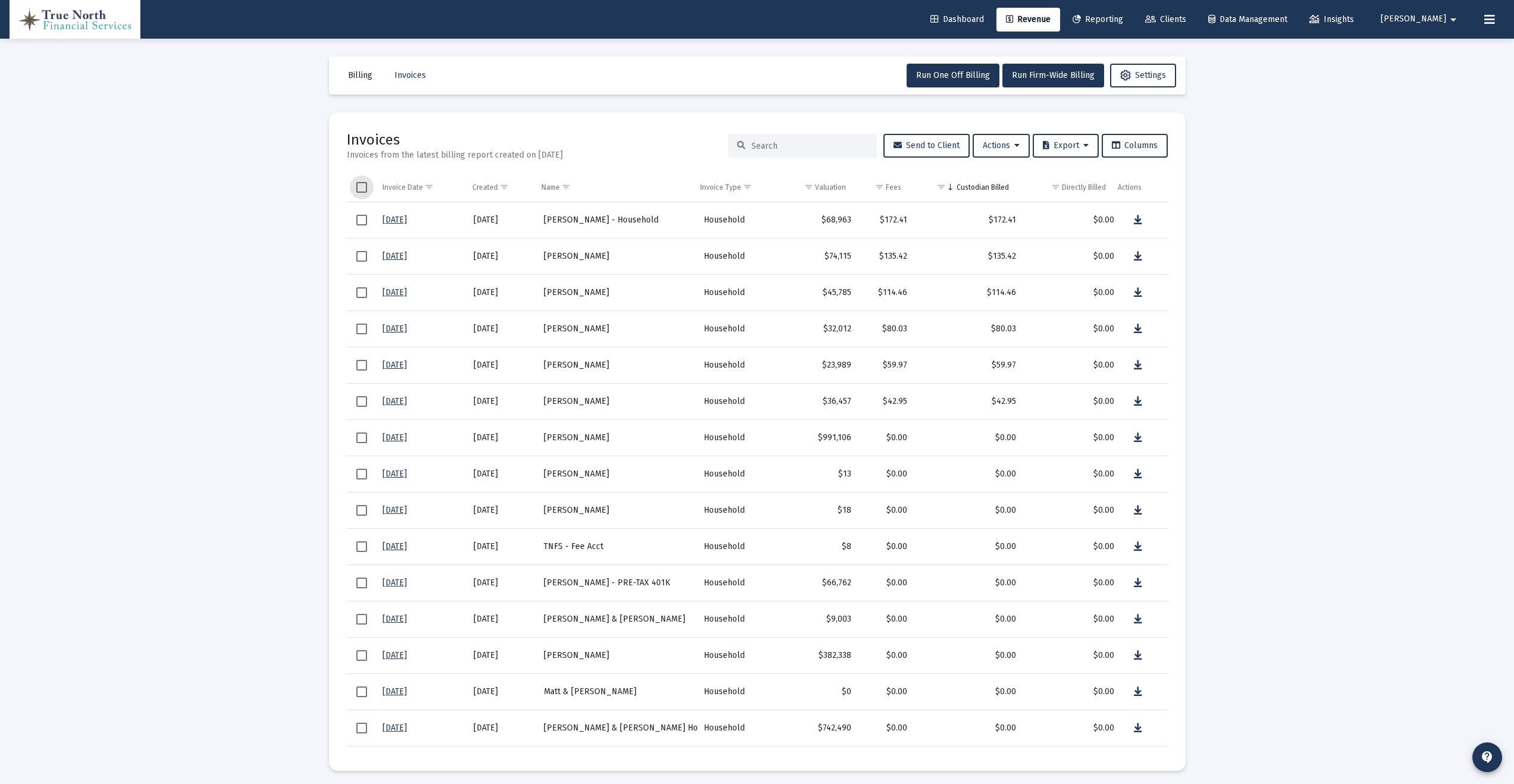
click at [359, 184] on span "Select all" at bounding box center [362, 187] width 11 height 11
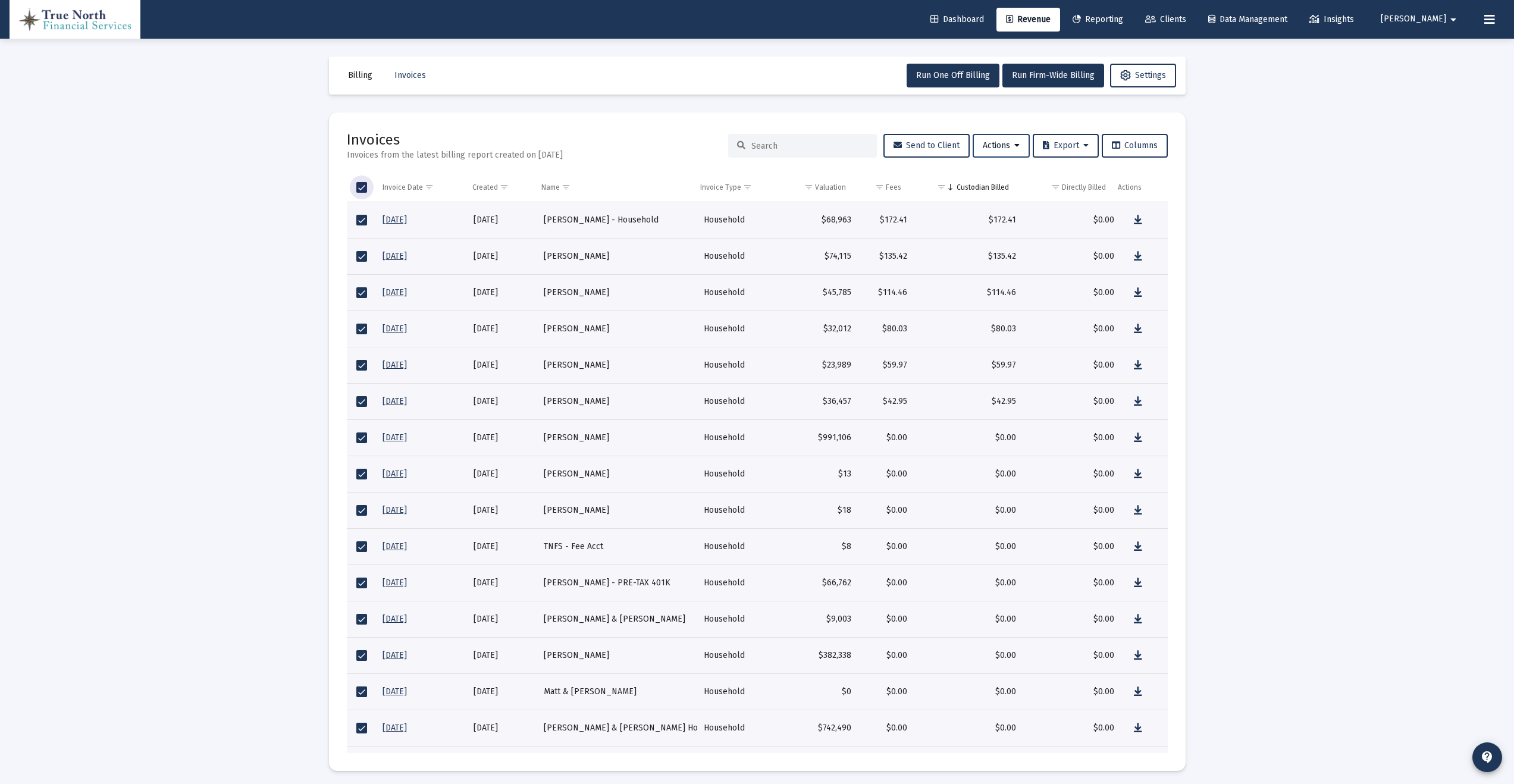
click at [999, 138] on button "Actions" at bounding box center [1001, 146] width 57 height 24
click at [808, 110] on div at bounding box center [757, 392] width 1514 height 784
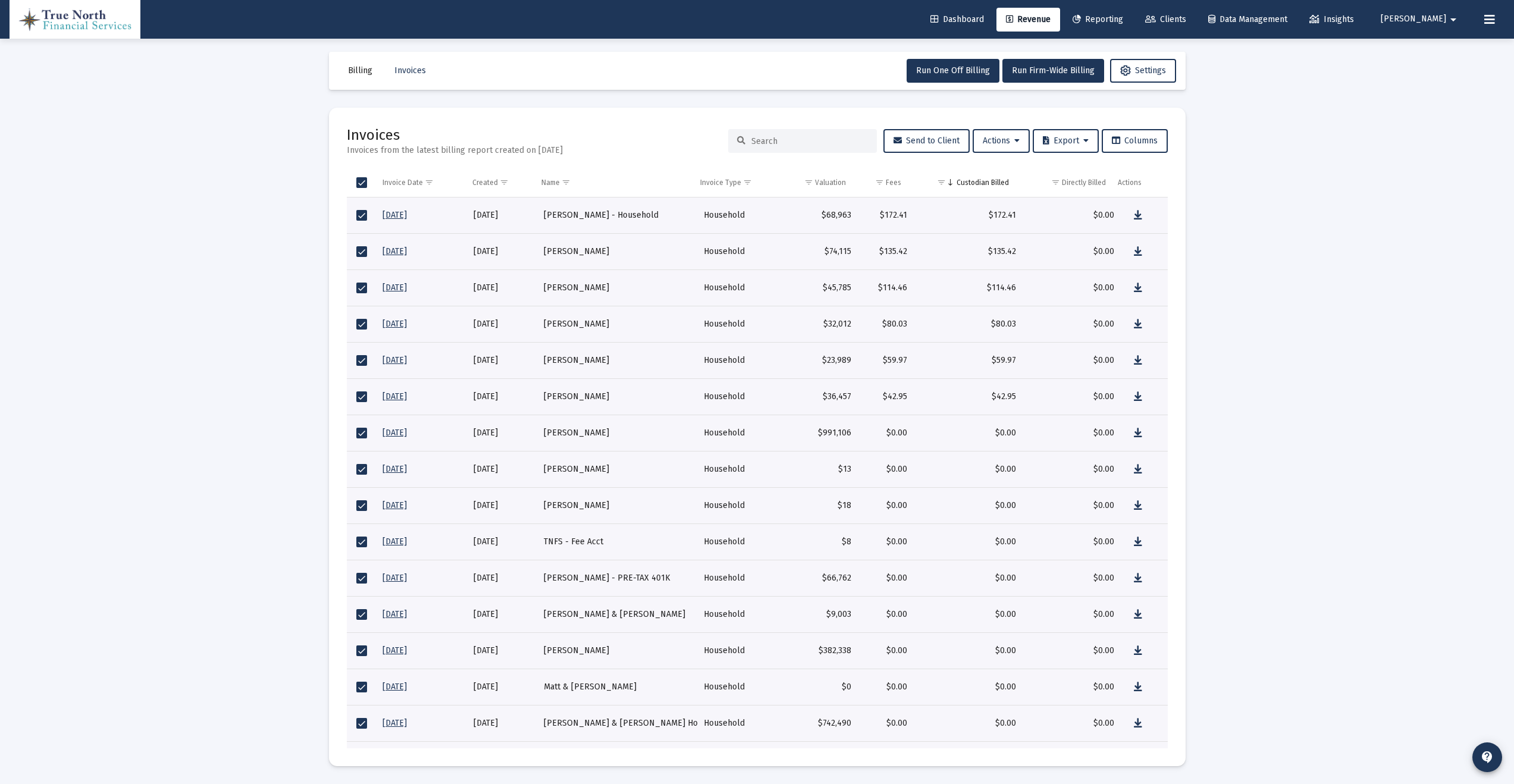
click at [554, 150] on div "Invoices from the latest billing report created on [DATE]" at bounding box center [454, 150] width 216 height 12
click at [1047, 20] on span "Revenue" at bounding box center [1028, 19] width 45 height 10
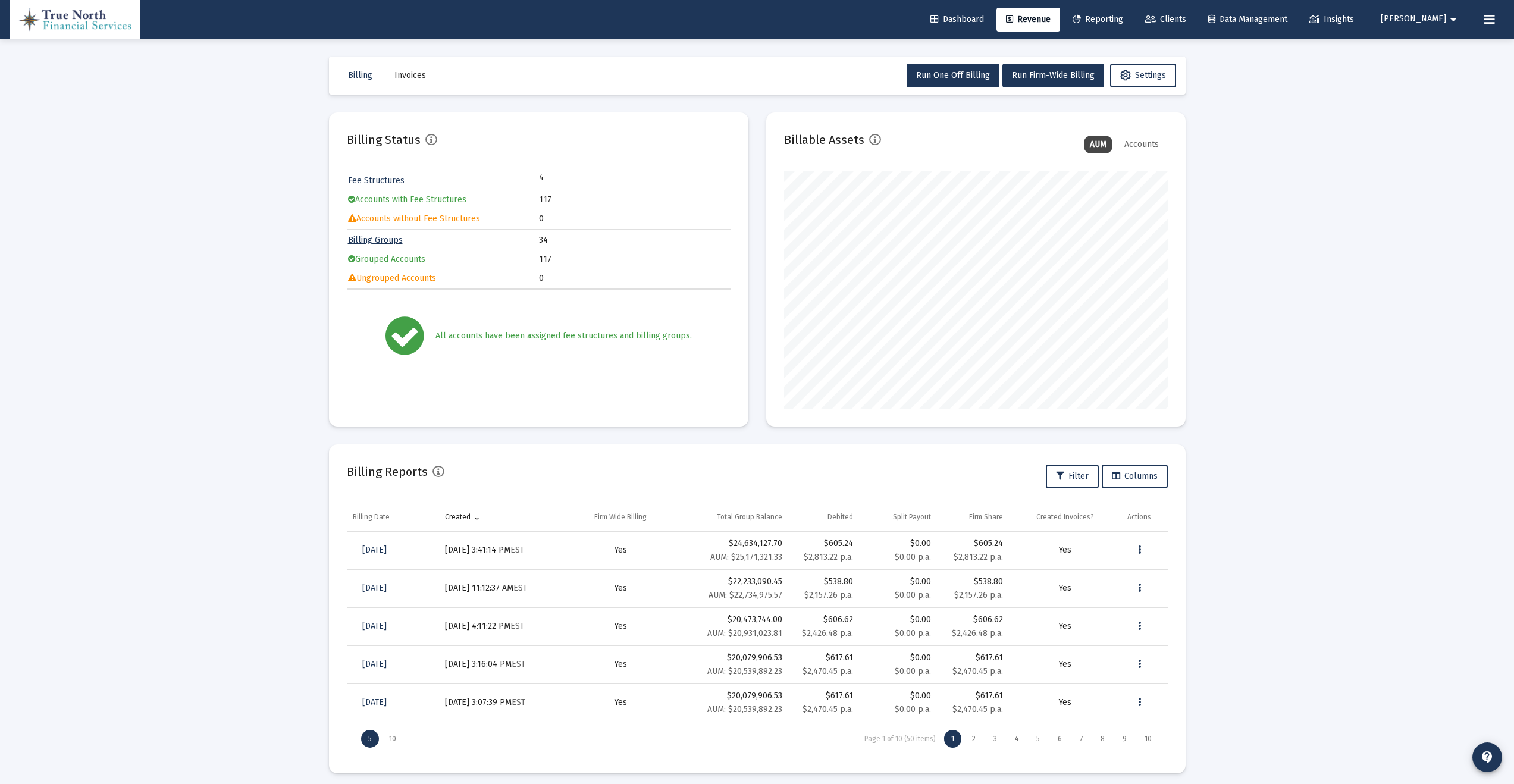
click at [965, 18] on span "Dashboard" at bounding box center [957, 19] width 53 height 10
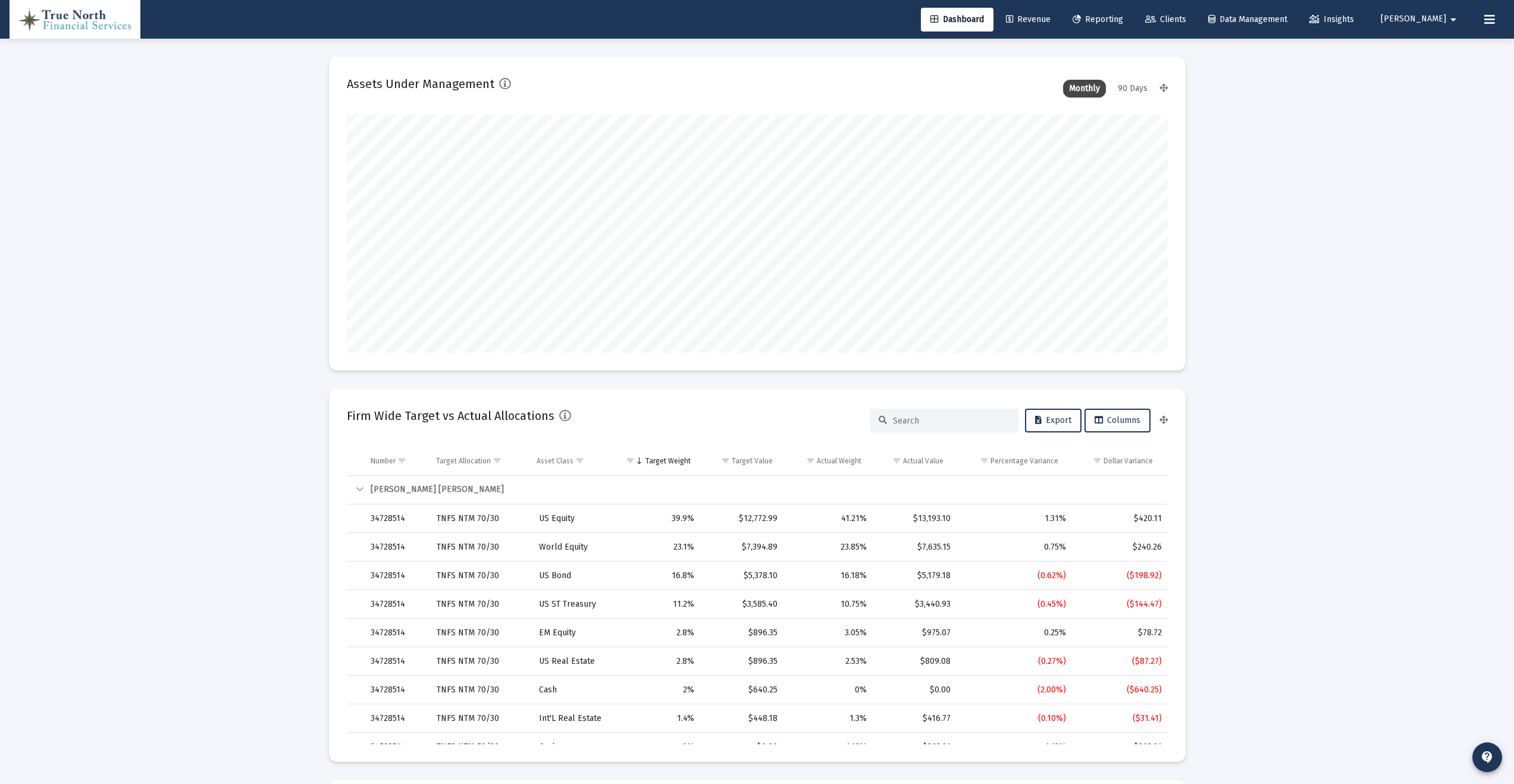
scroll to position [238, 442]
click at [1051, 19] on span "Revenue" at bounding box center [1028, 19] width 45 height 10
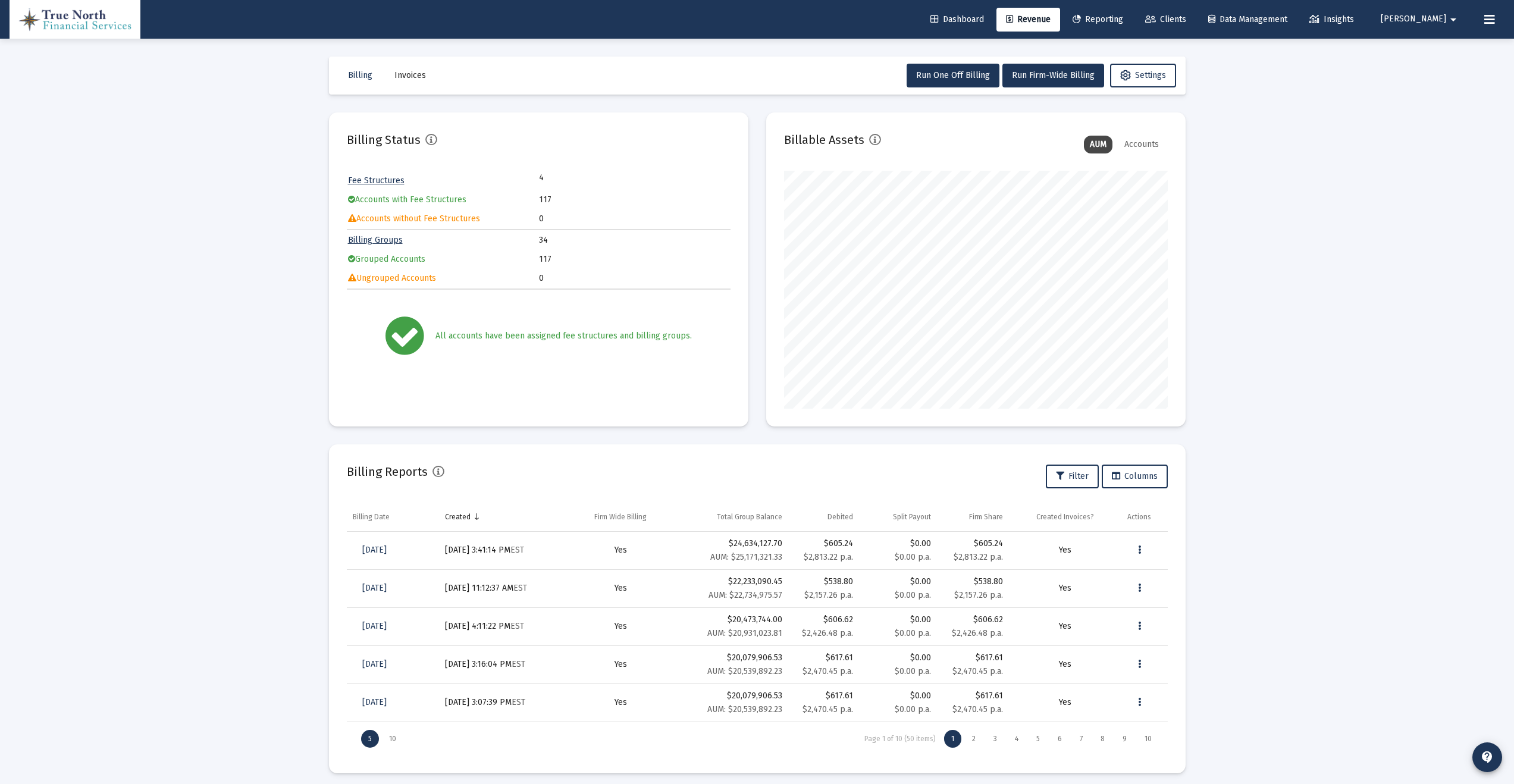
scroll to position [7, 0]
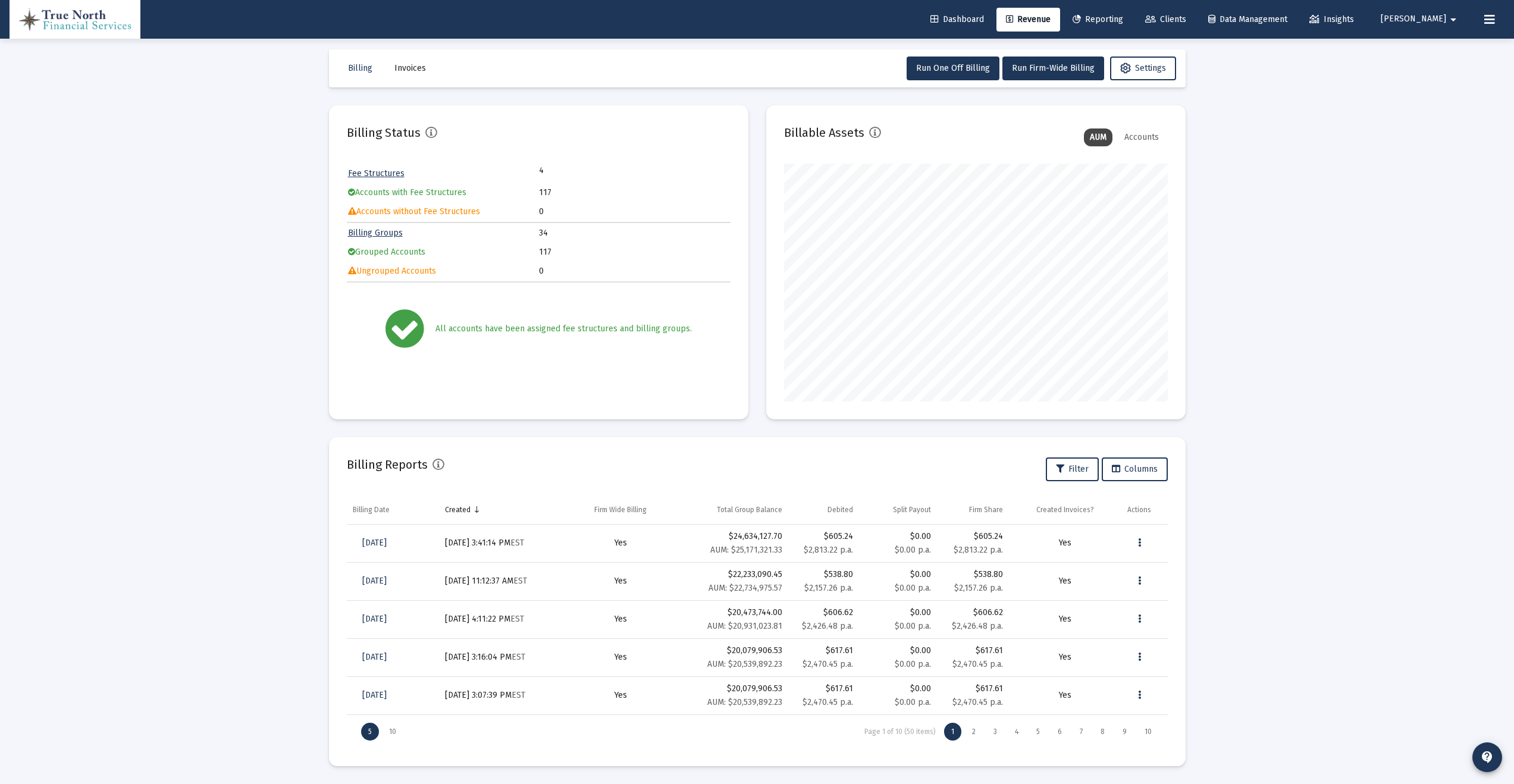
click at [983, 16] on span "Dashboard" at bounding box center [957, 19] width 53 height 10
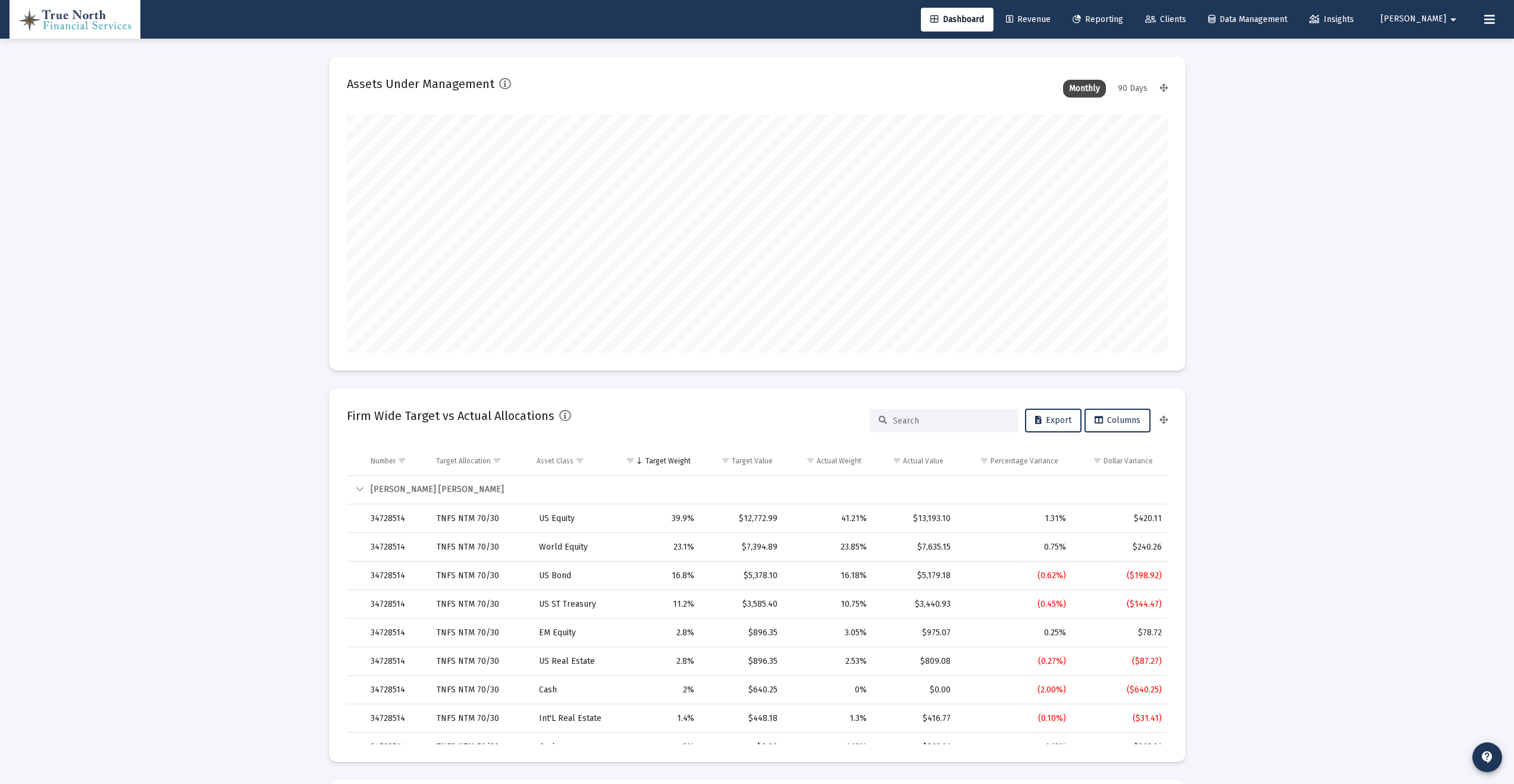
scroll to position [594596, 594437]
click at [1046, 18] on span "Revenue" at bounding box center [1028, 19] width 45 height 10
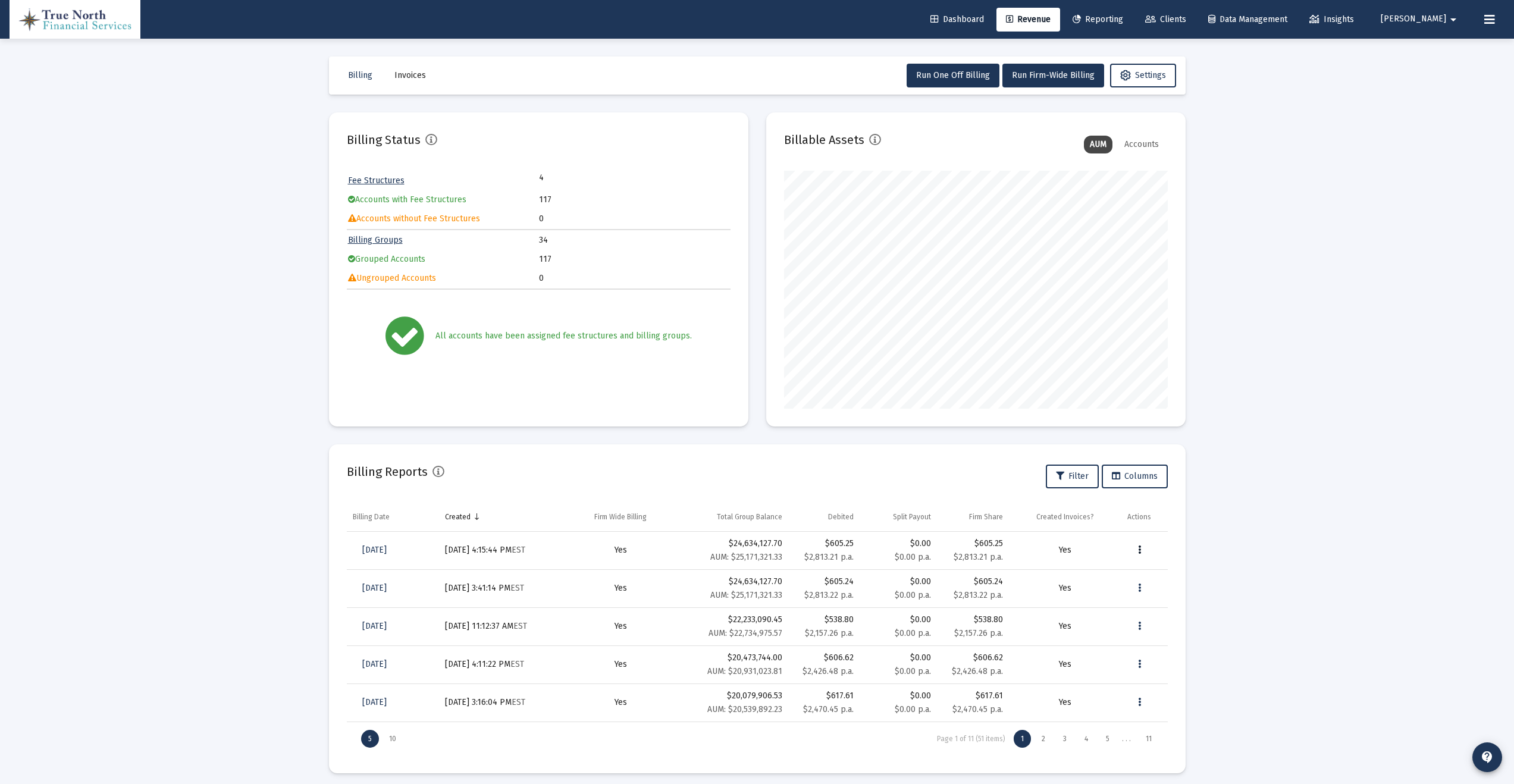
click at [1140, 547] on icon "Data grid" at bounding box center [1139, 550] width 3 height 15
click at [1185, 577] on button "Download Fee Upload" at bounding box center [1178, 581] width 102 height 28
click at [1139, 548] on icon "Data grid" at bounding box center [1139, 550] width 3 height 15
click at [1172, 612] on button "Download Invoices" at bounding box center [1178, 609] width 102 height 28
click at [412, 73] on span "Invoices" at bounding box center [411, 75] width 32 height 10
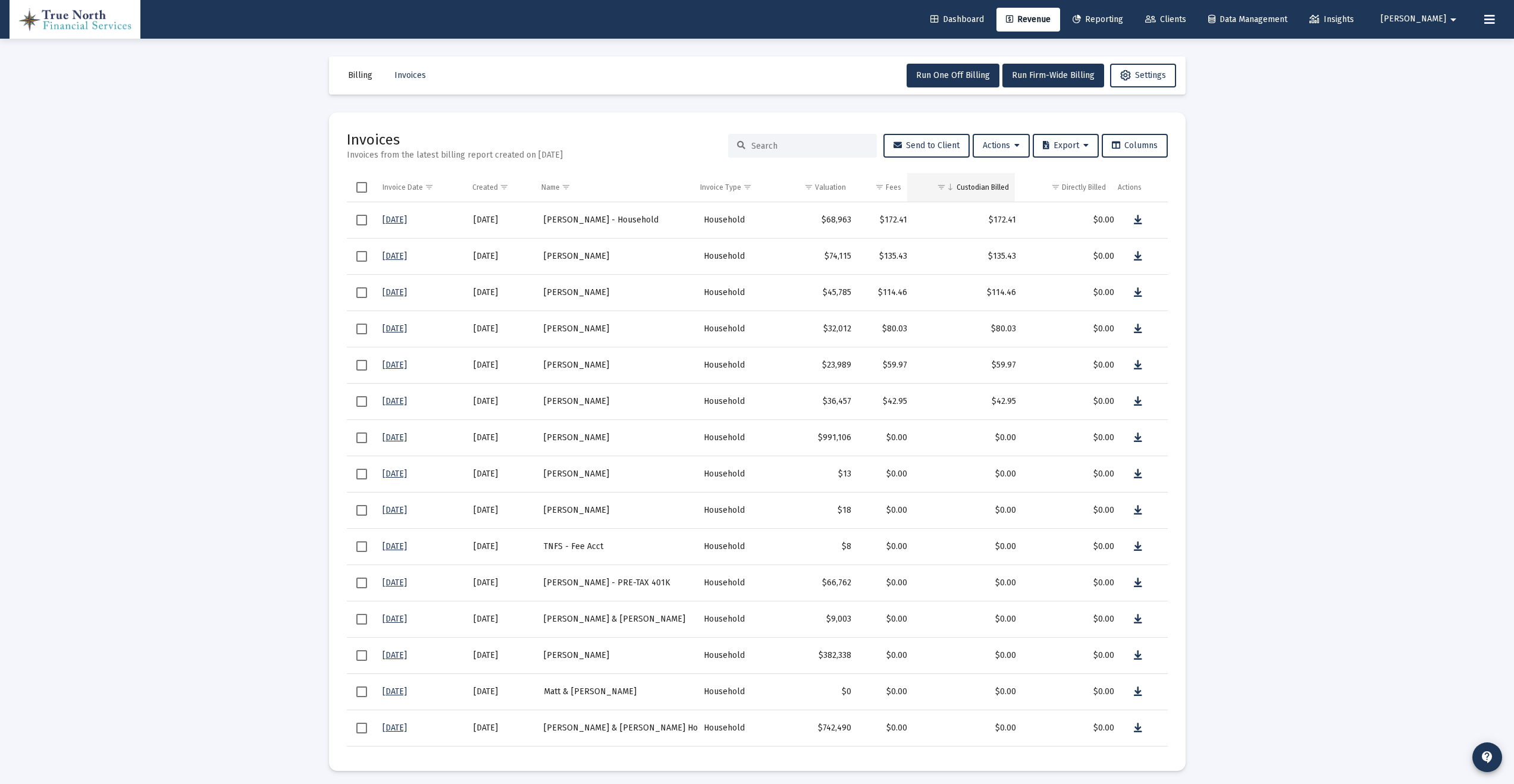
click at [996, 190] on div "Custodian Billed" at bounding box center [982, 187] width 52 height 9
click at [996, 190] on div "Custodian Billed" at bounding box center [985, 187] width 52 height 9
click at [401, 257] on link "[DATE]" at bounding box center [395, 255] width 24 height 10
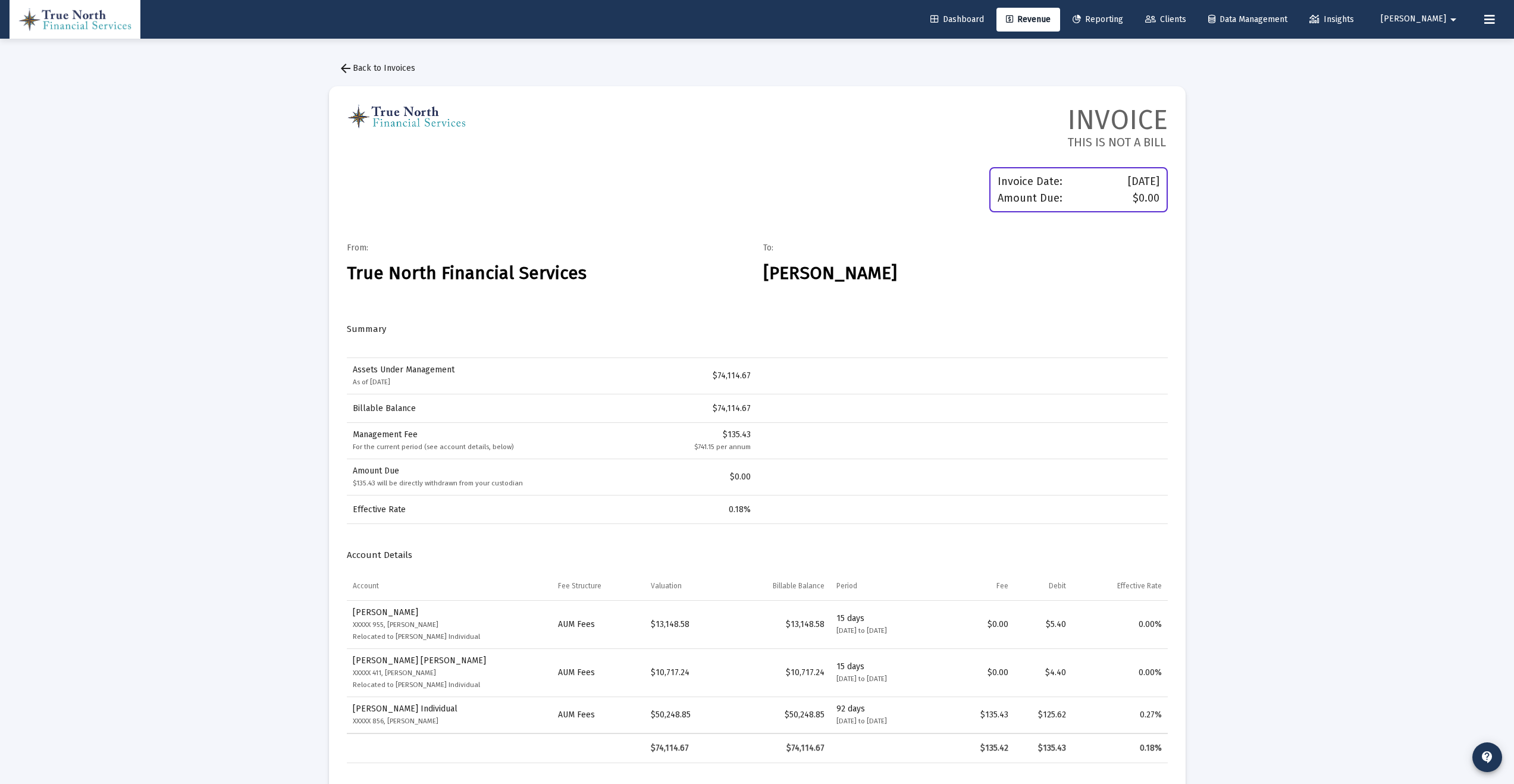
click at [389, 68] on span "arrow_back Back to Invoices" at bounding box center [377, 68] width 77 height 10
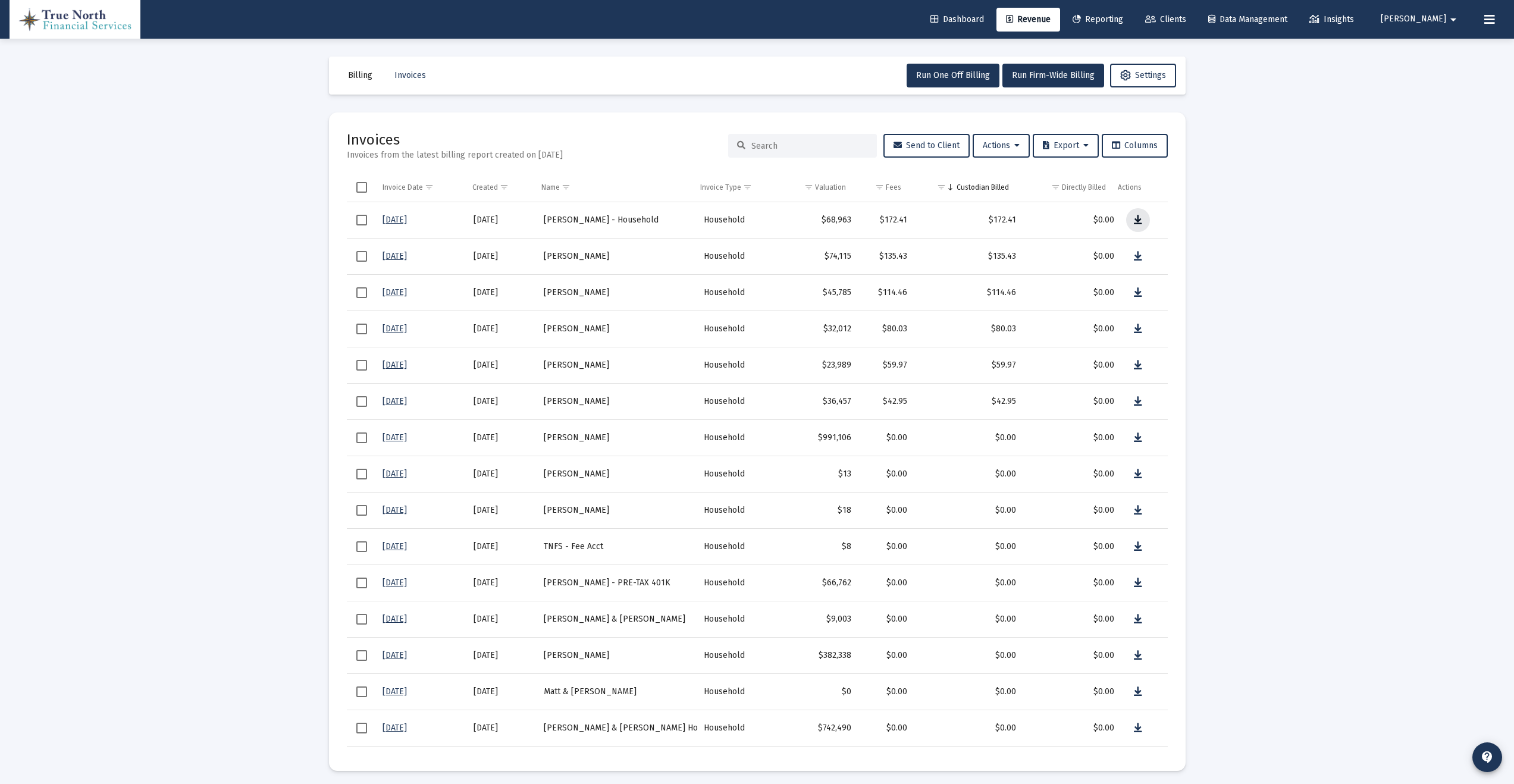
click at [1134, 218] on icon "Data grid" at bounding box center [1138, 220] width 9 height 15
click at [1134, 255] on icon "Data grid" at bounding box center [1138, 257] width 9 height 15
click at [1134, 292] on icon "Data grid" at bounding box center [1138, 293] width 9 height 15
click at [1134, 325] on icon "Data grid" at bounding box center [1138, 329] width 9 height 15
click at [1134, 365] on icon "Data grid" at bounding box center [1138, 366] width 9 height 15
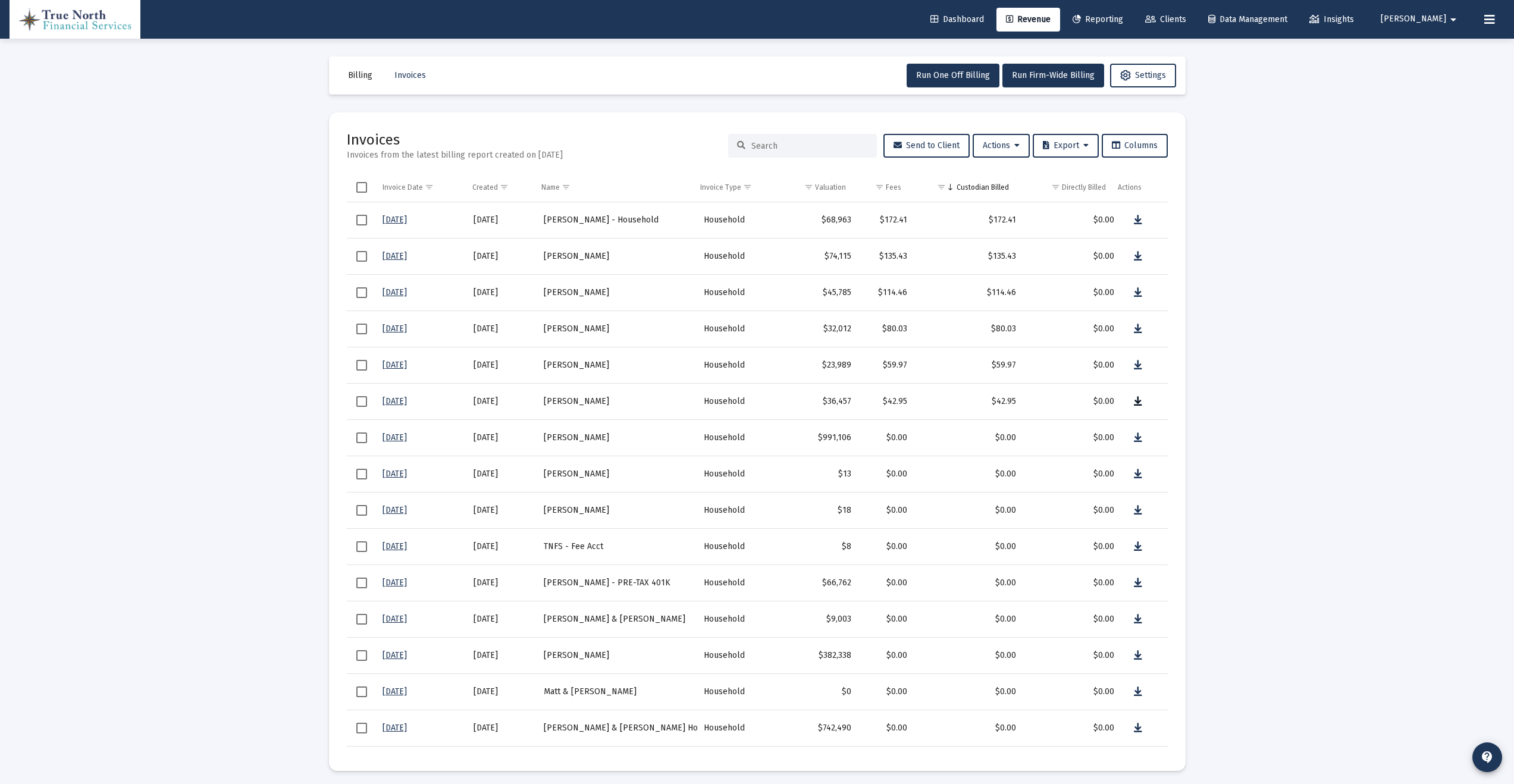
click at [1134, 403] on icon "Data grid" at bounding box center [1138, 402] width 9 height 15
click at [1123, 16] on span "Reporting" at bounding box center [1098, 19] width 51 height 10
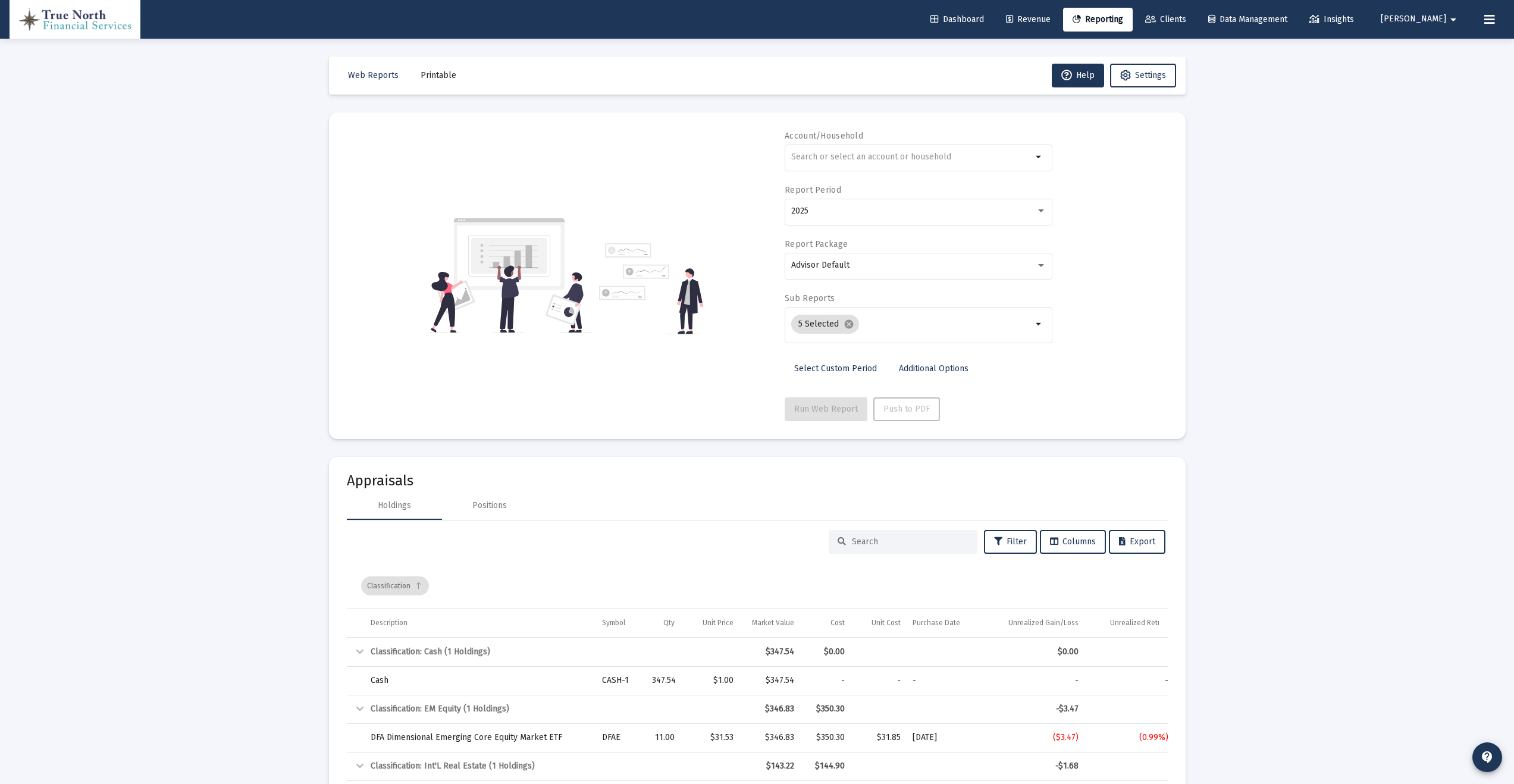
click at [1187, 9] on link "Clients" at bounding box center [1166, 20] width 60 height 24
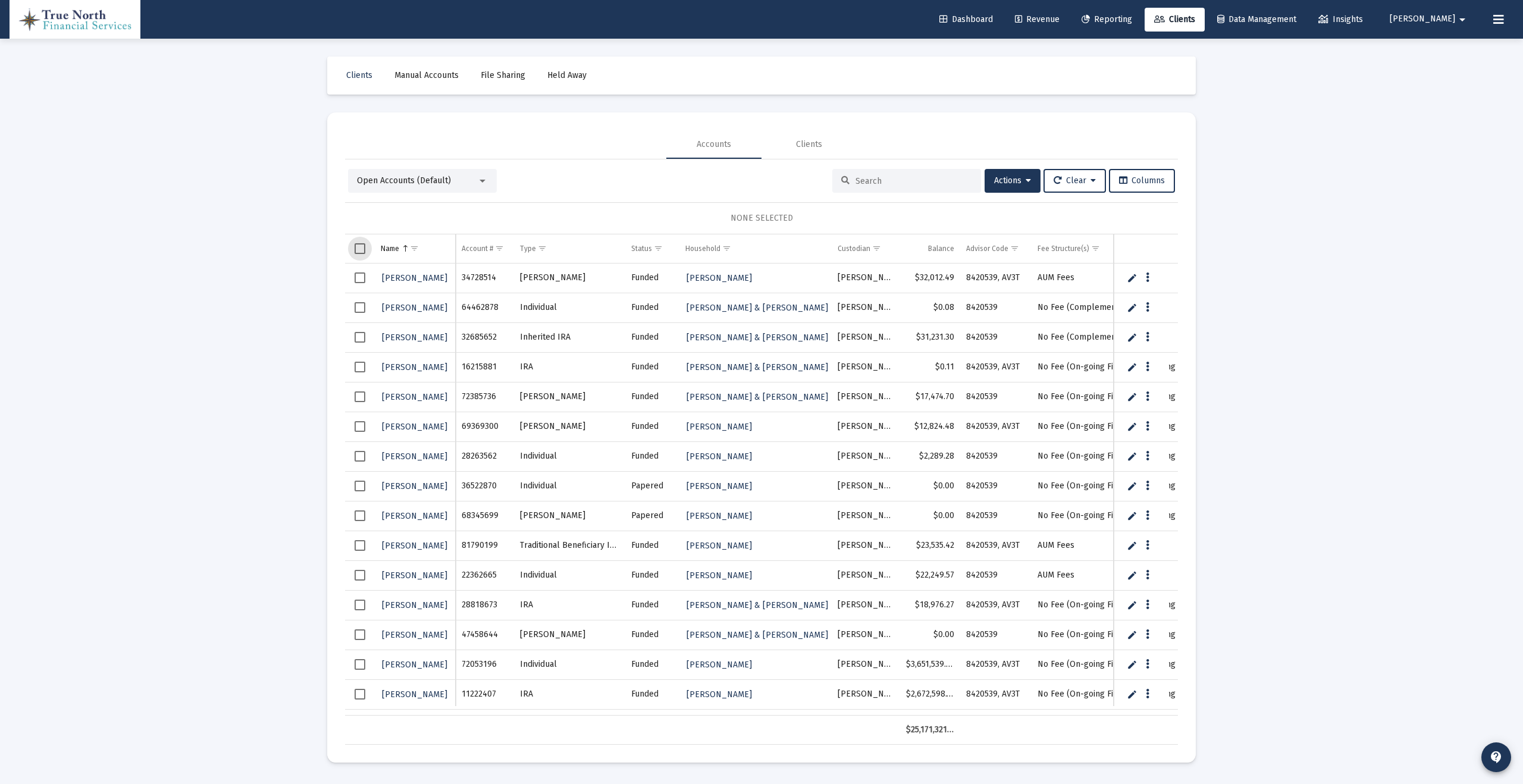
click at [360, 249] on span "Select all" at bounding box center [360, 249] width 11 height 11
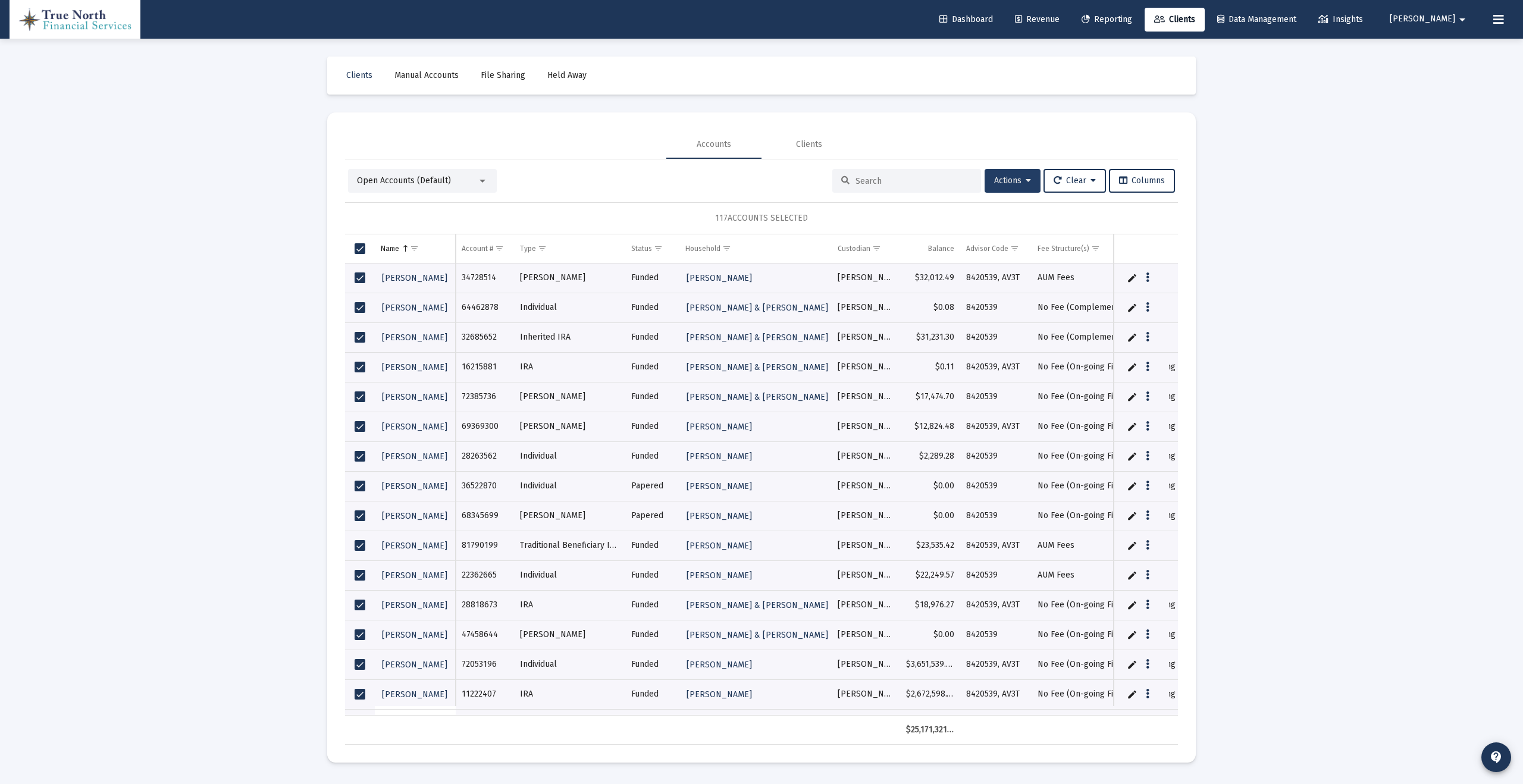
click at [1019, 176] on span "Actions" at bounding box center [1013, 180] width 37 height 10
click at [1052, 300] on button "Generate Reports" at bounding box center [1041, 297] width 127 height 28
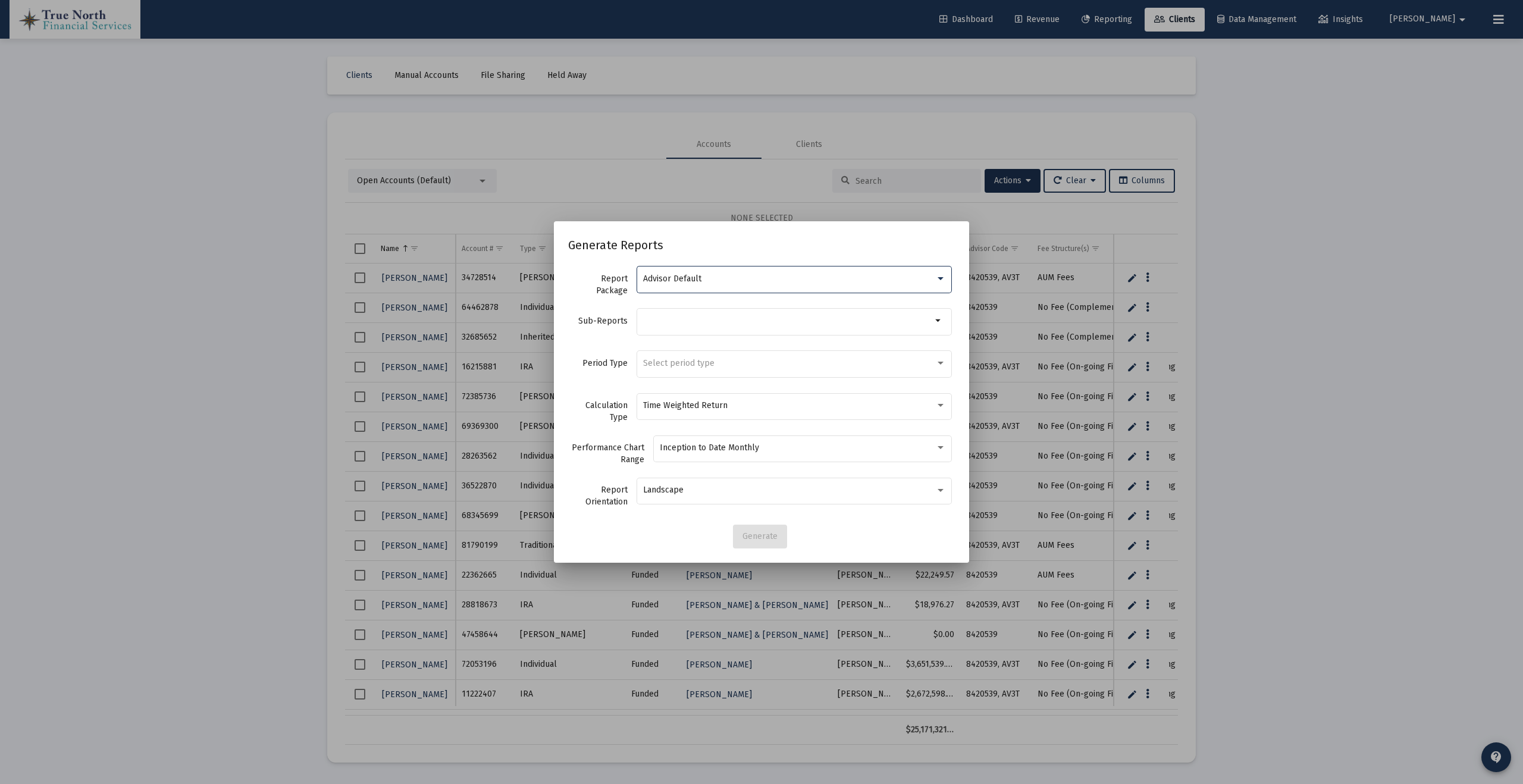
click at [735, 282] on div "Advisor Default" at bounding box center [789, 279] width 292 height 9
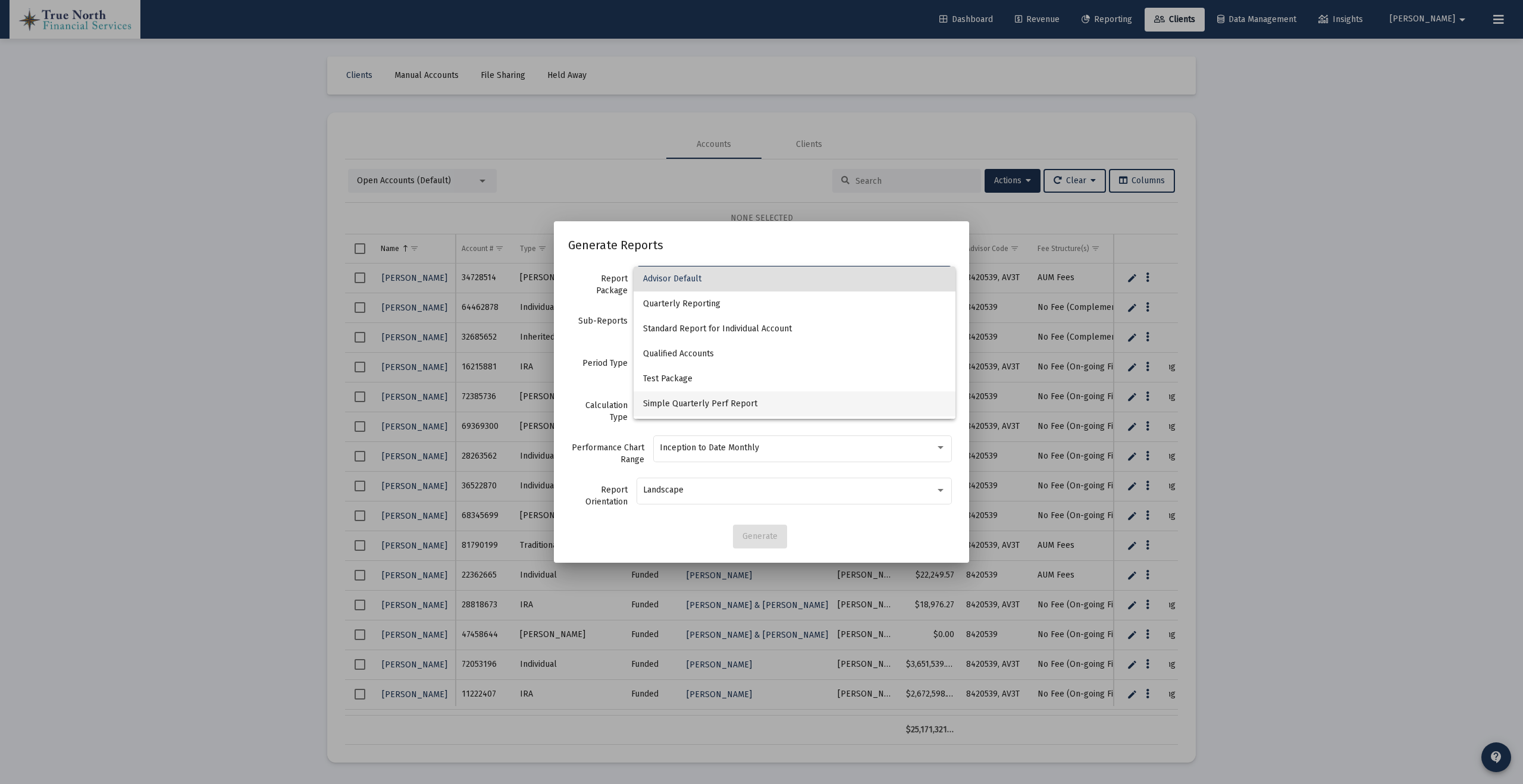
scroll to position [22, 0]
click at [718, 380] on span "Simple Quarterly Perf Report" at bounding box center [794, 381] width 303 height 25
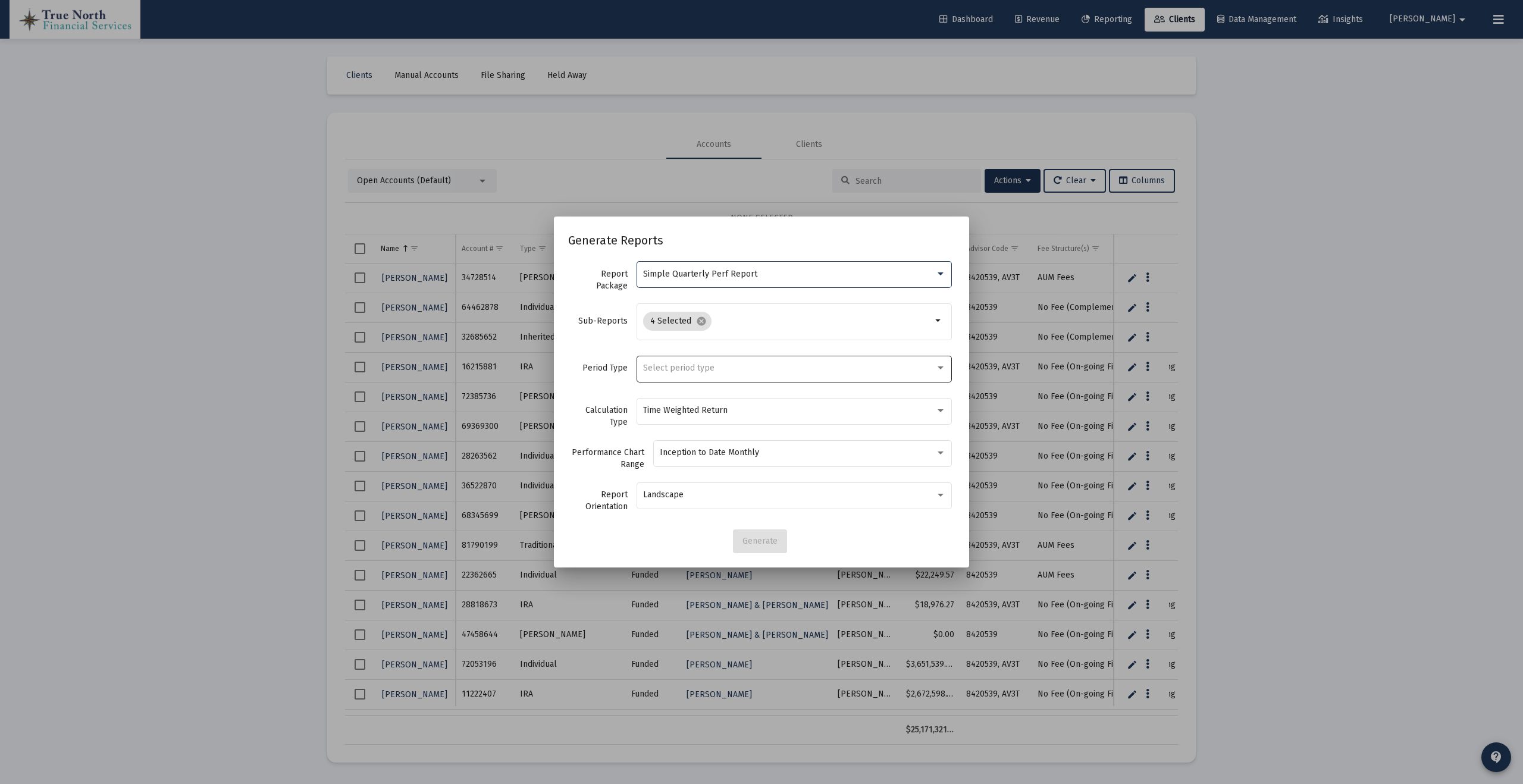
click at [712, 368] on span "Select period type" at bounding box center [679, 368] width 71 height 10
click at [701, 368] on span "Standard Period (Monthly/Quarterly)" at bounding box center [794, 368] width 303 height 25
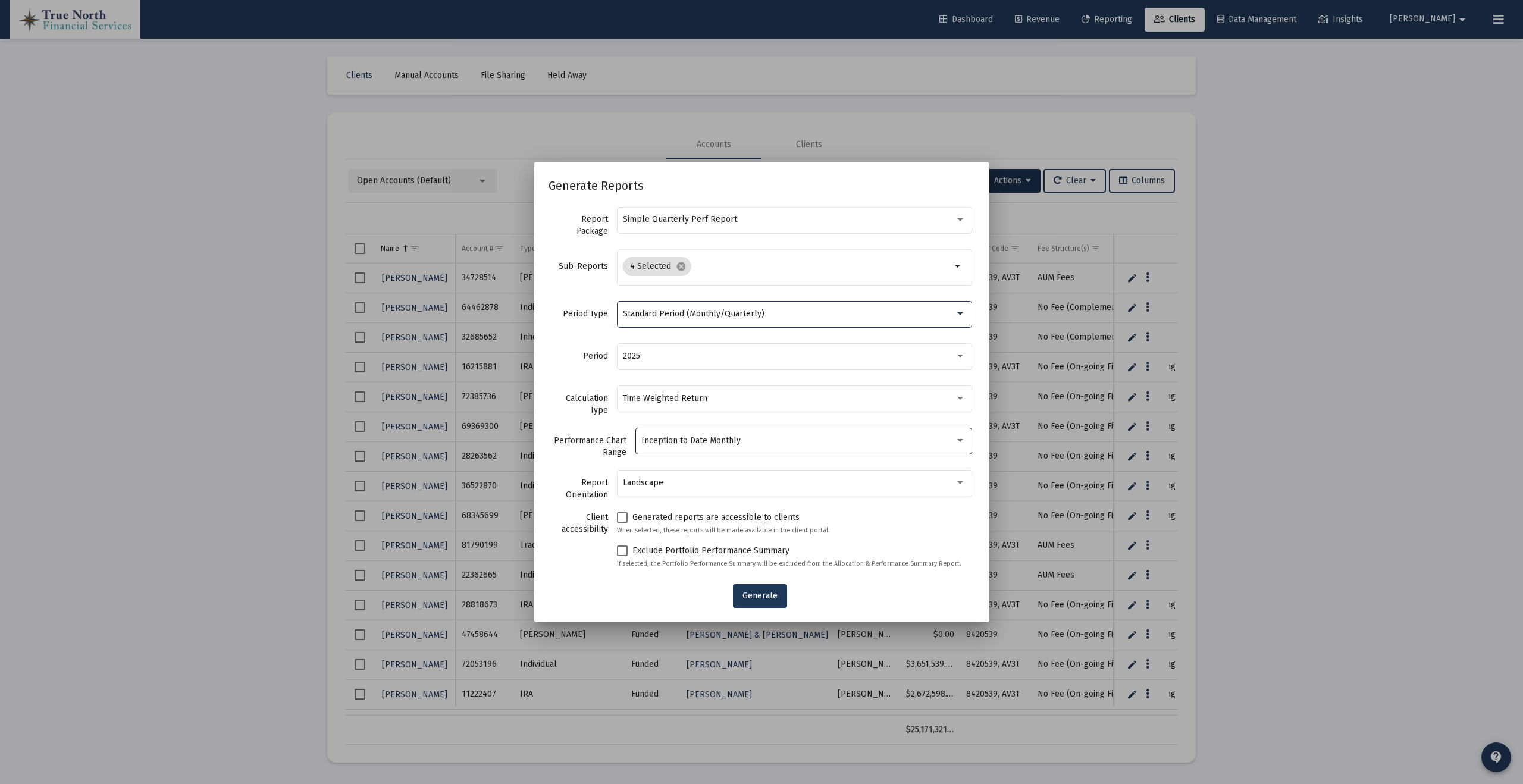
click at [706, 441] on span "Inception to Date Monthly" at bounding box center [691, 440] width 100 height 10
click at [706, 441] on span "Inception to Date Monthly" at bounding box center [802, 441] width 314 height 25
click at [757, 596] on span "Generate" at bounding box center [760, 595] width 35 height 10
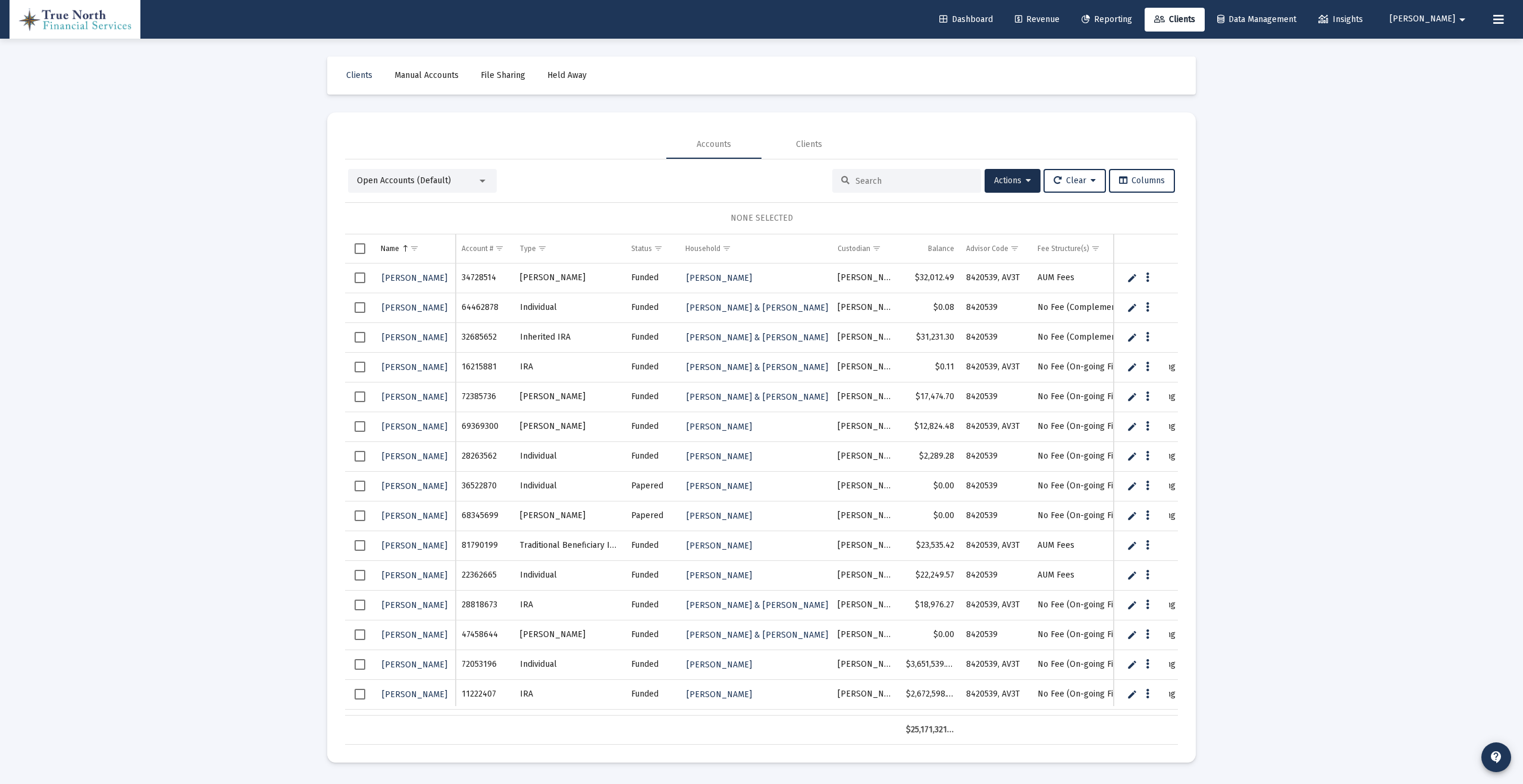
click at [1132, 15] on span "Reporting" at bounding box center [1107, 19] width 51 height 10
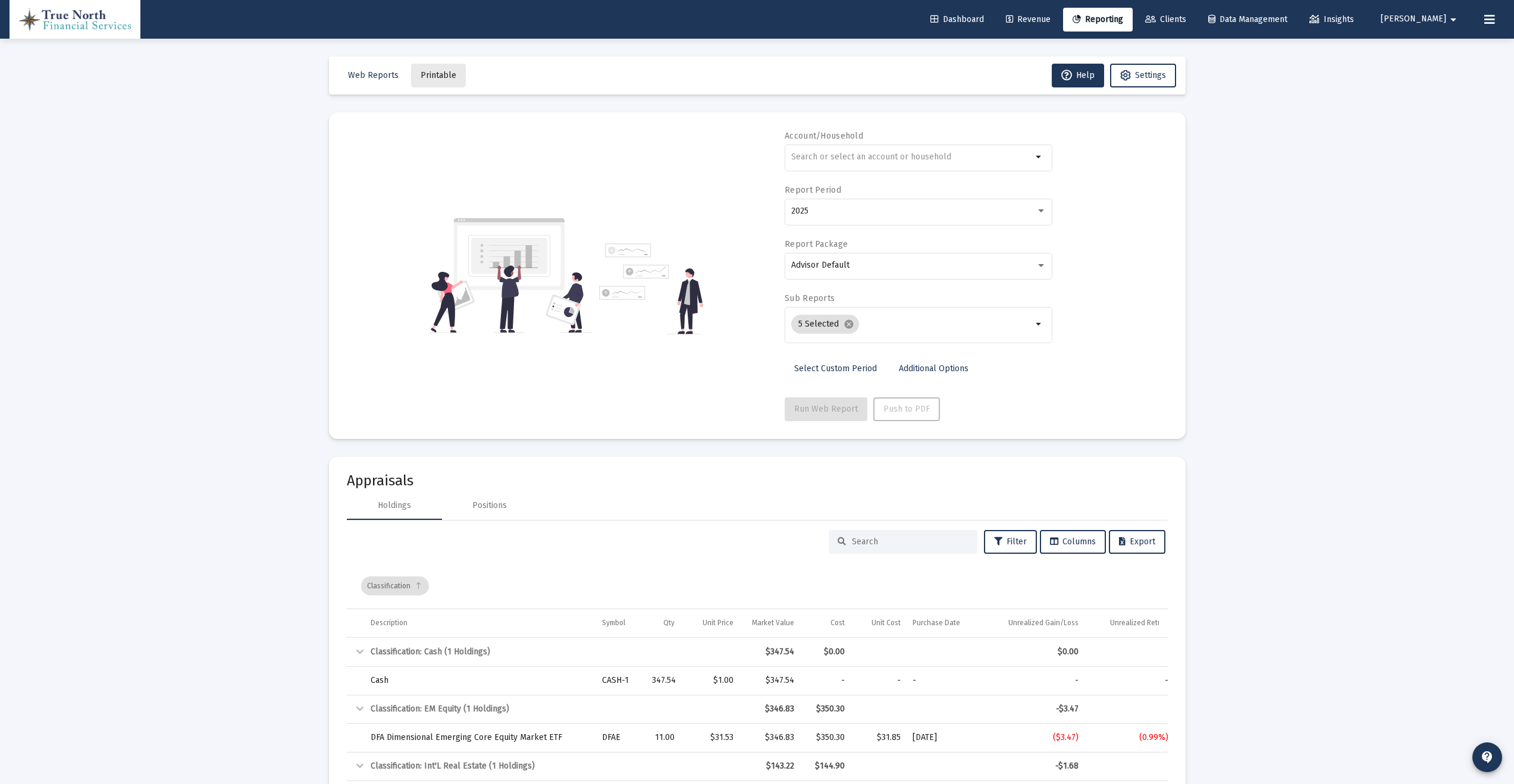
click at [434, 67] on button "Printable" at bounding box center [438, 75] width 55 height 24
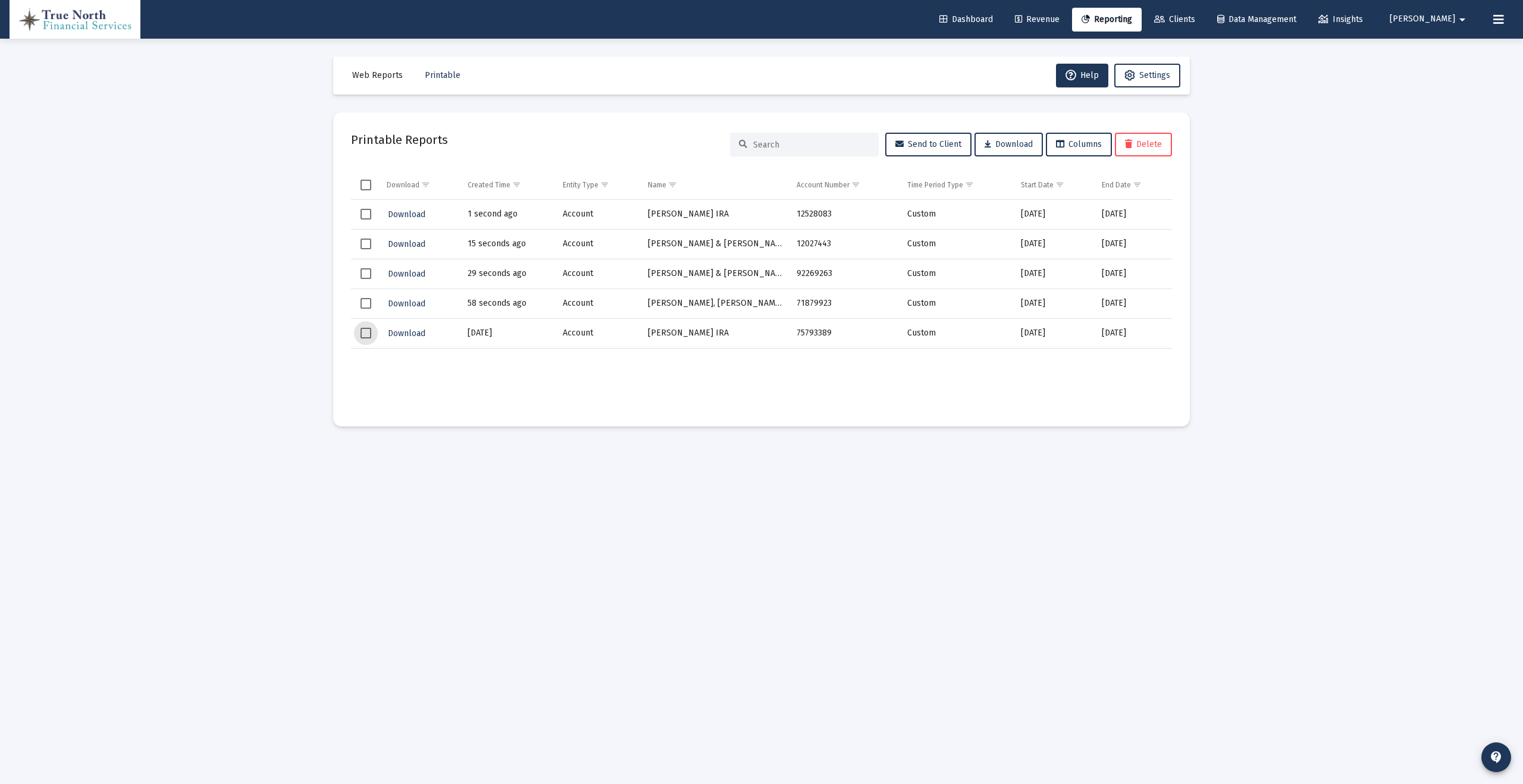
click at [362, 335] on span "Select row" at bounding box center [366, 333] width 11 height 11
click at [1153, 147] on span "Delete" at bounding box center [1143, 144] width 37 height 10
click at [435, 75] on span "Printable" at bounding box center [443, 75] width 36 height 10
click at [364, 75] on span "Web Reports" at bounding box center [378, 75] width 51 height 10
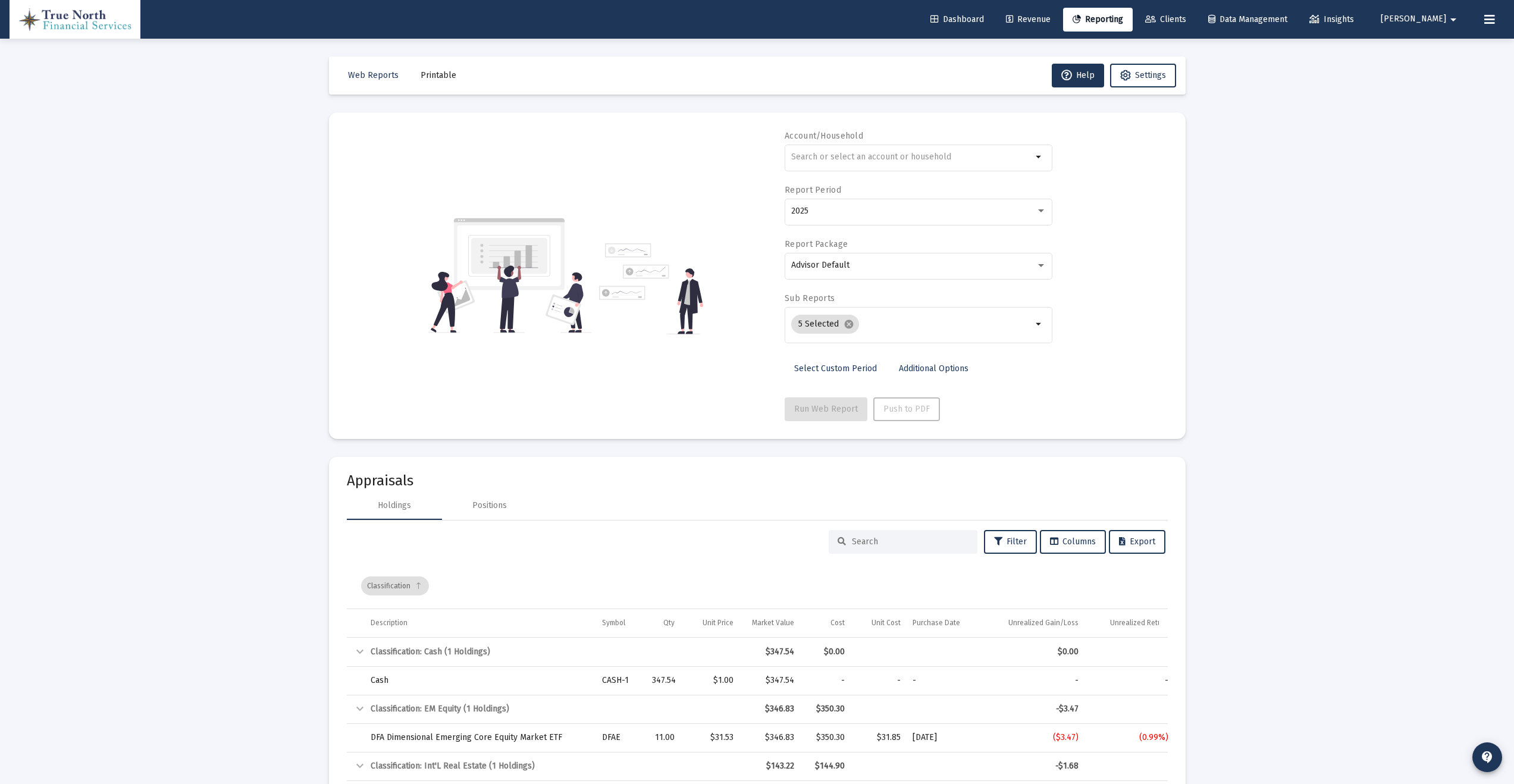
click at [443, 75] on span "Printable" at bounding box center [438, 75] width 36 height 10
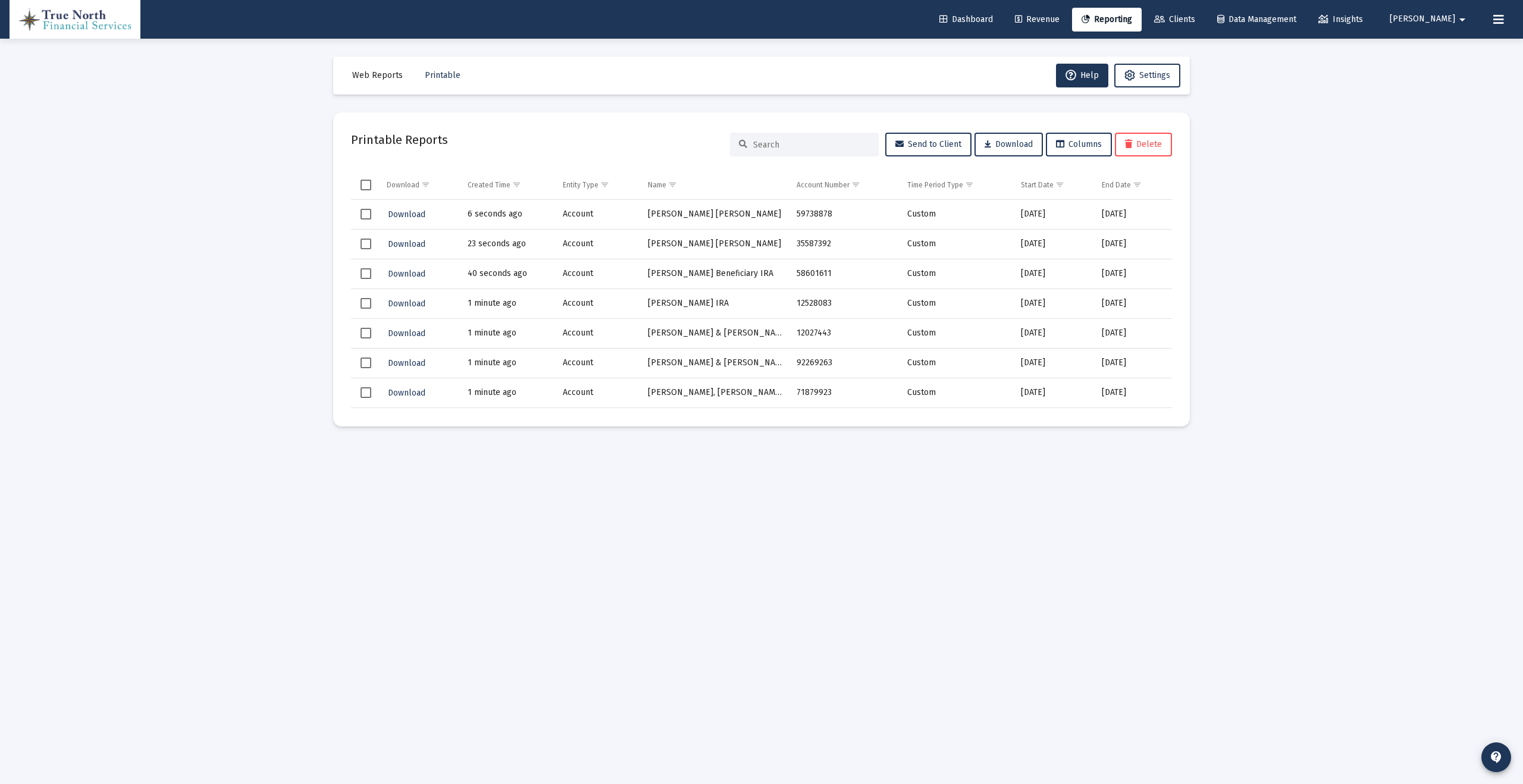
click at [369, 75] on span "Web Reports" at bounding box center [378, 75] width 51 height 10
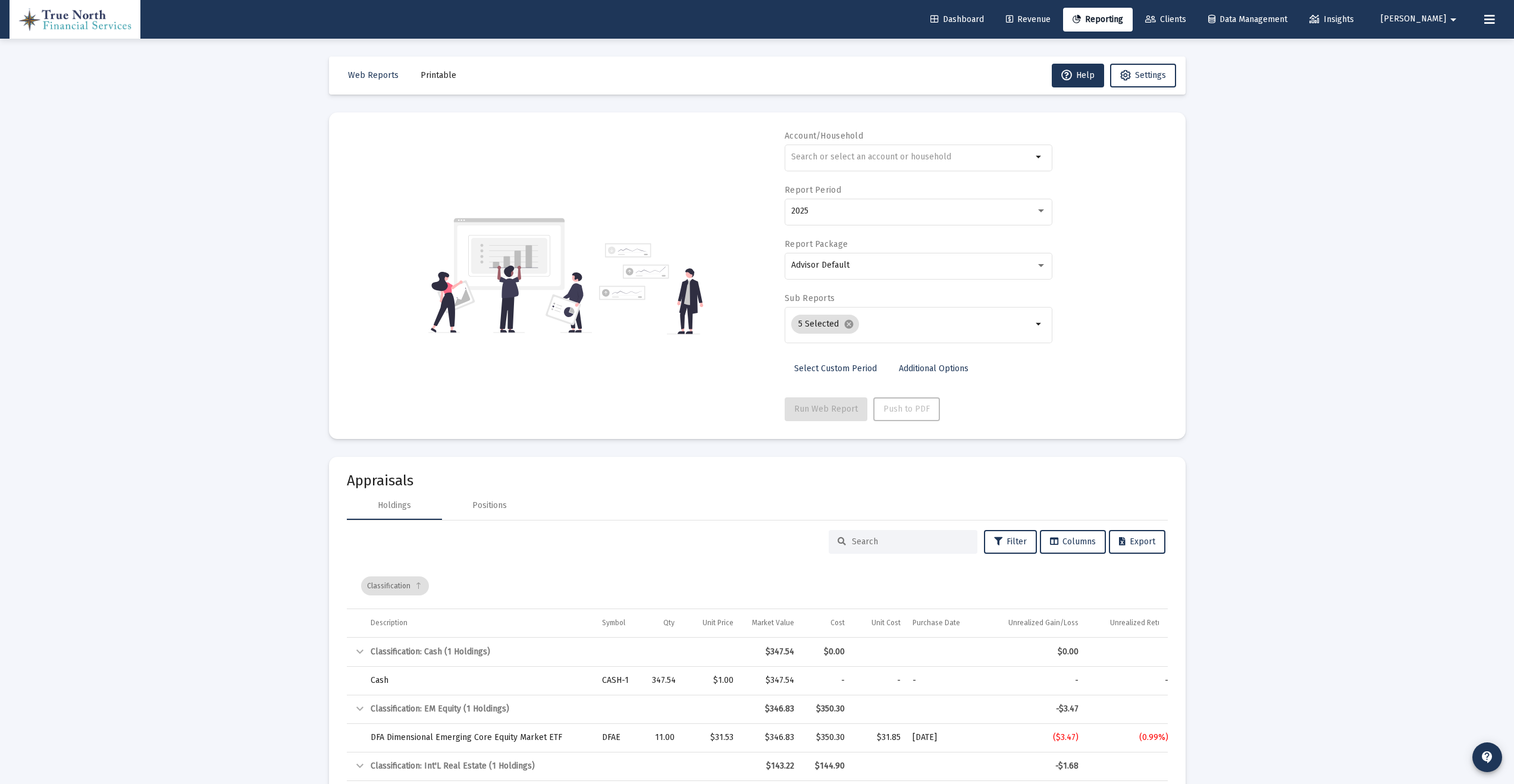
click at [439, 78] on span "Printable" at bounding box center [438, 75] width 36 height 10
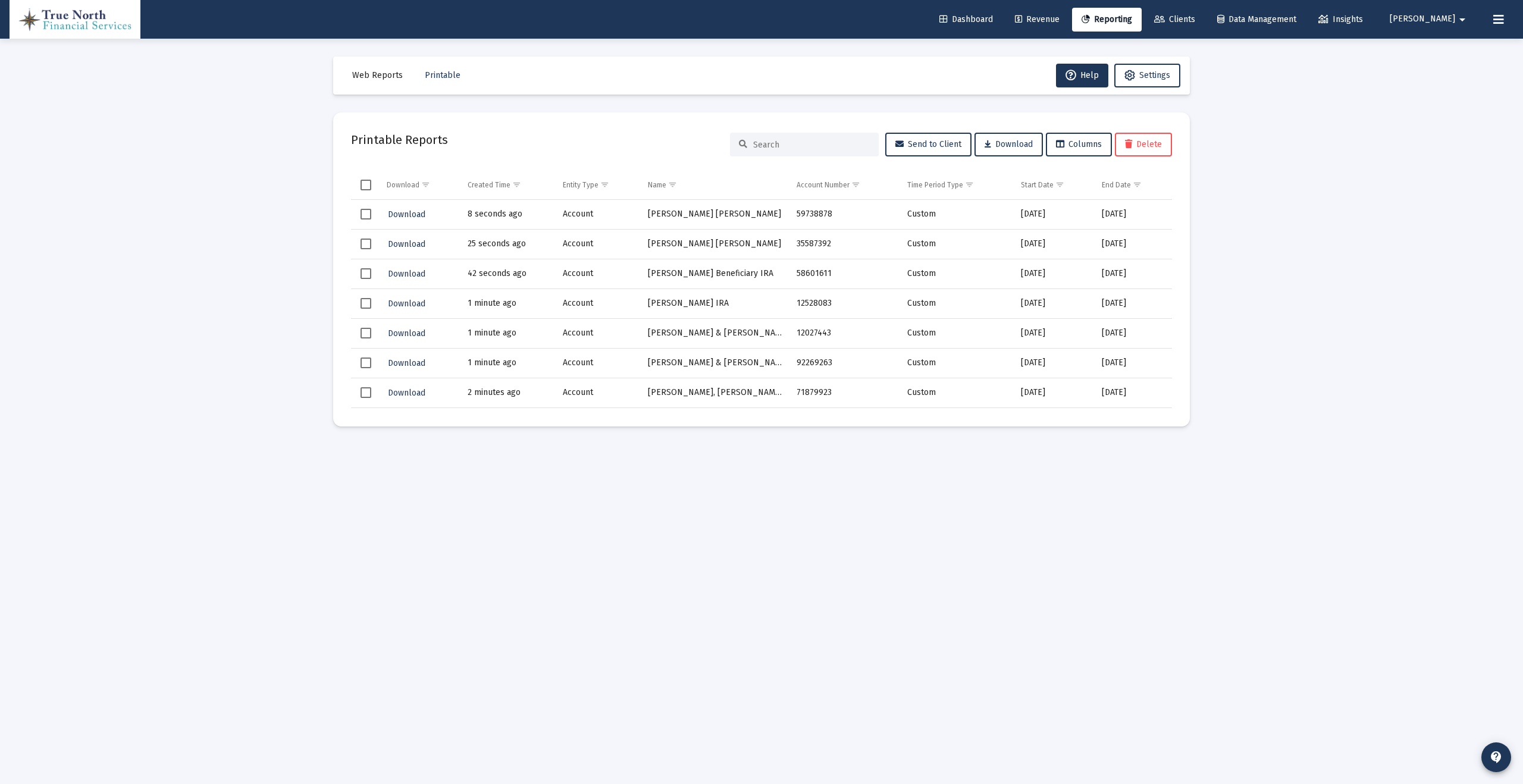
click at [1447, 23] on span "[PERSON_NAME]" at bounding box center [1423, 19] width 65 height 10
click at [1441, 75] on button "Logout" at bounding box center [1444, 79] width 71 height 28
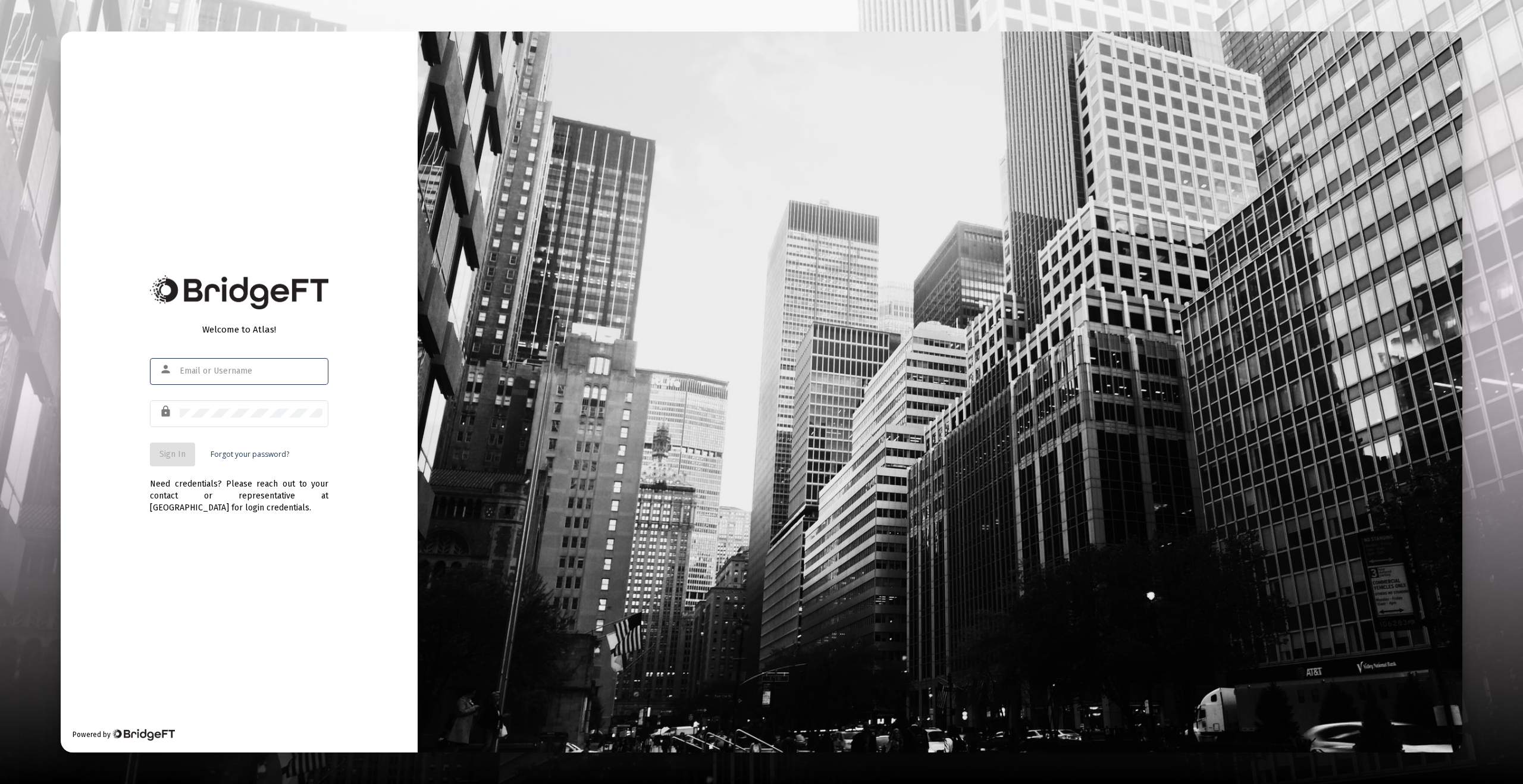
type input "[EMAIL_ADDRESS][DOMAIN_NAME]"
